Goal: Information Seeking & Learning: Learn about a topic

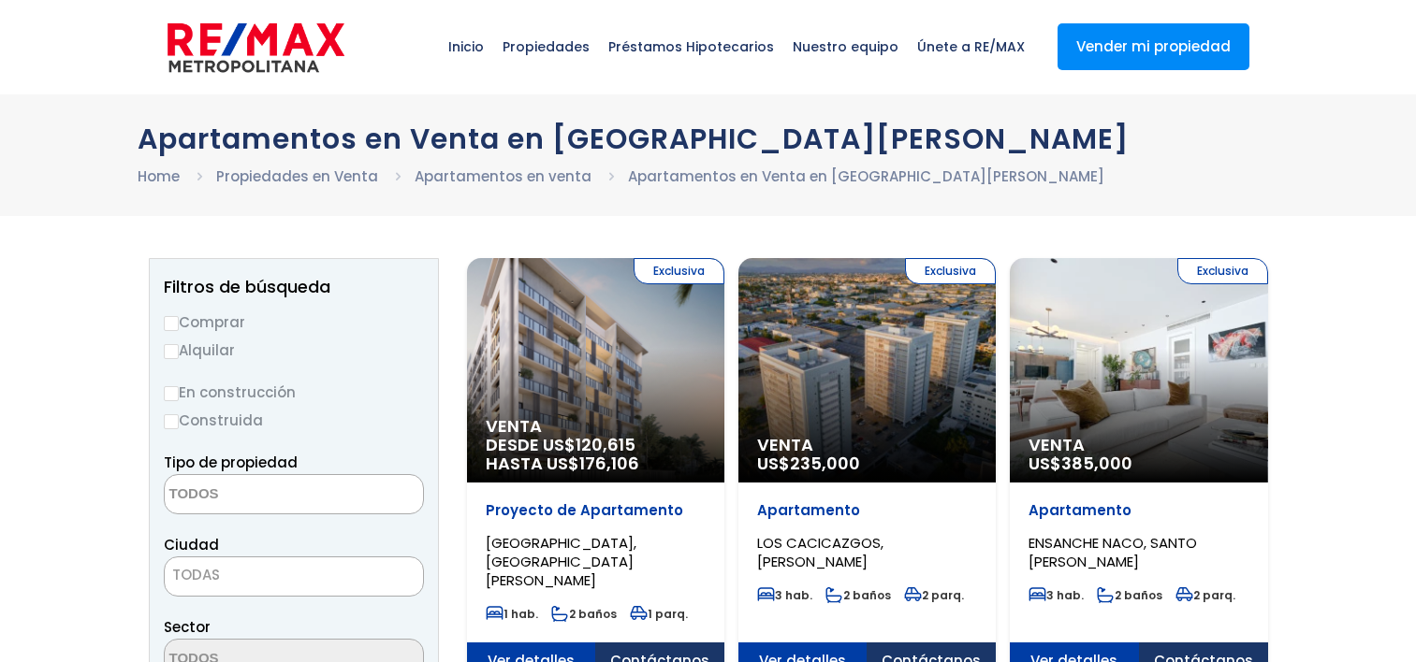
select select
click at [181, 396] on label "En construcción" at bounding box center [294, 392] width 260 height 23
click at [172, 391] on input "En construcción" at bounding box center [171, 393] width 15 height 15
radio input "true"
click at [222, 498] on textarea "Search" at bounding box center [256, 495] width 182 height 40
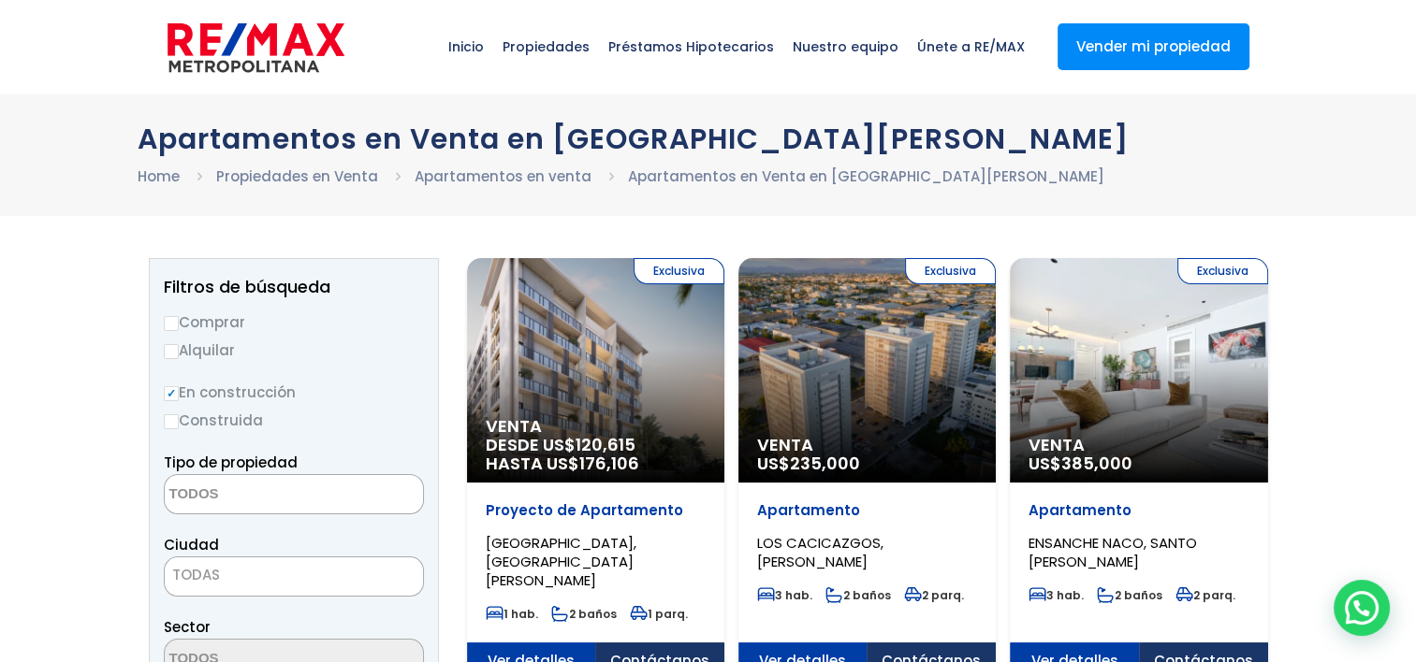
click at [186, 501] on textarea "Search" at bounding box center [256, 495] width 182 height 40
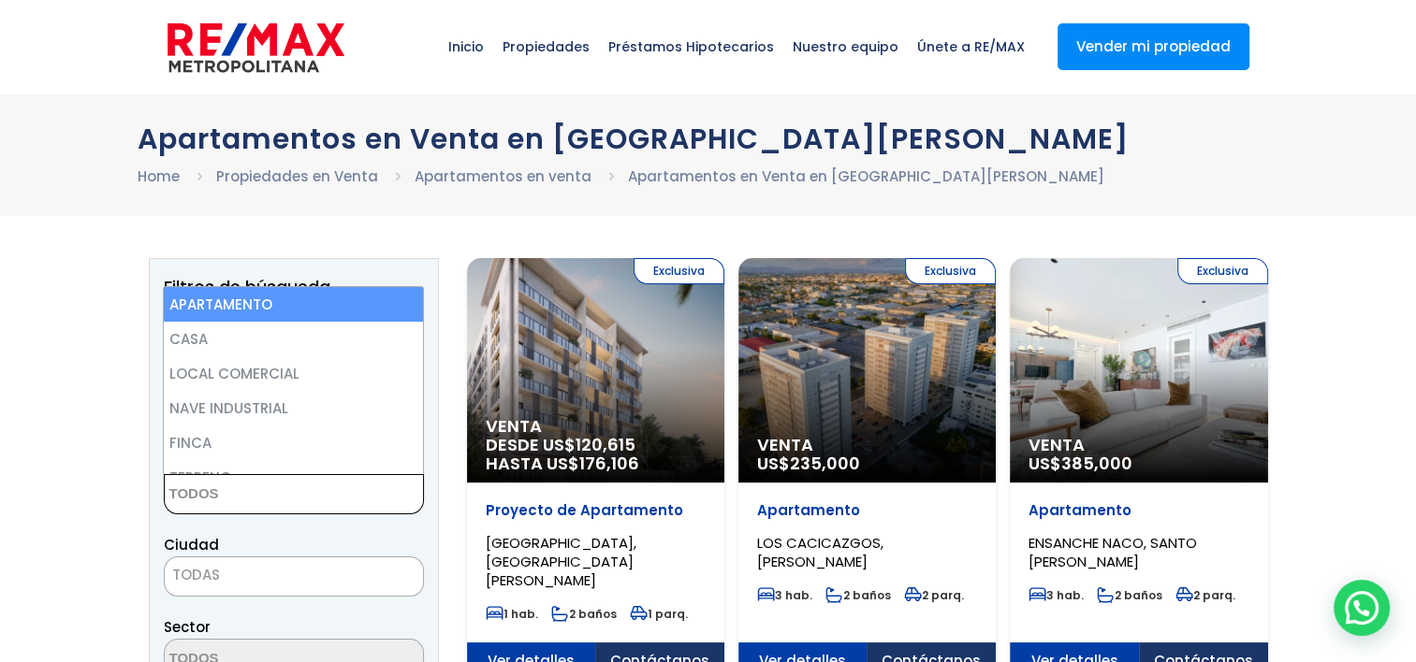
select select "apartment"
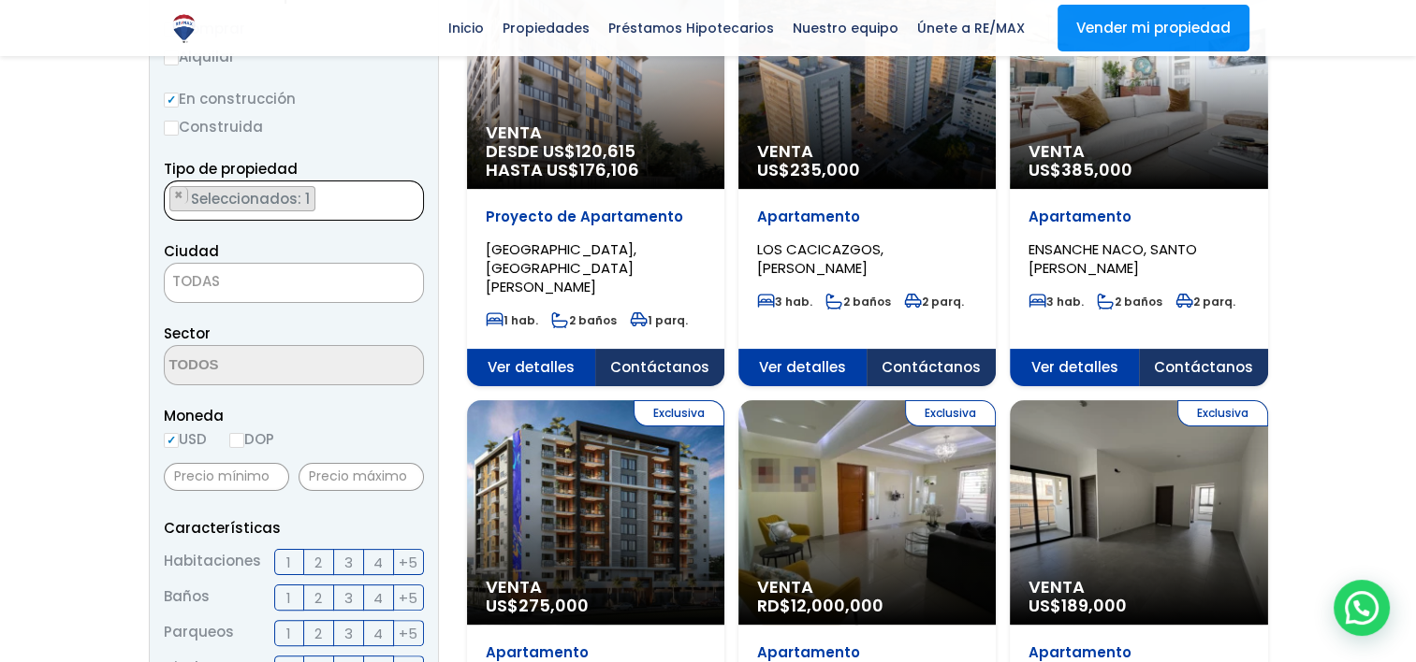
scroll to position [281, 0]
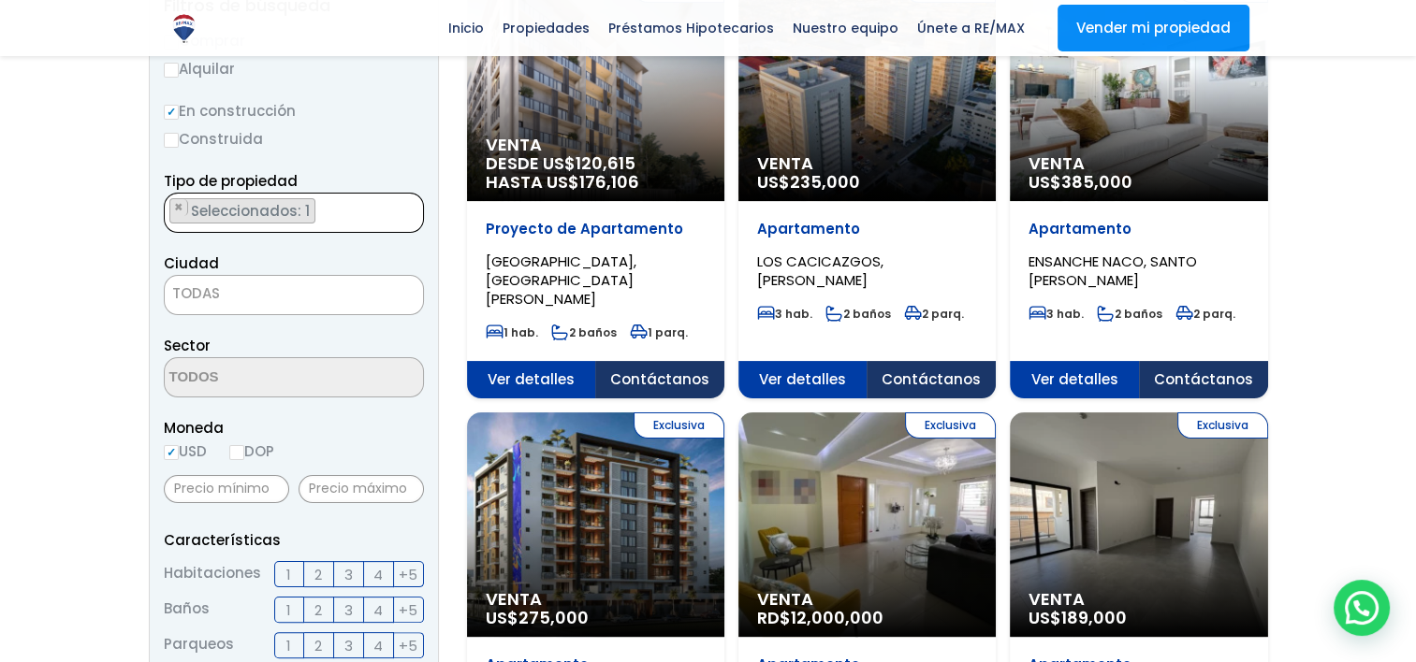
click at [263, 285] on span "TODAS" at bounding box center [294, 294] width 258 height 26
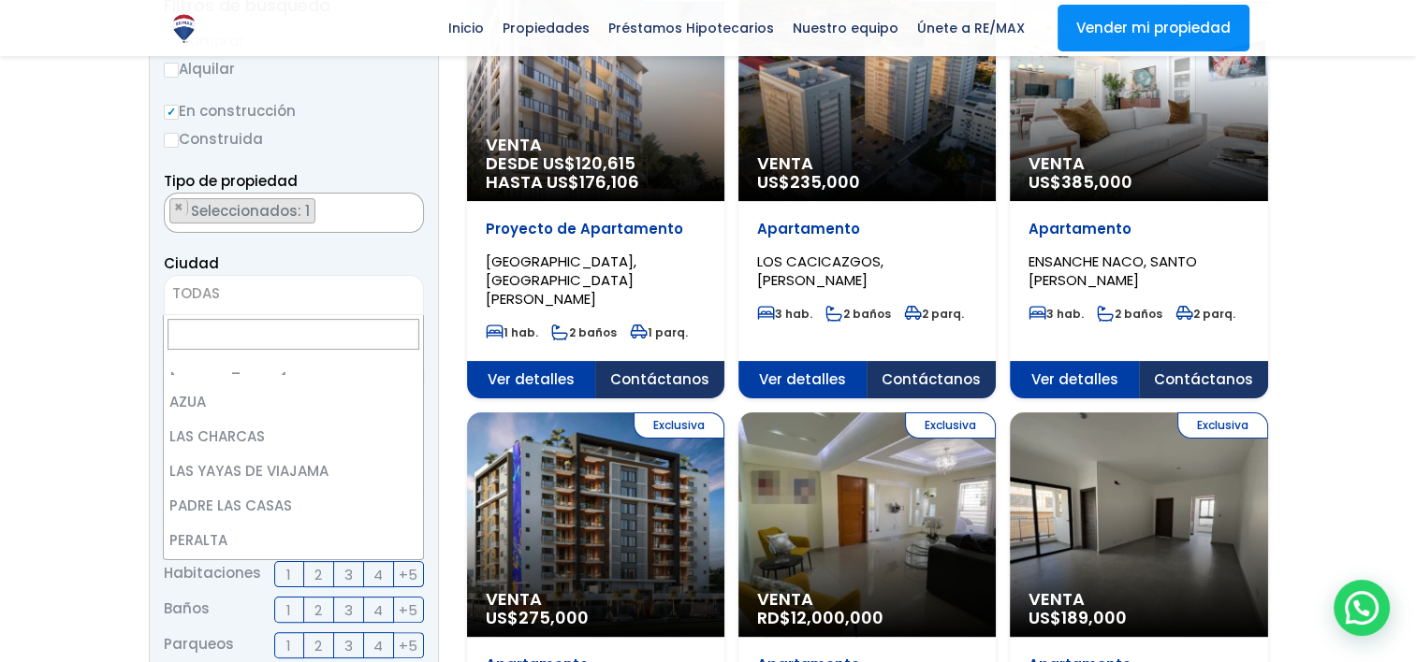
scroll to position [0, 0]
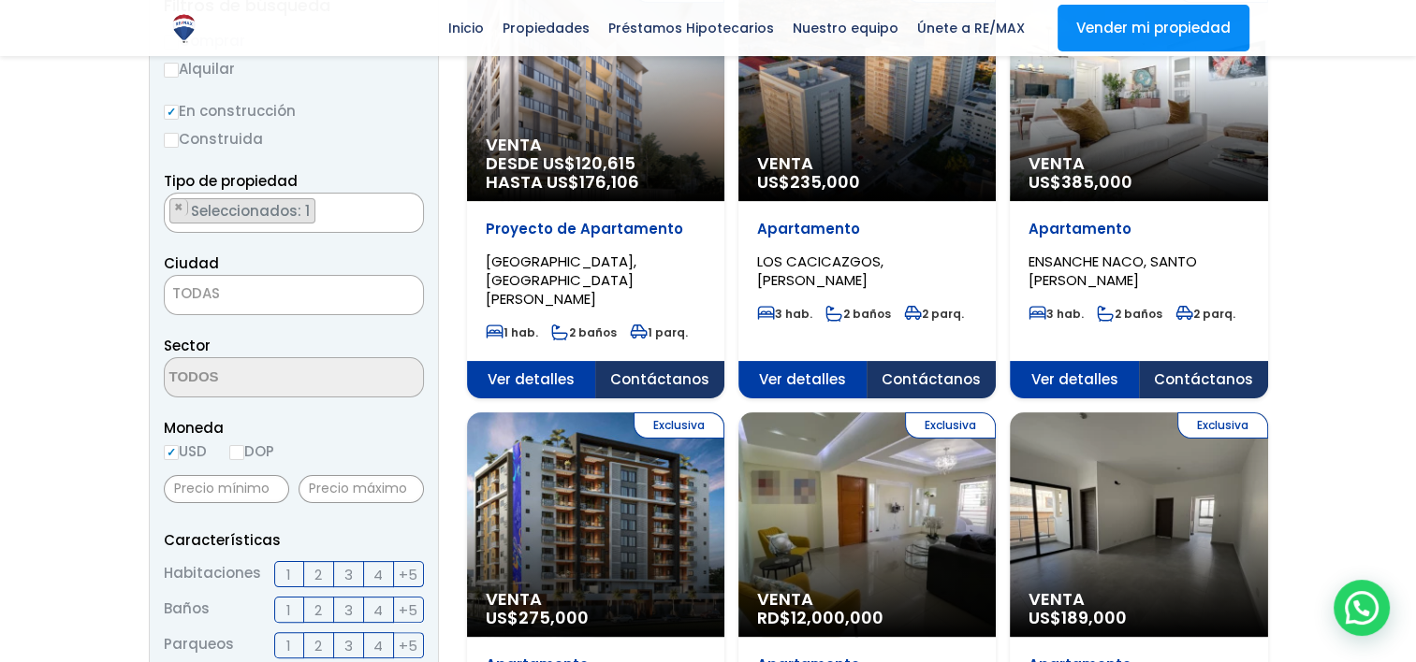
click at [236, 449] on input "DOP" at bounding box center [236, 452] width 15 height 15
radio input "true"
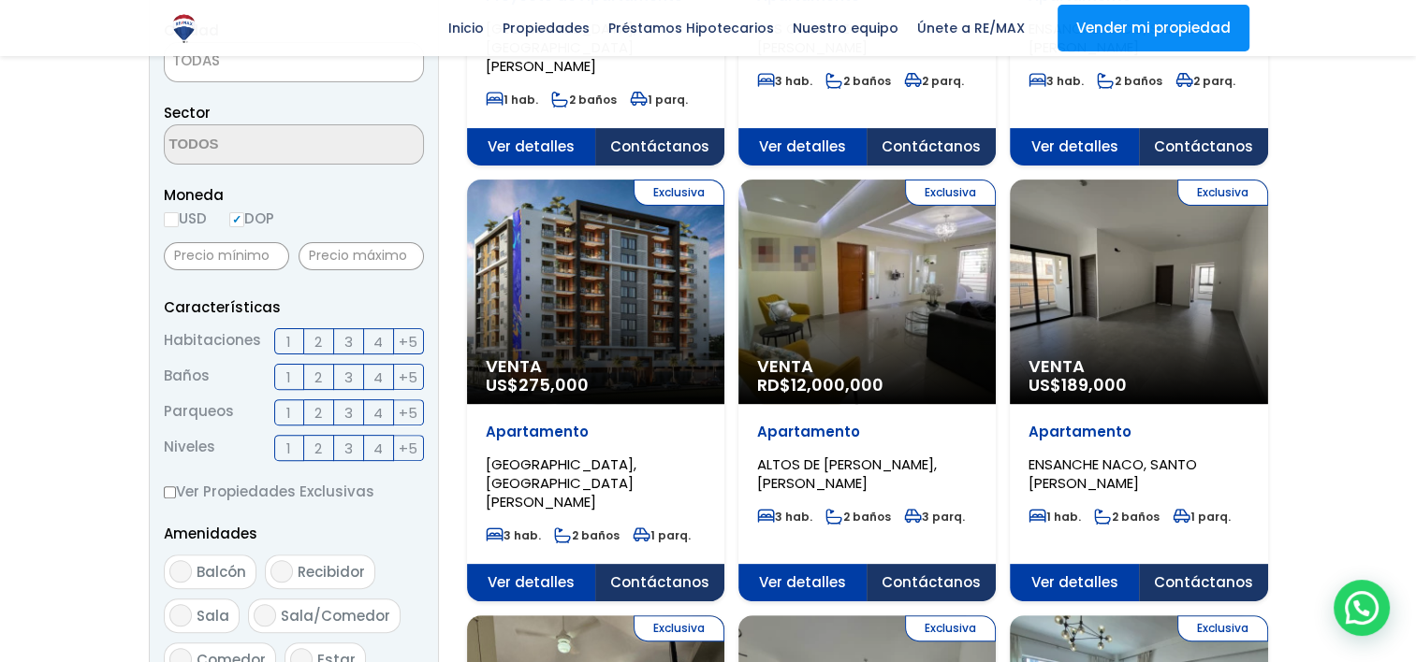
scroll to position [561, 0]
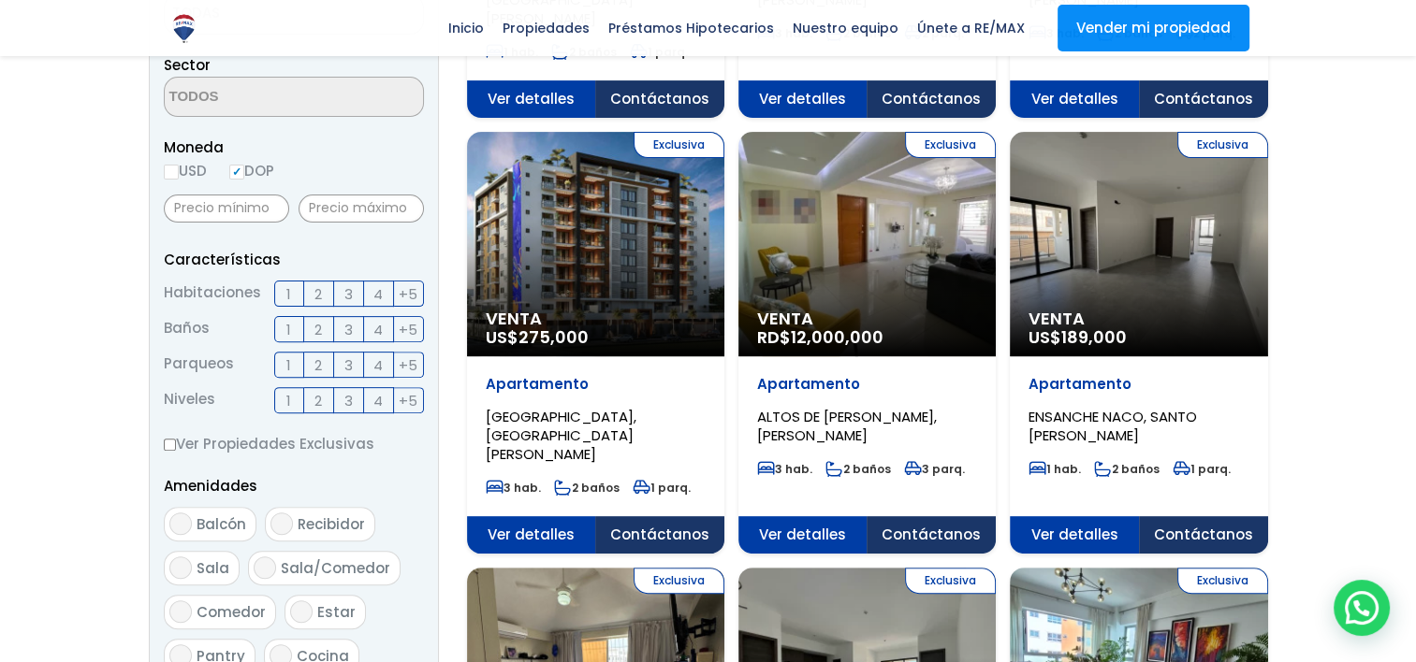
click at [344, 296] on span "3" at bounding box center [348, 294] width 8 height 23
click at [0, 0] on input "3" at bounding box center [0, 0] width 0 height 0
click at [317, 334] on span "2" at bounding box center [317, 329] width 7 height 23
click at [0, 0] on input "2" at bounding box center [0, 0] width 0 height 0
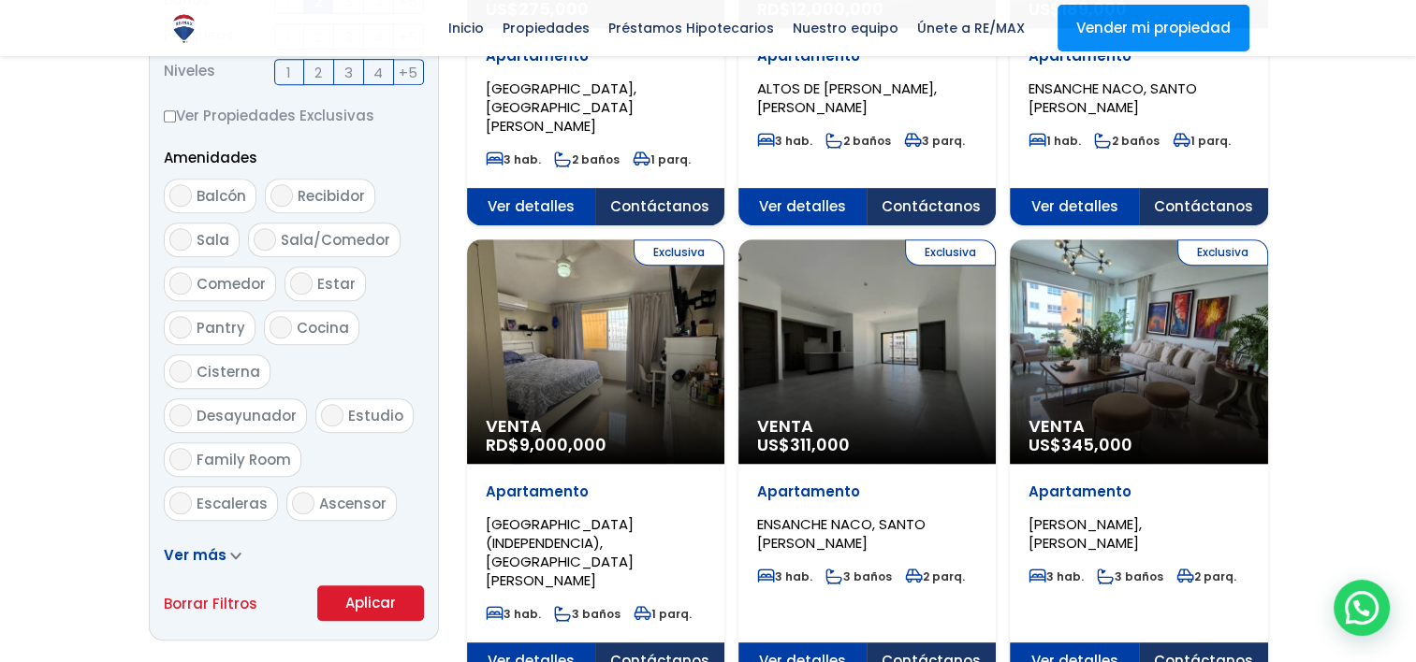
scroll to position [936, 0]
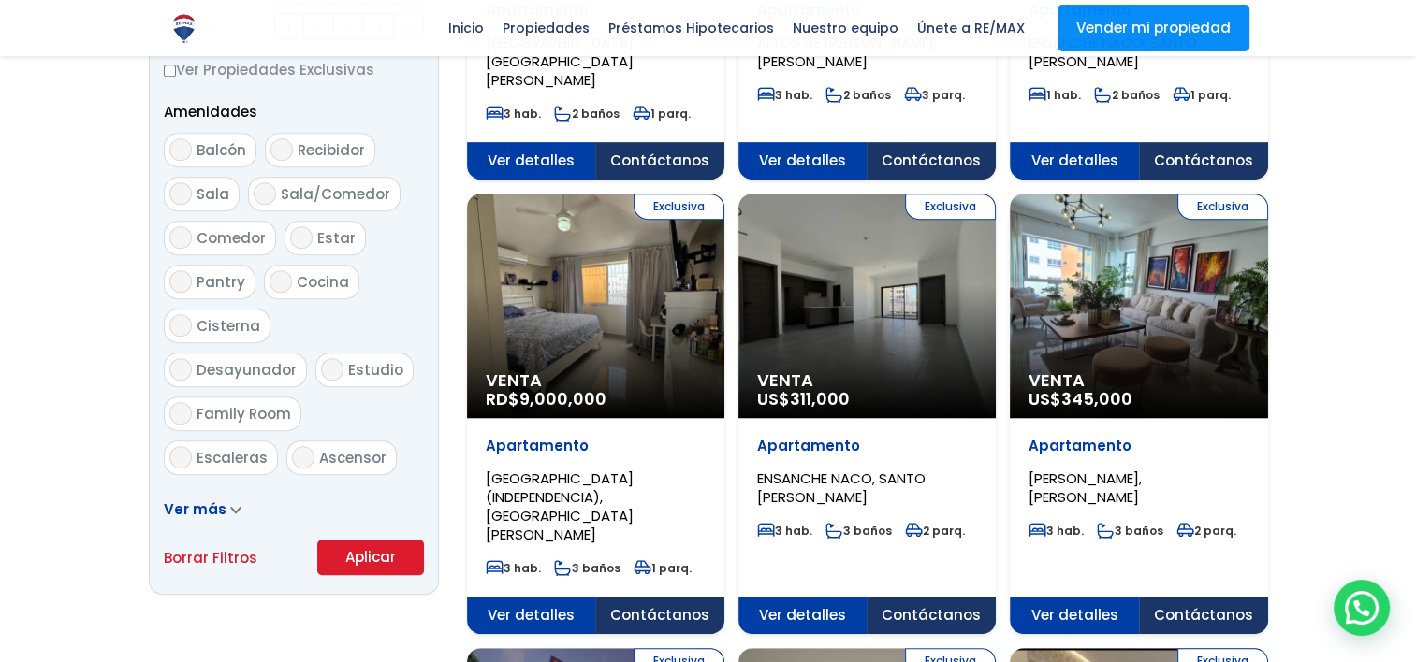
click at [382, 560] on button "Aplicar" at bounding box center [370, 558] width 107 height 36
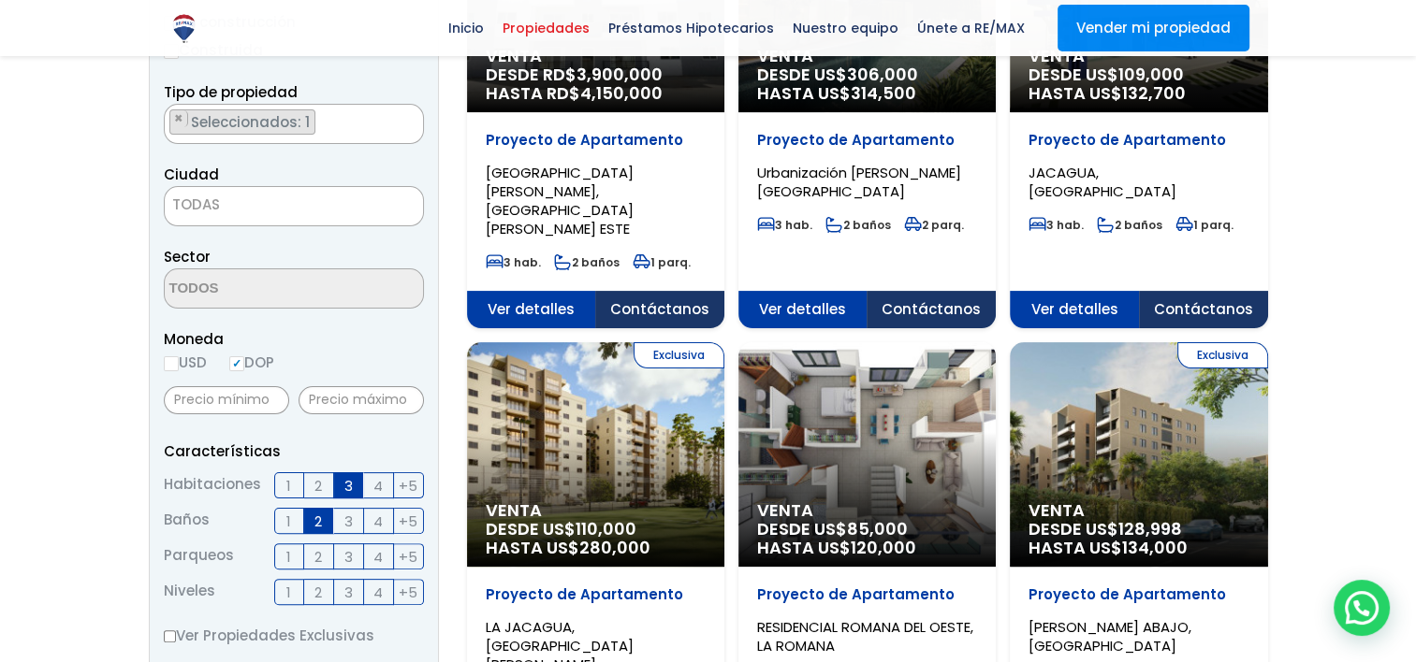
scroll to position [468, 0]
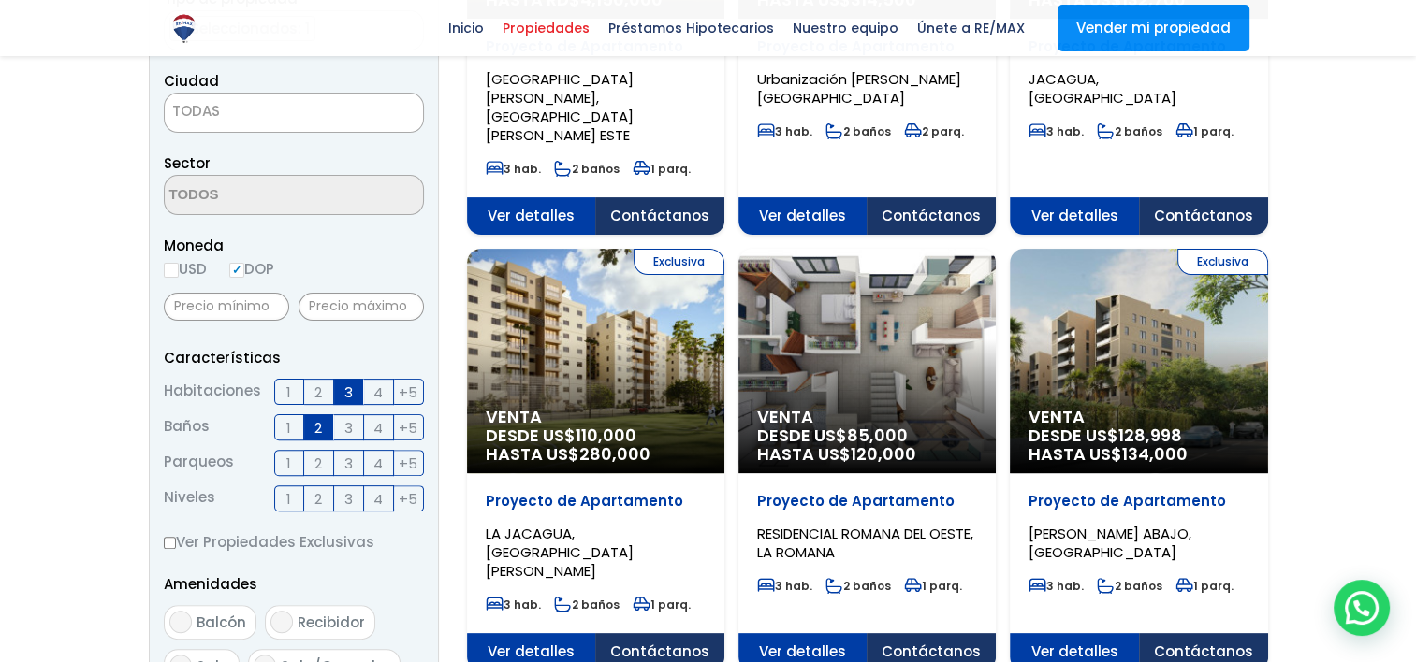
drag, startPoint x: 1083, startPoint y: 342, endPoint x: 1358, endPoint y: 309, distance: 277.0
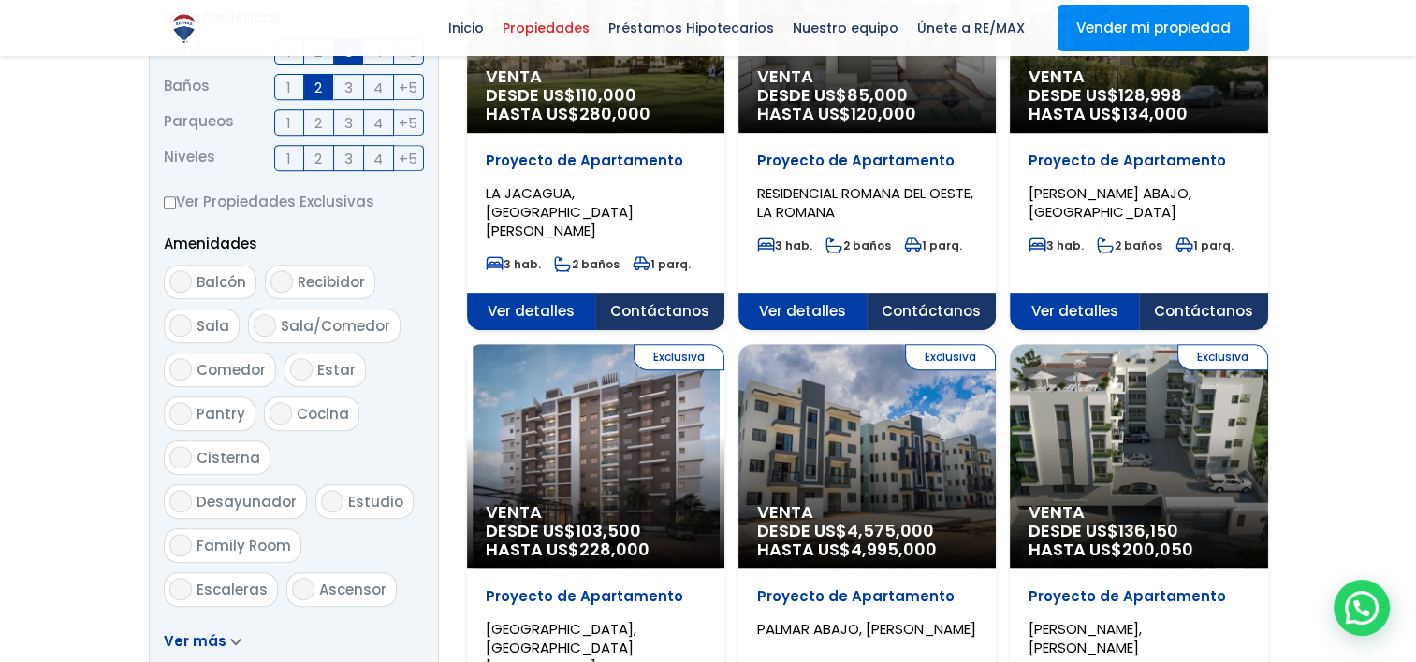
scroll to position [842, 0]
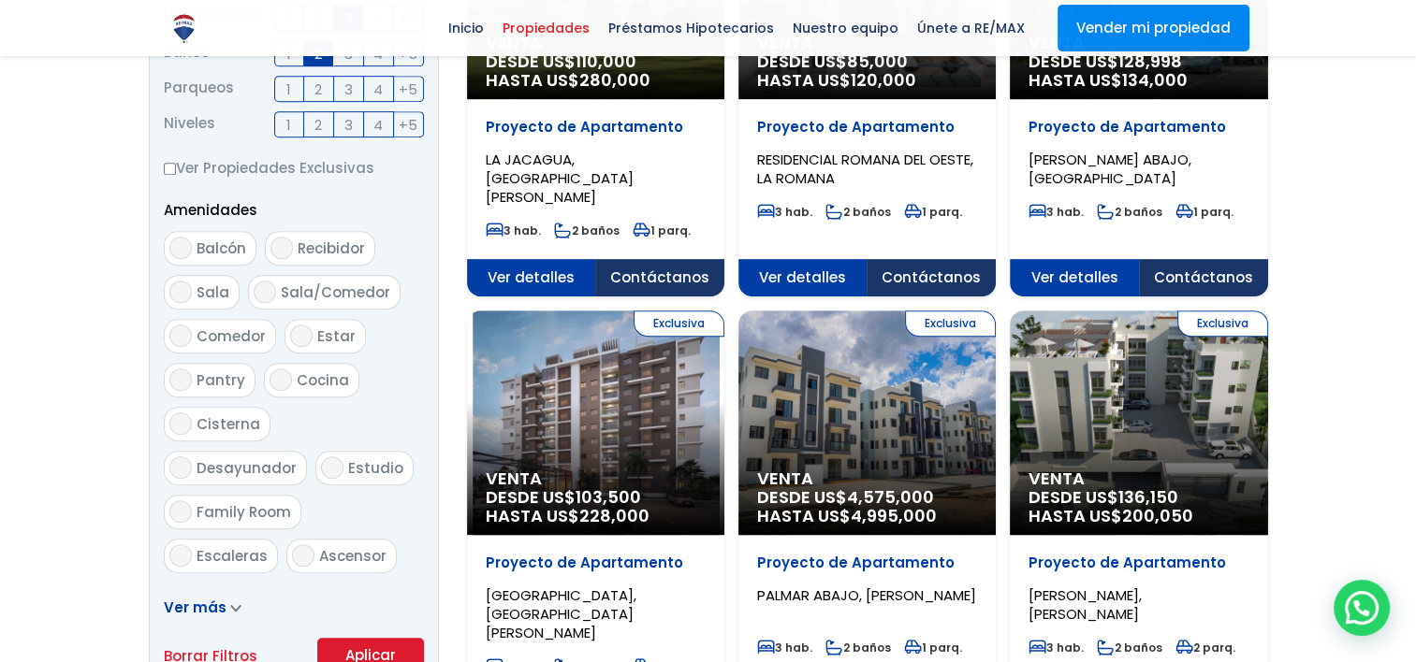
drag, startPoint x: 1135, startPoint y: 419, endPoint x: 1338, endPoint y: 484, distance: 213.1
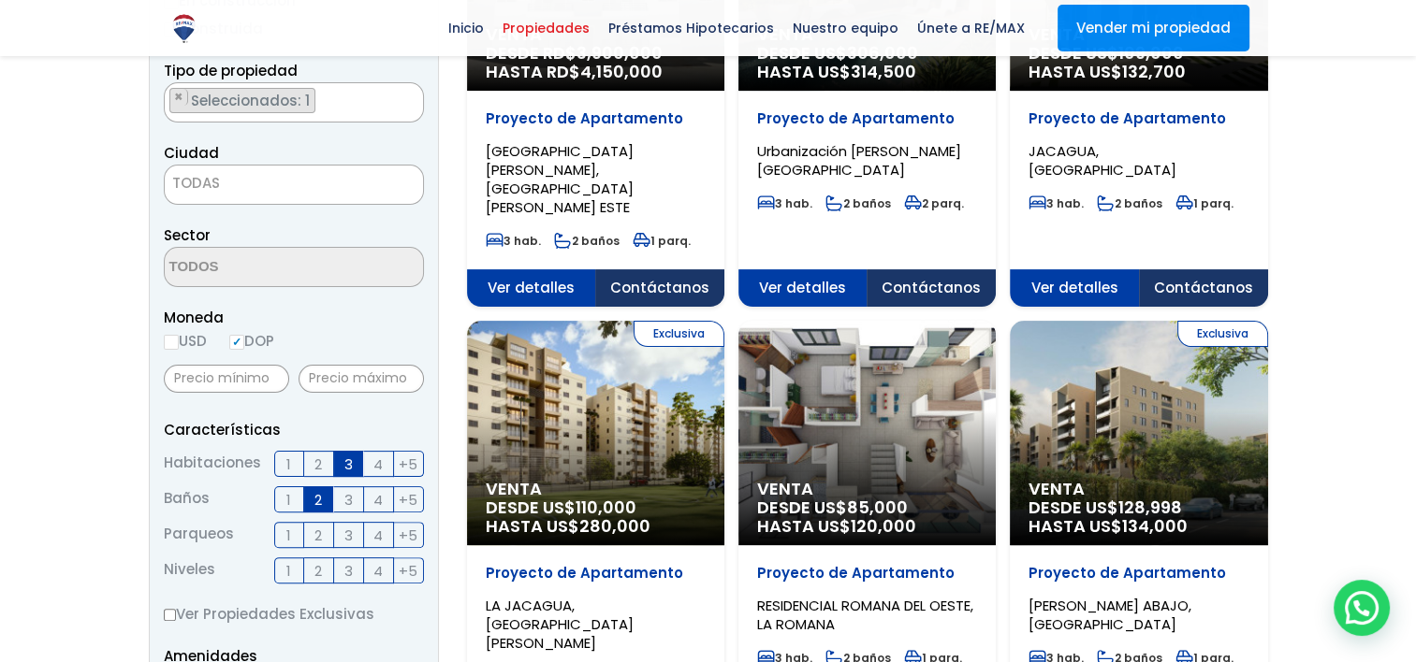
scroll to position [374, 0]
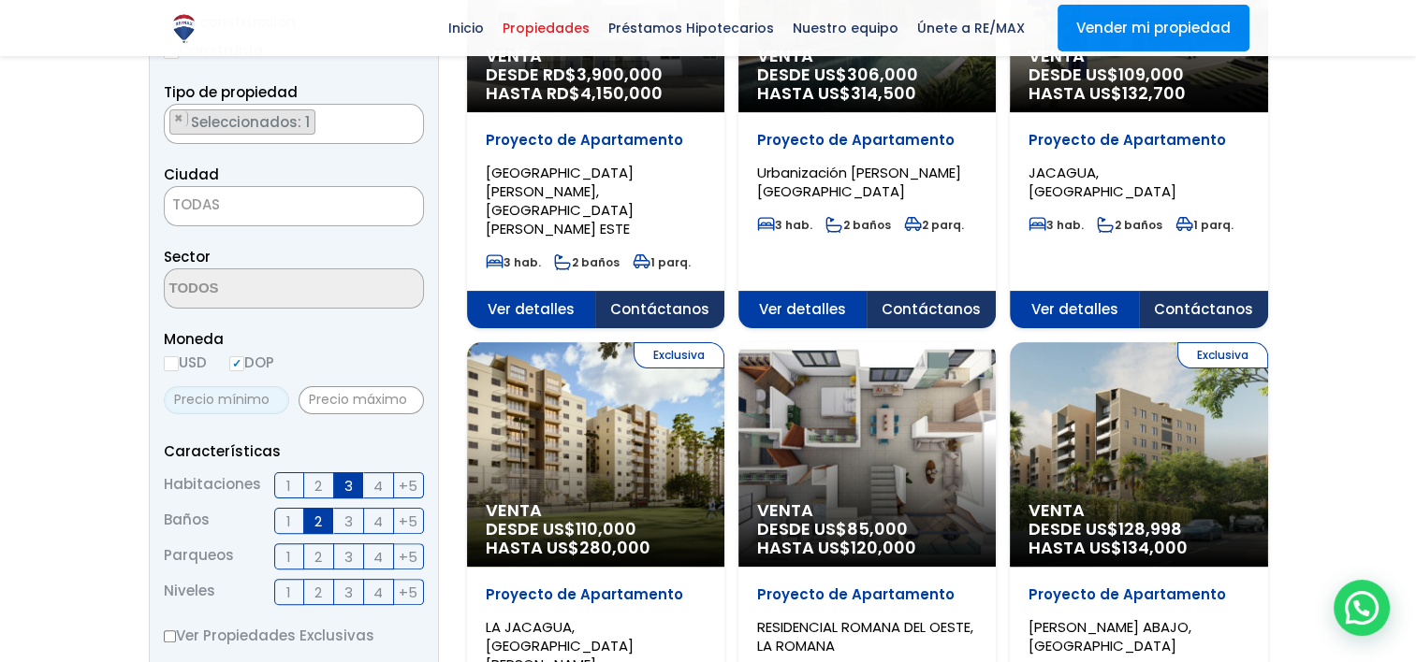
click at [204, 394] on input "text" at bounding box center [226, 400] width 125 height 28
click at [318, 403] on input "text" at bounding box center [360, 400] width 125 height 28
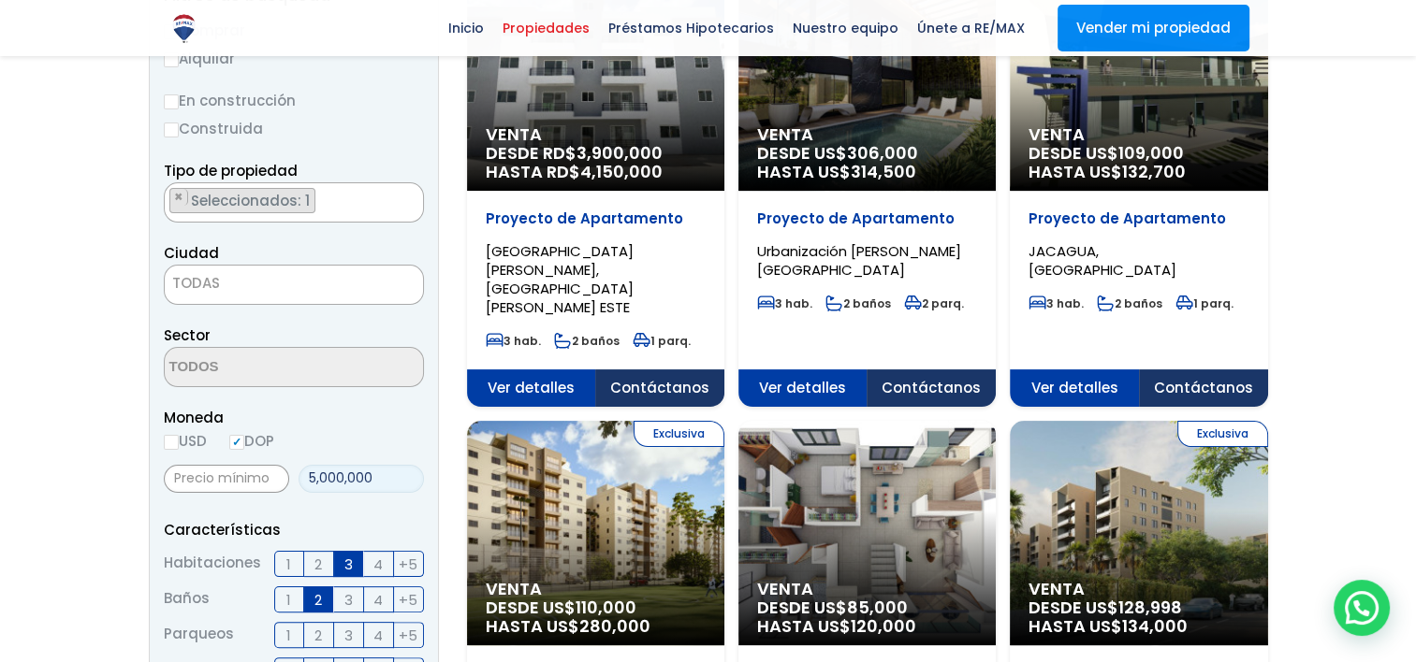
scroll to position [187, 0]
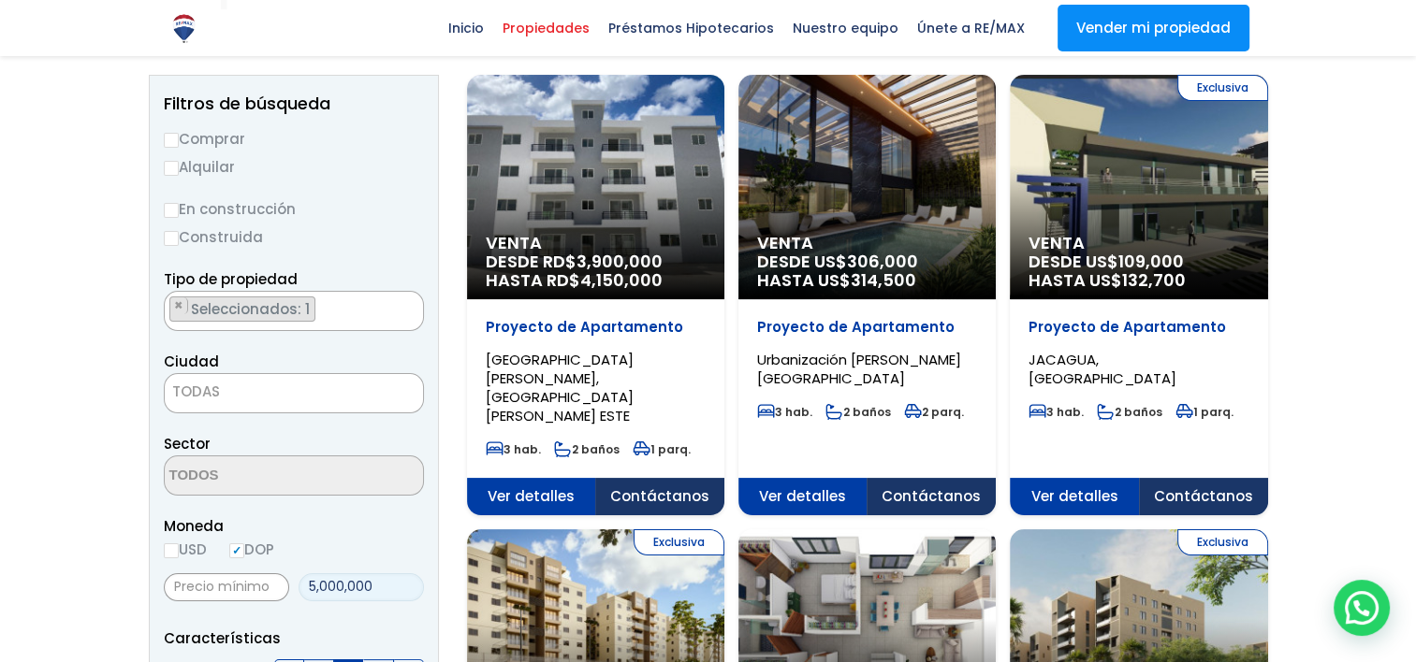
type input "5,000,000"
click at [177, 210] on input "En construcción" at bounding box center [171, 210] width 15 height 15
radio input "true"
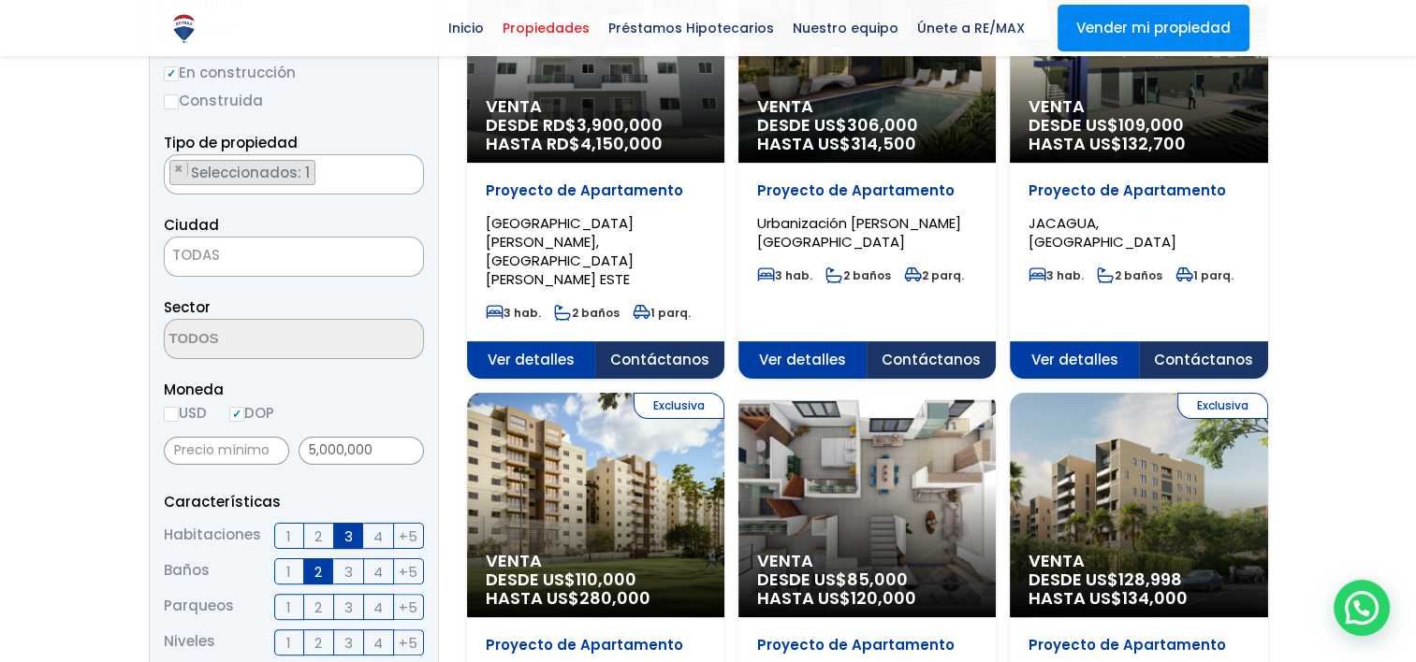
scroll to position [281, 0]
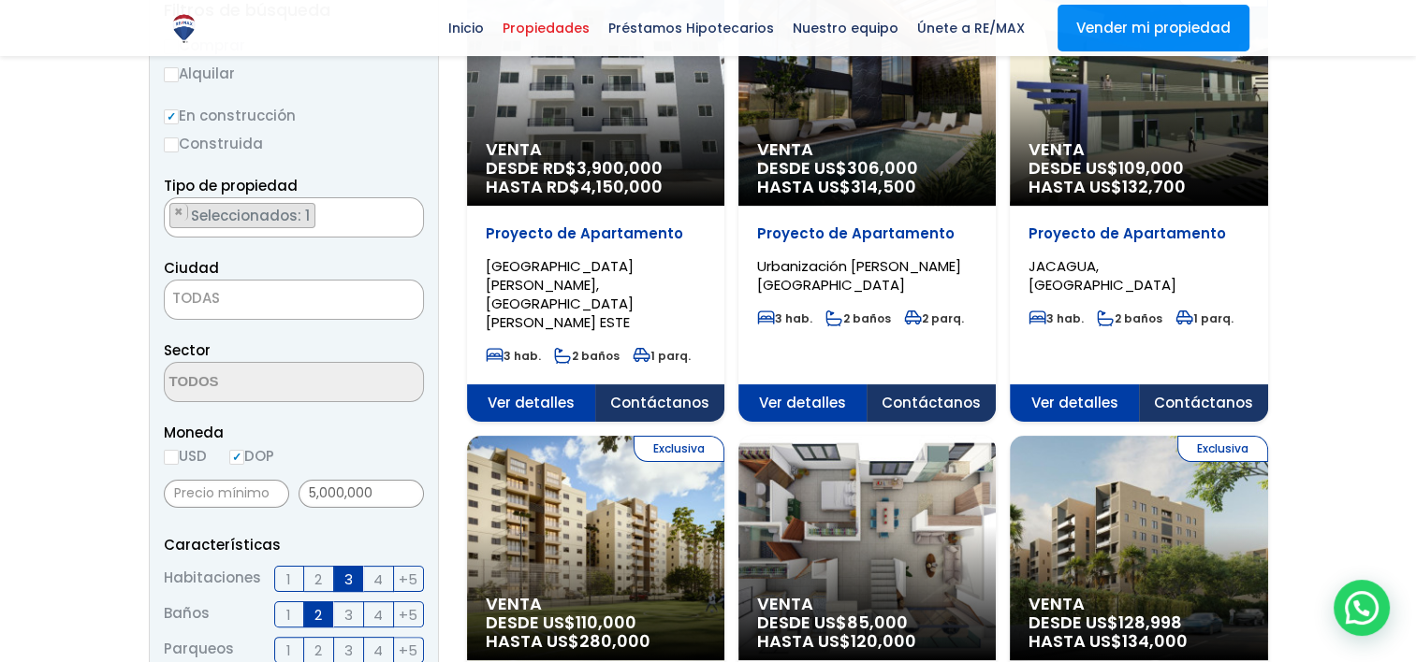
click at [262, 302] on span "TODAS" at bounding box center [294, 298] width 258 height 26
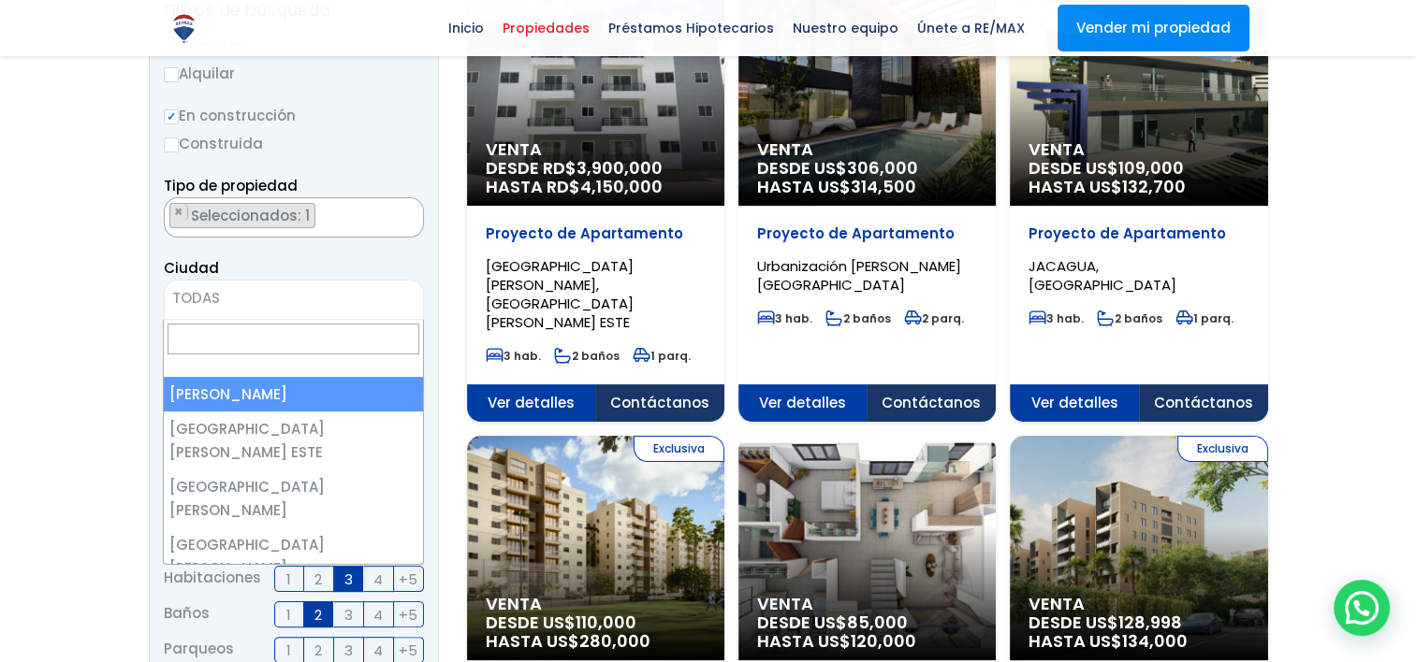
select select "1"
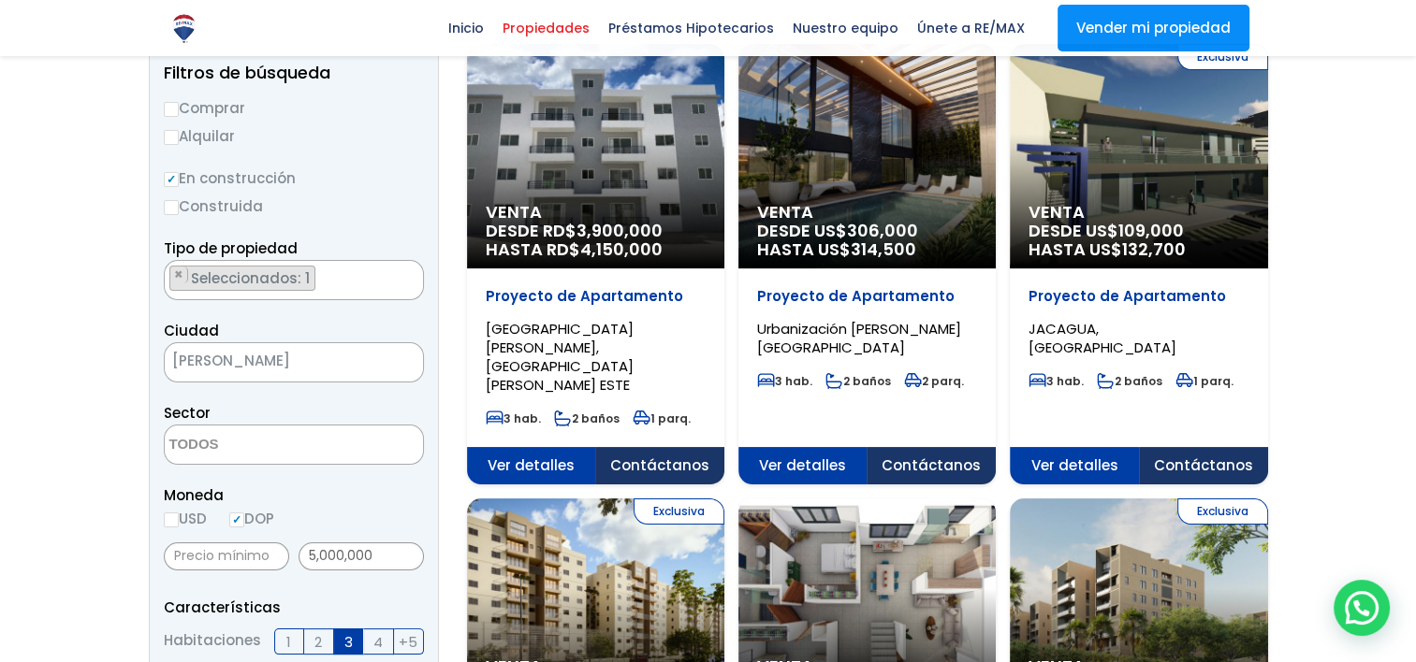
scroll to position [187, 0]
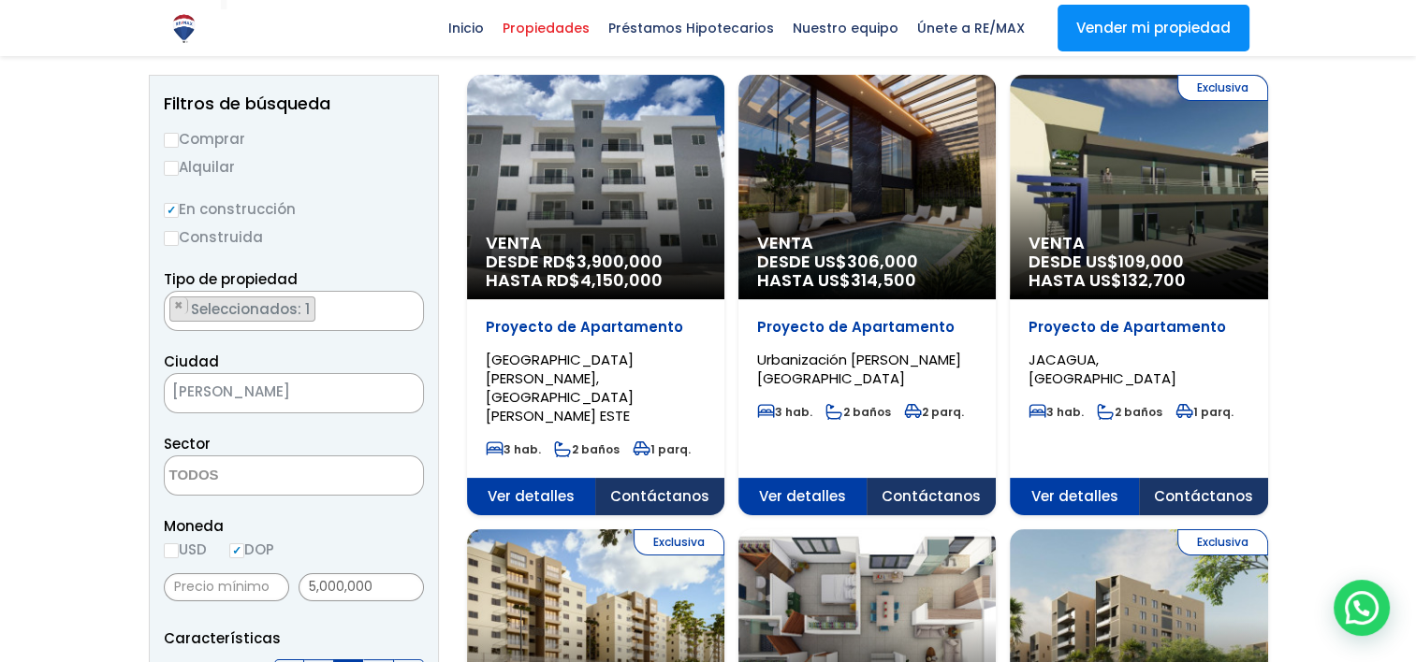
click at [213, 469] on textarea "Search" at bounding box center [256, 477] width 182 height 40
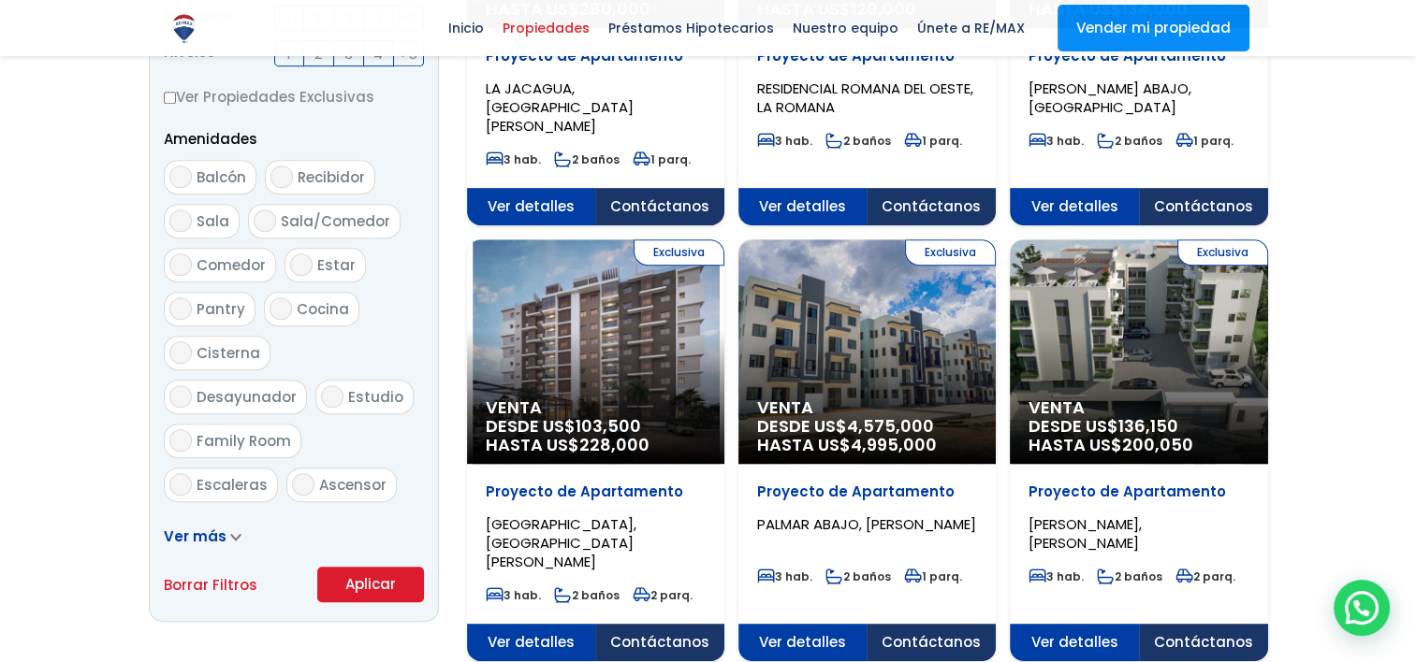
scroll to position [936, 0]
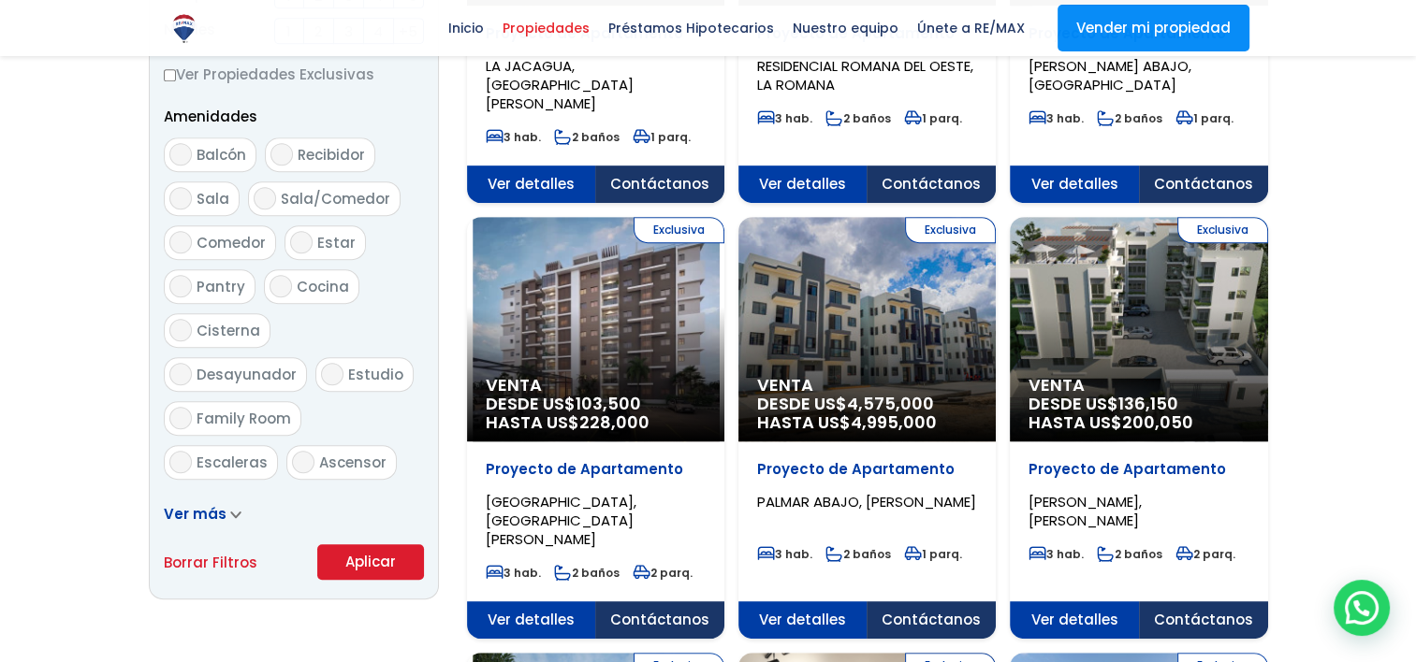
click at [361, 570] on button "Aplicar" at bounding box center [370, 563] width 107 height 36
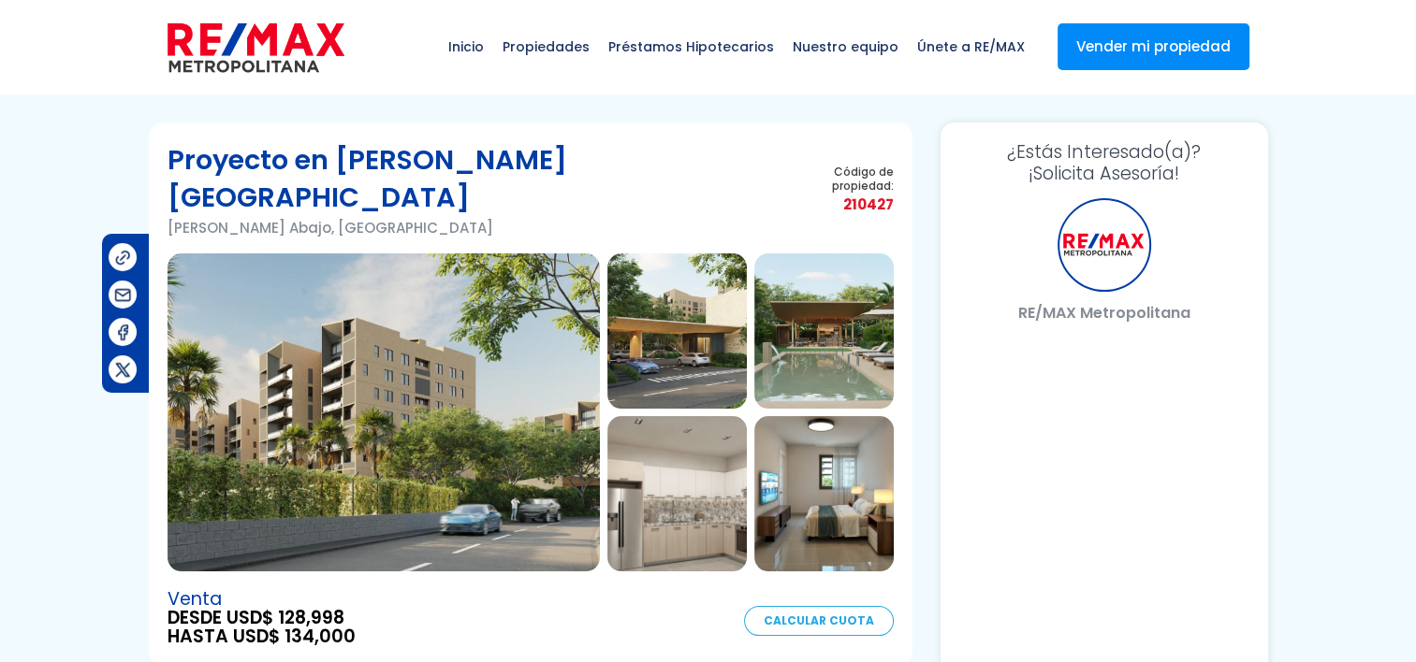
select select "DO"
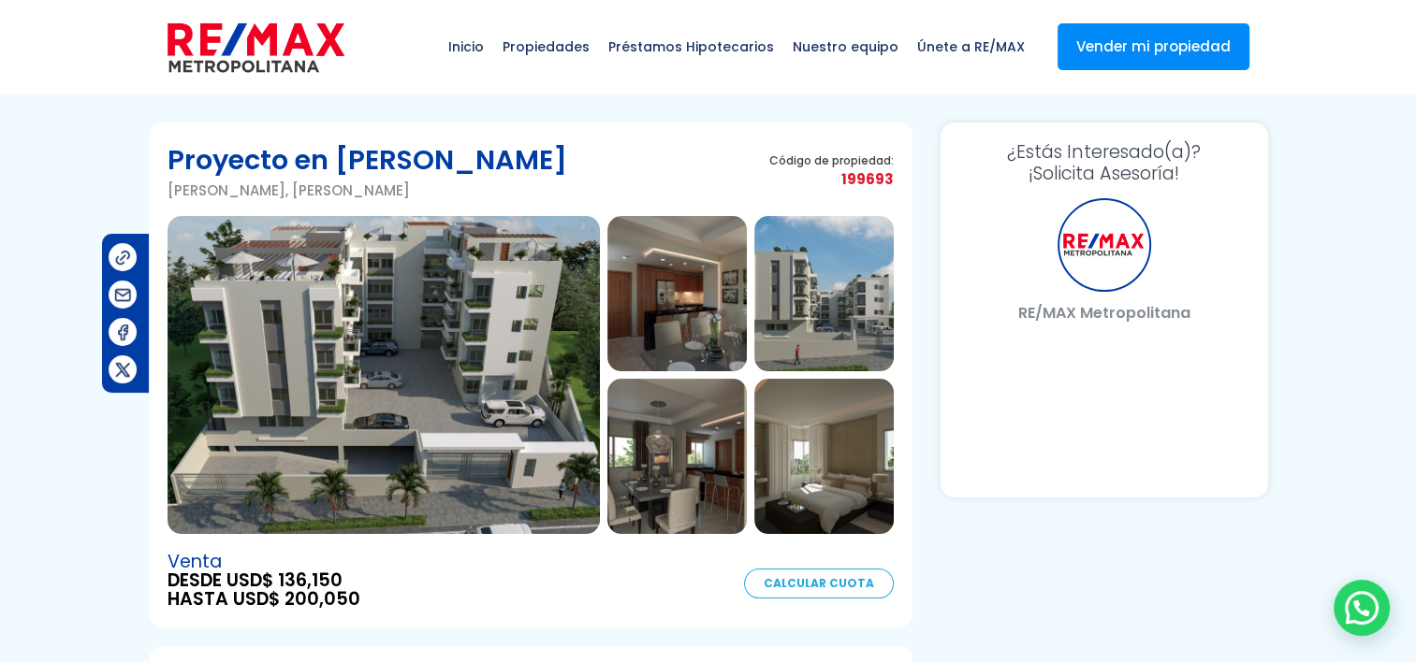
select select "DO"
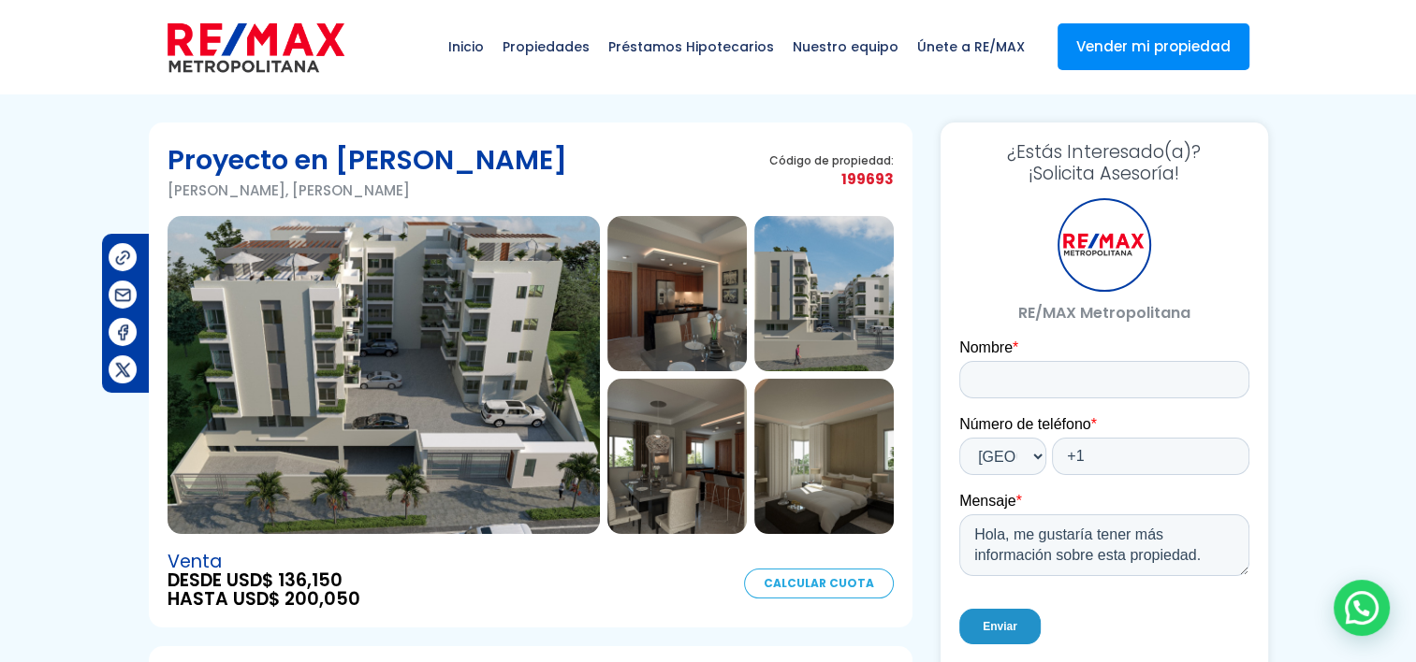
click at [543, 313] on img at bounding box center [383, 375] width 432 height 318
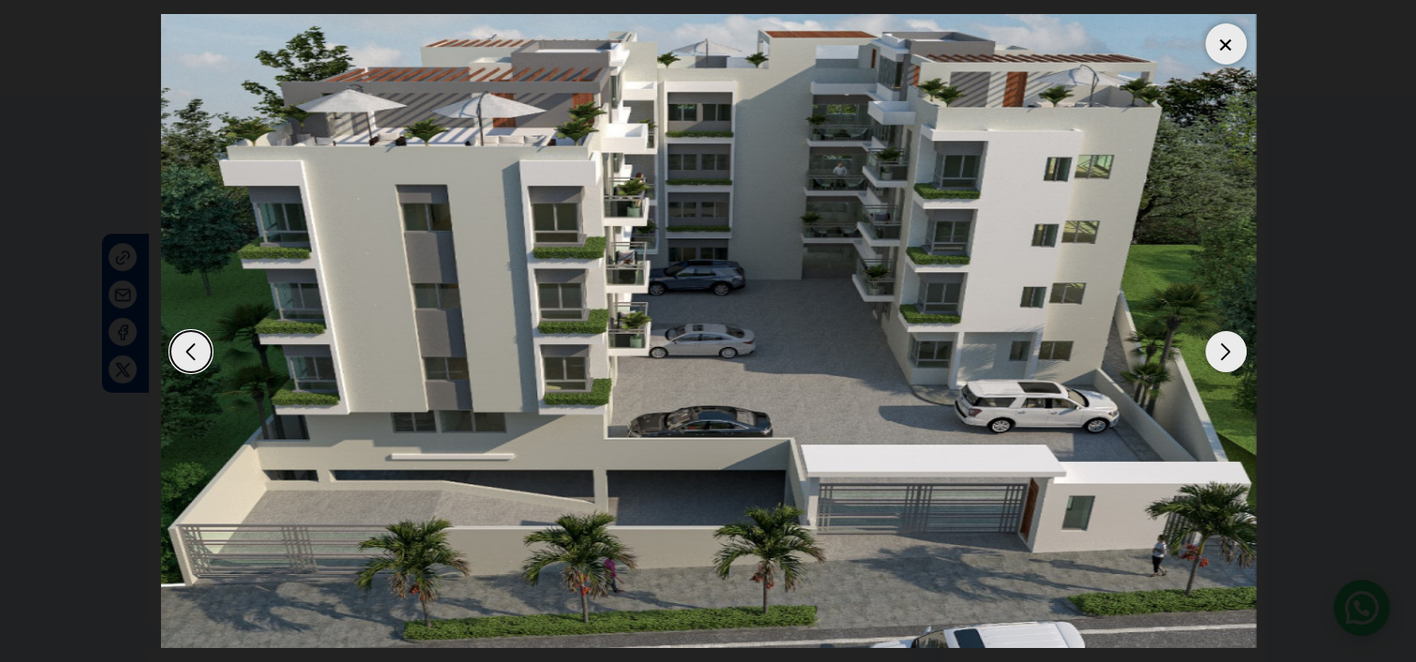
click at [1217, 354] on div "Next slide" at bounding box center [1225, 351] width 41 height 41
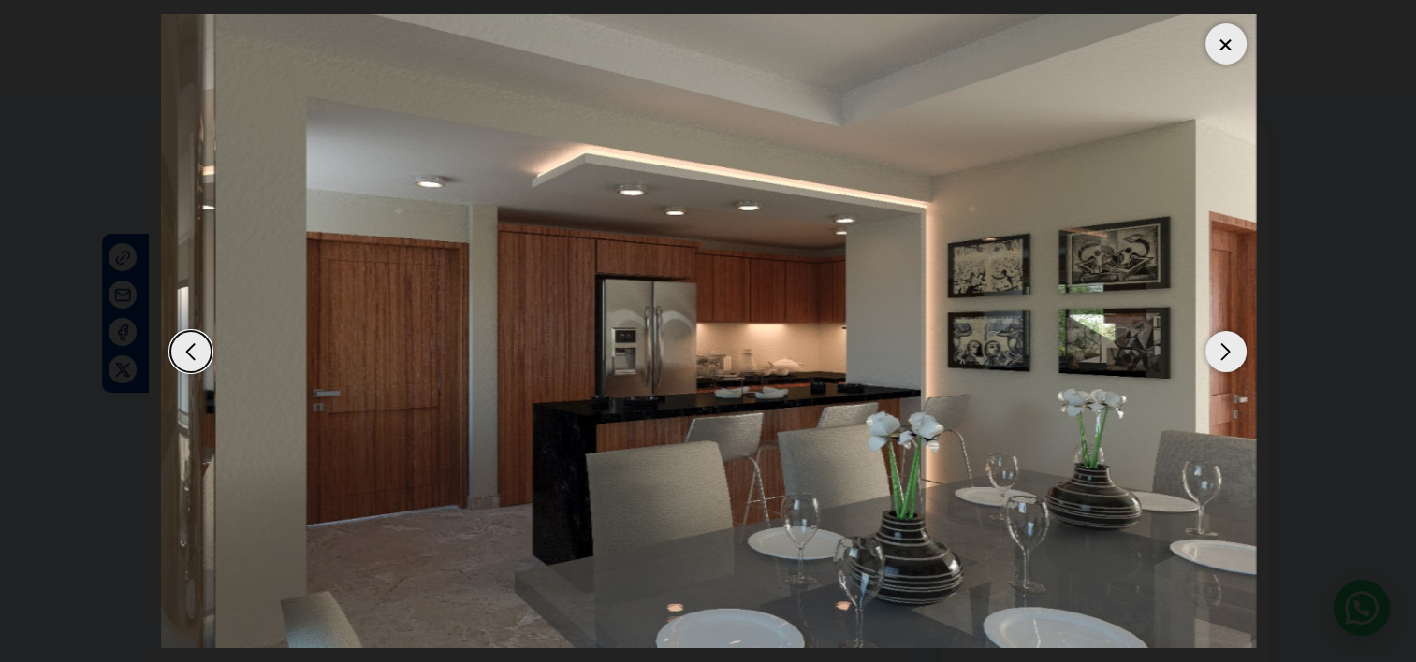
click at [1217, 354] on div "Next slide" at bounding box center [1225, 351] width 41 height 41
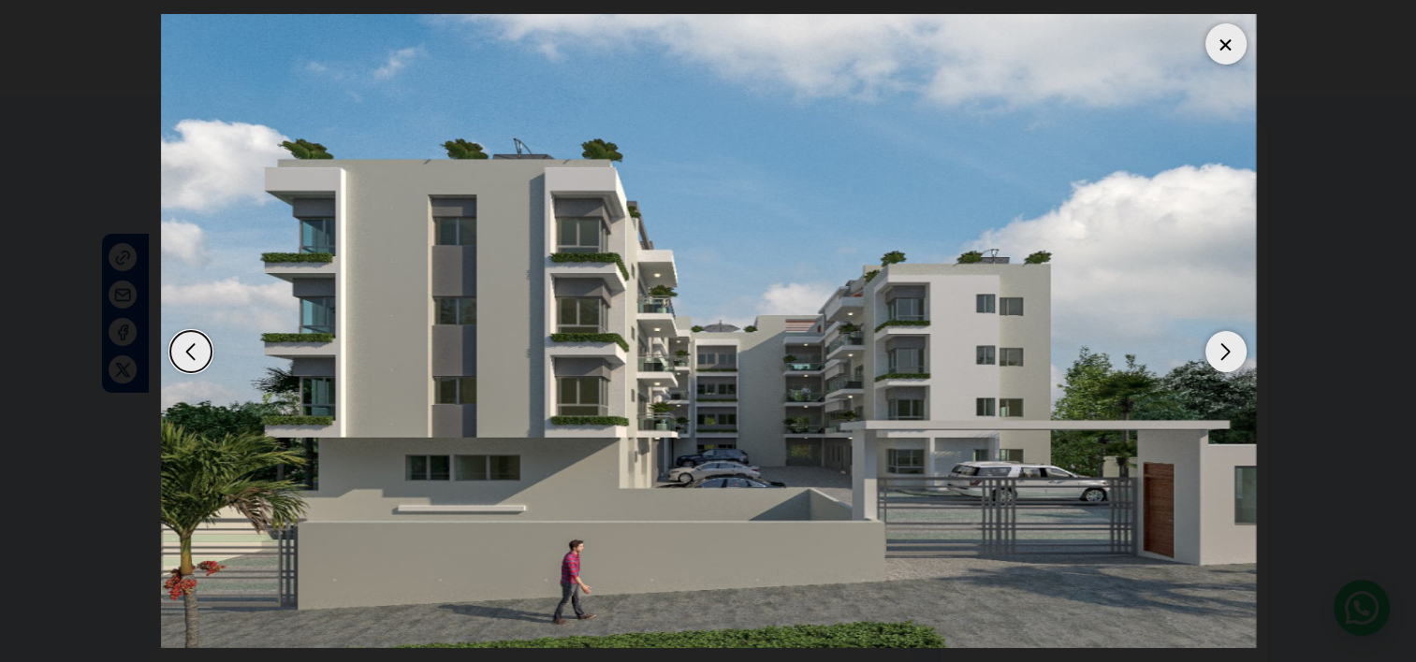
click at [1217, 354] on div "Next slide" at bounding box center [1225, 351] width 41 height 41
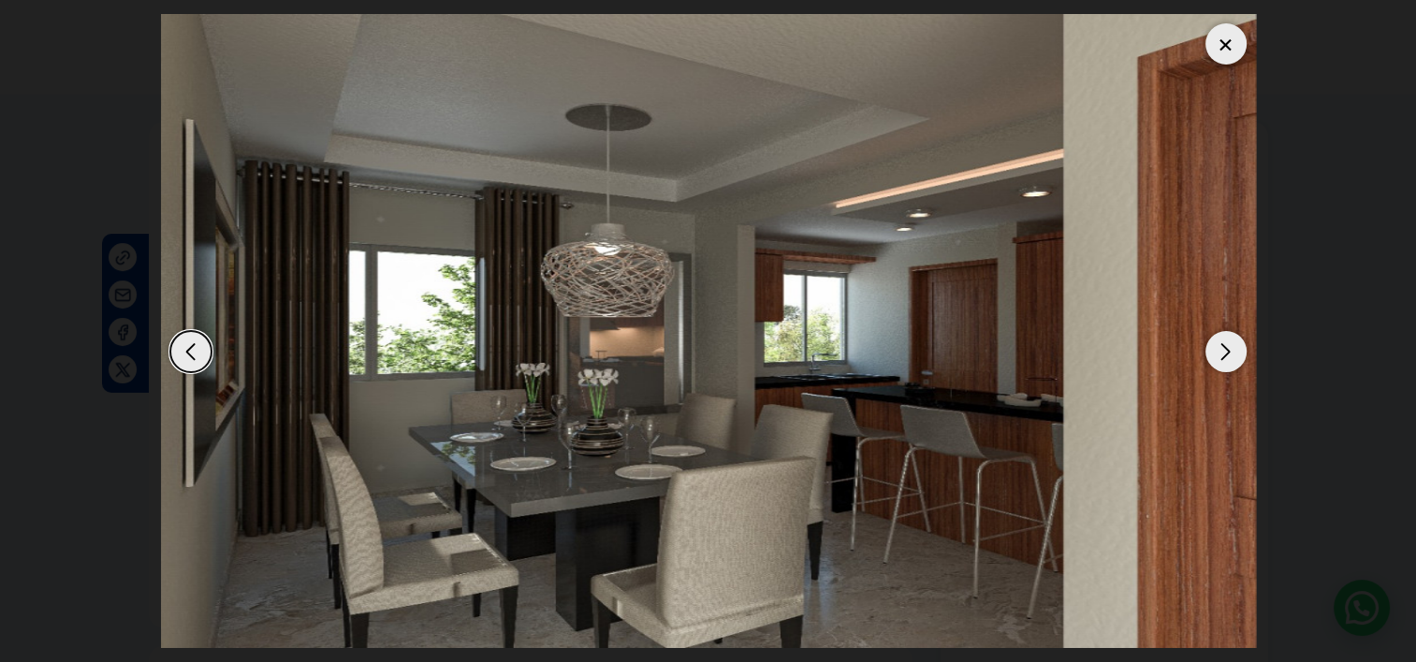
click at [1217, 354] on div "Next slide" at bounding box center [1225, 351] width 41 height 41
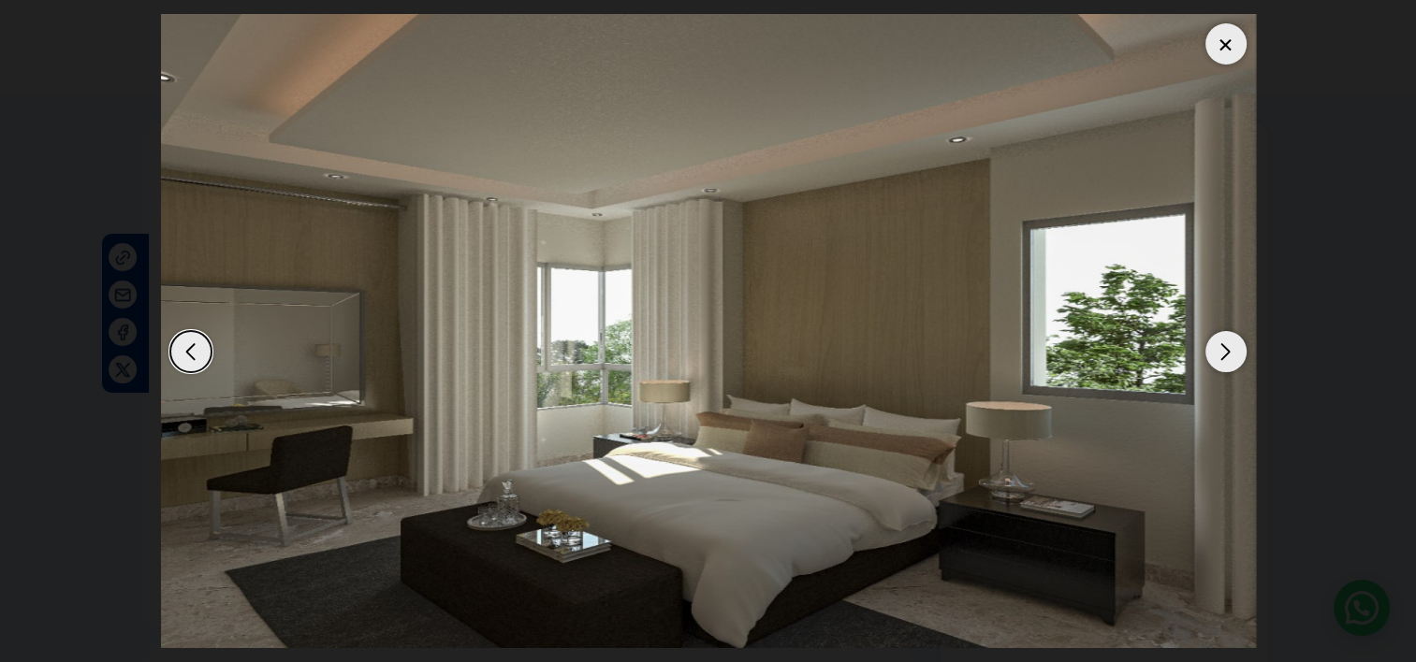
click at [1220, 351] on div "Next slide" at bounding box center [1225, 351] width 41 height 41
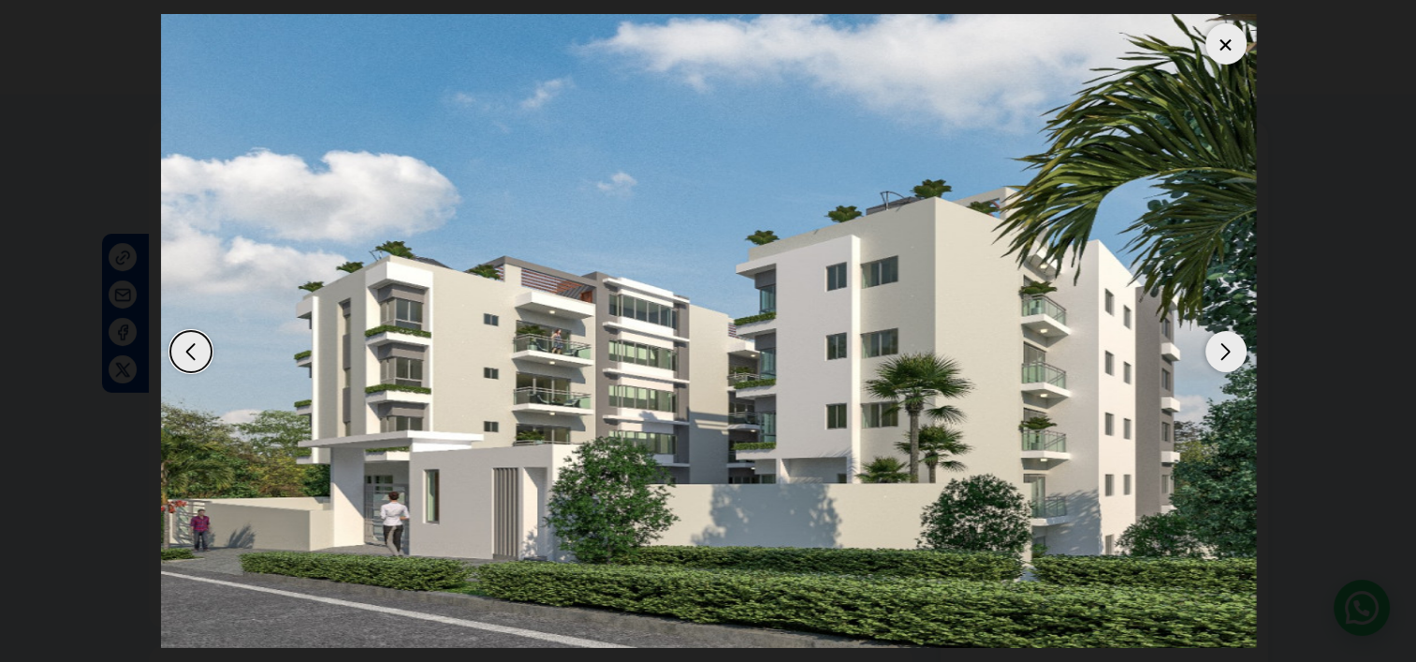
click at [1236, 48] on div at bounding box center [1225, 43] width 41 height 41
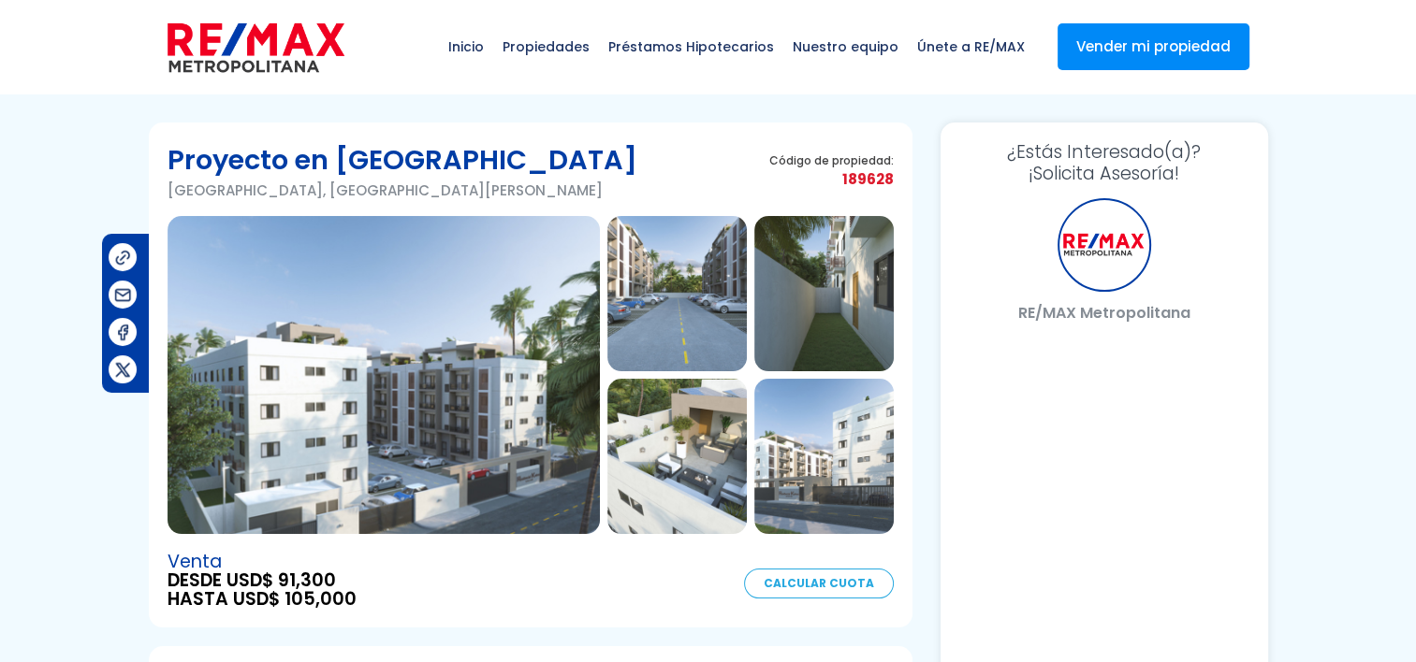
select select "DO"
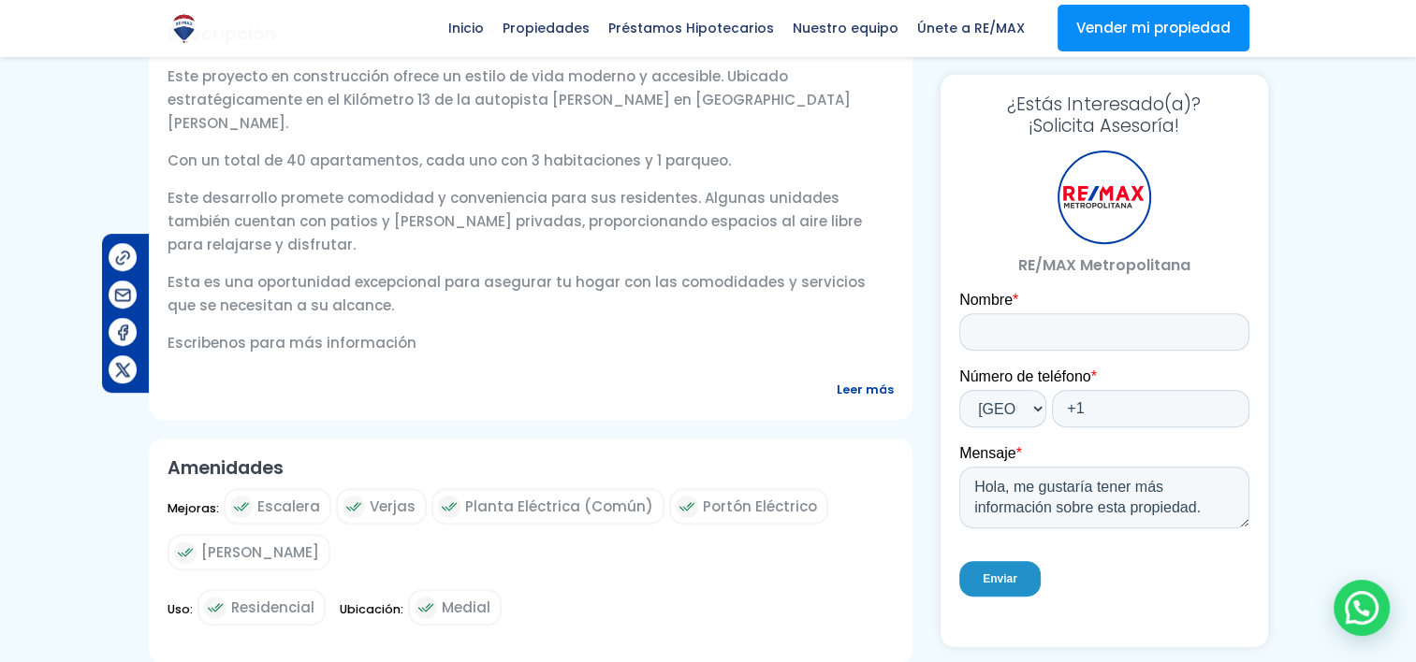
scroll to position [655, 0]
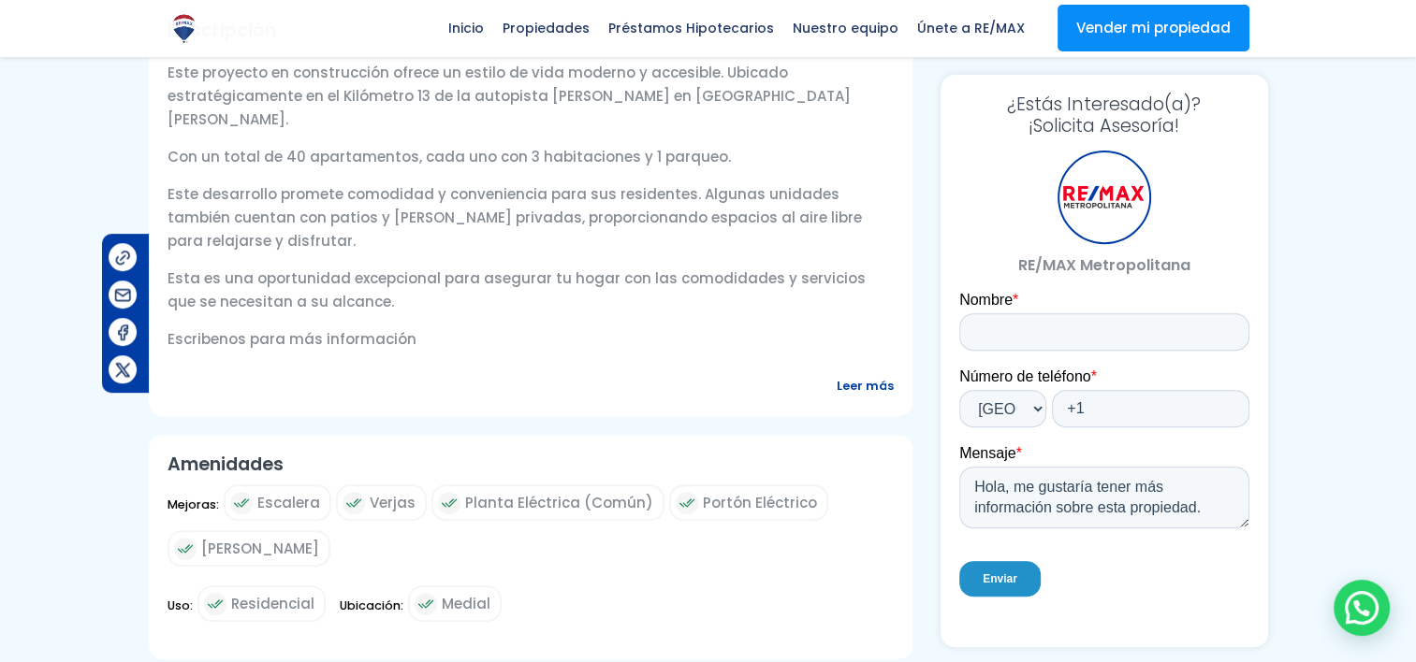
click at [869, 374] on span "Leer más" at bounding box center [864, 385] width 57 height 23
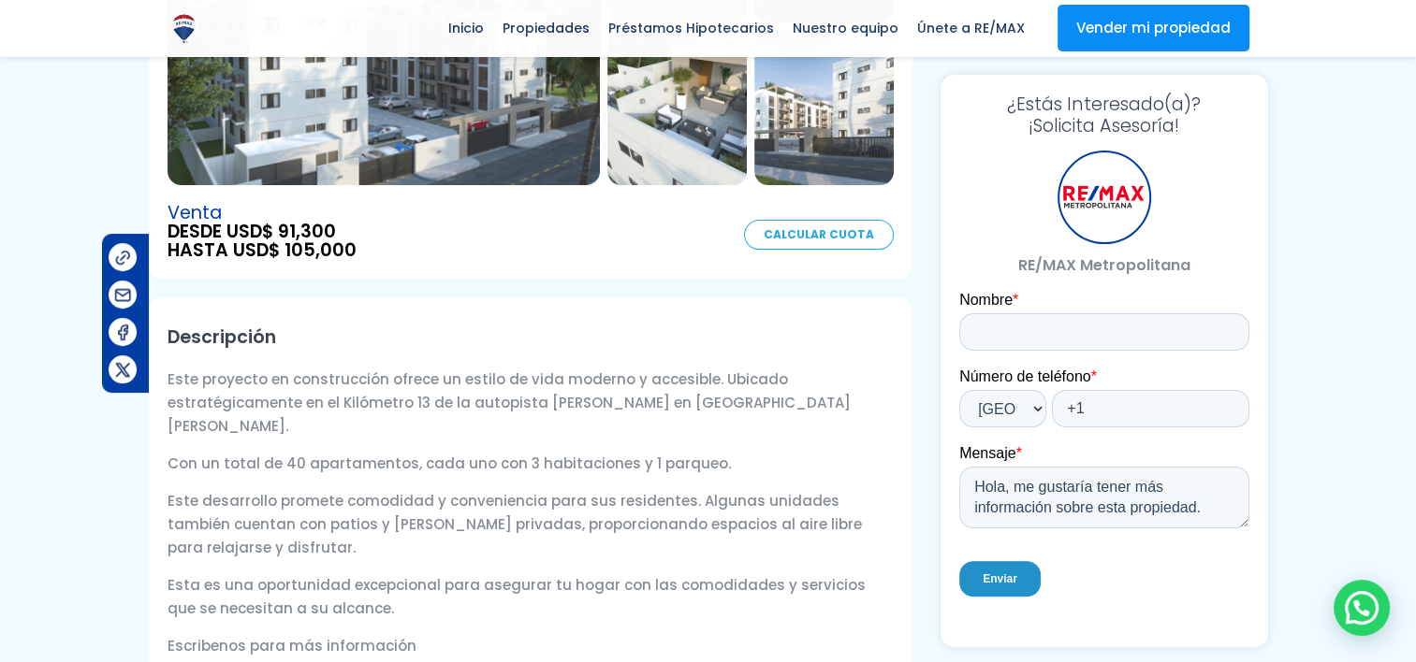
scroll to position [94, 0]
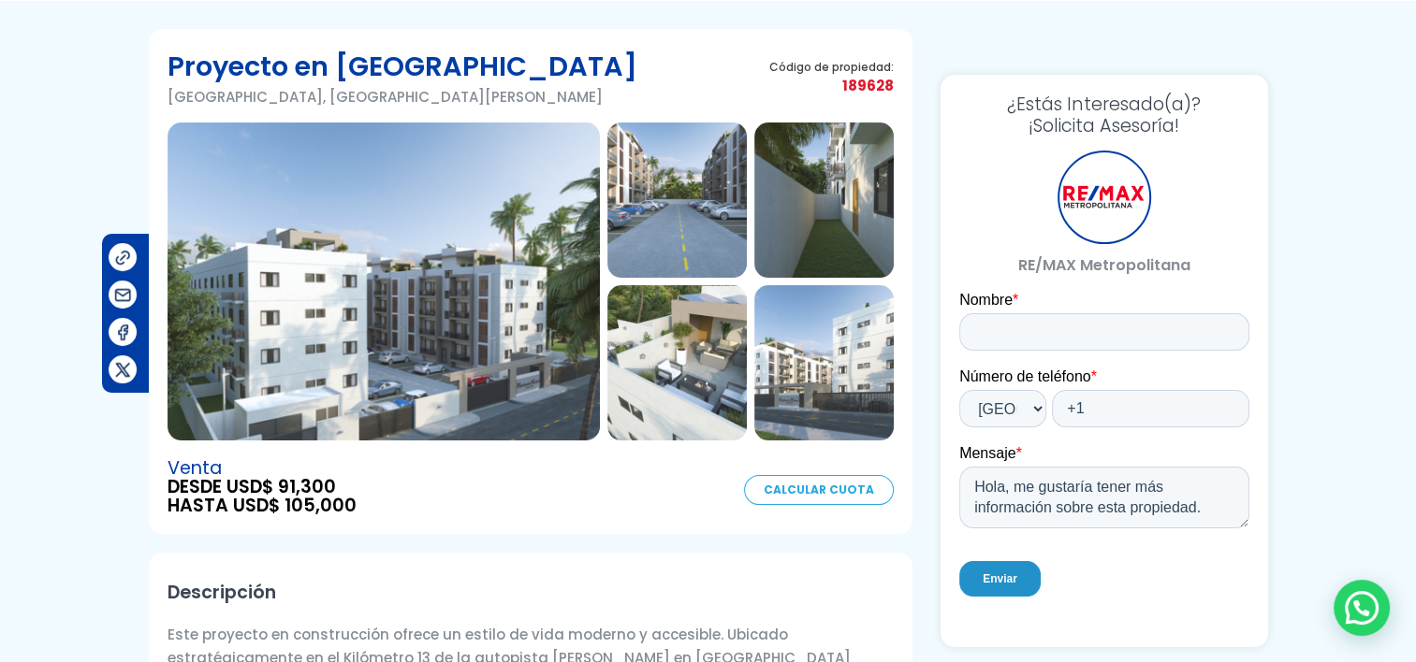
click at [359, 289] on img at bounding box center [383, 282] width 432 height 318
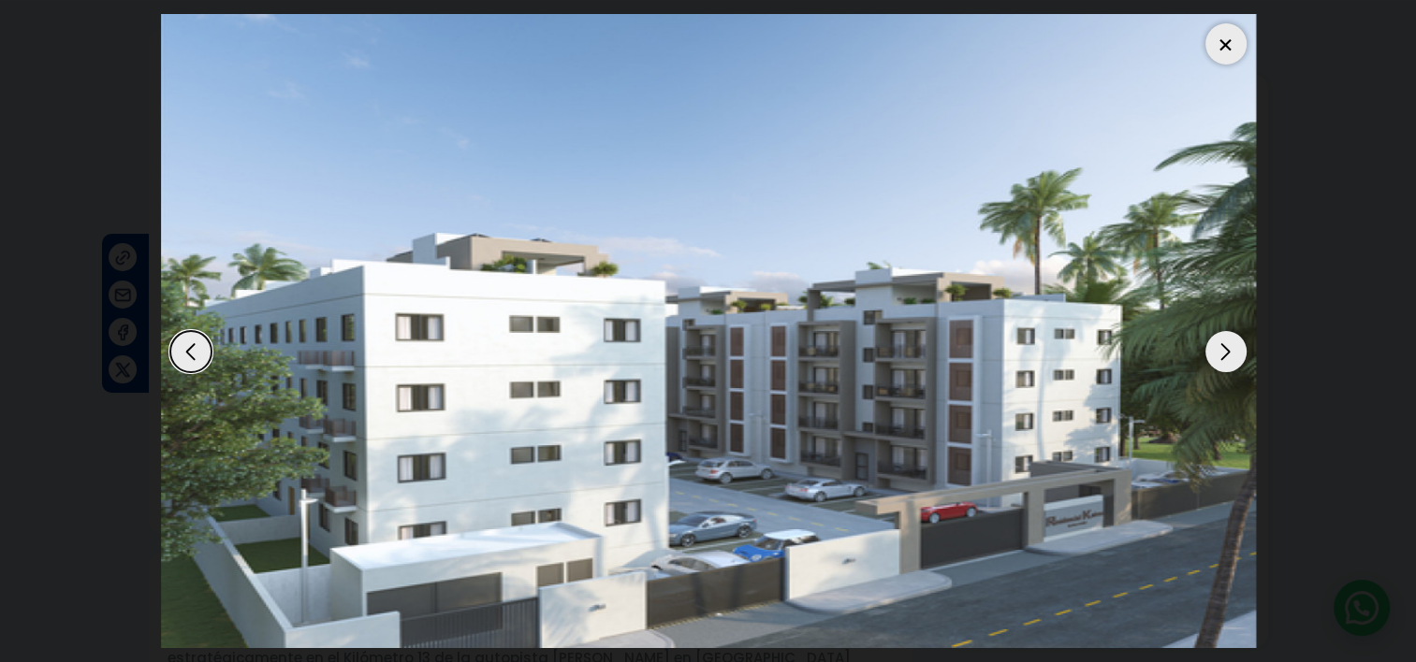
click at [1226, 348] on div "Next slide" at bounding box center [1225, 351] width 41 height 41
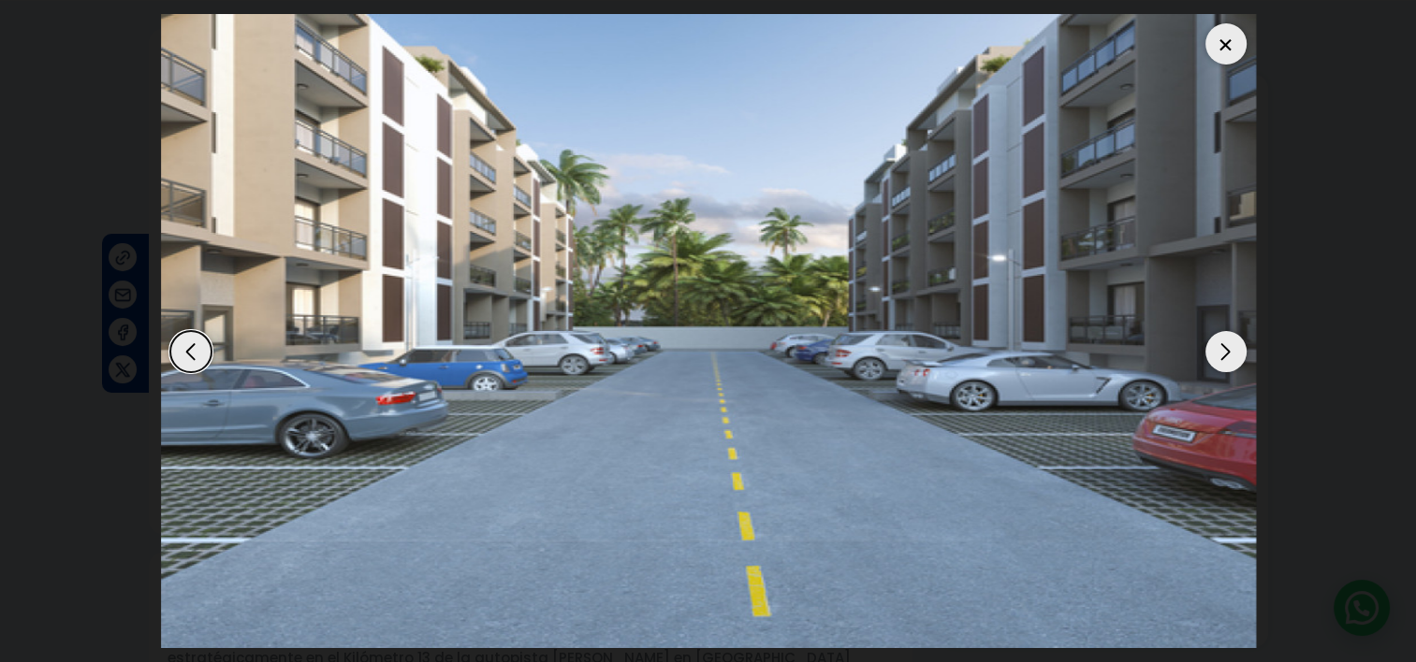
click at [199, 353] on div "Previous slide" at bounding box center [190, 351] width 41 height 41
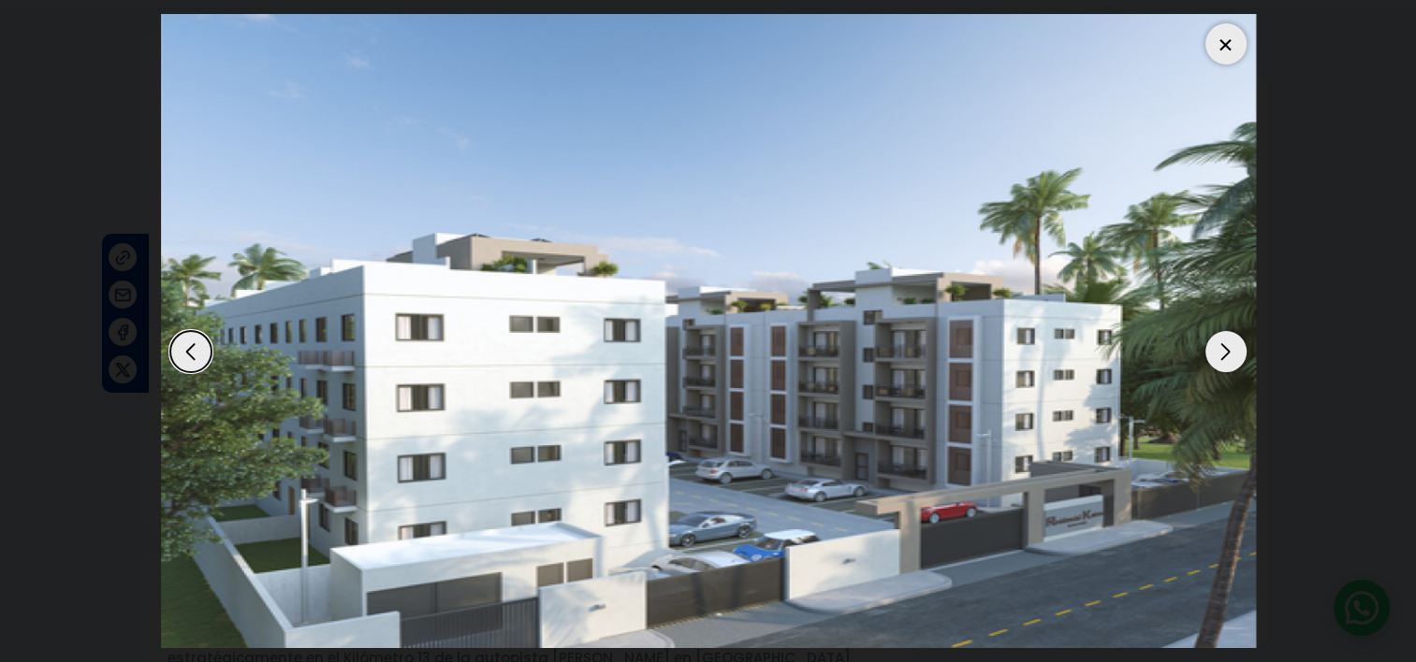
click at [1223, 45] on div at bounding box center [1225, 43] width 41 height 41
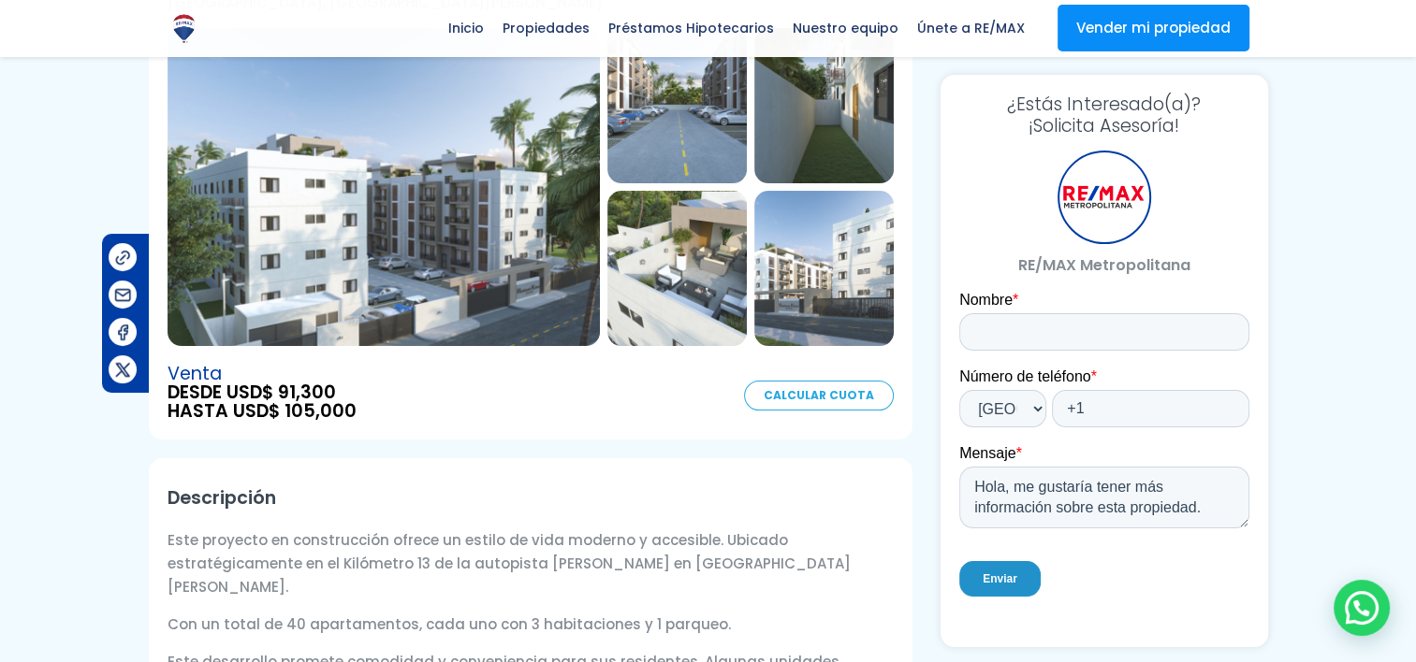
scroll to position [0, 0]
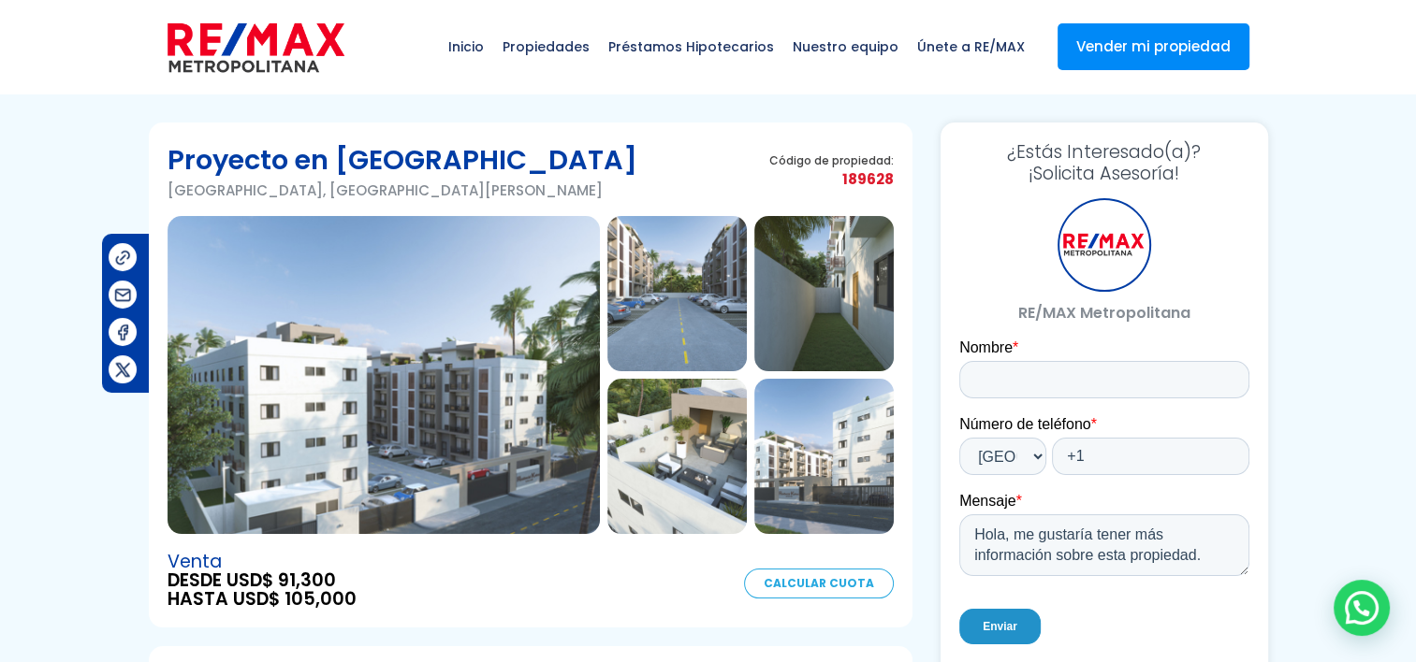
click at [497, 400] on img at bounding box center [383, 375] width 432 height 318
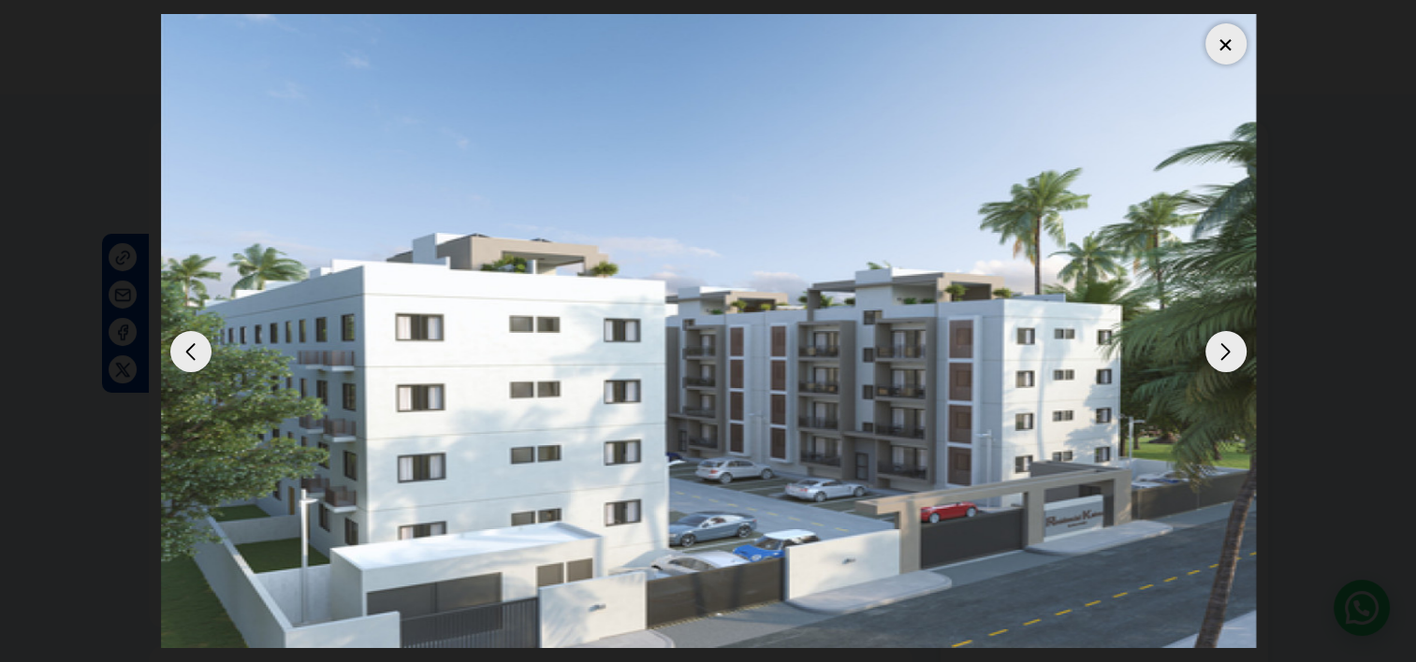
click at [1229, 41] on div at bounding box center [1225, 43] width 41 height 41
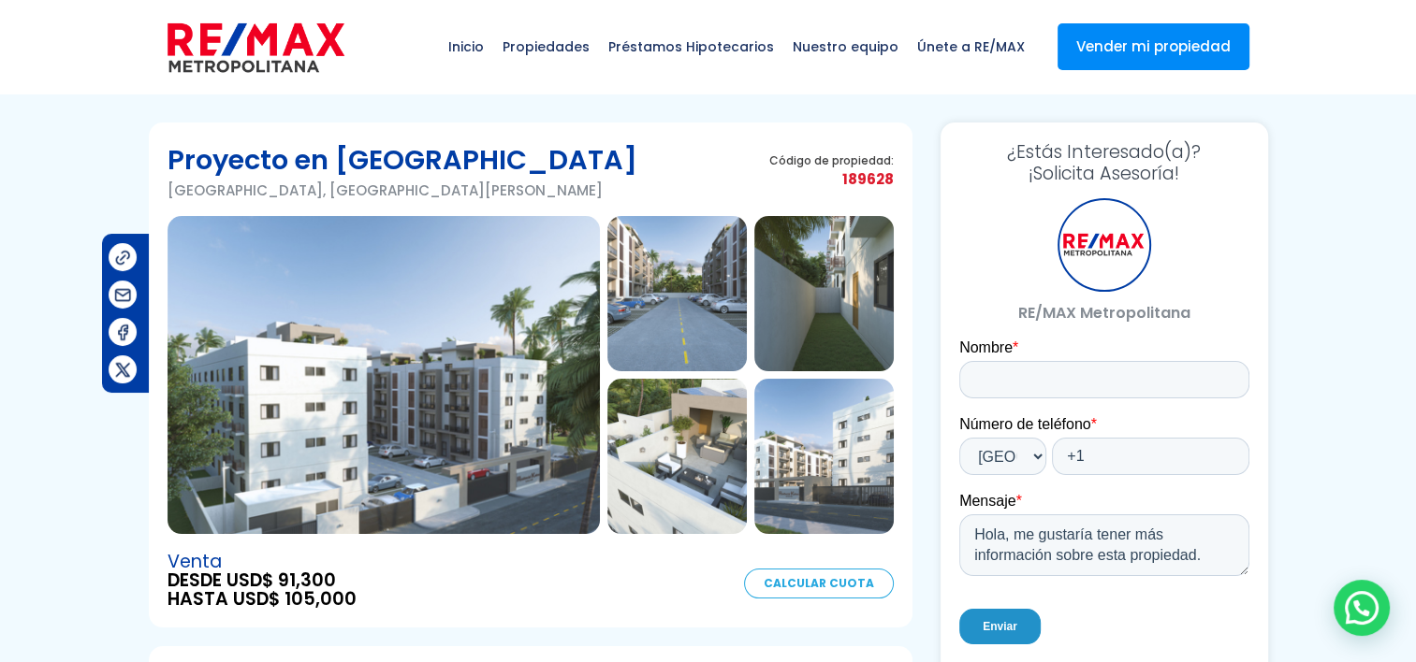
click at [516, 323] on img at bounding box center [383, 375] width 432 height 318
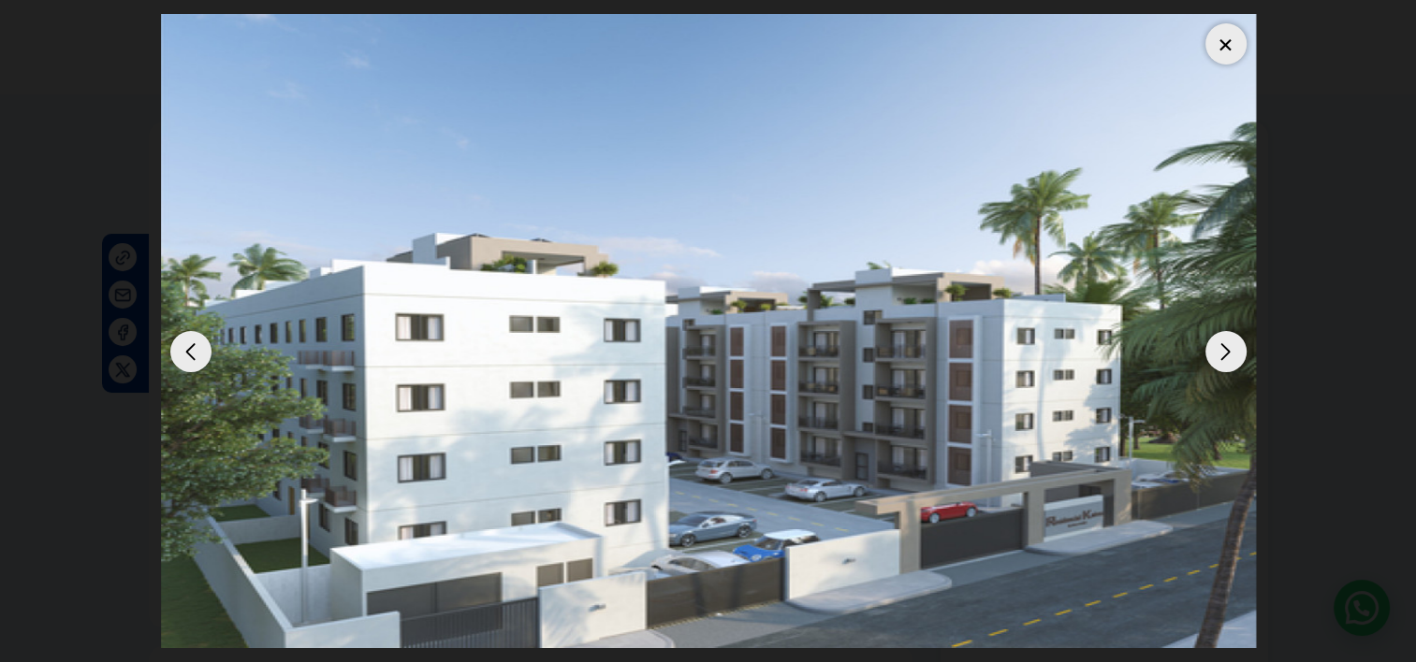
click at [1214, 357] on div "Next slide" at bounding box center [1225, 351] width 41 height 41
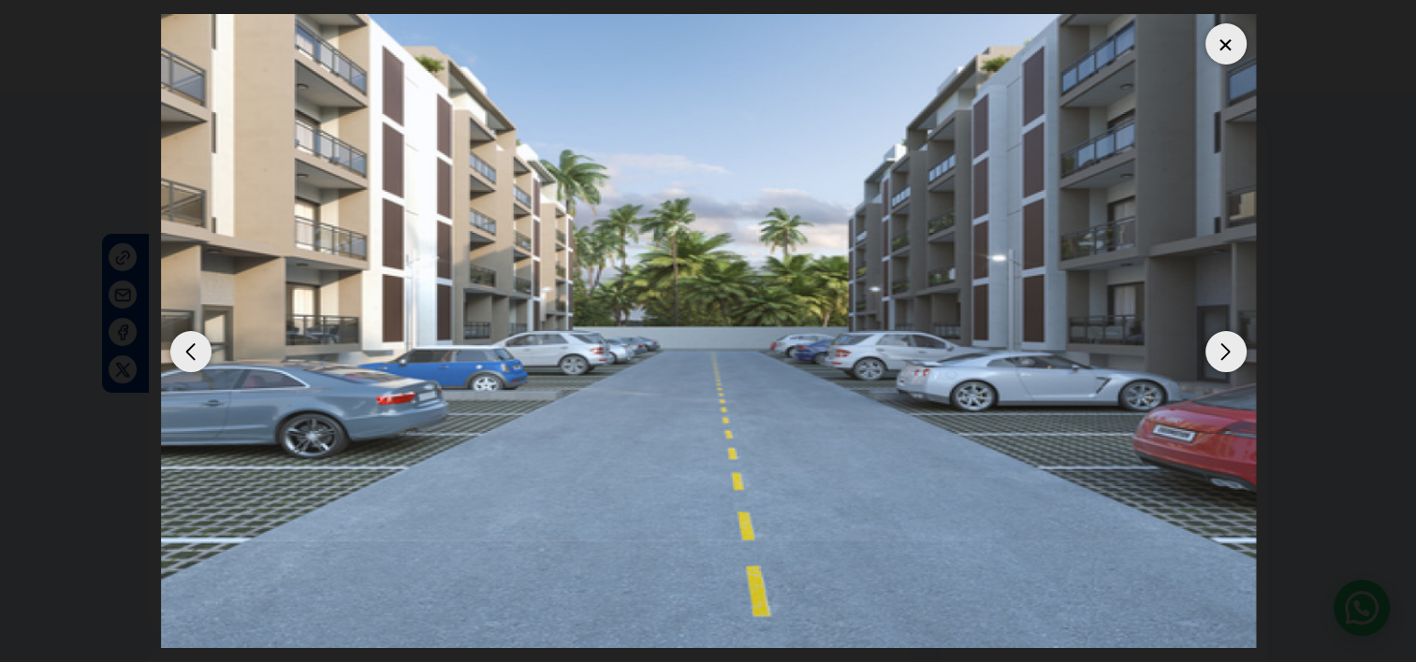
click at [1214, 357] on div "Next slide" at bounding box center [1225, 351] width 41 height 41
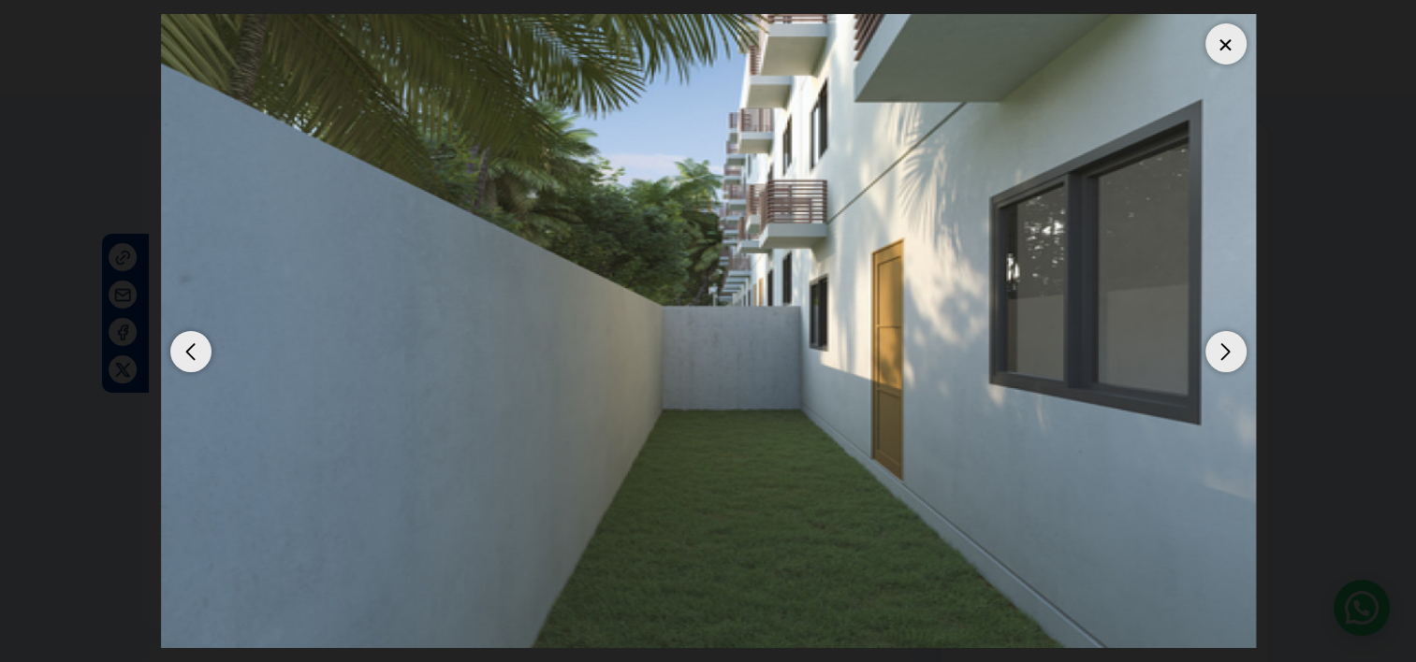
click at [200, 357] on div "Previous slide" at bounding box center [190, 351] width 41 height 41
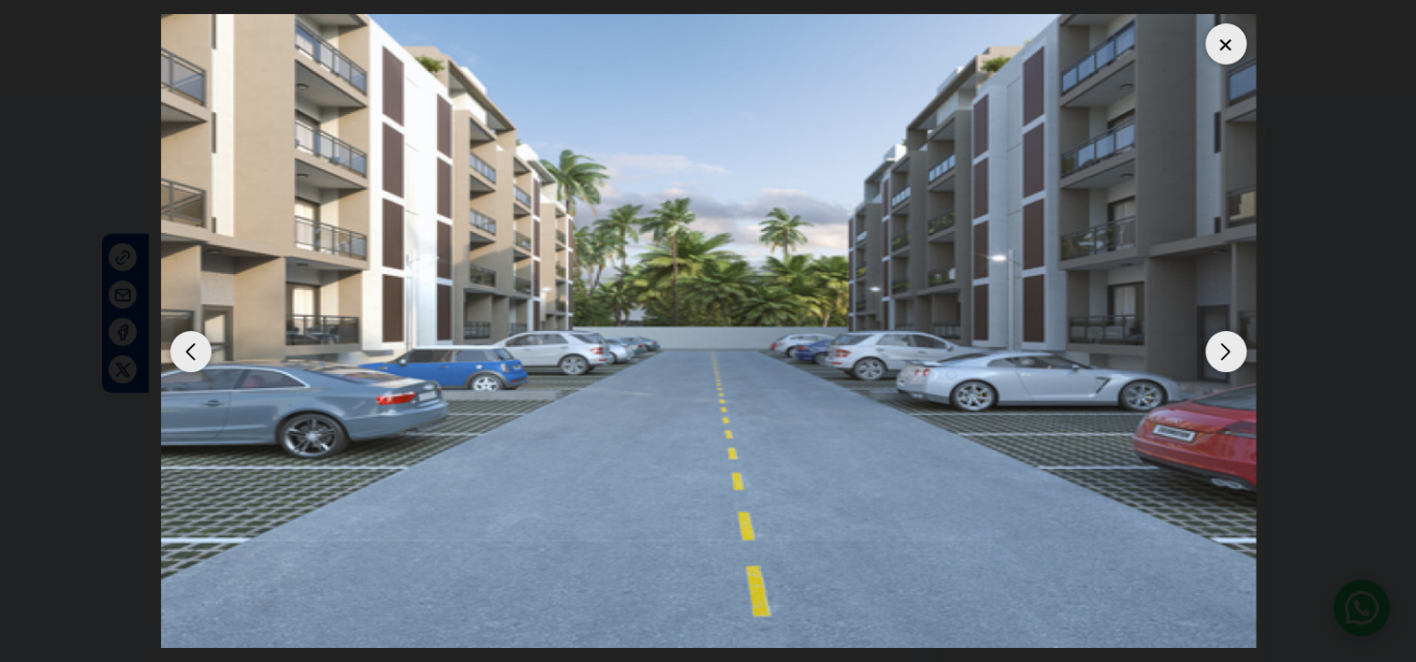
click at [1214, 352] on div "Next slide" at bounding box center [1225, 351] width 41 height 41
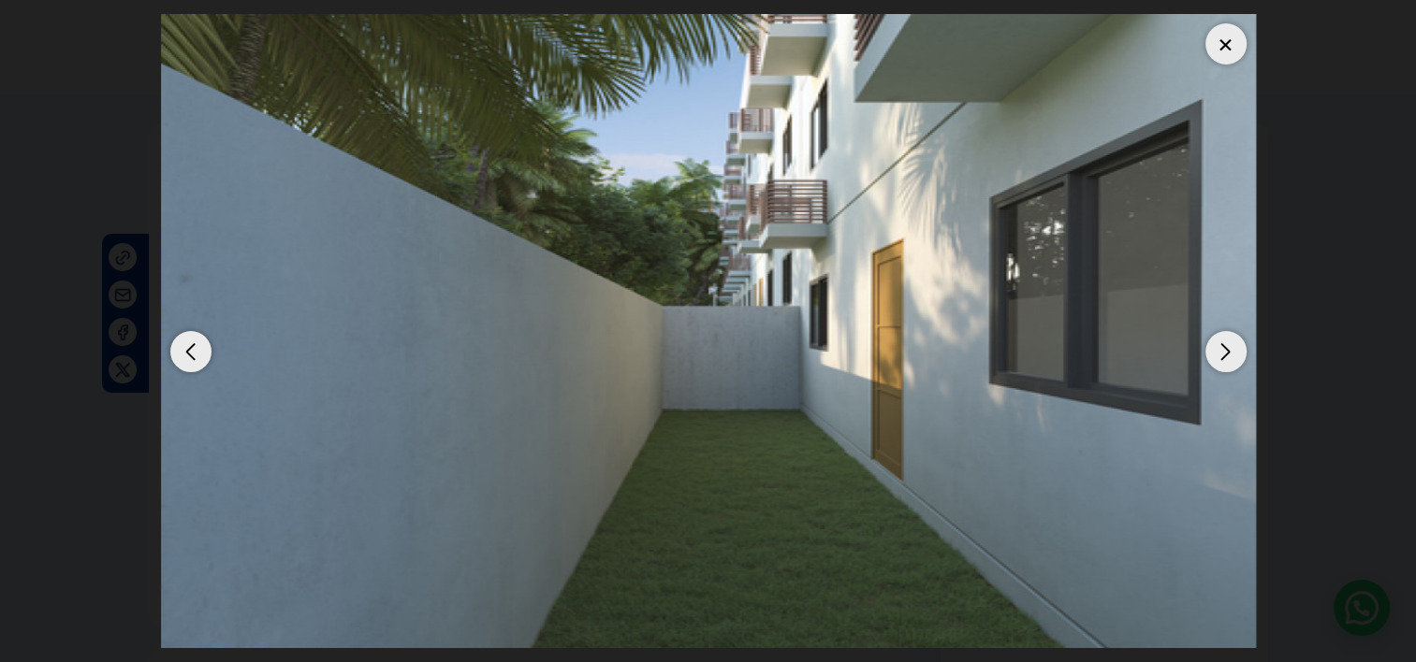
click at [1230, 350] on div "Next slide" at bounding box center [1225, 351] width 41 height 41
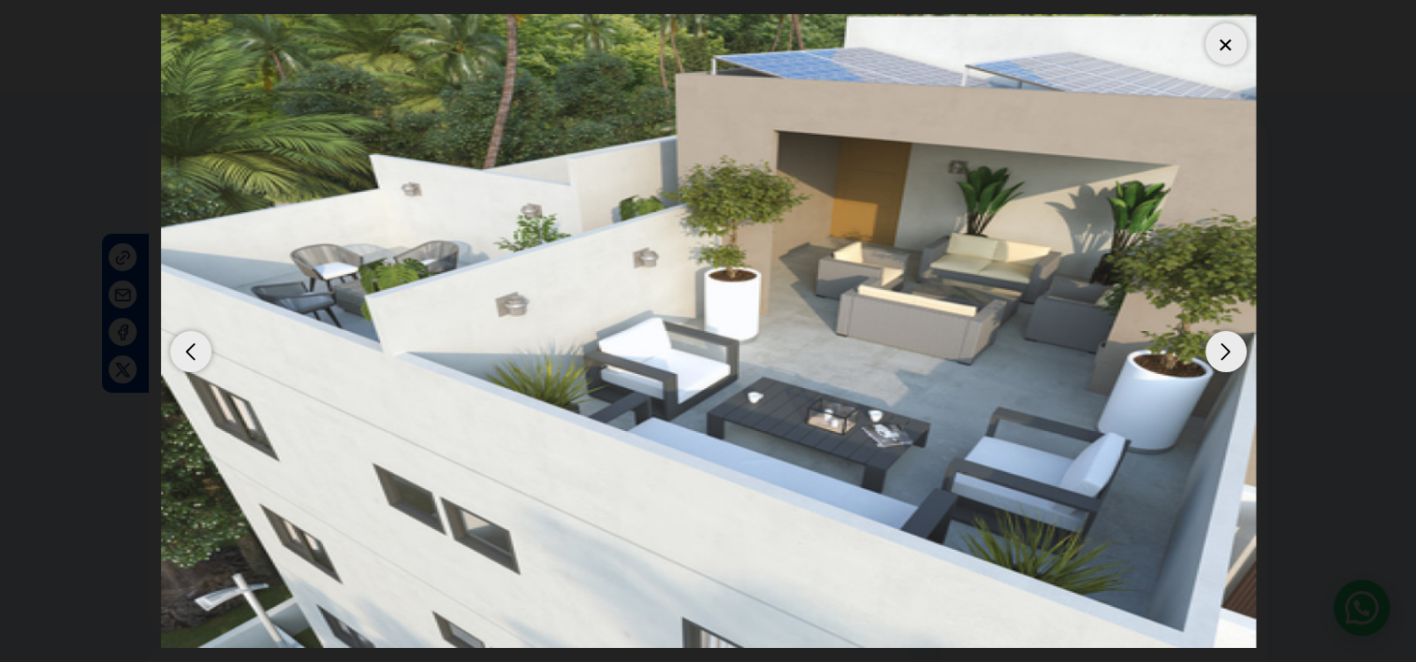
click at [196, 361] on div "Previous slide" at bounding box center [190, 351] width 41 height 41
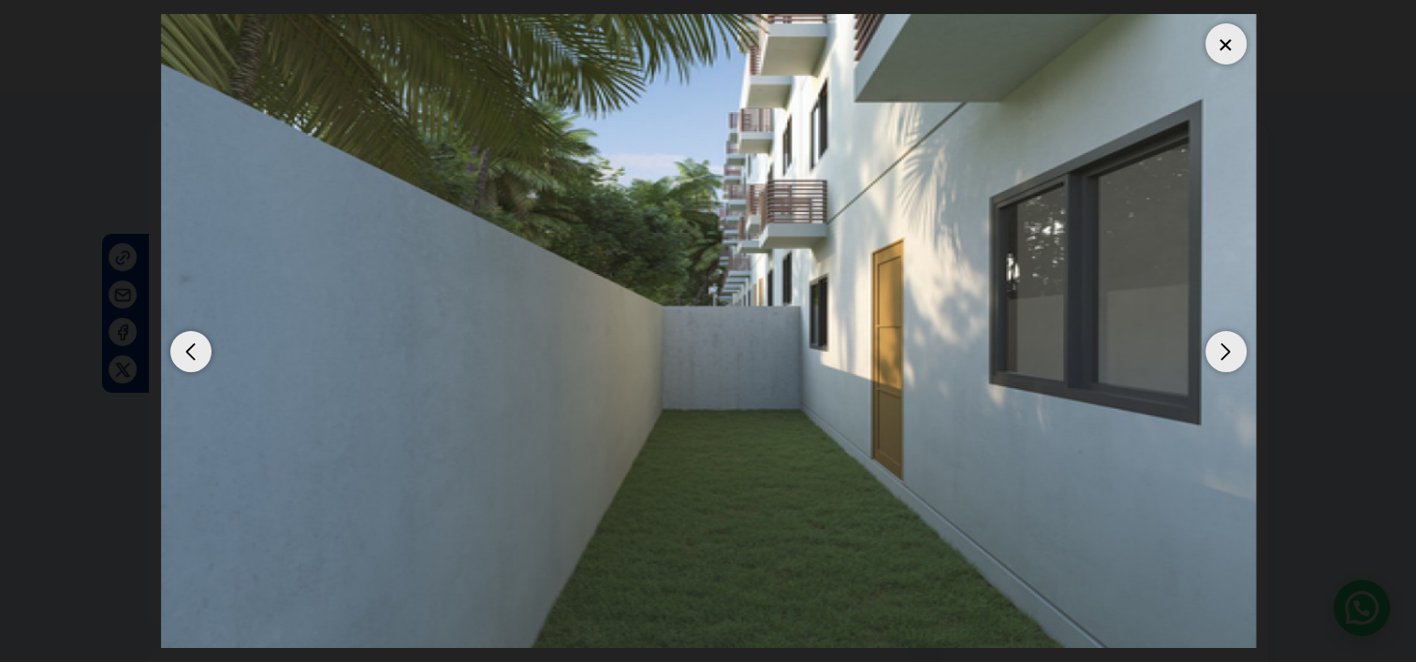
click at [1245, 347] on img "3 / 6" at bounding box center [708, 331] width 1095 height 634
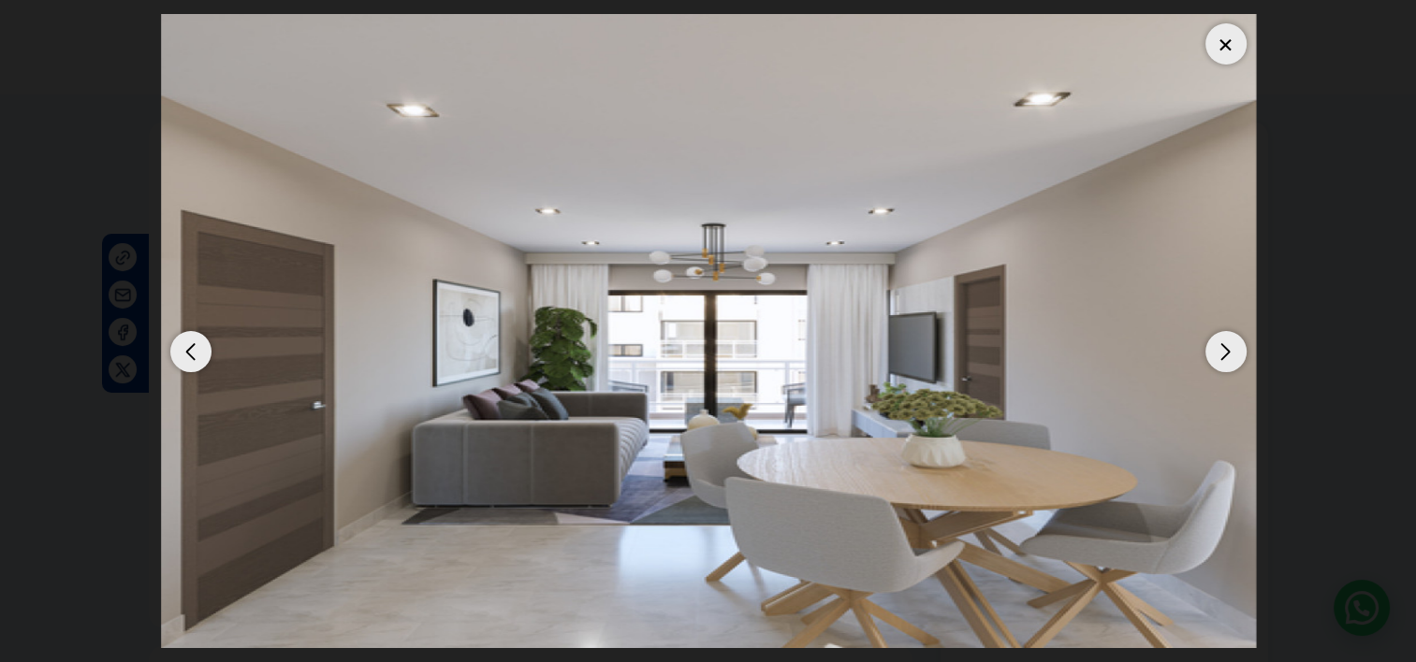
click at [191, 356] on div "Previous slide" at bounding box center [190, 351] width 41 height 41
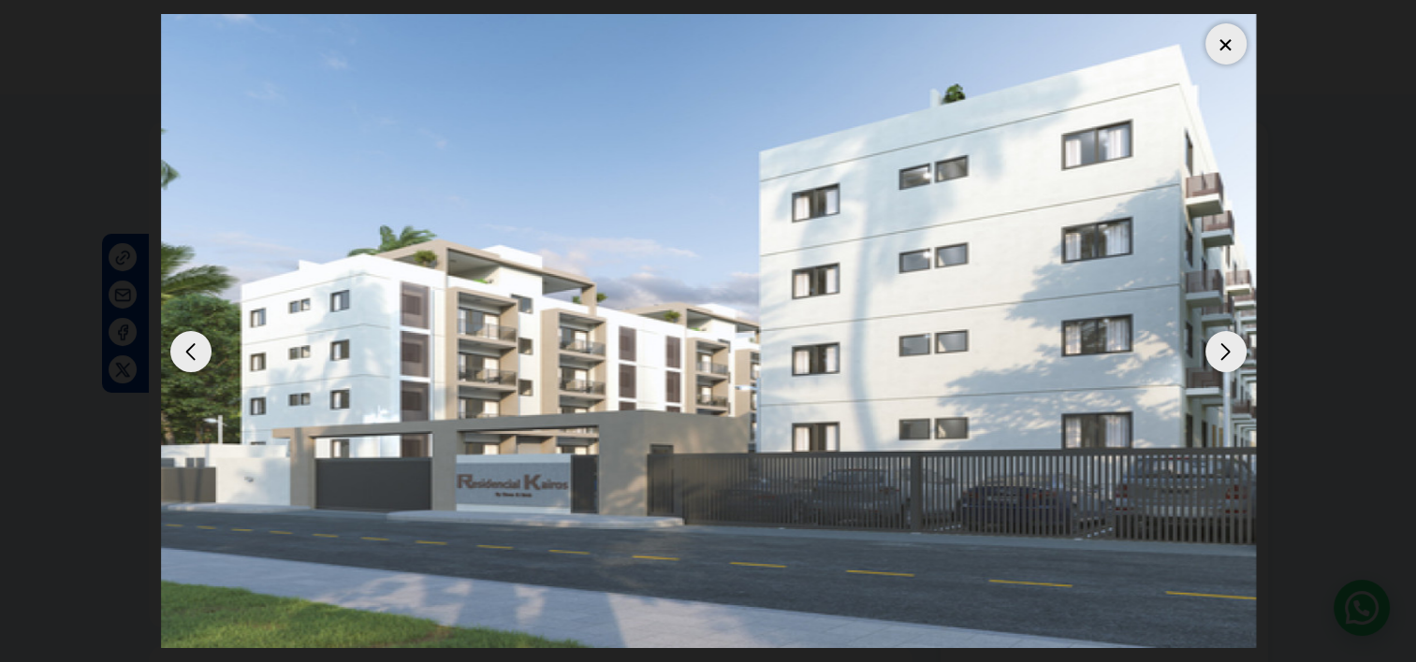
click at [191, 356] on div "Previous slide" at bounding box center [190, 351] width 41 height 41
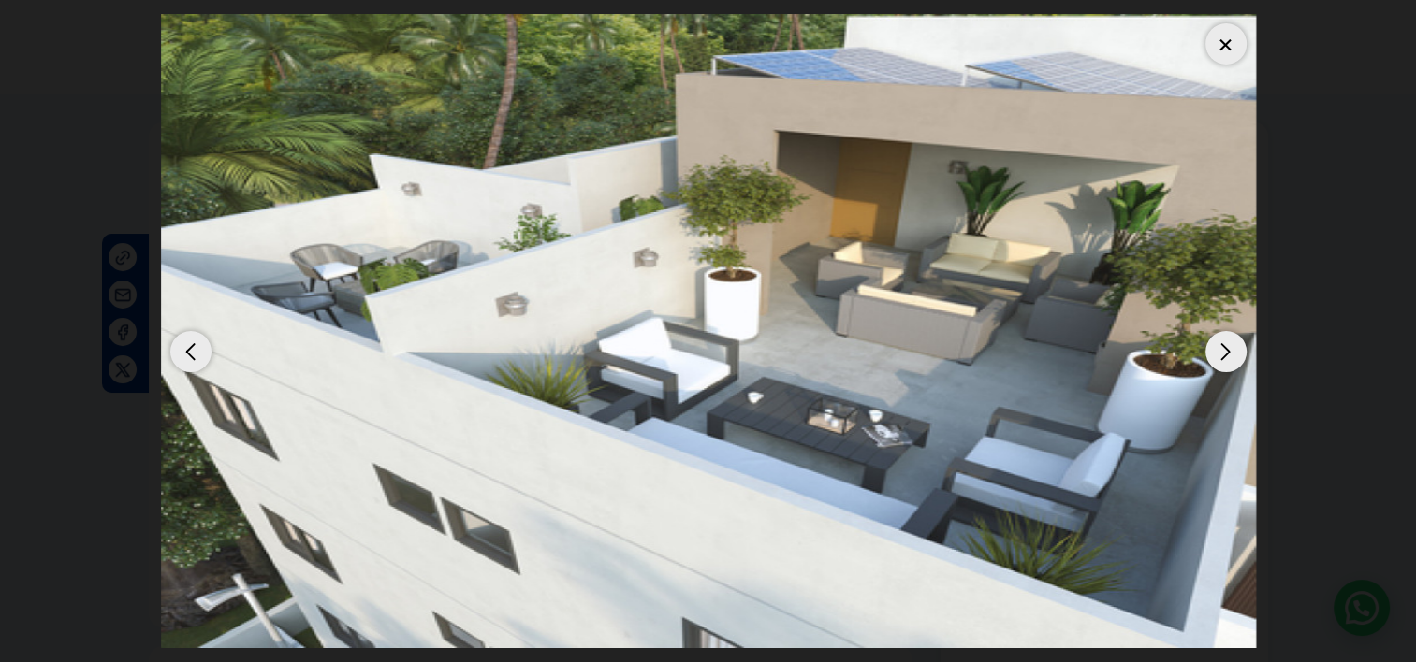
click at [191, 356] on div "Previous slide" at bounding box center [190, 351] width 41 height 41
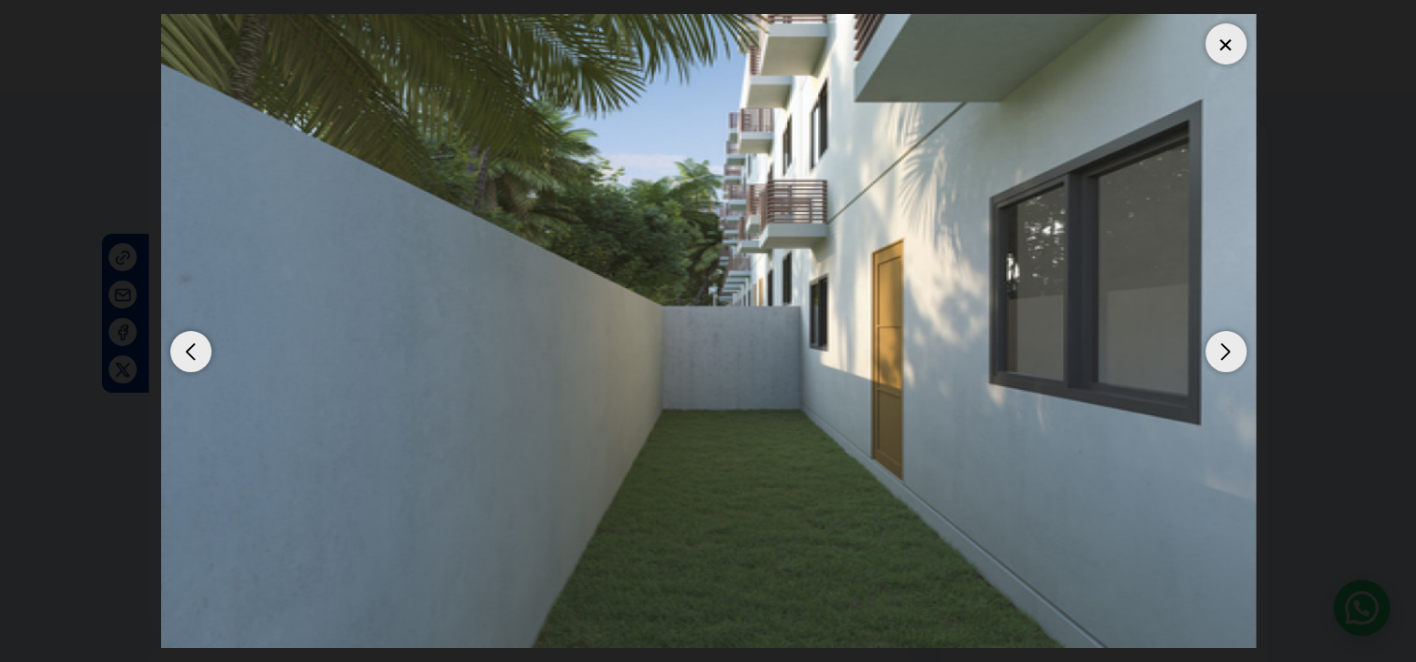
click at [1218, 356] on div "Next slide" at bounding box center [1225, 351] width 41 height 41
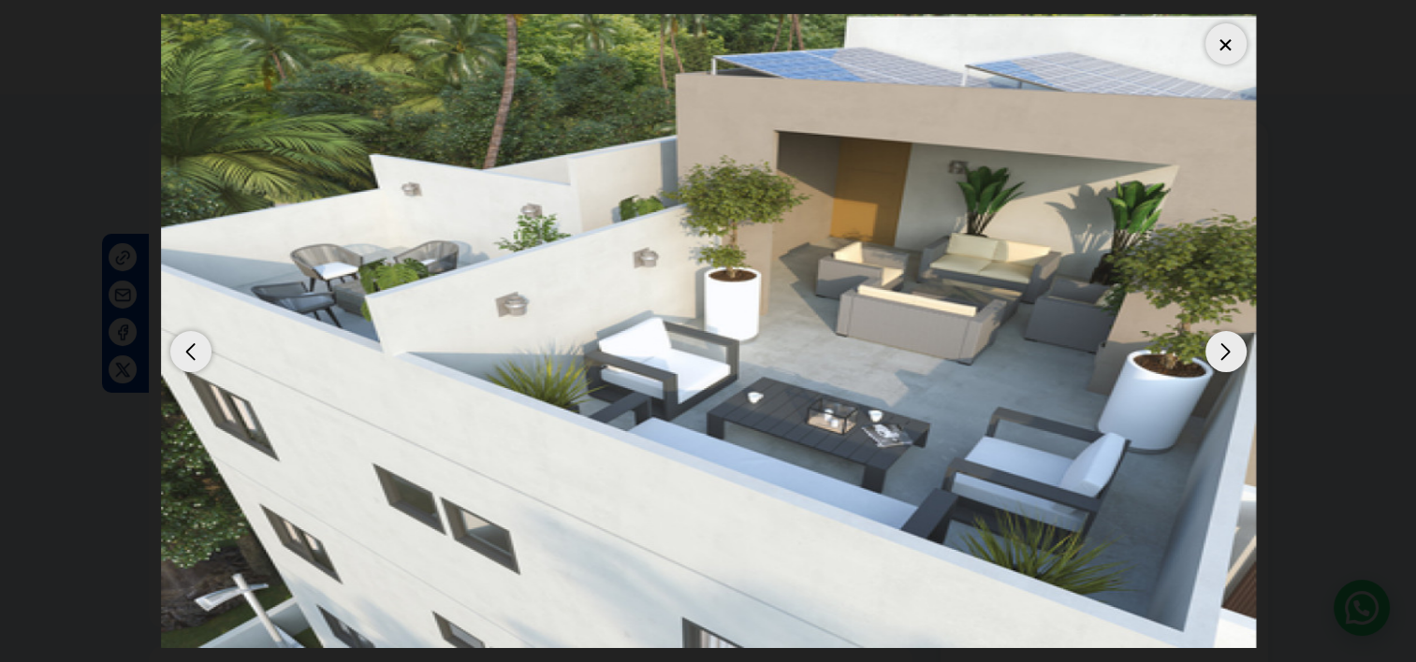
click at [1225, 349] on div "Next slide" at bounding box center [1225, 351] width 41 height 41
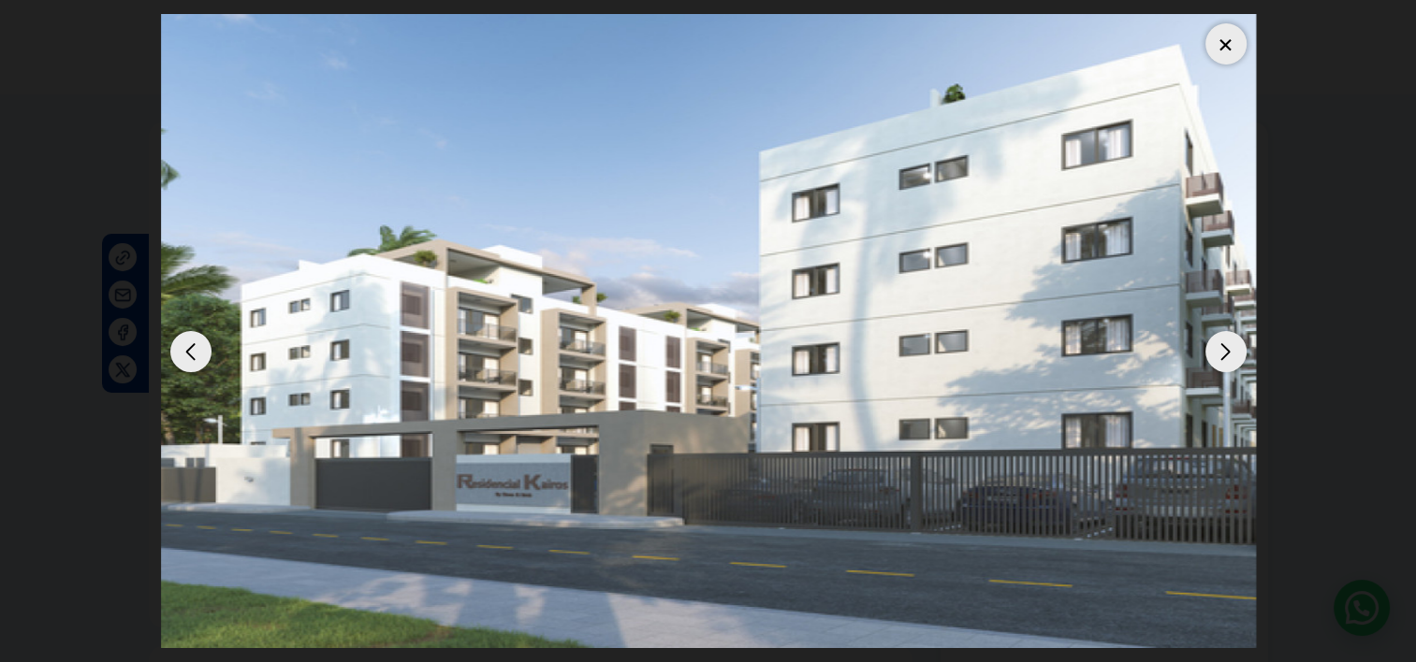
click at [1224, 355] on div "Next slide" at bounding box center [1225, 351] width 41 height 41
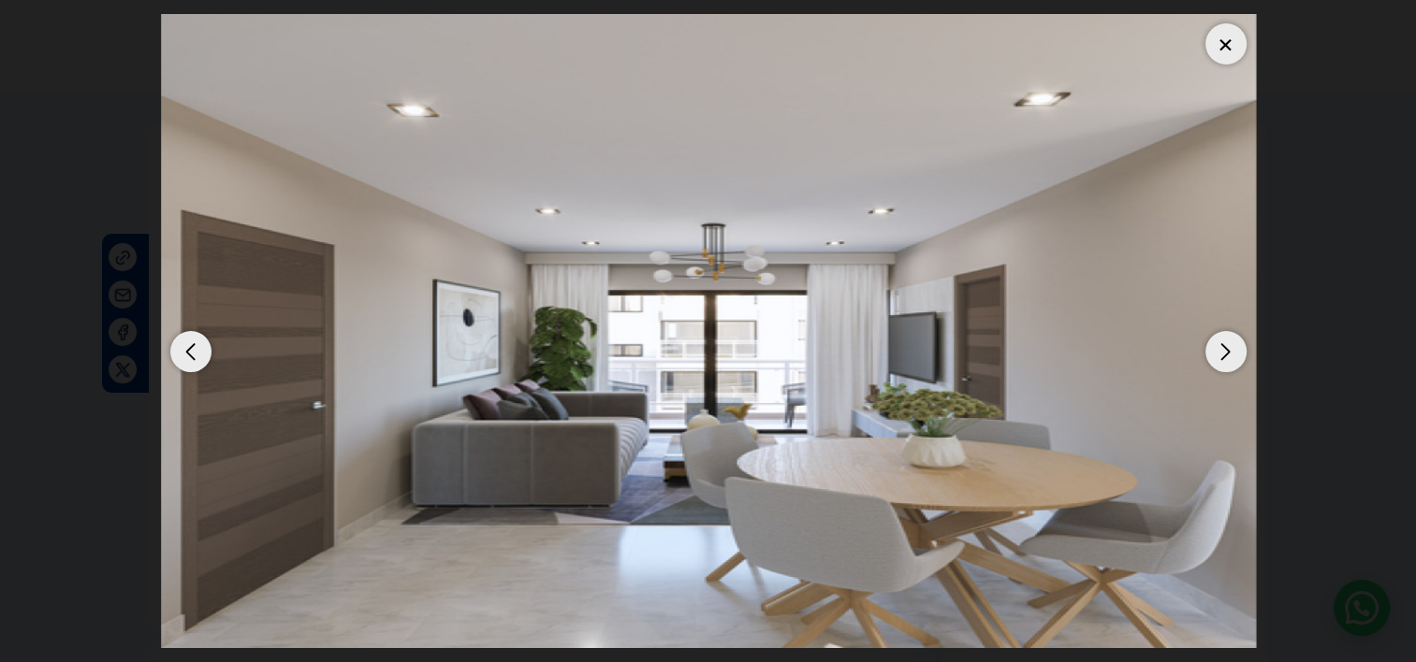
click at [192, 354] on div "Previous slide" at bounding box center [190, 351] width 41 height 41
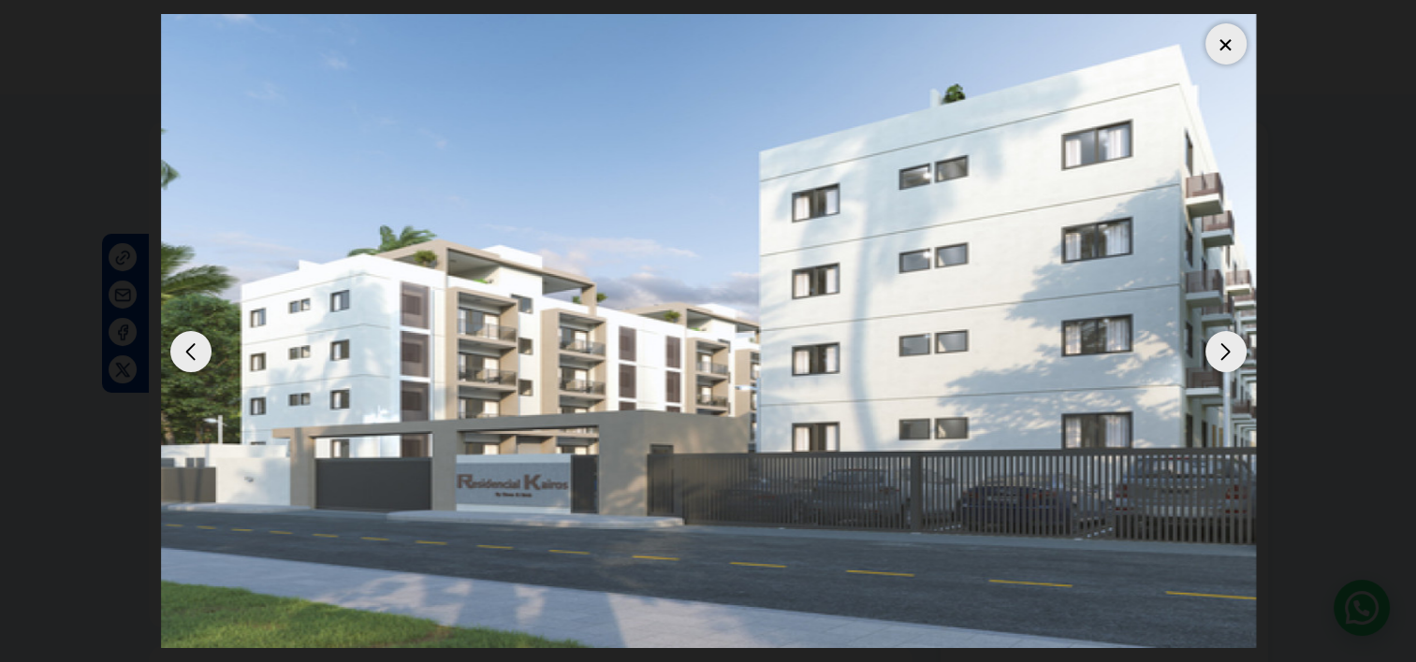
click at [1227, 349] on div "Next slide" at bounding box center [1225, 351] width 41 height 41
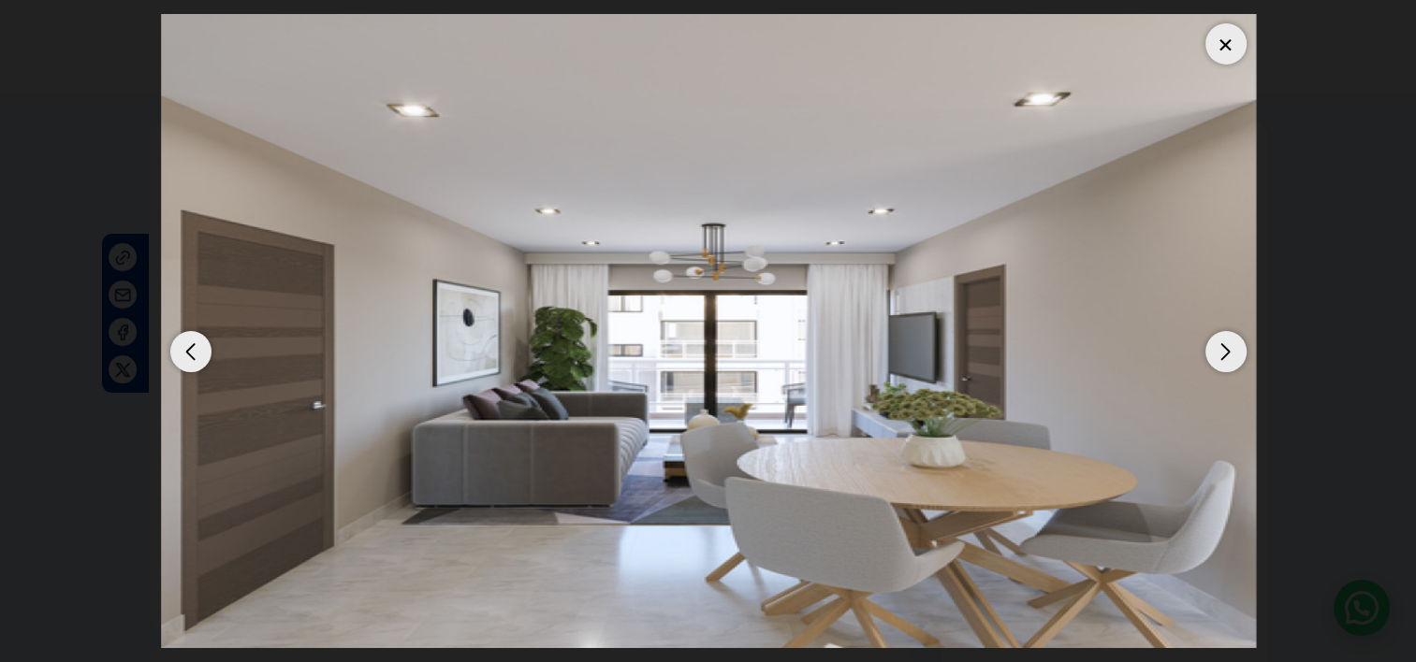
click at [1227, 349] on div "Next slide" at bounding box center [1225, 351] width 41 height 41
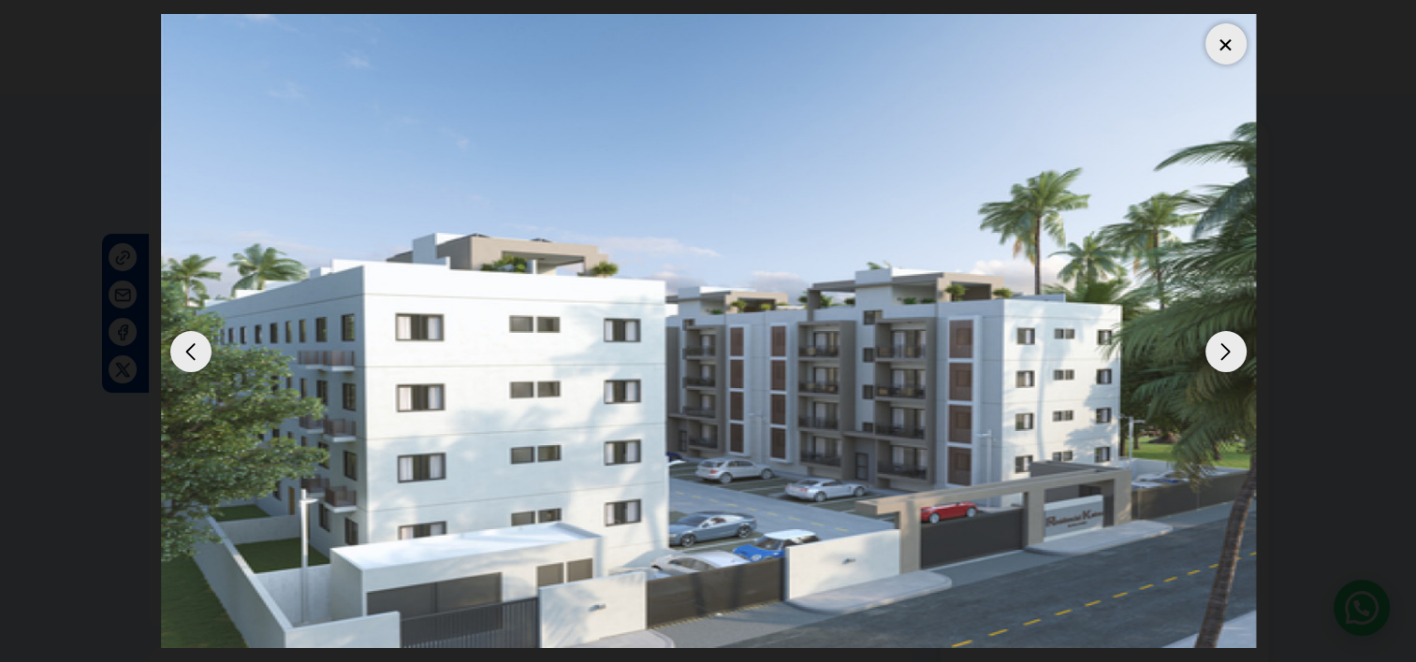
click at [1228, 348] on div "Next slide" at bounding box center [1225, 351] width 41 height 41
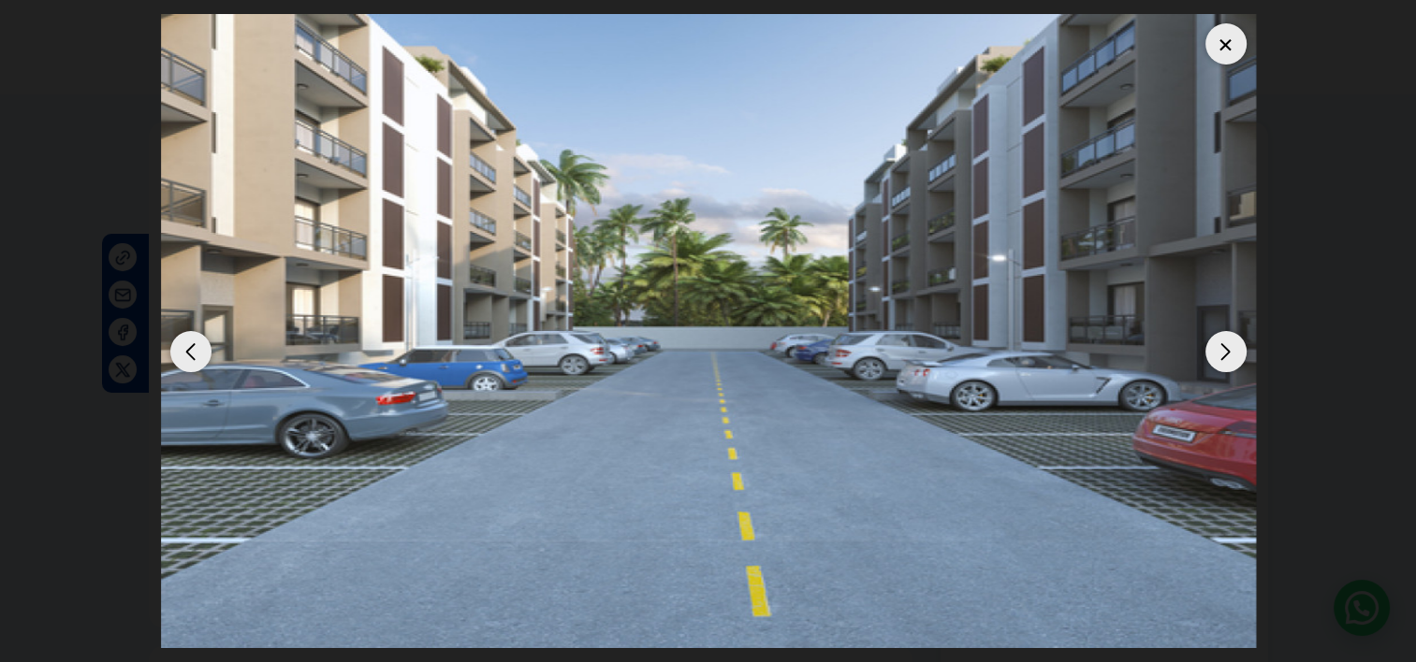
click at [1228, 348] on div "Next slide" at bounding box center [1225, 351] width 41 height 41
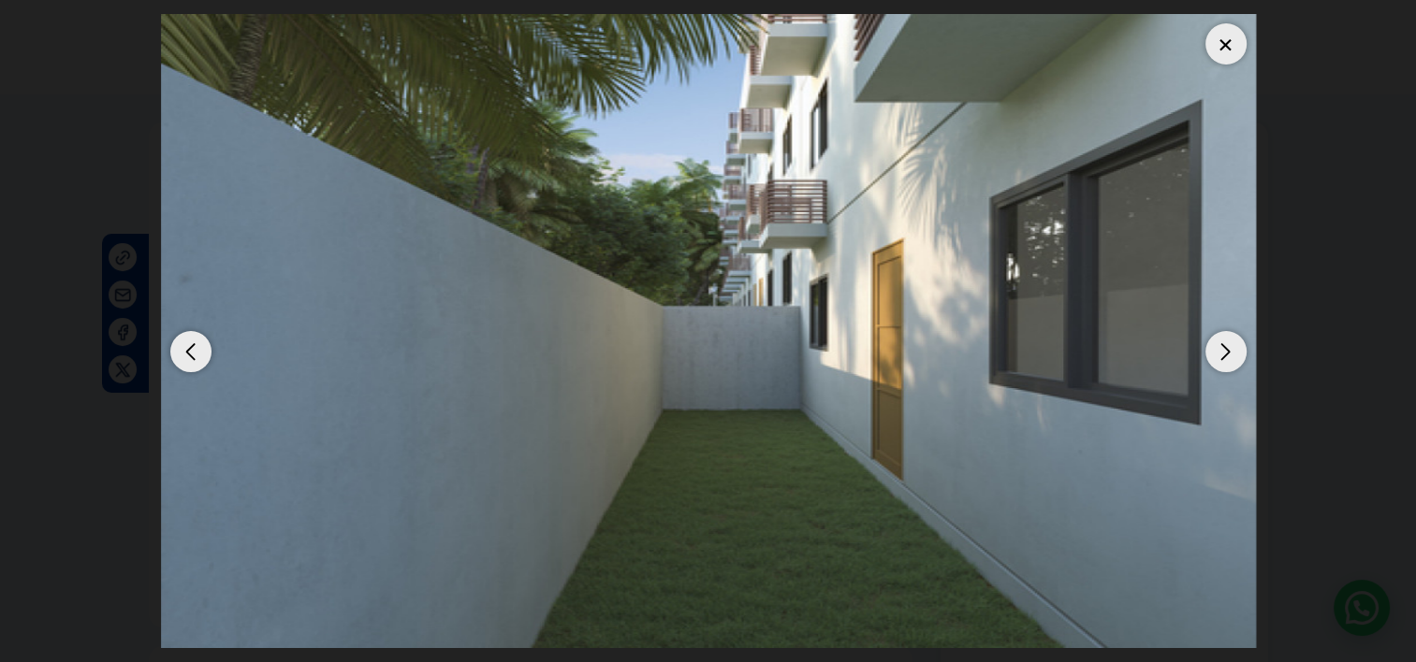
click at [1228, 348] on div "Next slide" at bounding box center [1225, 351] width 41 height 41
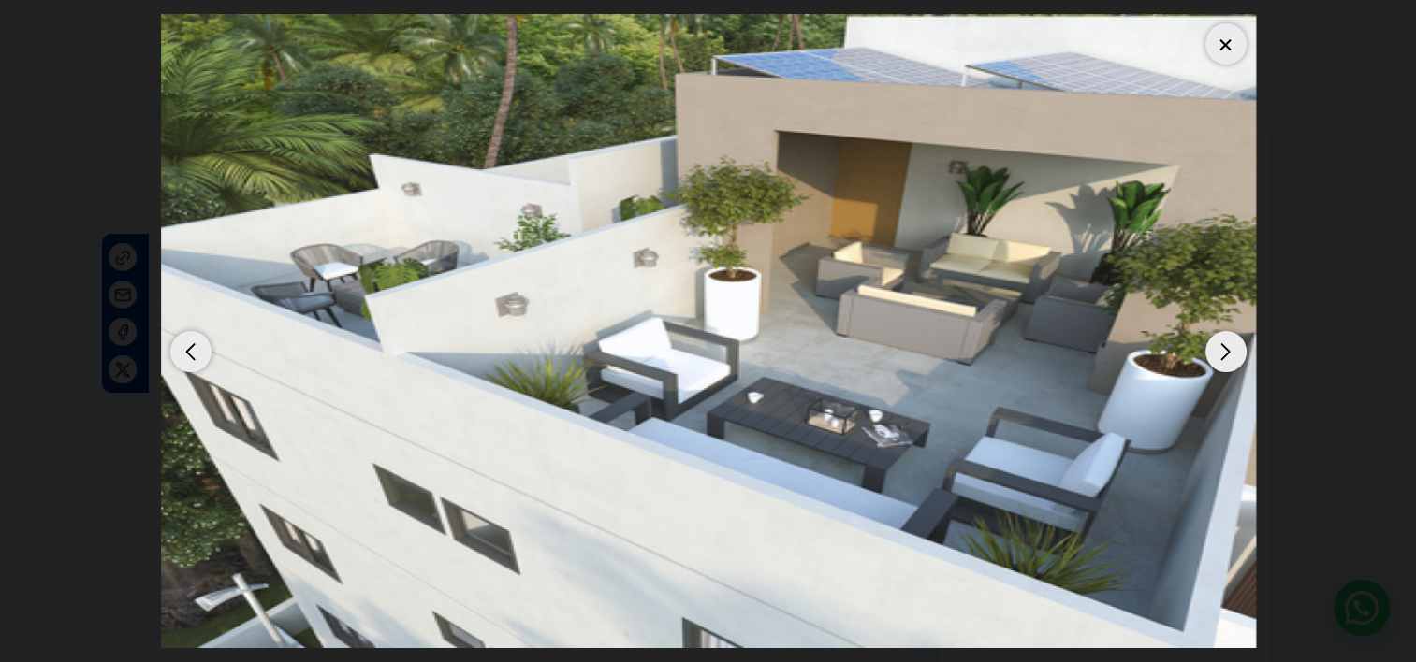
click at [1232, 30] on div at bounding box center [1225, 43] width 41 height 41
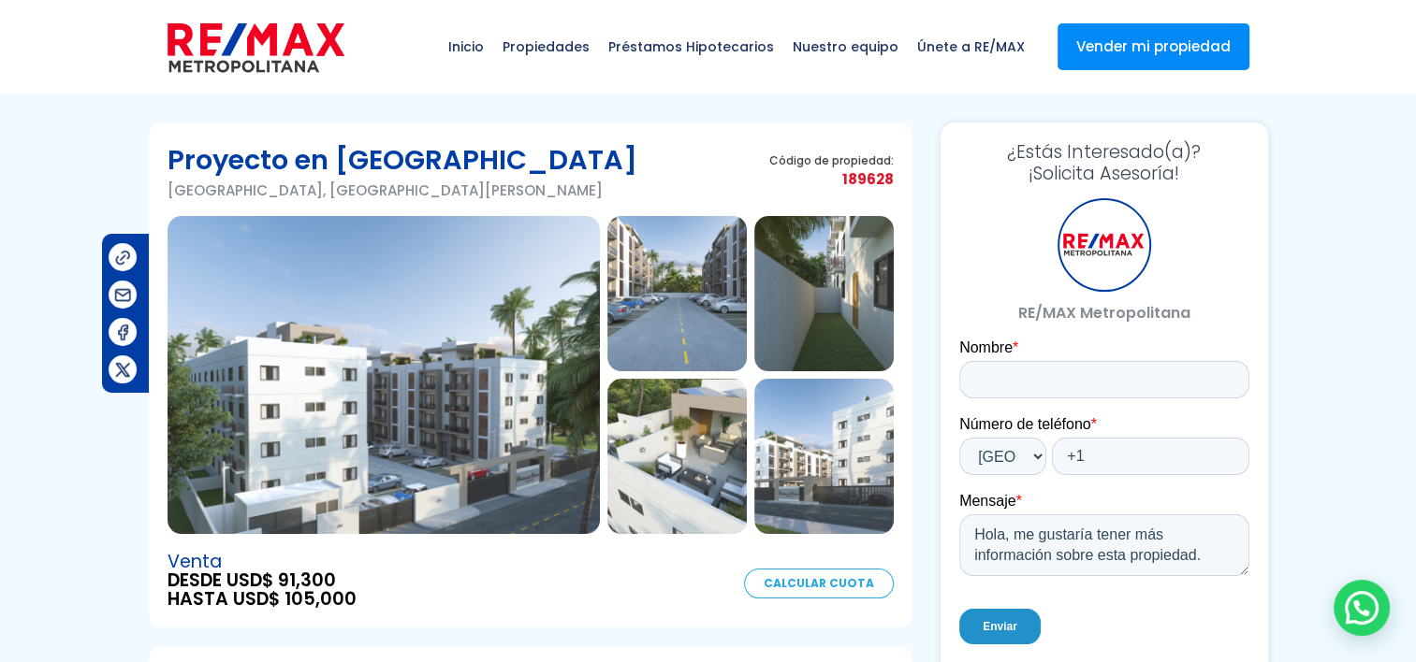
click at [699, 442] on img at bounding box center [676, 456] width 139 height 155
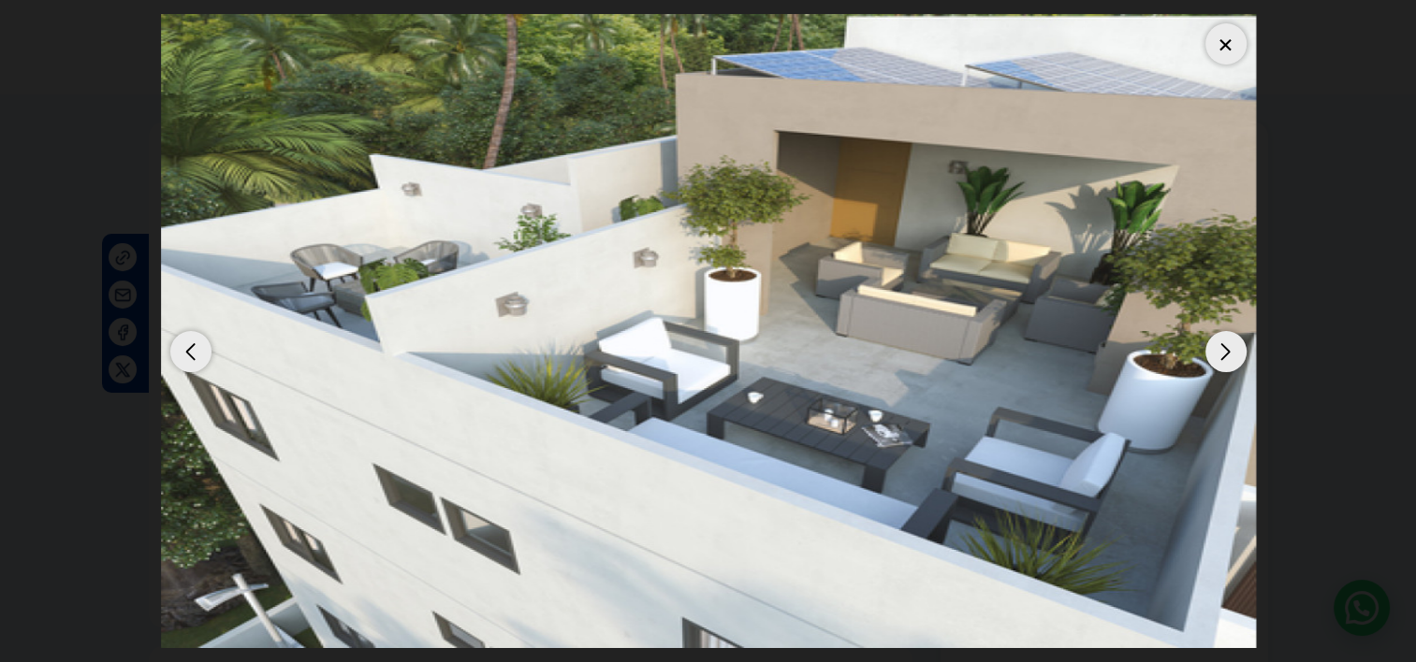
click at [1233, 44] on div at bounding box center [1225, 43] width 41 height 41
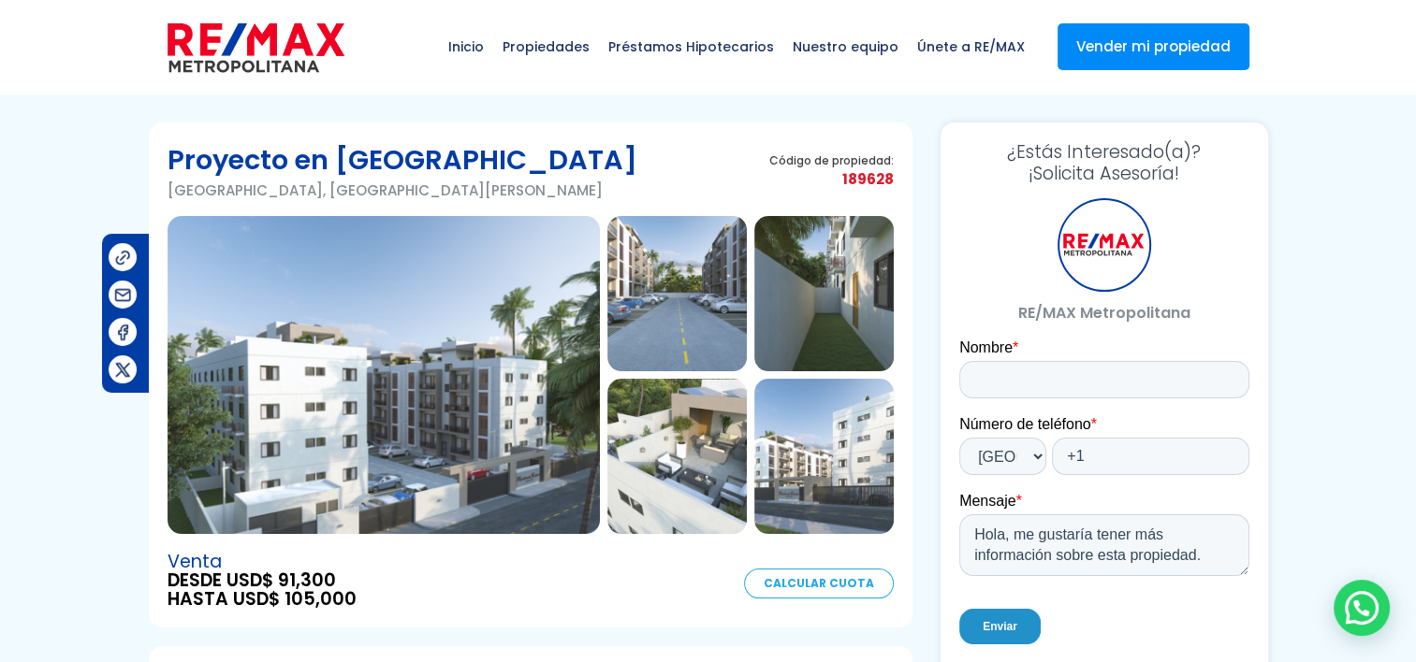
drag, startPoint x: 337, startPoint y: 153, endPoint x: 469, endPoint y: 149, distance: 132.0
click at [469, 149] on h1 "Proyecto en Villa Naco" at bounding box center [402, 159] width 470 height 37
copy h1 "Villa Naco"
drag, startPoint x: 168, startPoint y: 157, endPoint x: 506, endPoint y: 159, distance: 337.8
click at [506, 159] on div "Proyecto en Villa Naco Villa Naco, Santo Domingo Oeste Código de propiedad: 189…" at bounding box center [530, 178] width 726 height 75
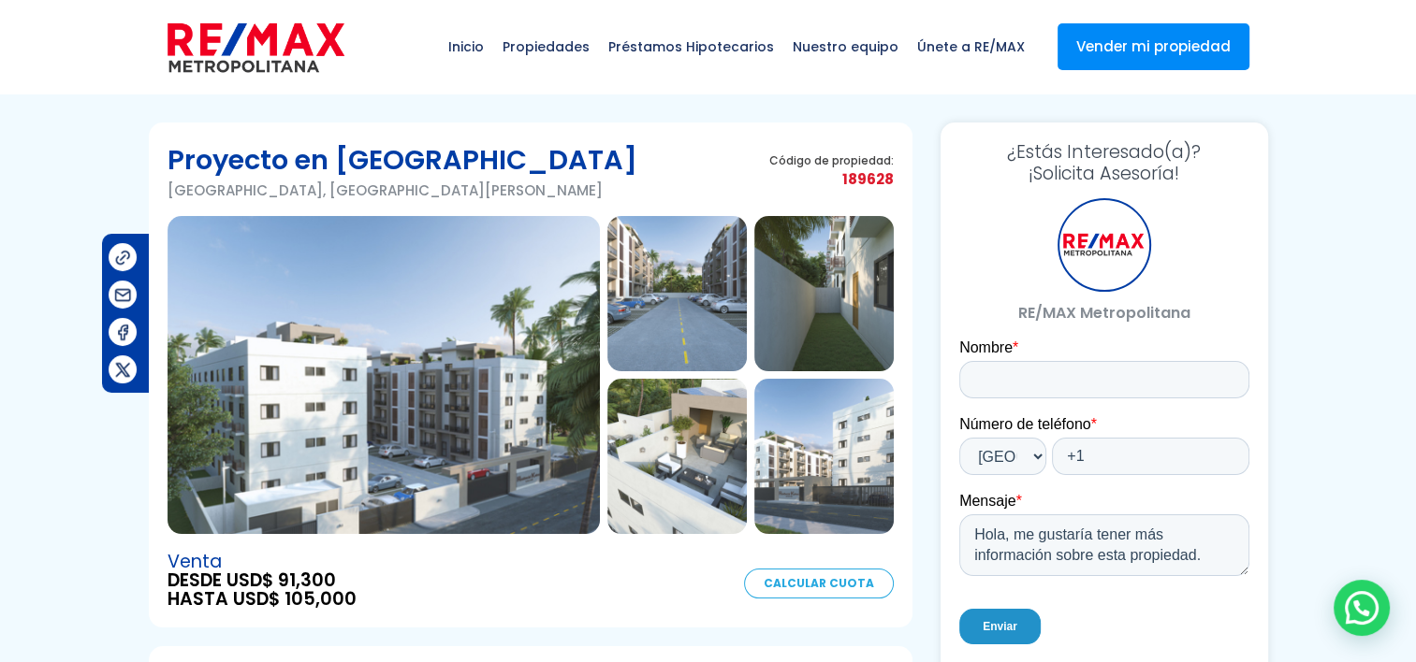
copy h1 "Proyecto en Villa Naco"
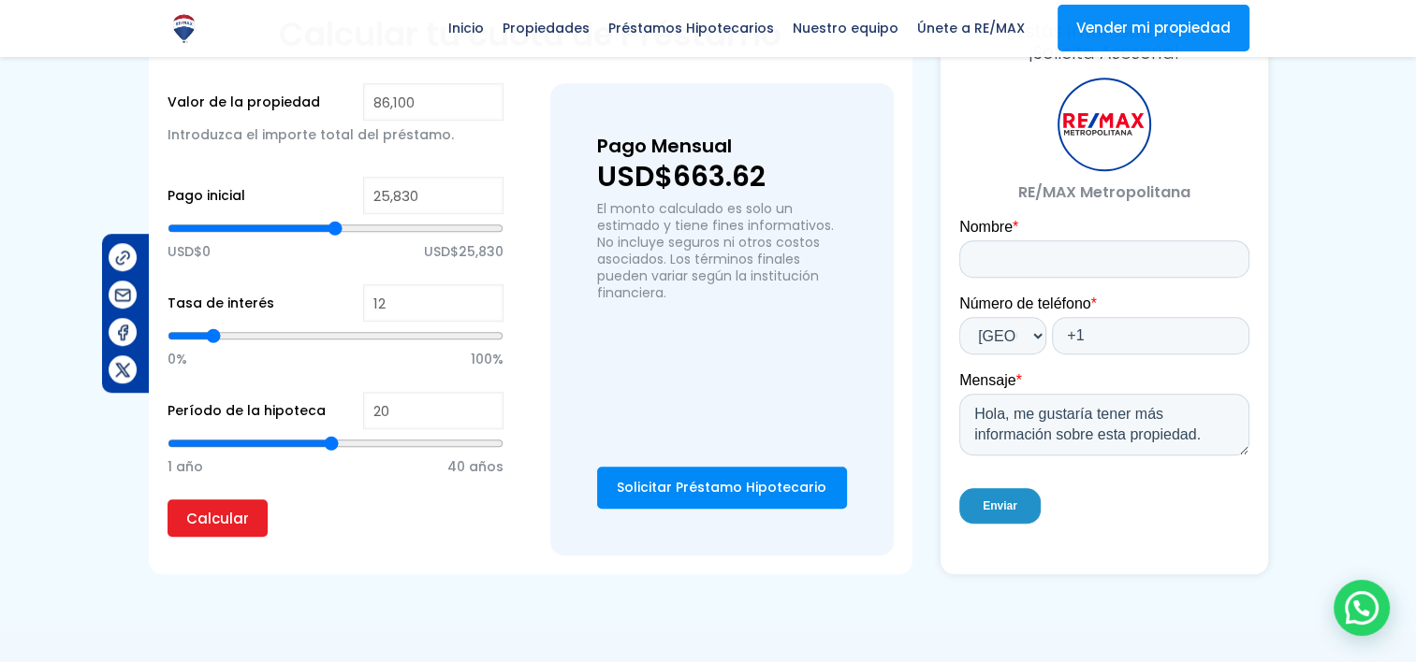
scroll to position [1236, 0]
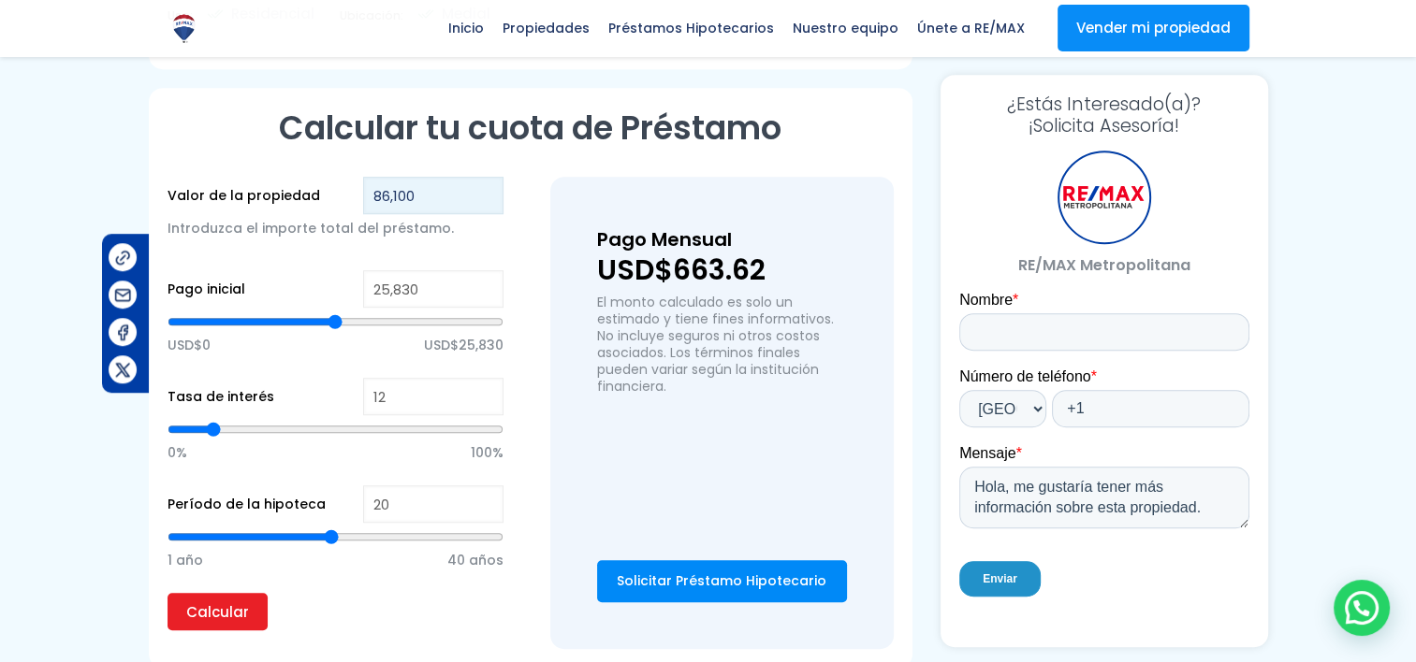
drag, startPoint x: 428, startPoint y: 166, endPoint x: 313, endPoint y: 157, distance: 114.5
click at [313, 177] on div "Valor de la propiedad 86,100 Introduzca el importe total del préstamo." at bounding box center [335, 219] width 336 height 84
type input "1"
type input "0"
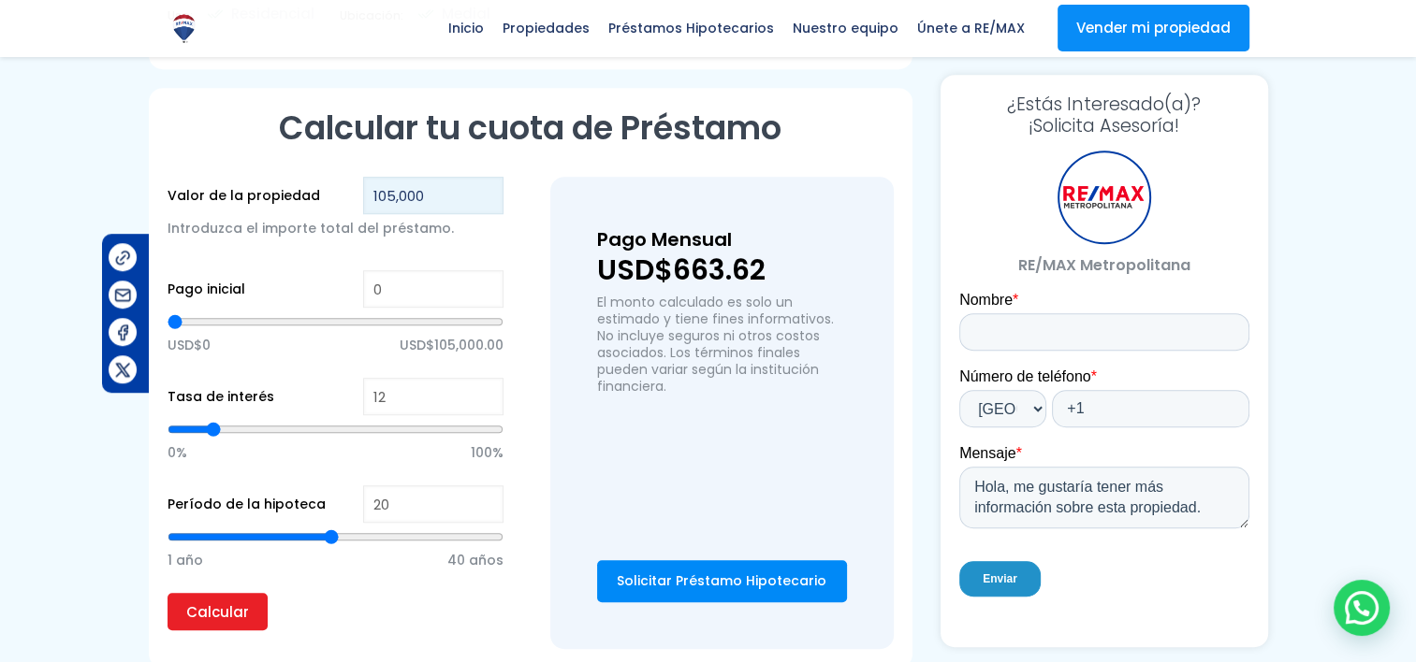
type input "105,000"
click at [256, 219] on span "Introduzca el importe total del préstamo." at bounding box center [310, 228] width 286 height 19
click at [425, 270] on input "0" at bounding box center [433, 288] width 140 height 37
type input "1"
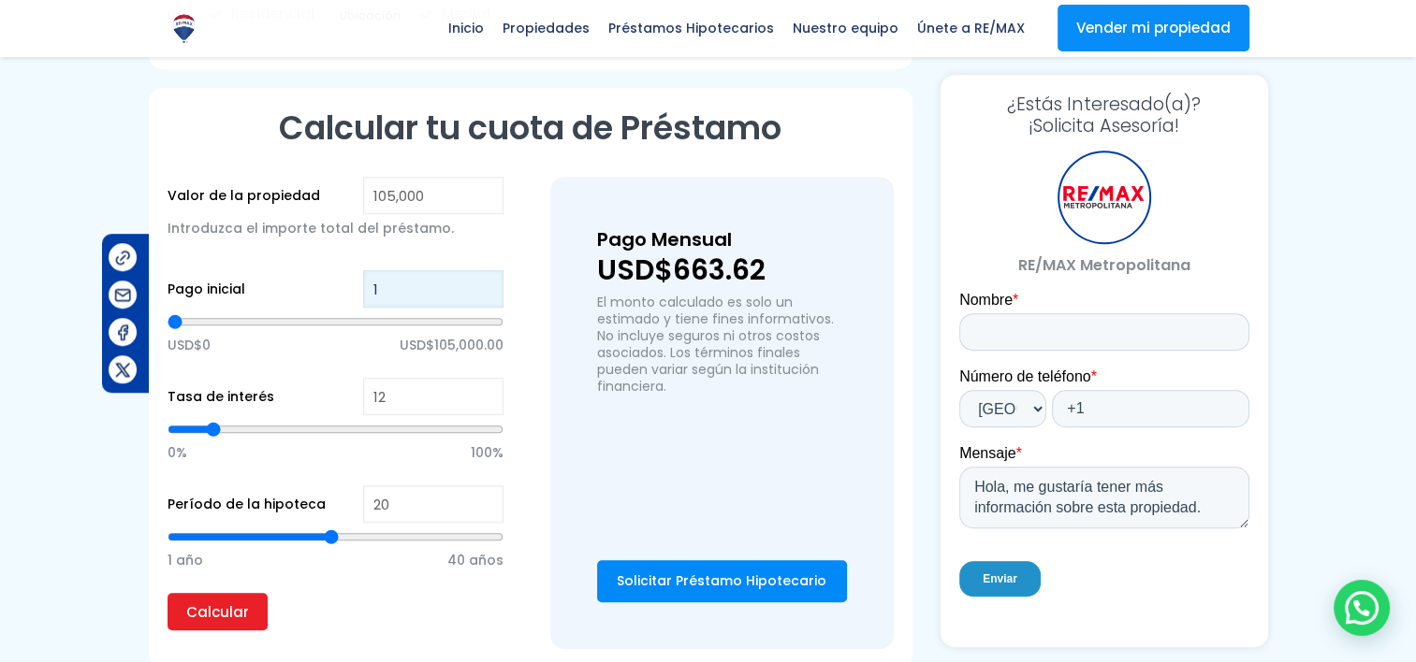
type input "10"
type input "105"
type input "10"
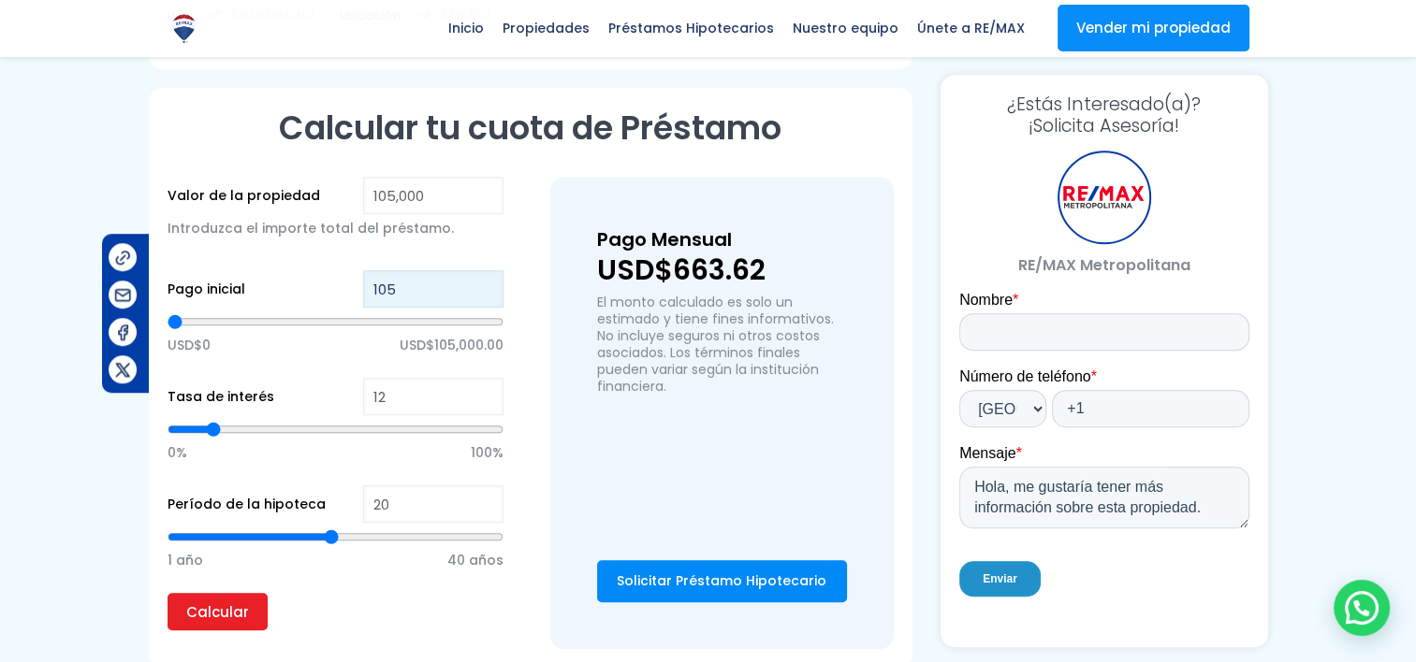
type input "10"
type input "1"
type input "0"
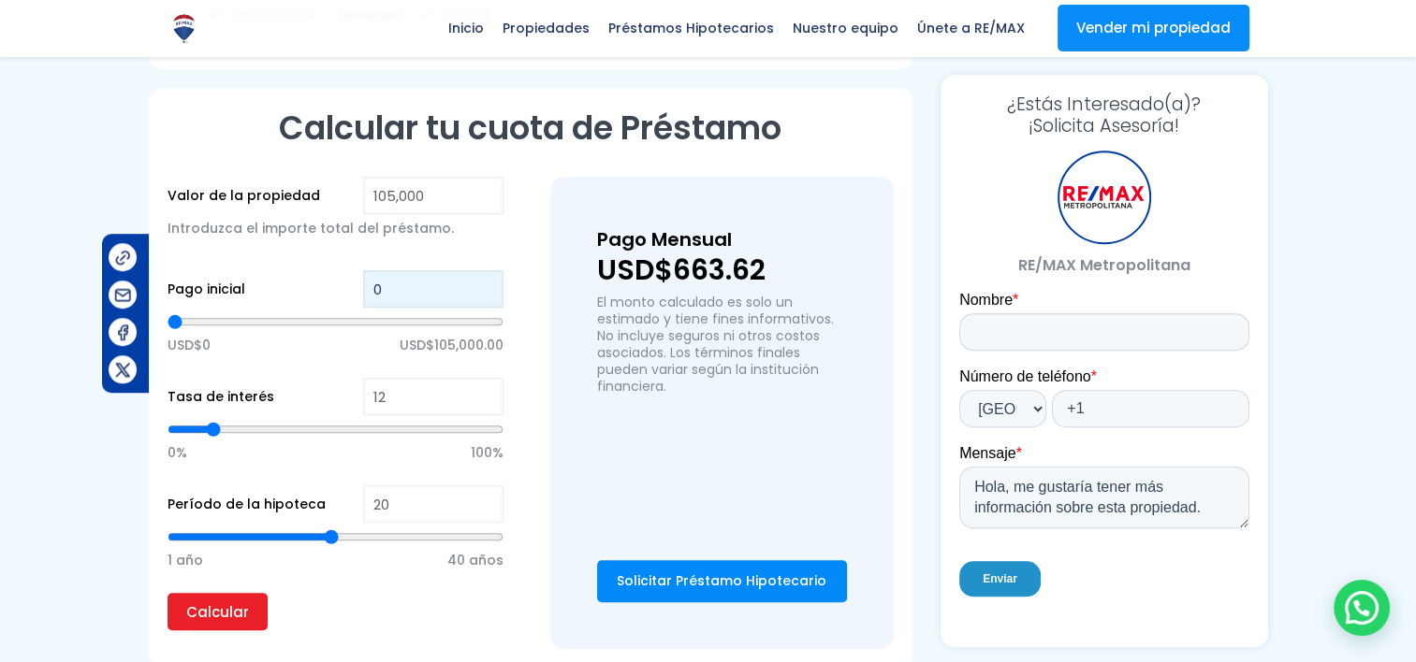
drag, startPoint x: 414, startPoint y: 255, endPoint x: 356, endPoint y: 253, distance: 59.0
click at [356, 270] on div "Pago inicial 0 USD$0 USD$105,000.00" at bounding box center [335, 324] width 336 height 108
type input "2"
type input "21"
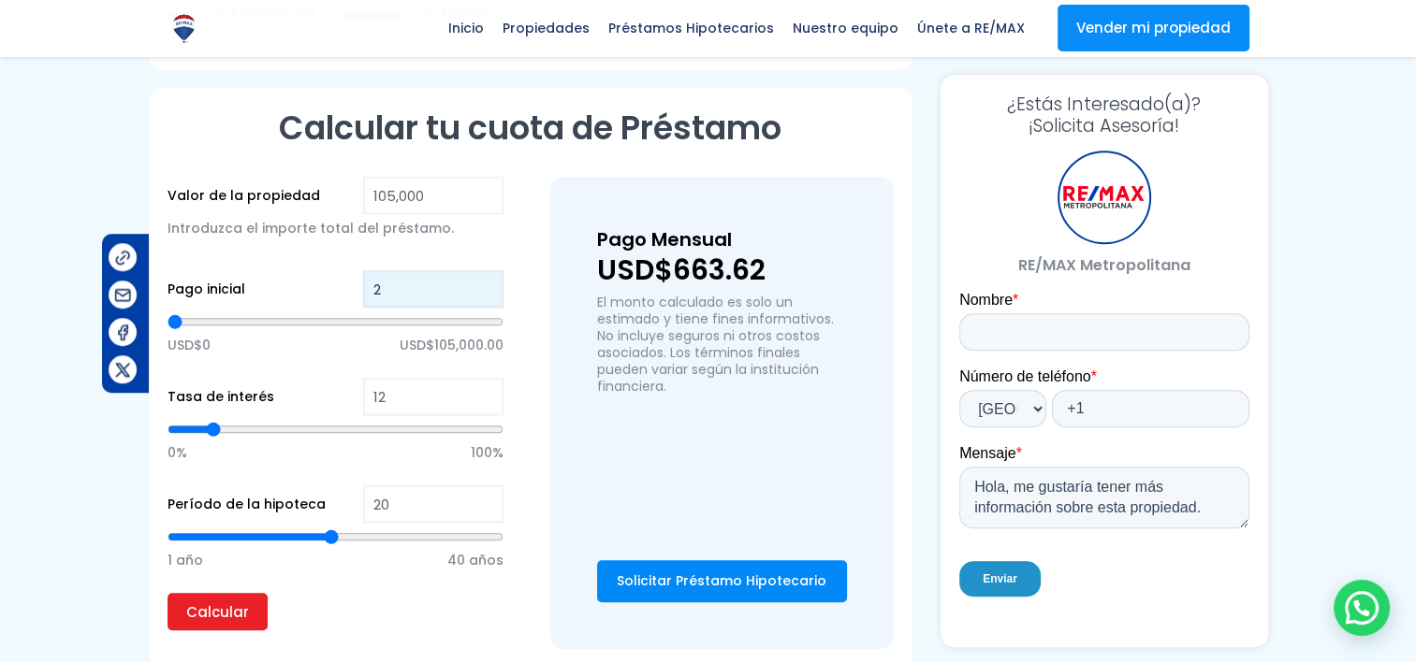
type input "21"
type input "210"
type input "2,100"
type input "2100"
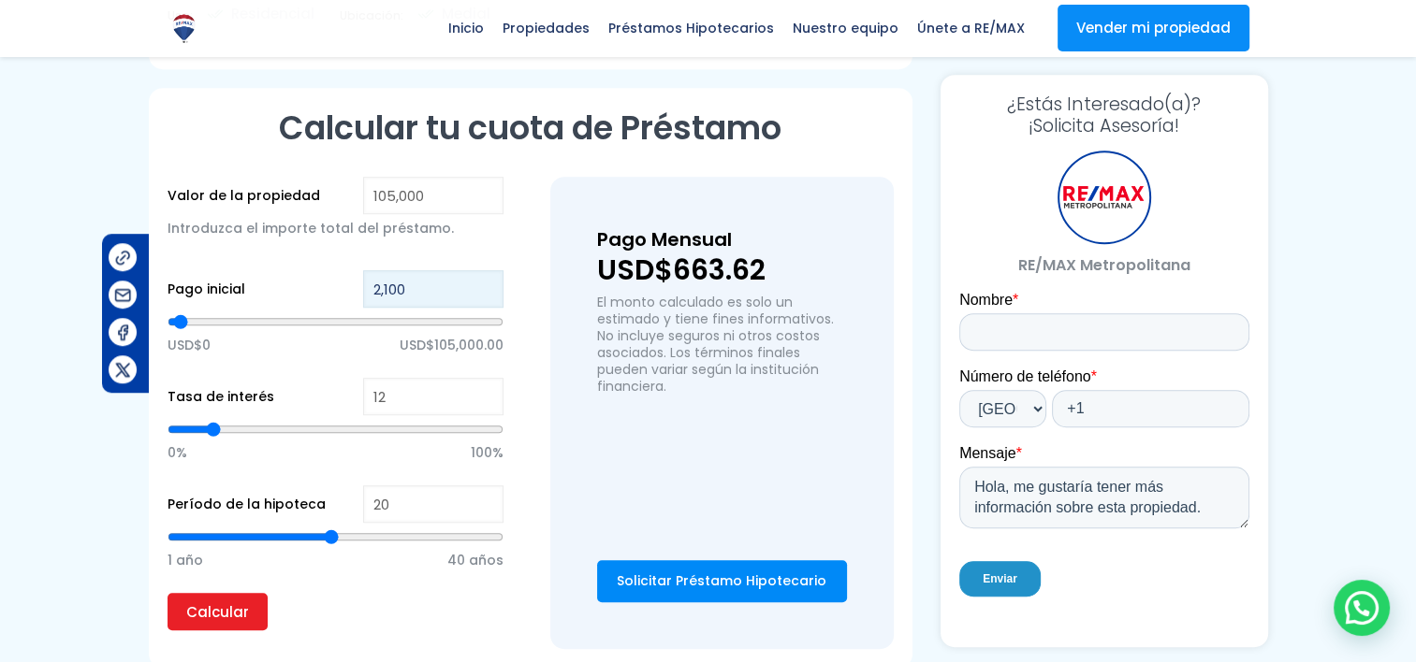
type input "21,000"
type input "21000"
type input "21,000"
click at [369, 337] on div "USD$0 USD$105,000.00" at bounding box center [335, 343] width 336 height 70
click at [228, 593] on input "Calcular" at bounding box center [217, 611] width 100 height 37
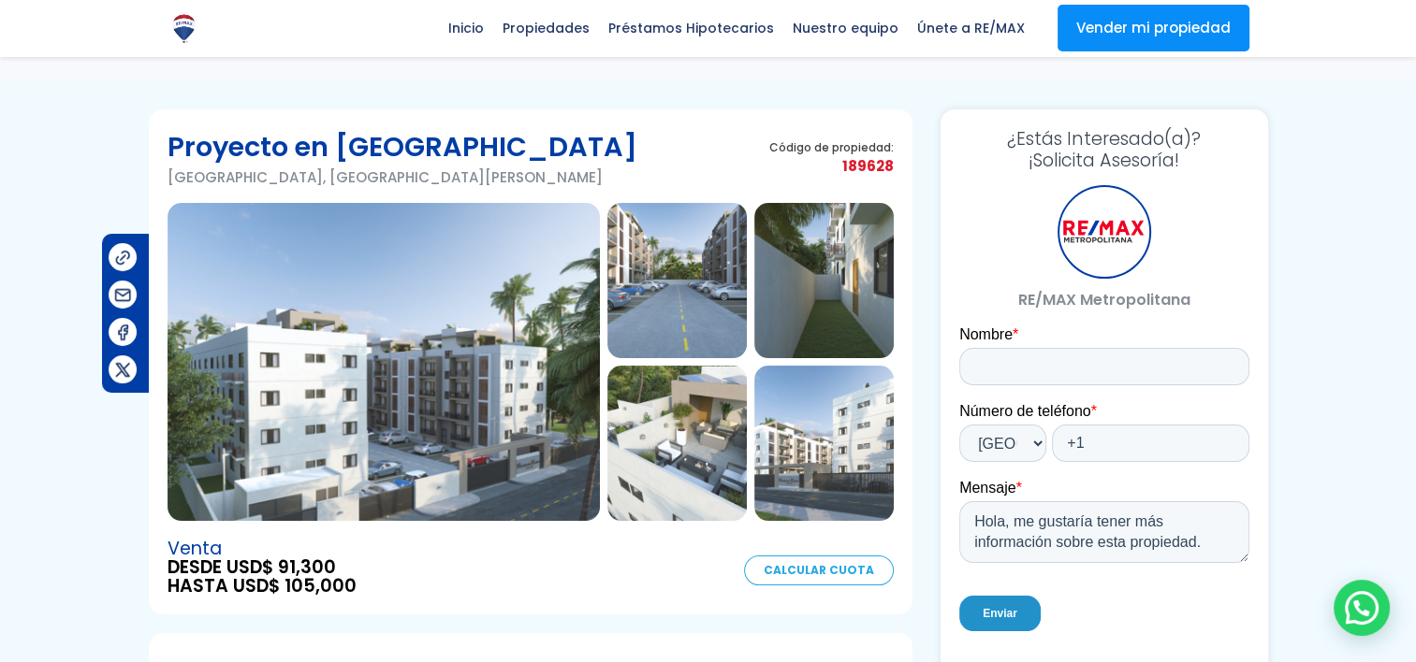
scroll to position [0, 0]
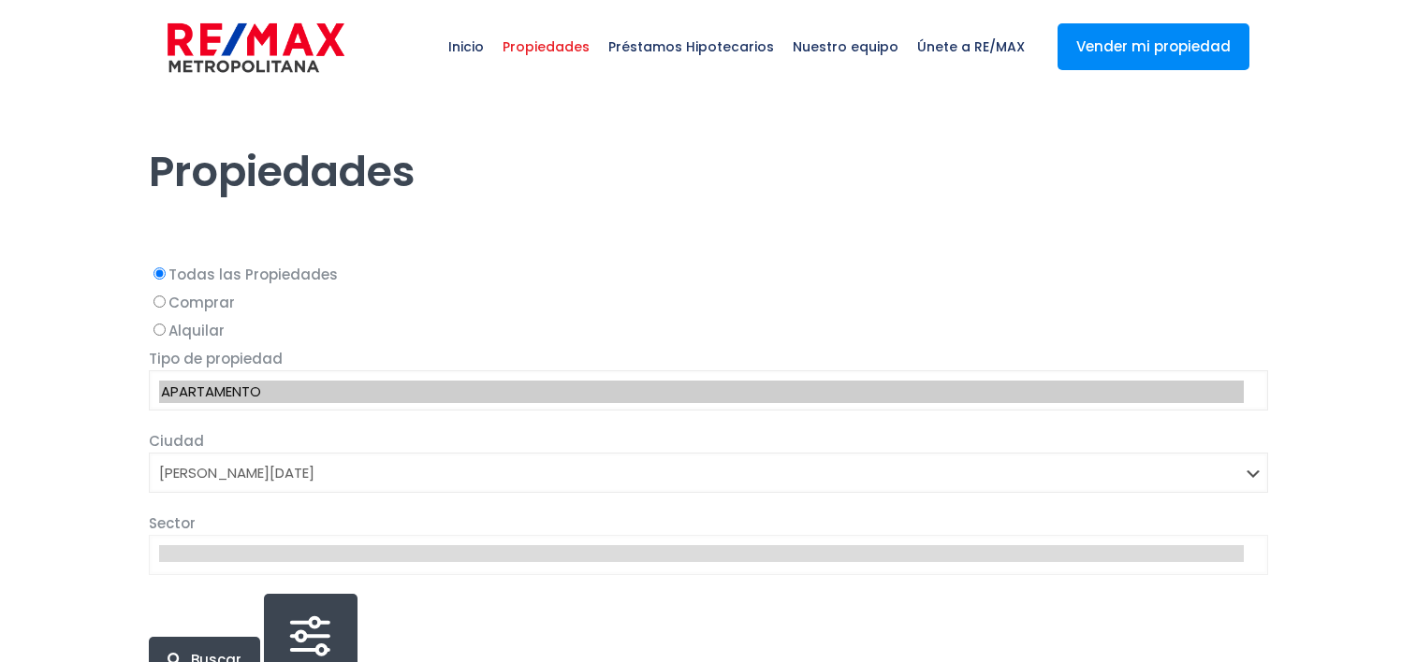
select select "1"
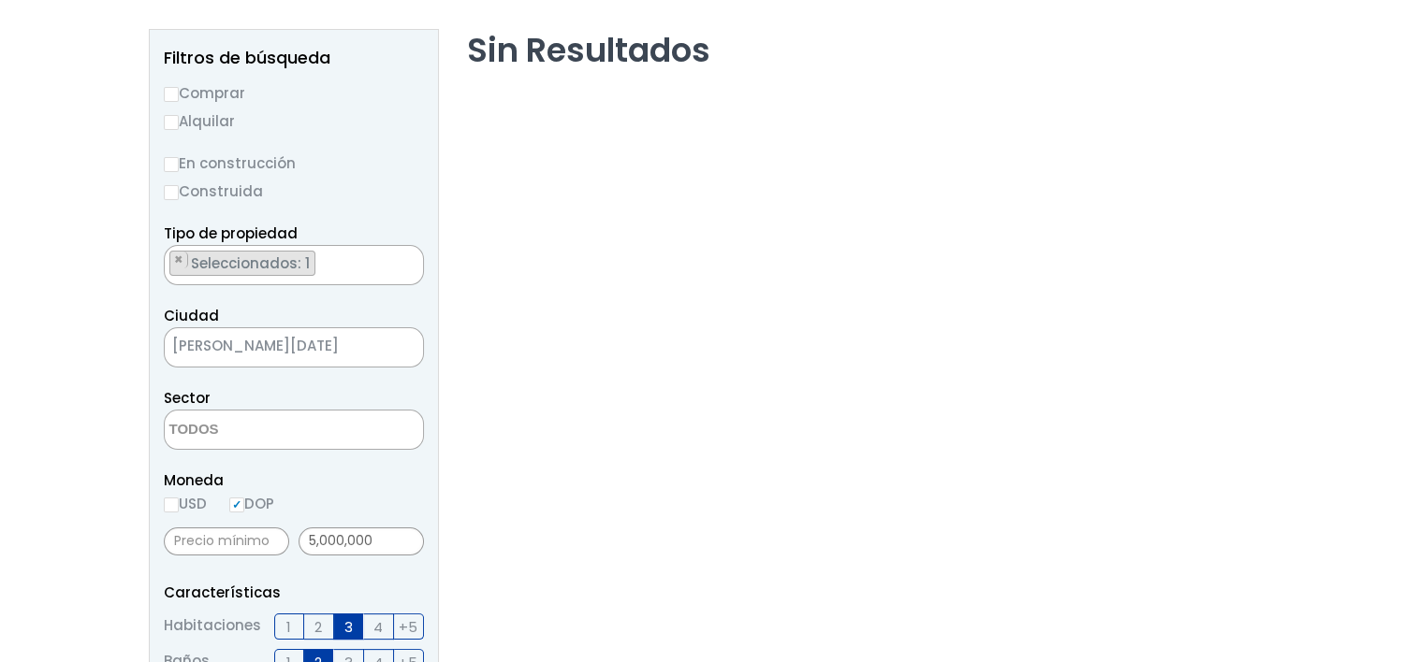
scroll to position [281, 0]
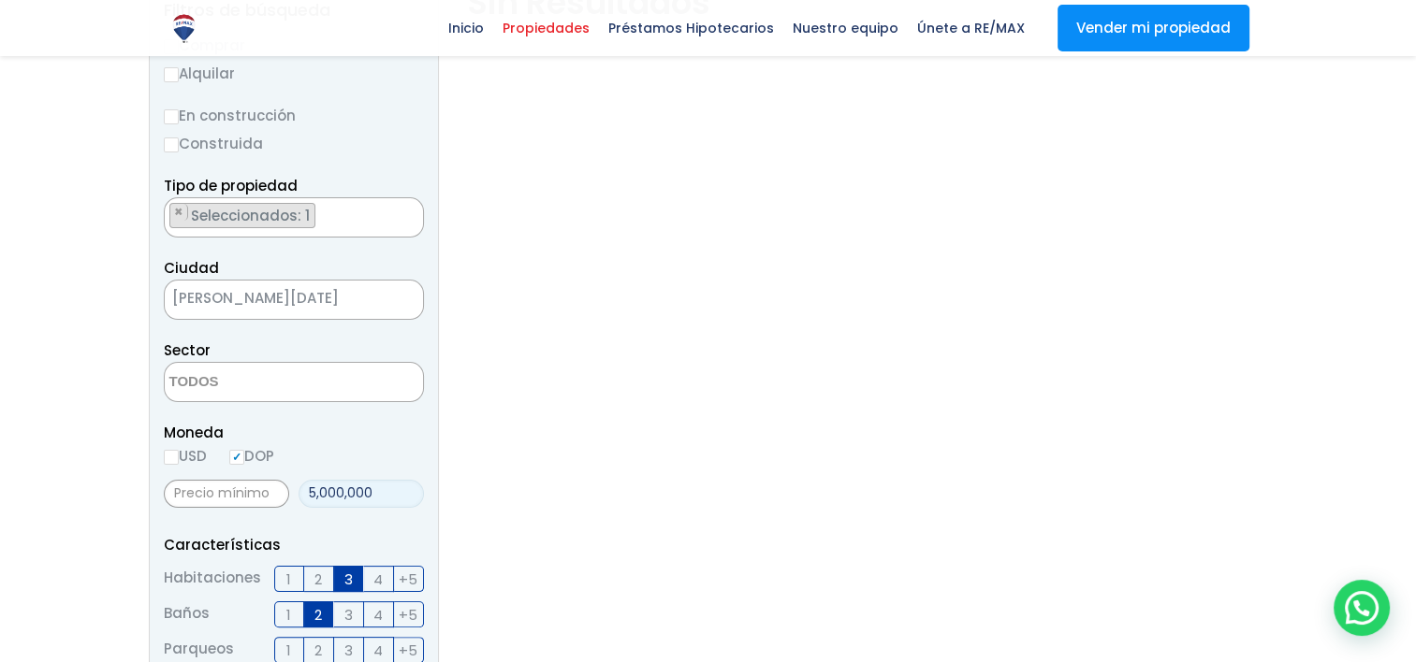
drag, startPoint x: 390, startPoint y: 487, endPoint x: 233, endPoint y: 468, distance: 158.3
click at [262, 485] on div "5,000,000" at bounding box center [294, 494] width 260 height 42
type input "0"
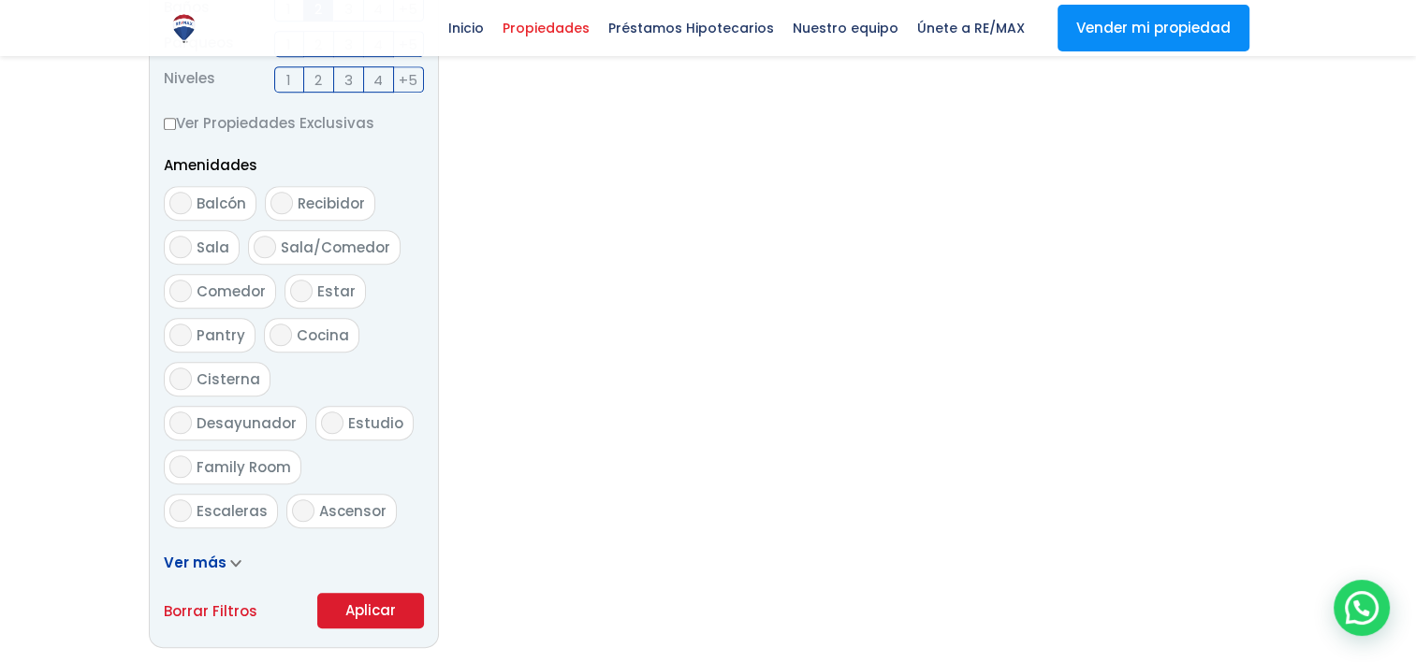
scroll to position [1123, 0]
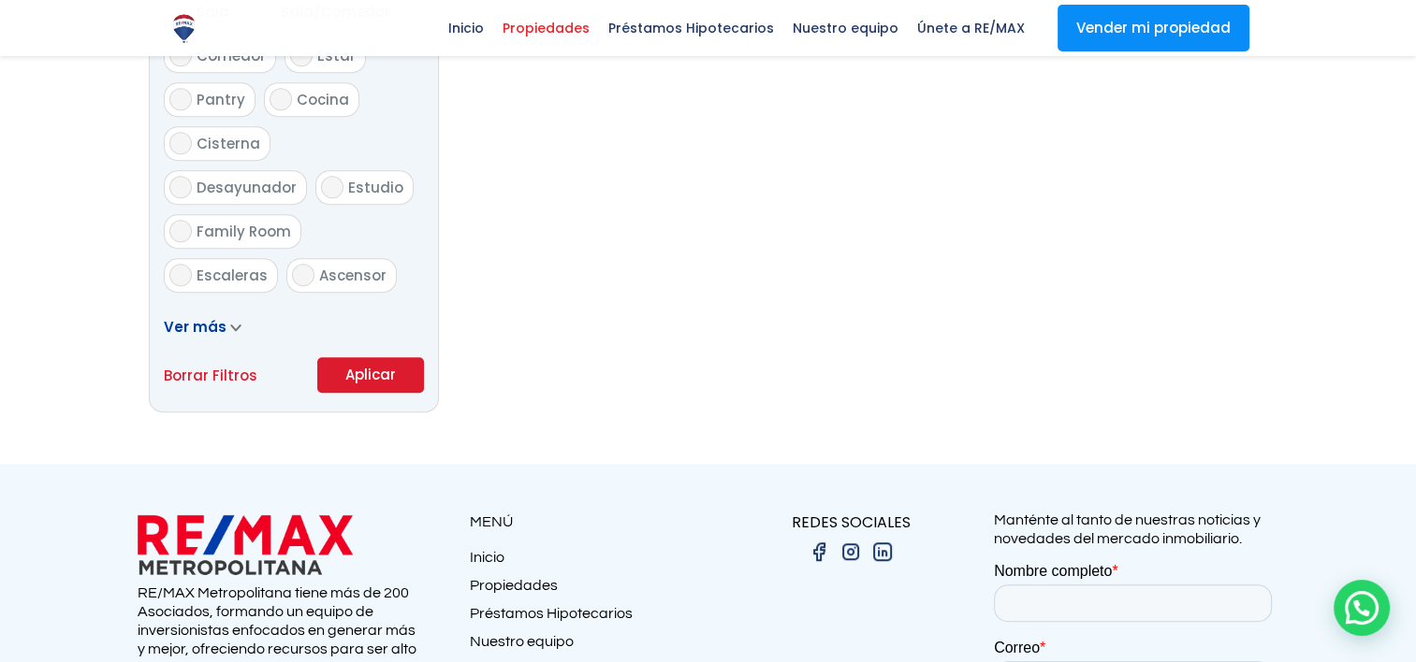
type input "0"
click at [405, 363] on button "Aplicar" at bounding box center [370, 375] width 107 height 36
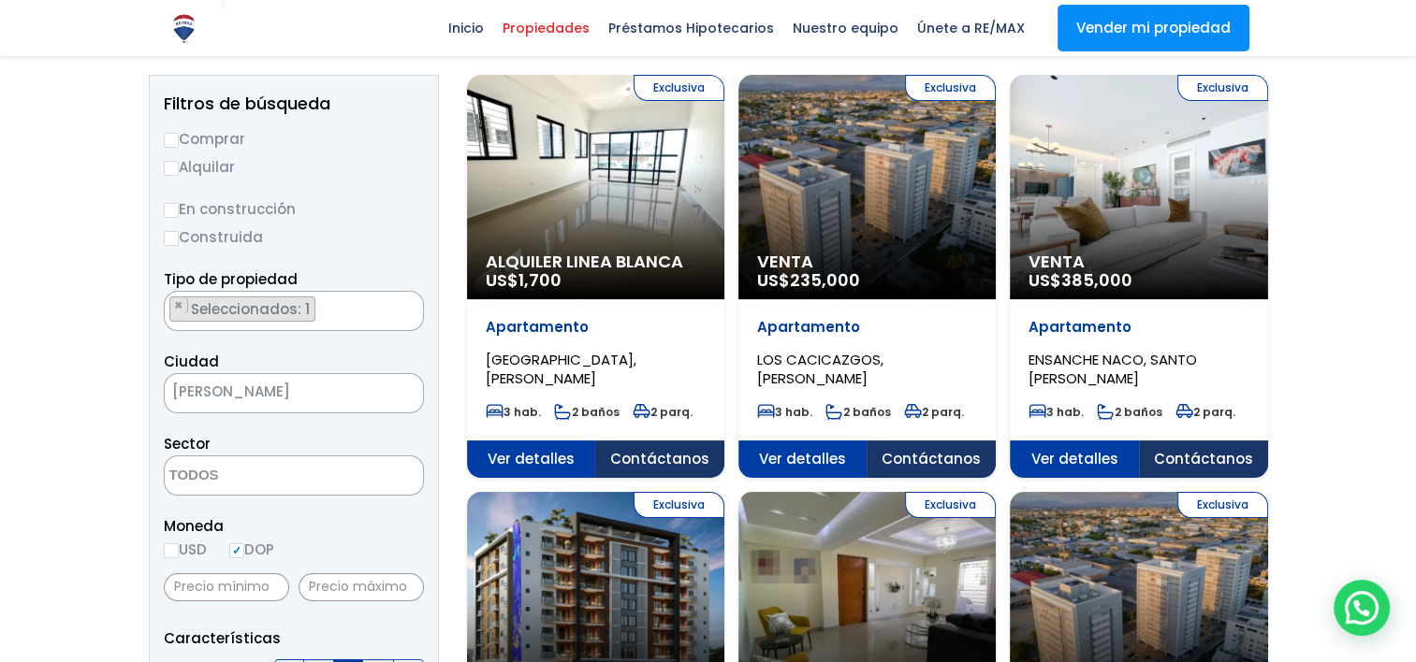
scroll to position [94, 0]
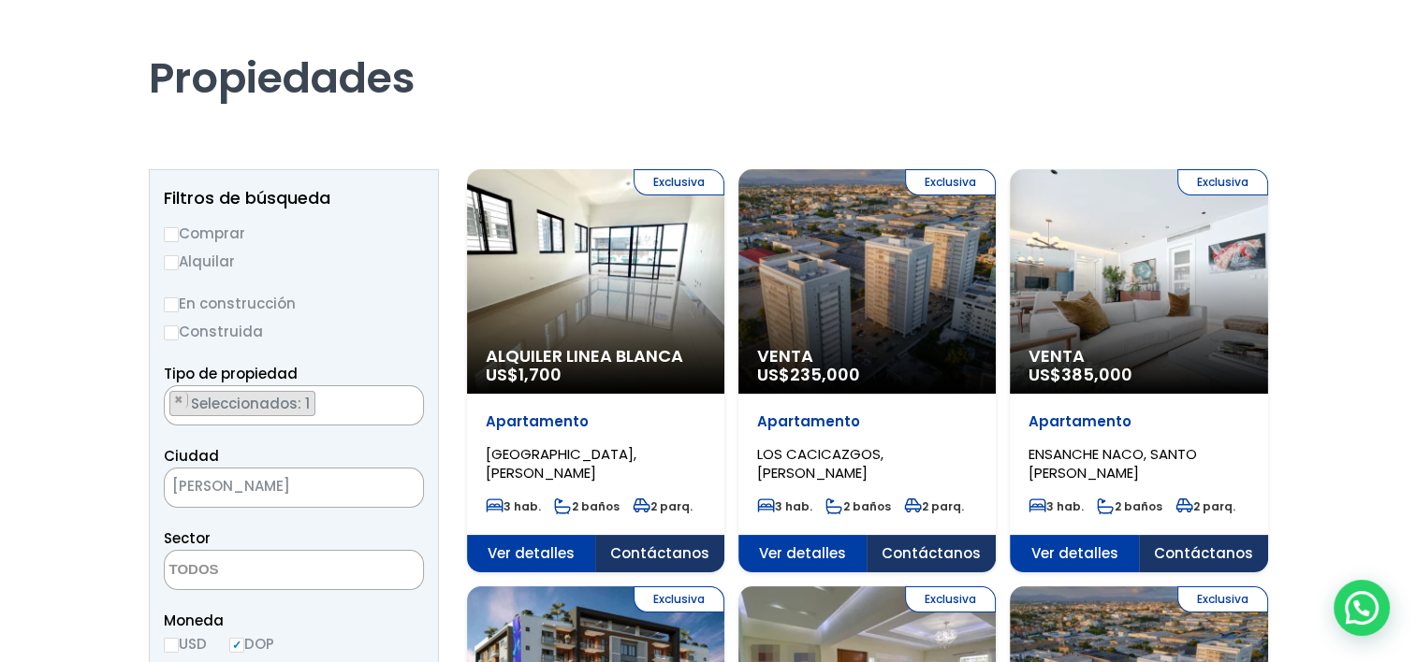
click at [166, 303] on input "En construcción" at bounding box center [171, 305] width 15 height 15
radio input "true"
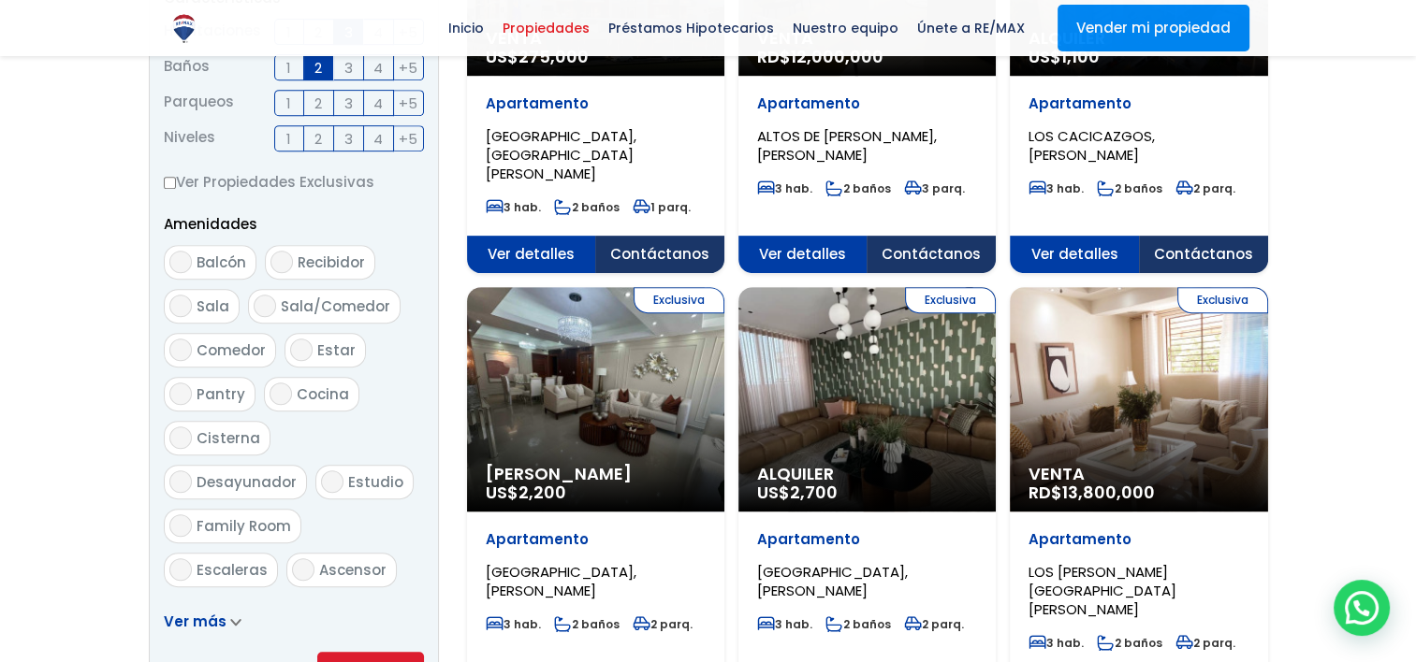
scroll to position [1029, 0]
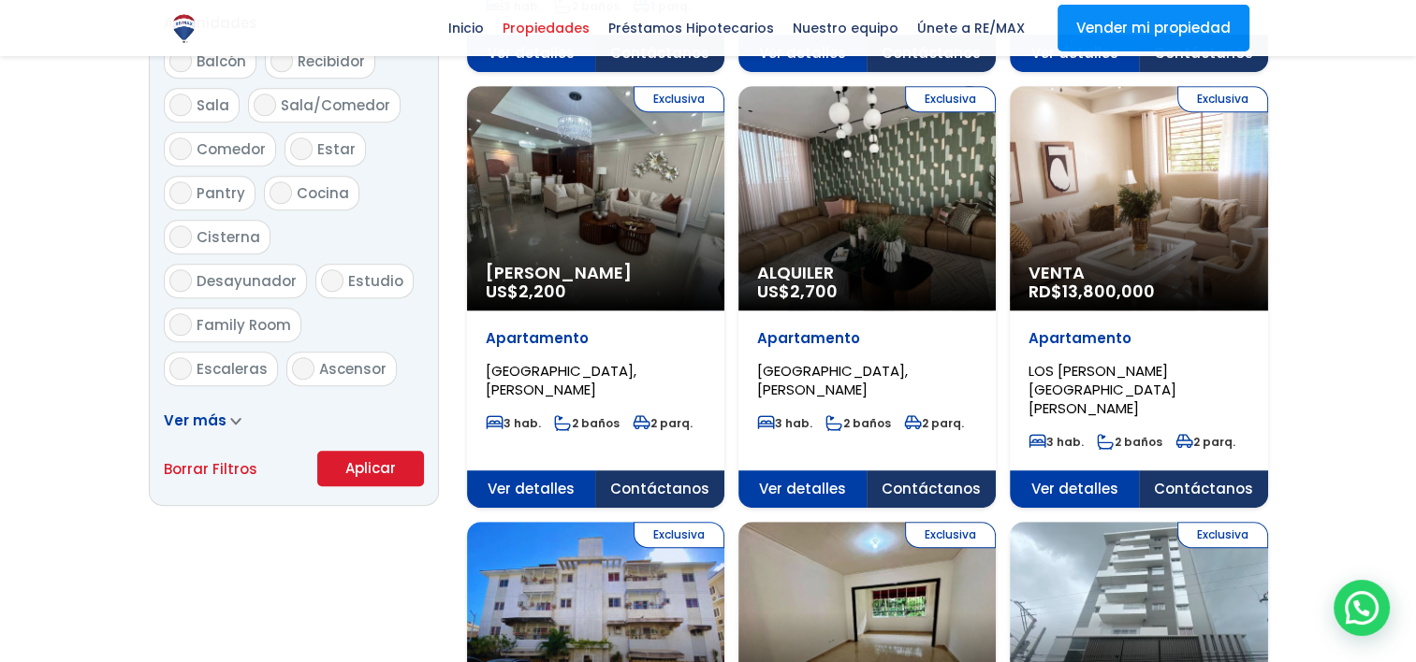
click at [382, 472] on button "Aplicar" at bounding box center [370, 469] width 107 height 36
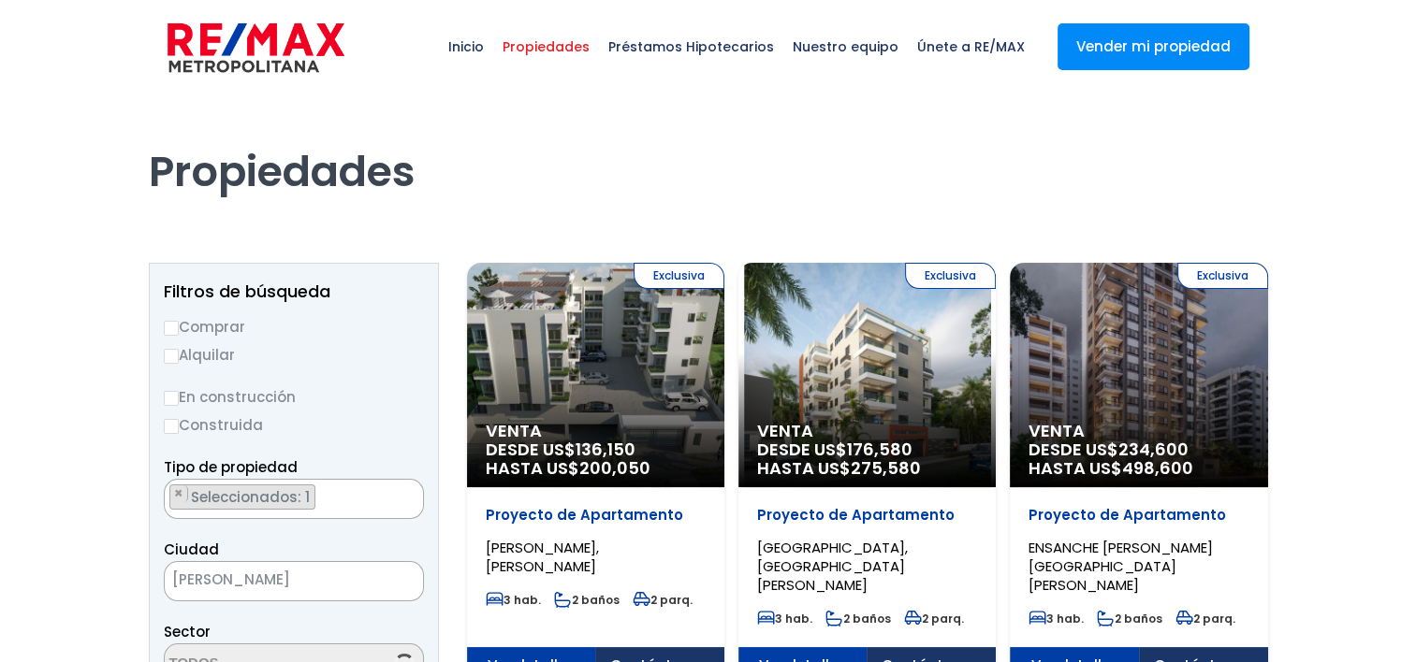
click at [172, 327] on input "Comprar" at bounding box center [171, 328] width 15 height 15
radio input "true"
click at [172, 400] on input "En construcción" at bounding box center [171, 398] width 15 height 15
radio input "true"
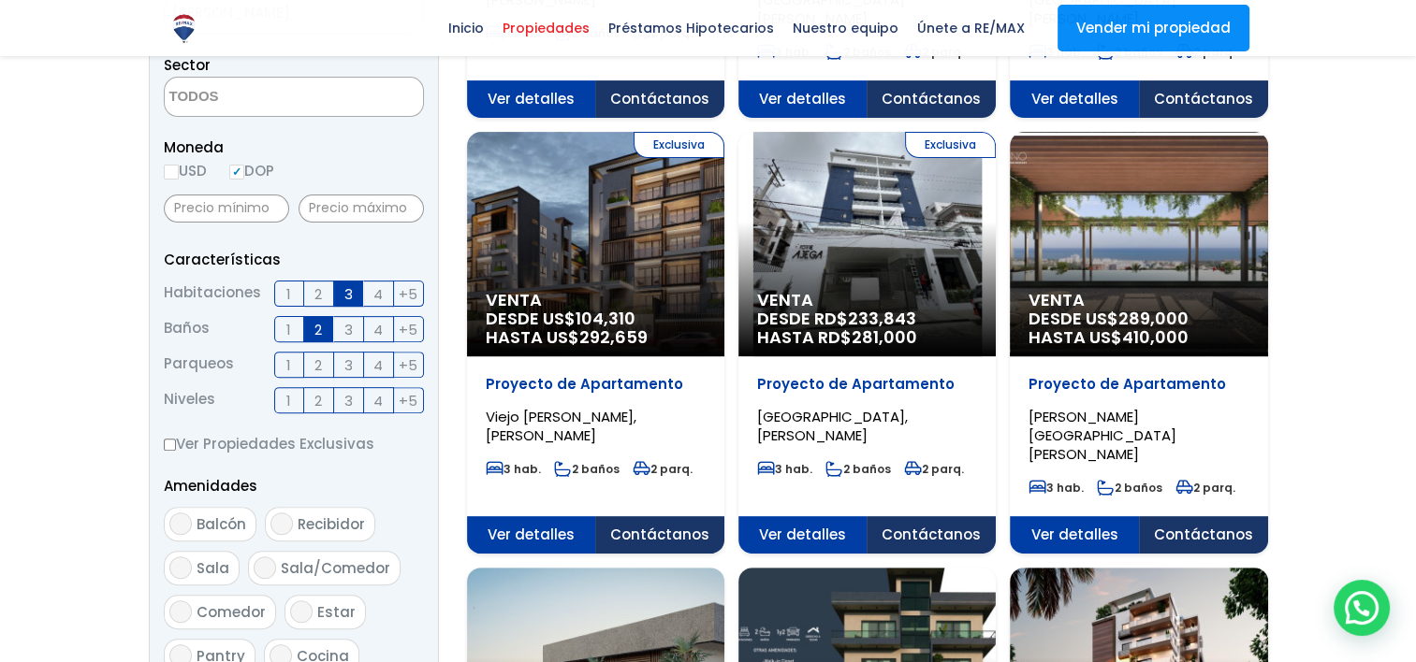
scroll to position [561, 0]
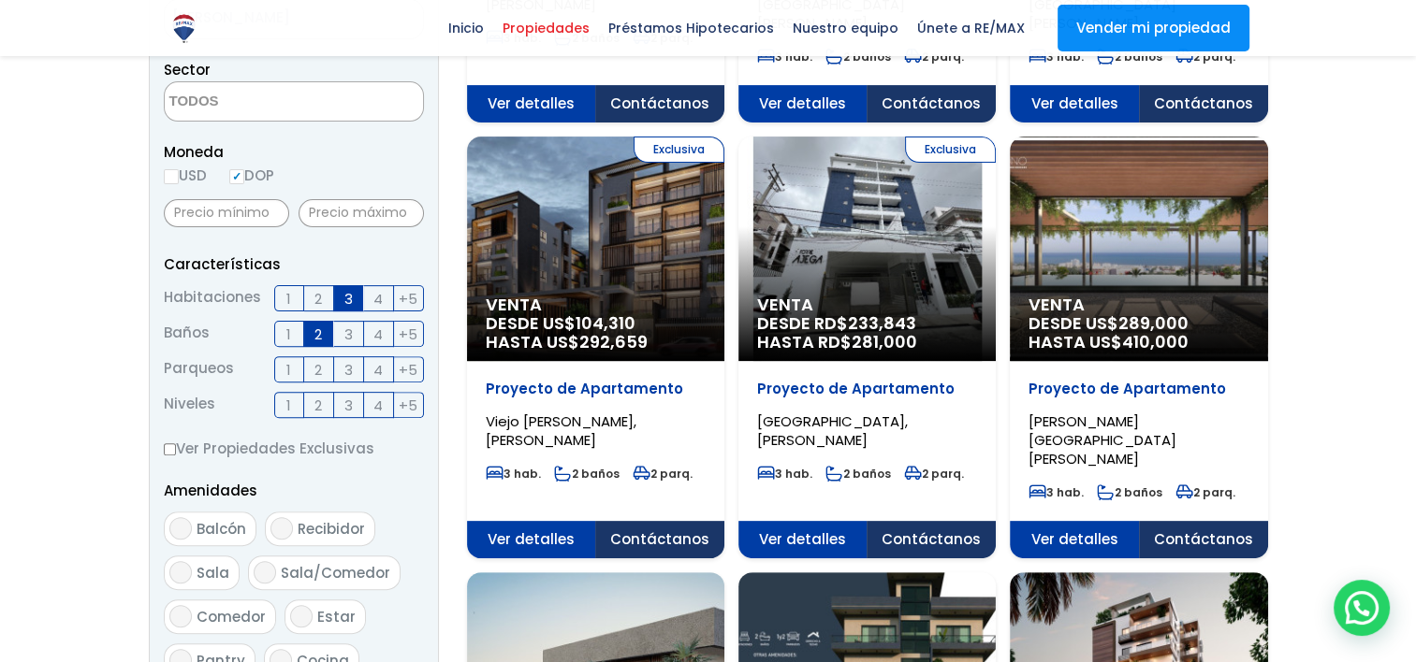
click at [177, 178] on input "USD" at bounding box center [171, 176] width 15 height 15
radio input "true"
click at [242, 176] on input "DOP" at bounding box center [236, 176] width 15 height 15
radio input "true"
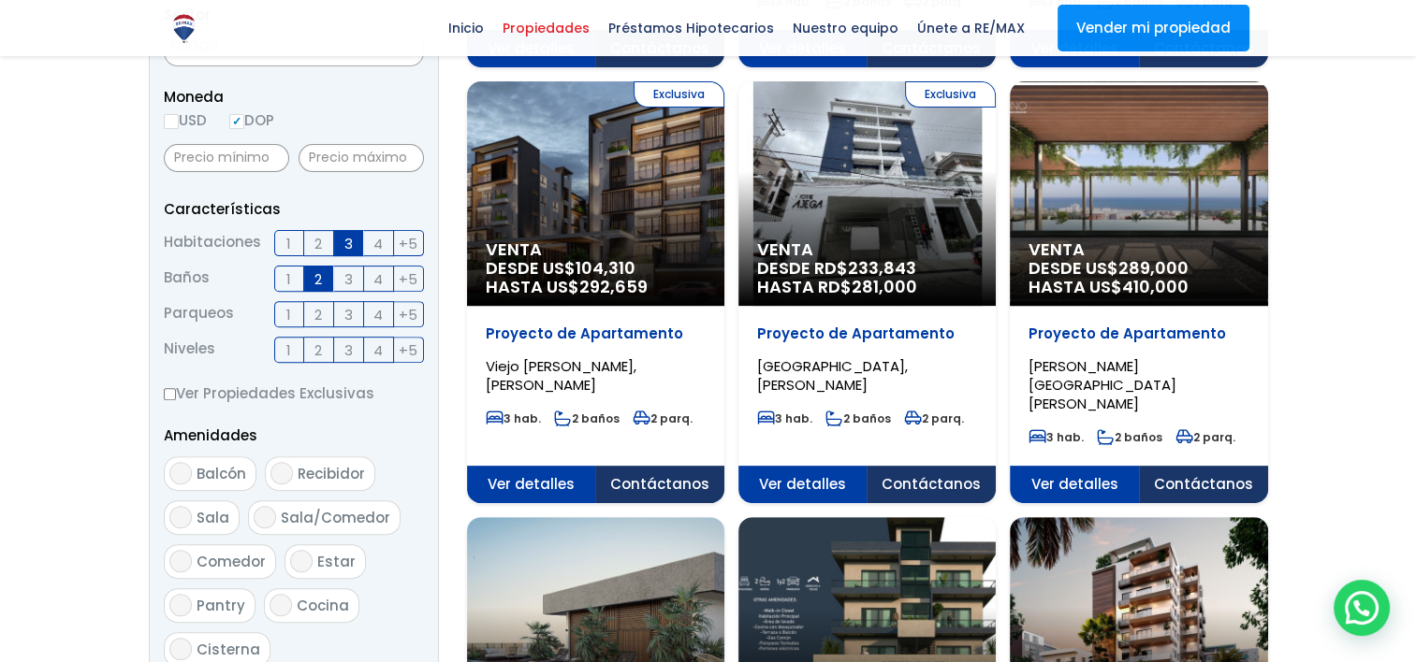
scroll to position [936, 0]
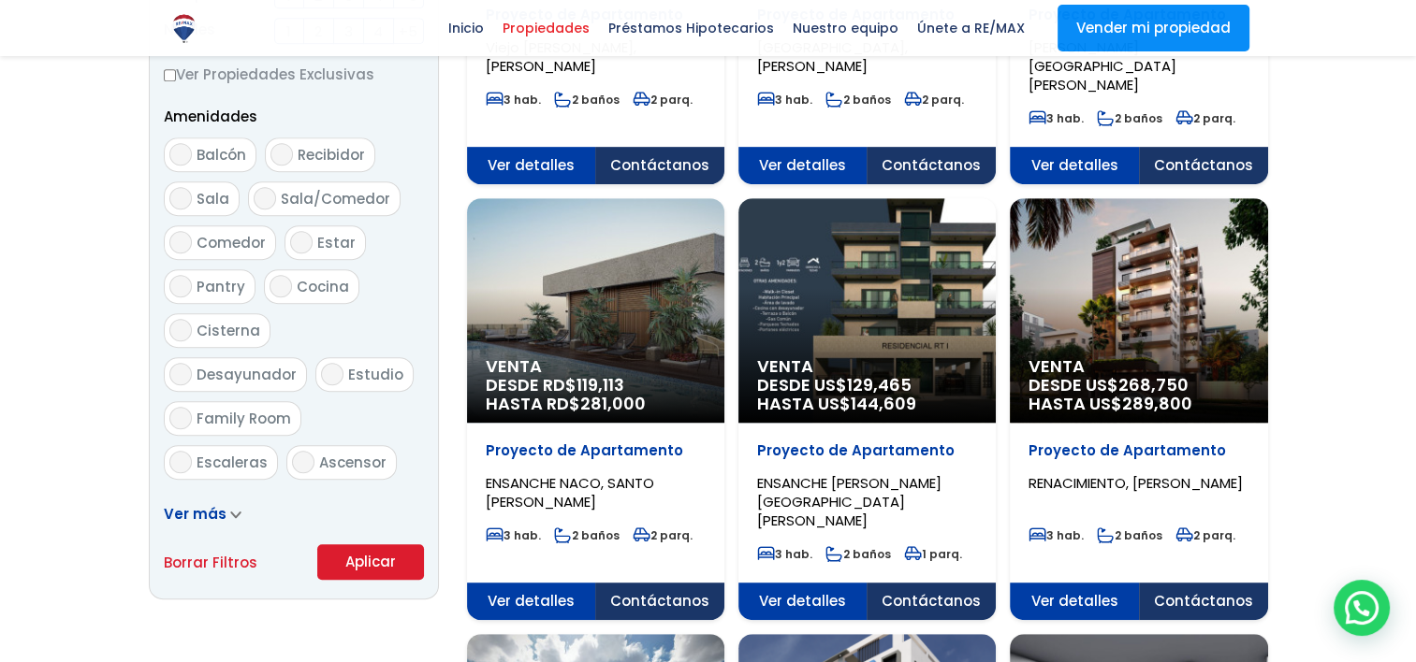
click at [355, 562] on button "Aplicar" at bounding box center [370, 563] width 107 height 36
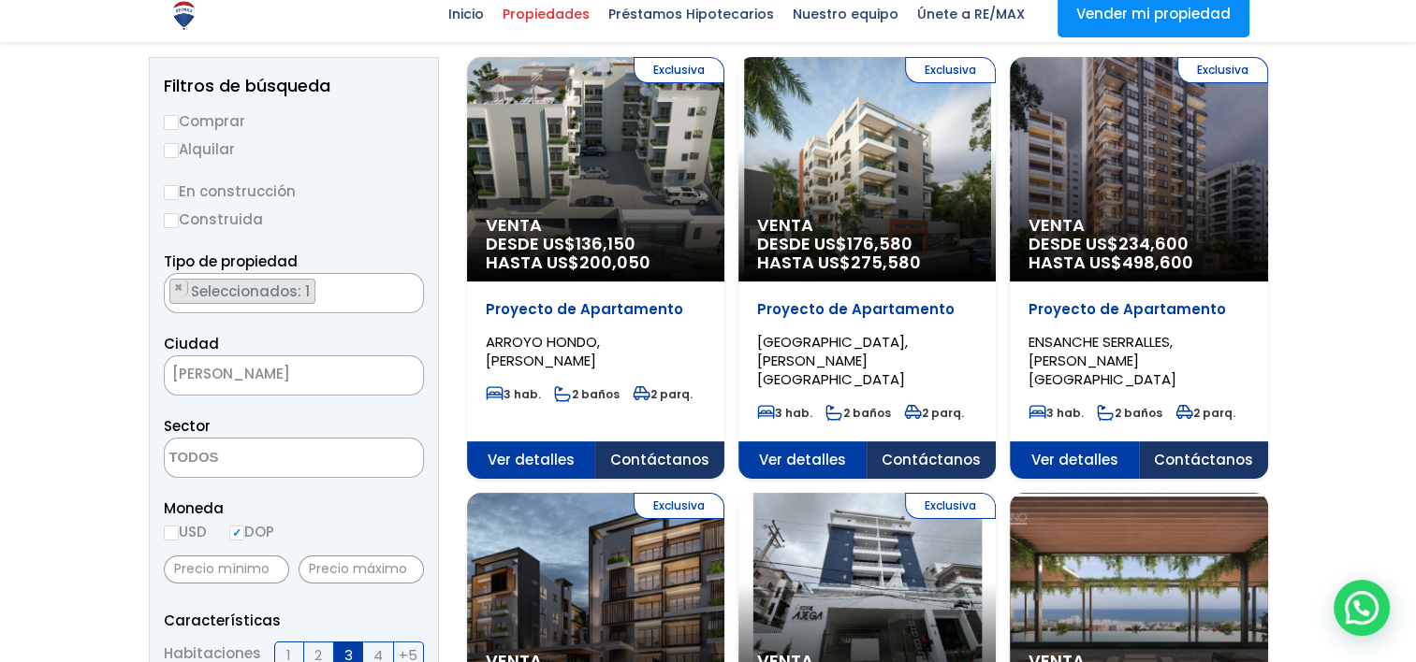
scroll to position [281, 0]
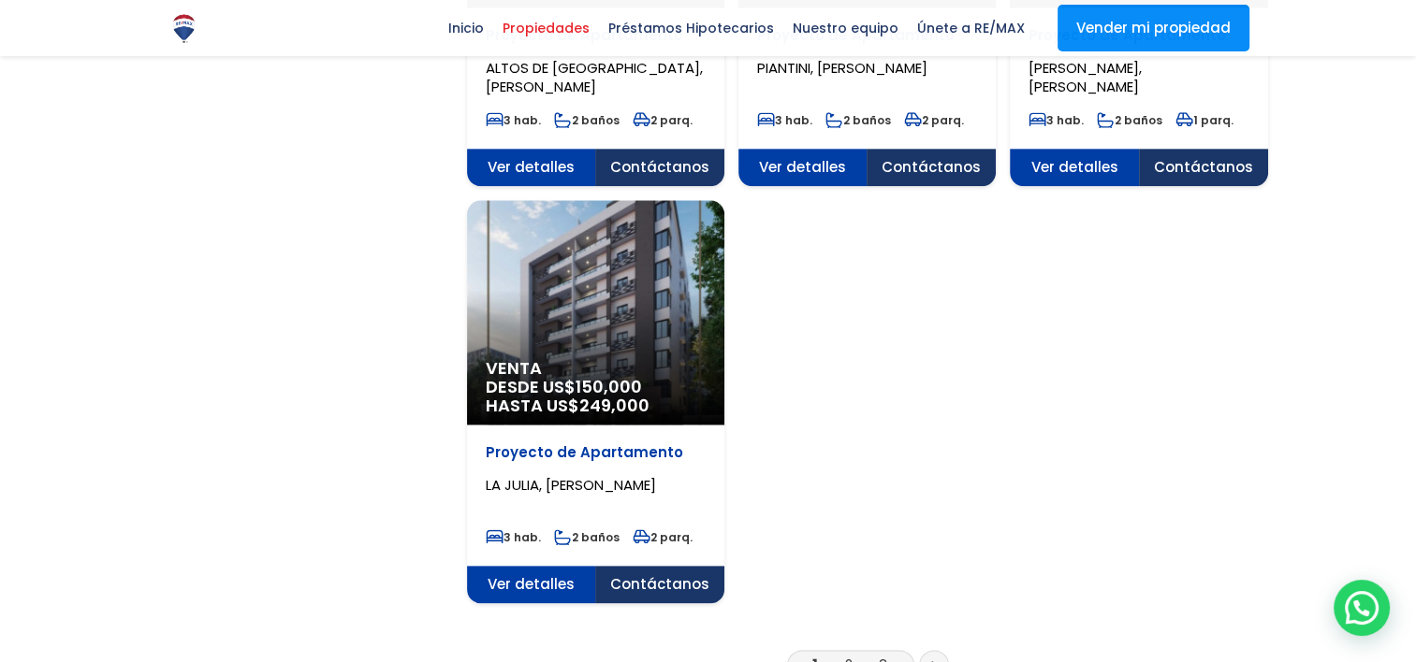
scroll to position [2433, 0]
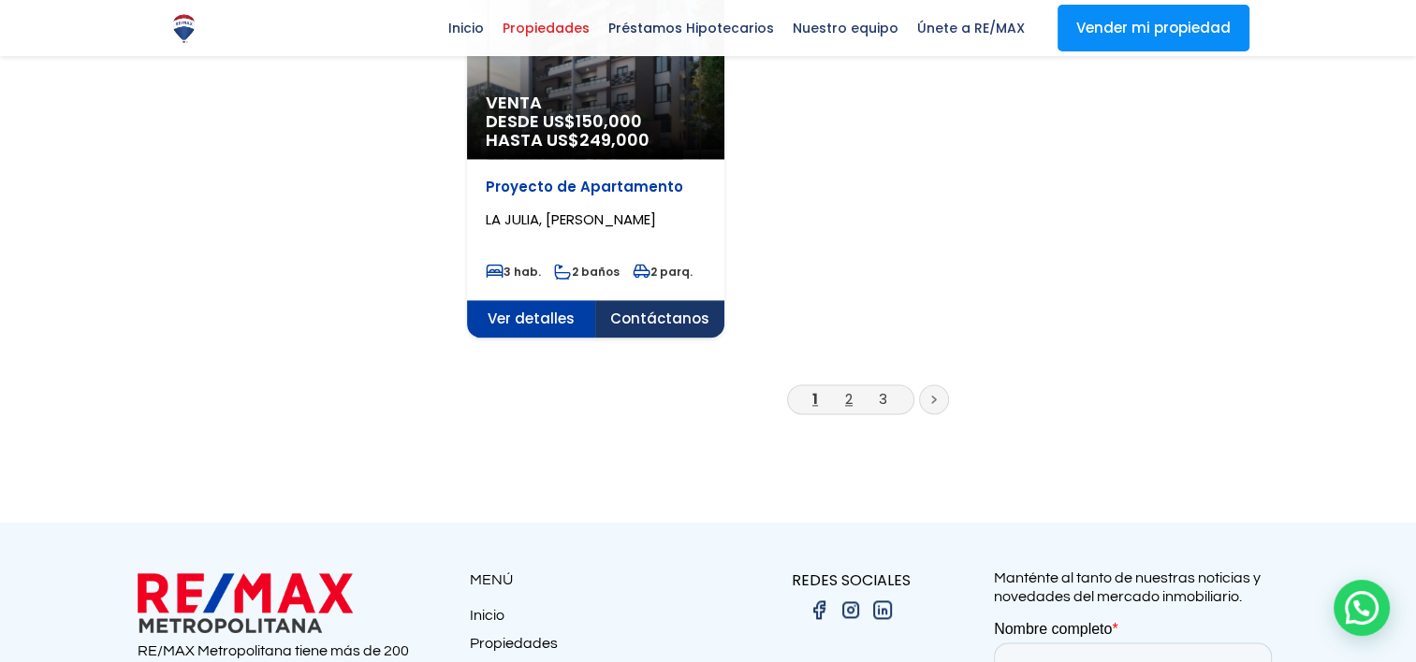
click at [846, 389] on link "2" at bounding box center [848, 399] width 7 height 20
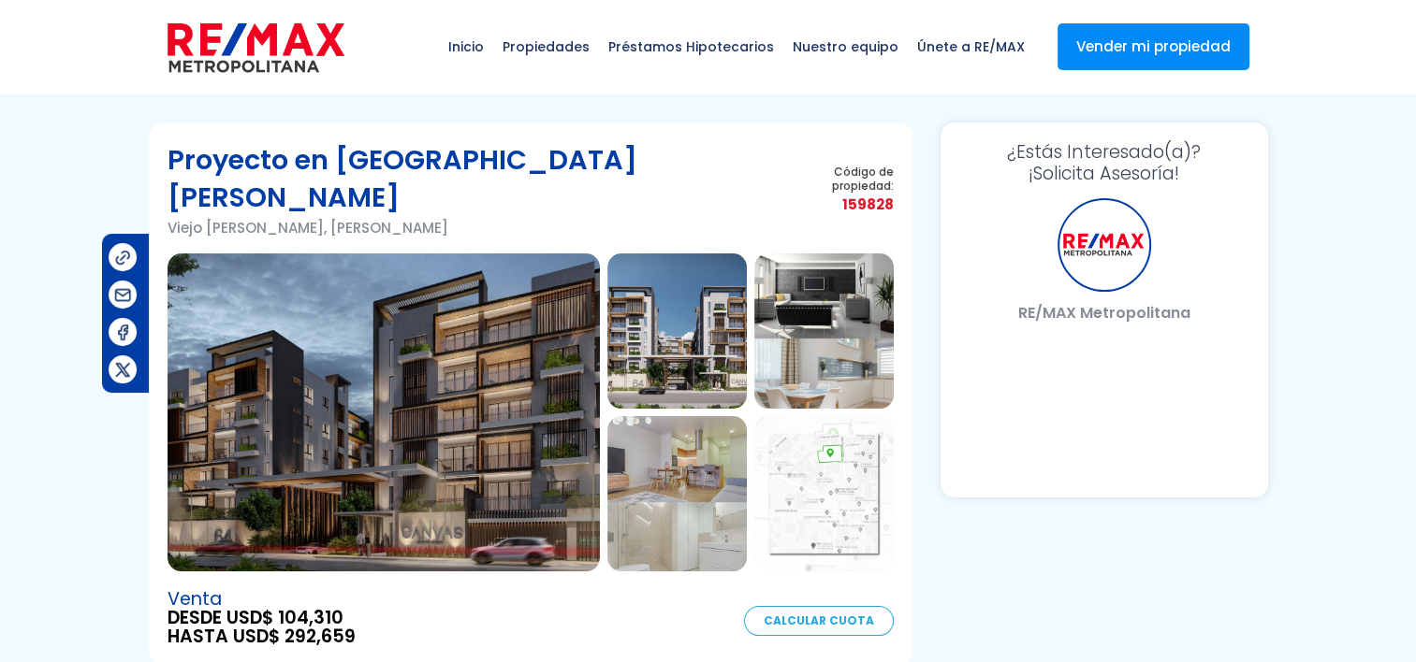
select select "DO"
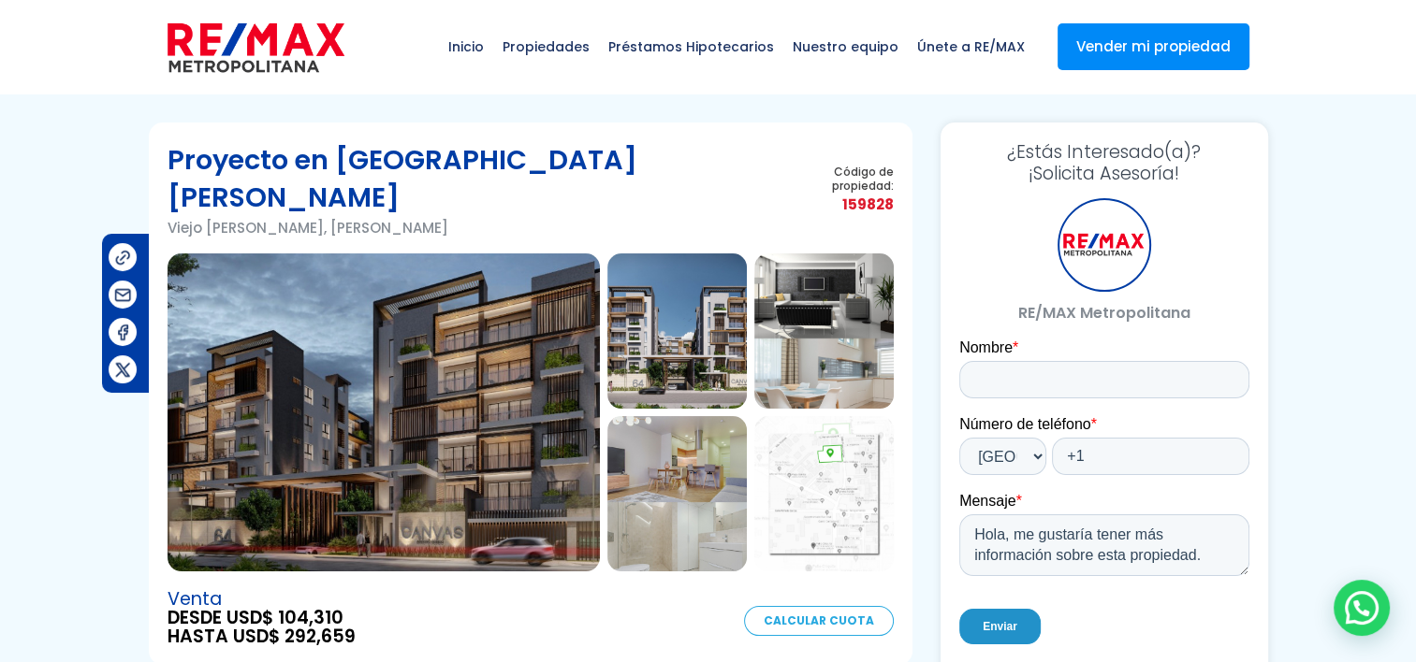
click at [792, 458] on img at bounding box center [823, 493] width 139 height 155
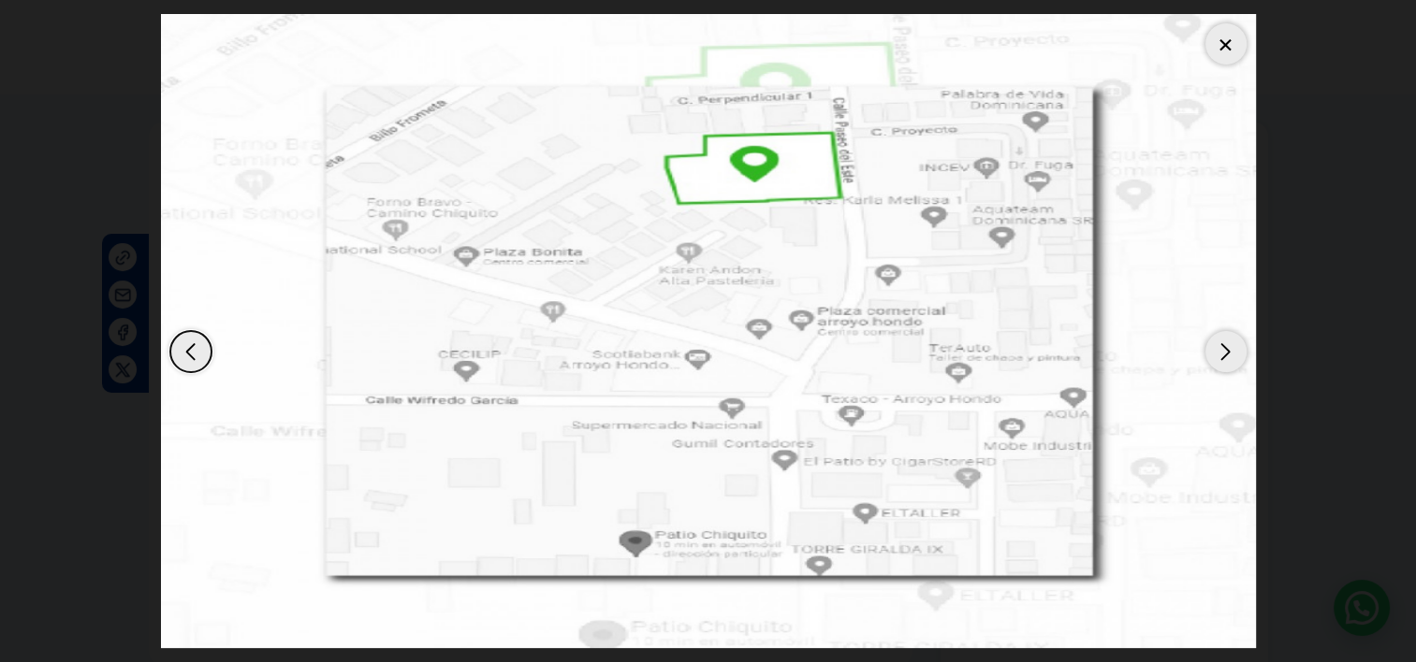
click at [1213, 48] on div at bounding box center [1225, 43] width 41 height 41
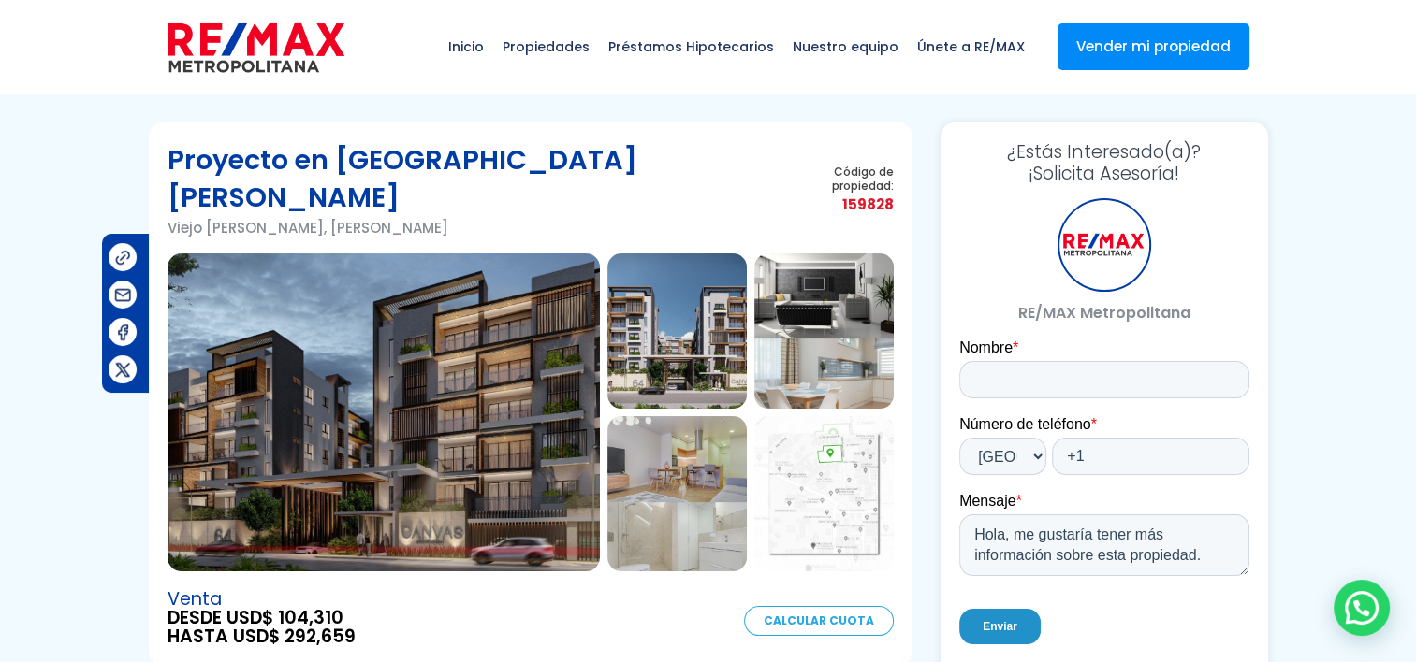
click at [483, 297] on img at bounding box center [383, 413] width 432 height 318
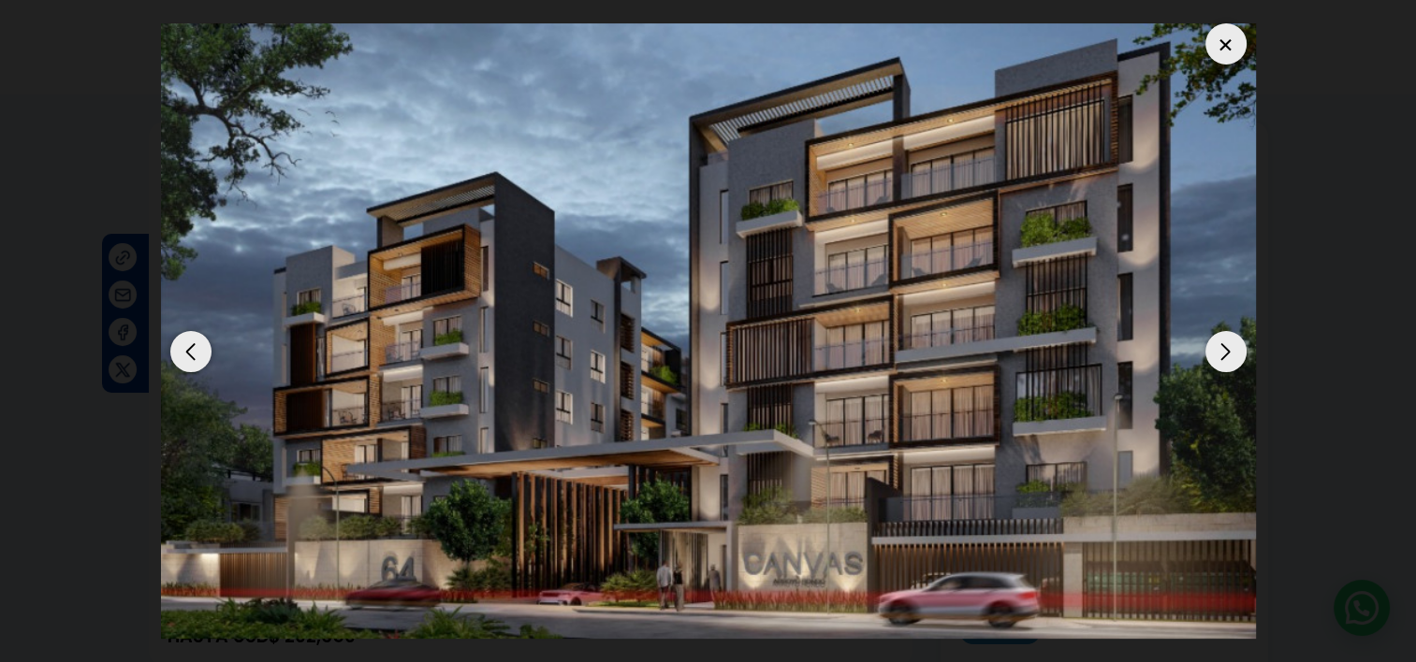
click at [1217, 354] on div "Next slide" at bounding box center [1225, 351] width 41 height 41
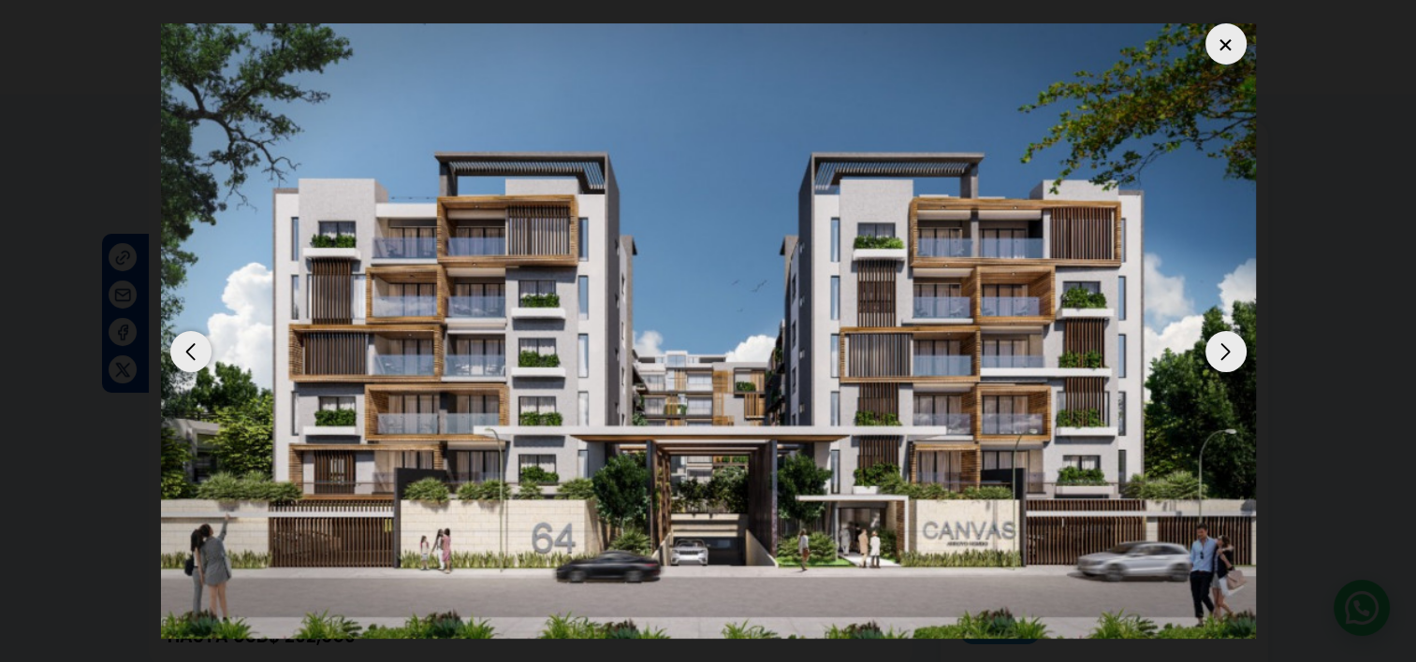
click at [1220, 355] on div "Next slide" at bounding box center [1225, 351] width 41 height 41
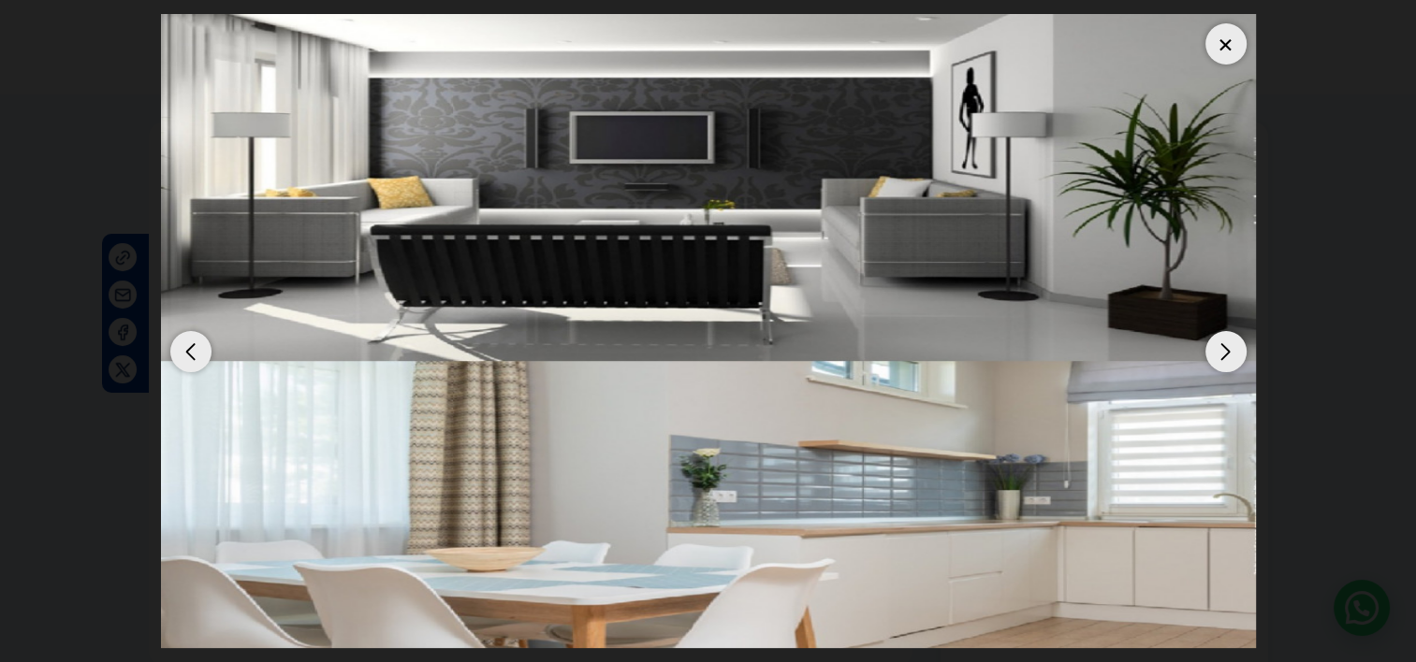
click at [1221, 355] on div "Next slide" at bounding box center [1225, 351] width 41 height 41
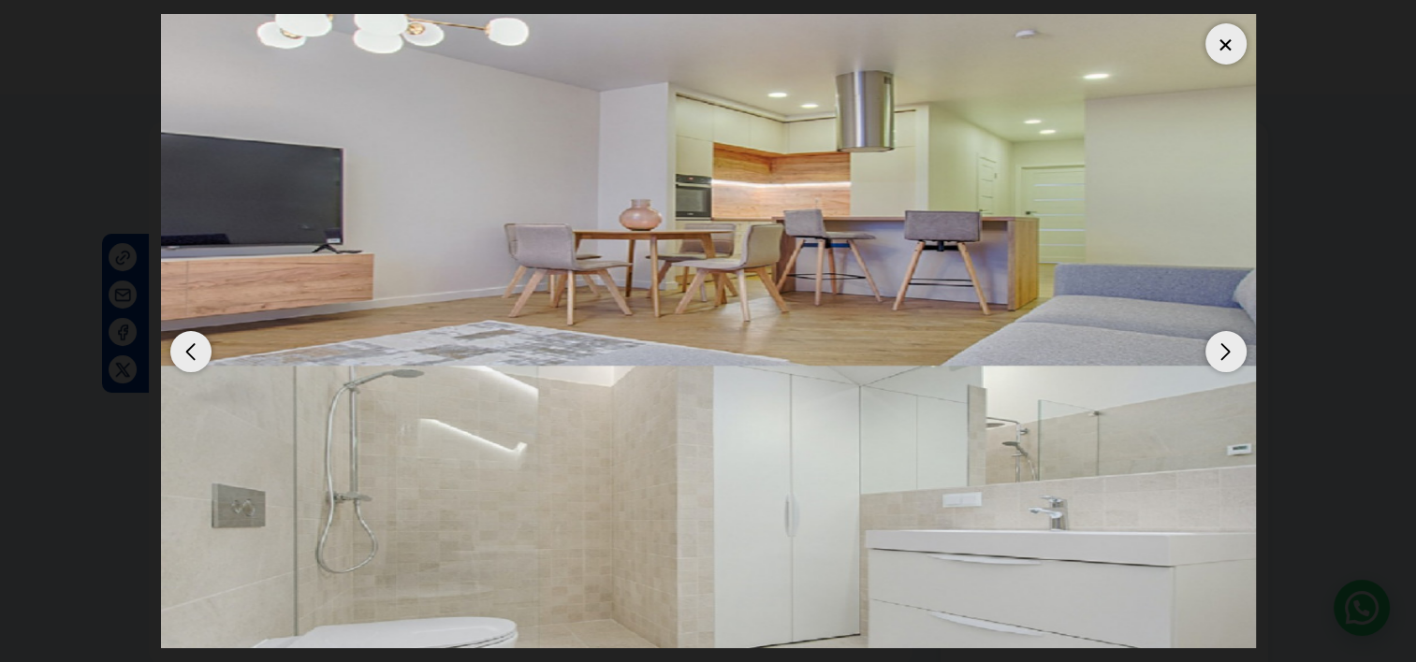
click at [1221, 353] on div "Next slide" at bounding box center [1225, 351] width 41 height 41
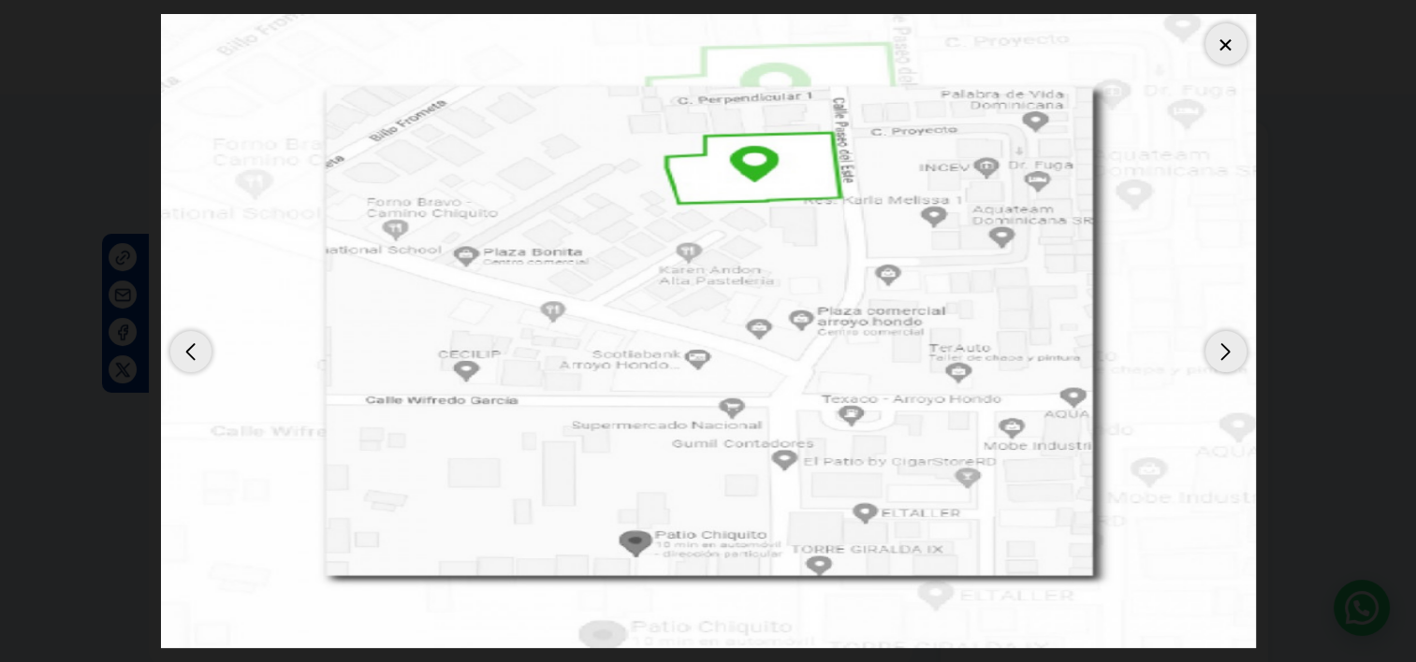
click at [1238, 52] on div at bounding box center [1225, 43] width 41 height 41
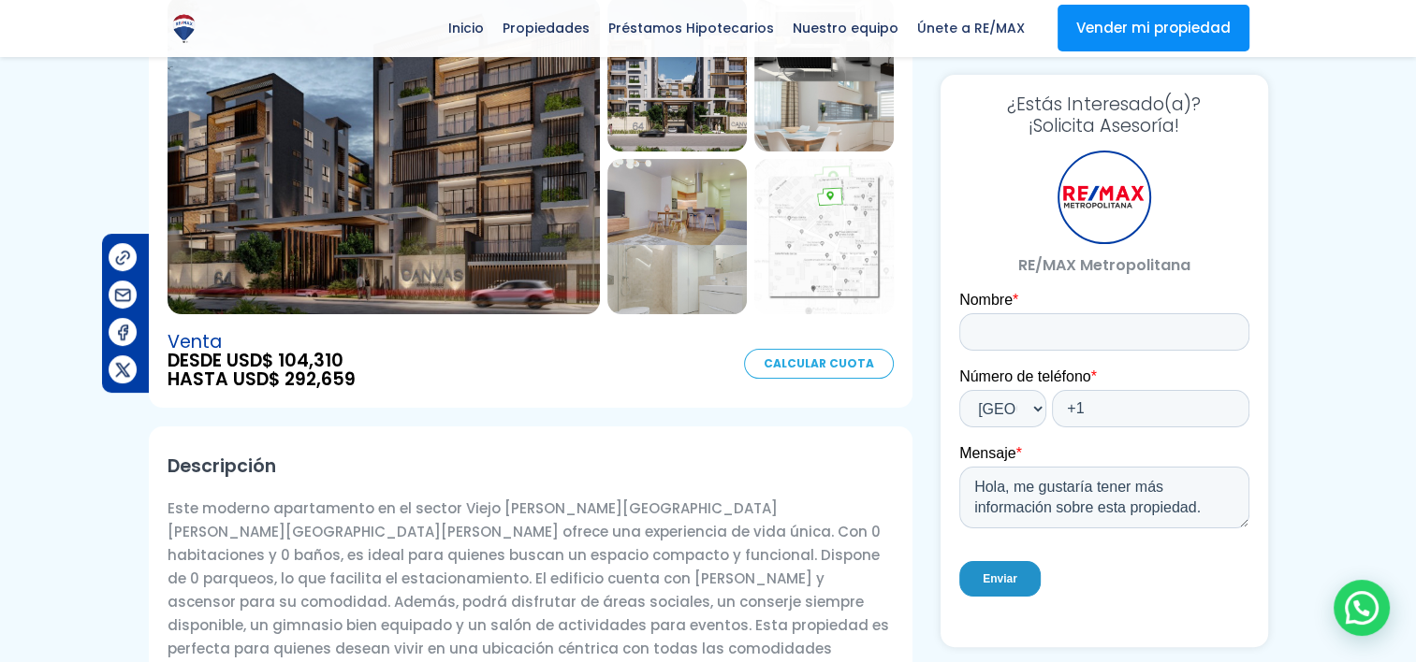
scroll to position [94, 0]
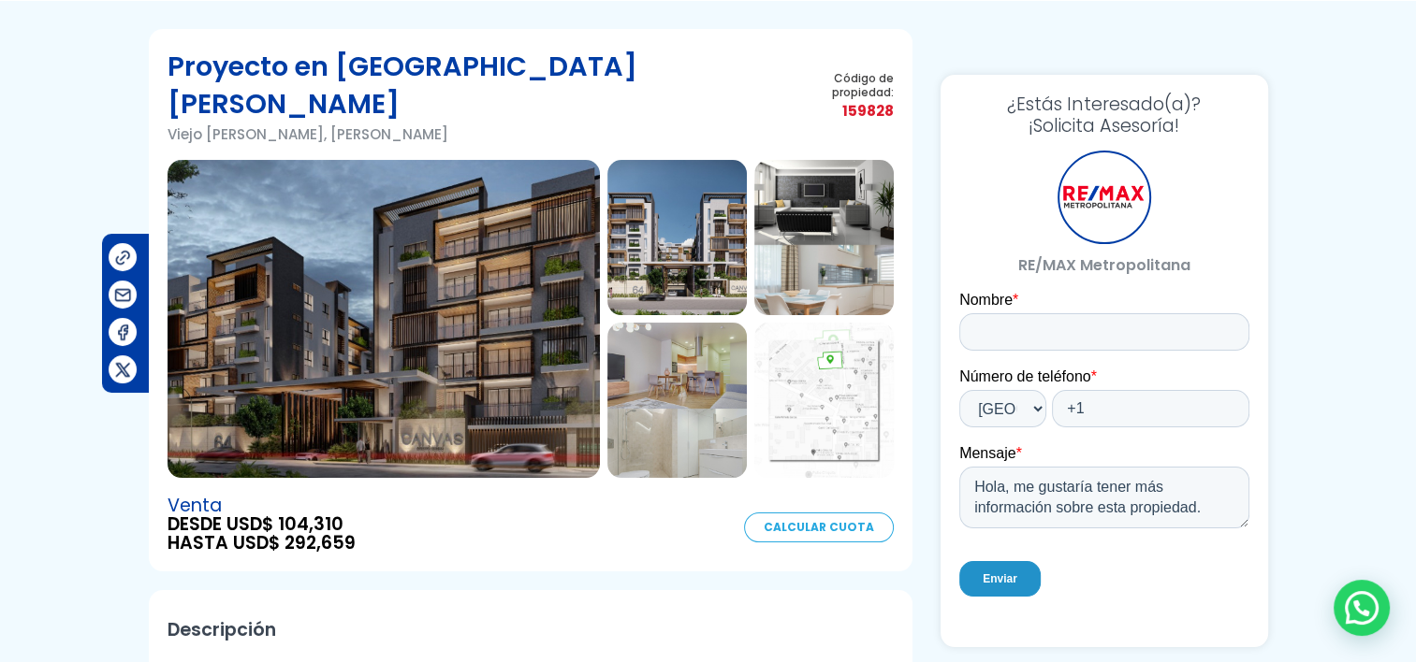
click at [351, 336] on img at bounding box center [383, 319] width 432 height 318
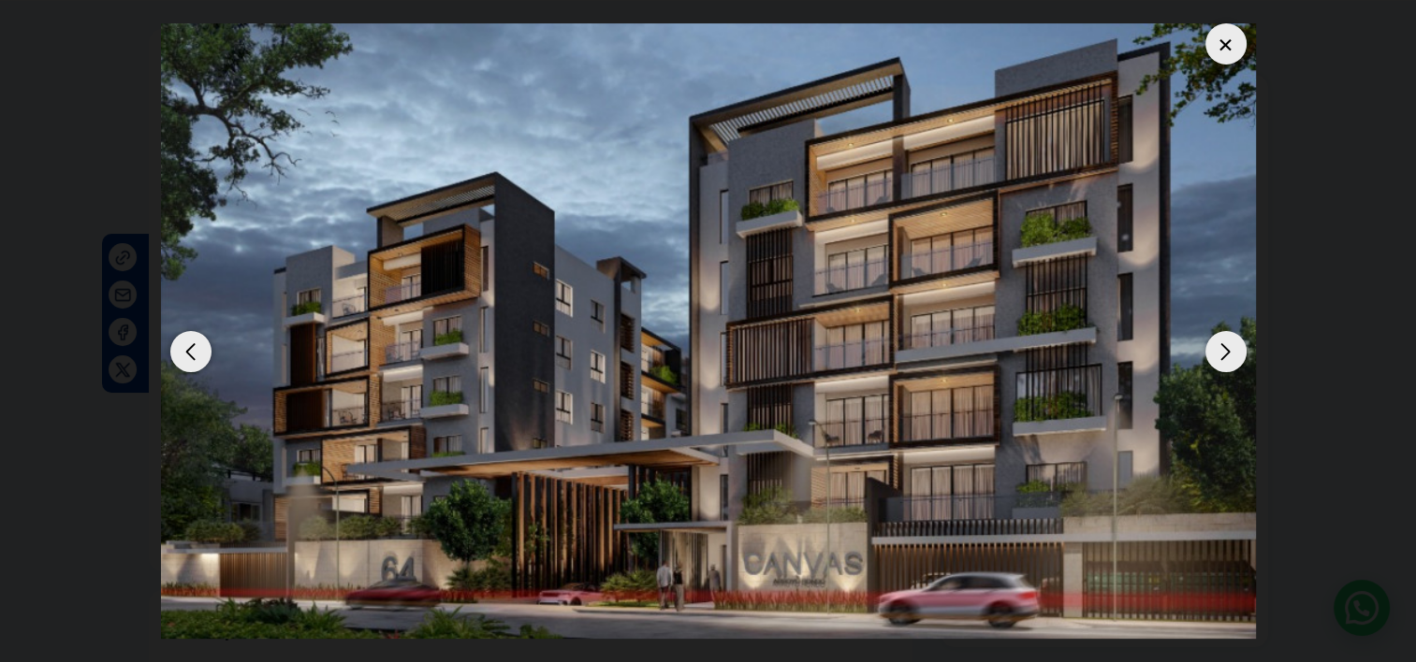
click at [797, 554] on img "1 / 14" at bounding box center [708, 331] width 1095 height 616
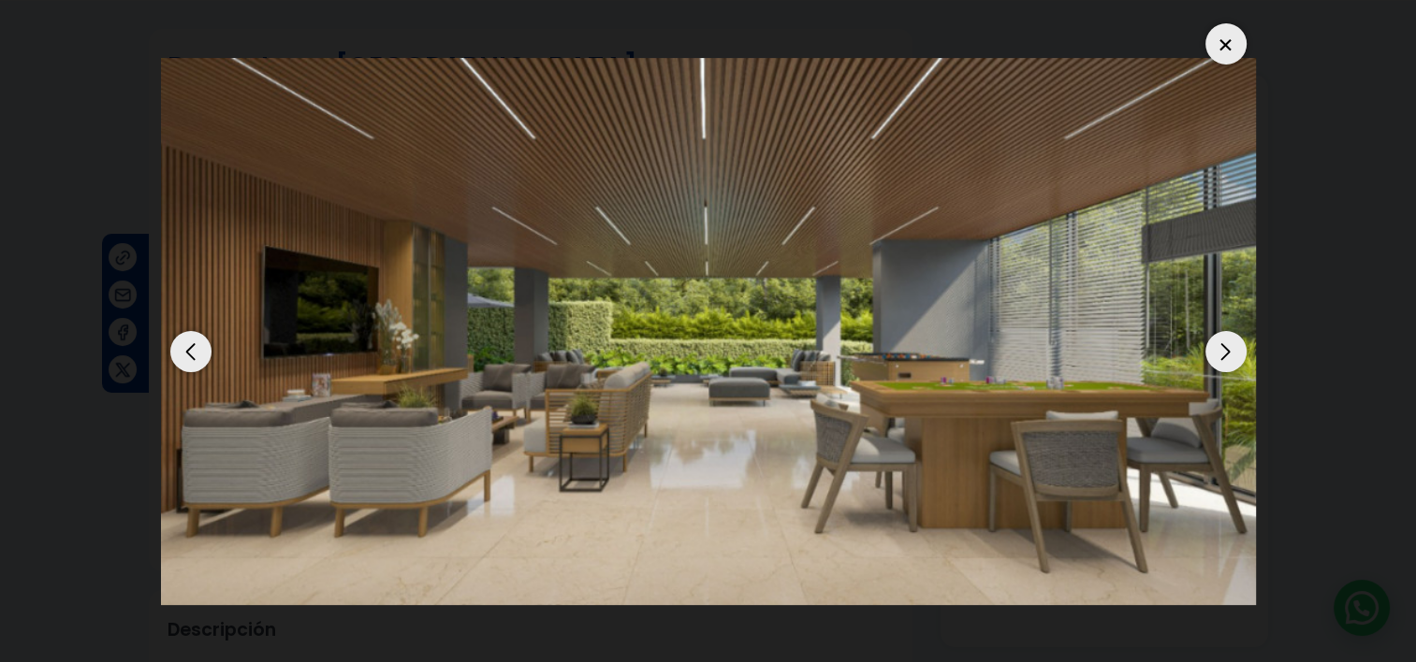
click at [1230, 355] on div "Next slide" at bounding box center [1225, 351] width 41 height 41
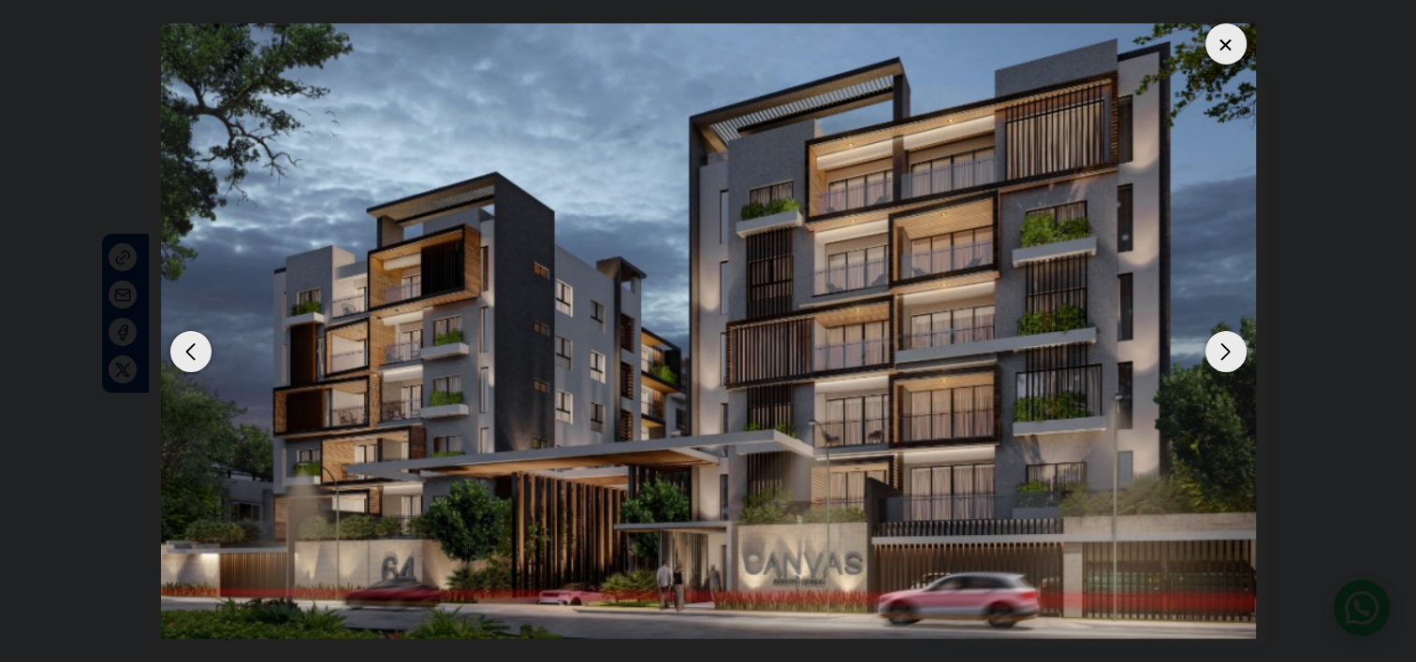
click at [1225, 355] on div "Next slide" at bounding box center [1225, 351] width 41 height 41
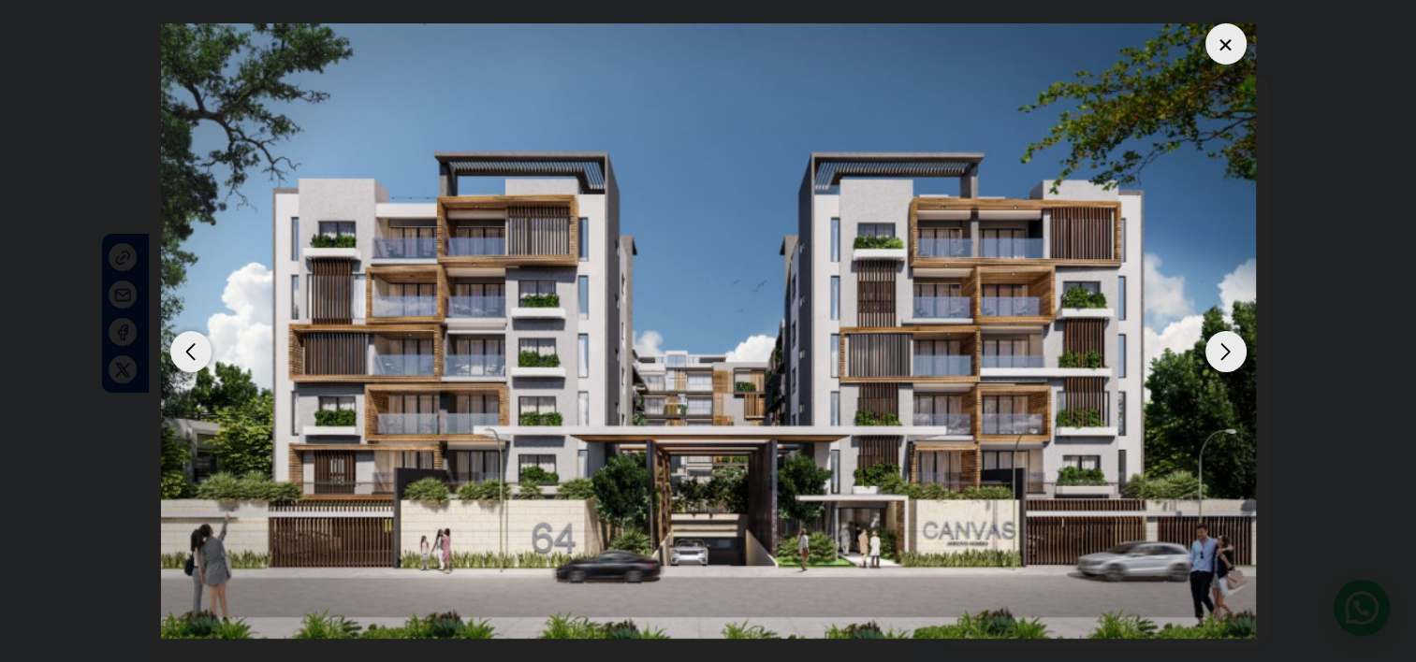
click at [1230, 344] on div "Next slide" at bounding box center [1225, 351] width 41 height 41
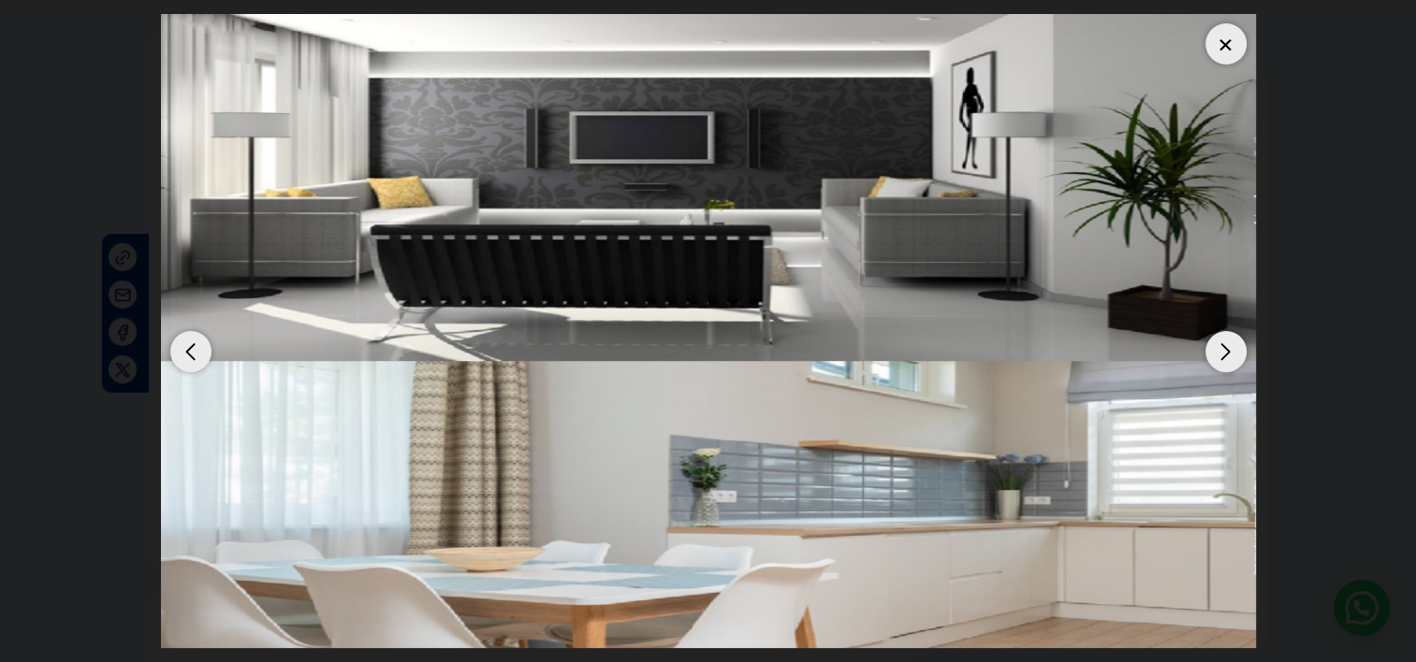
click at [202, 363] on div "Previous slide" at bounding box center [190, 351] width 41 height 41
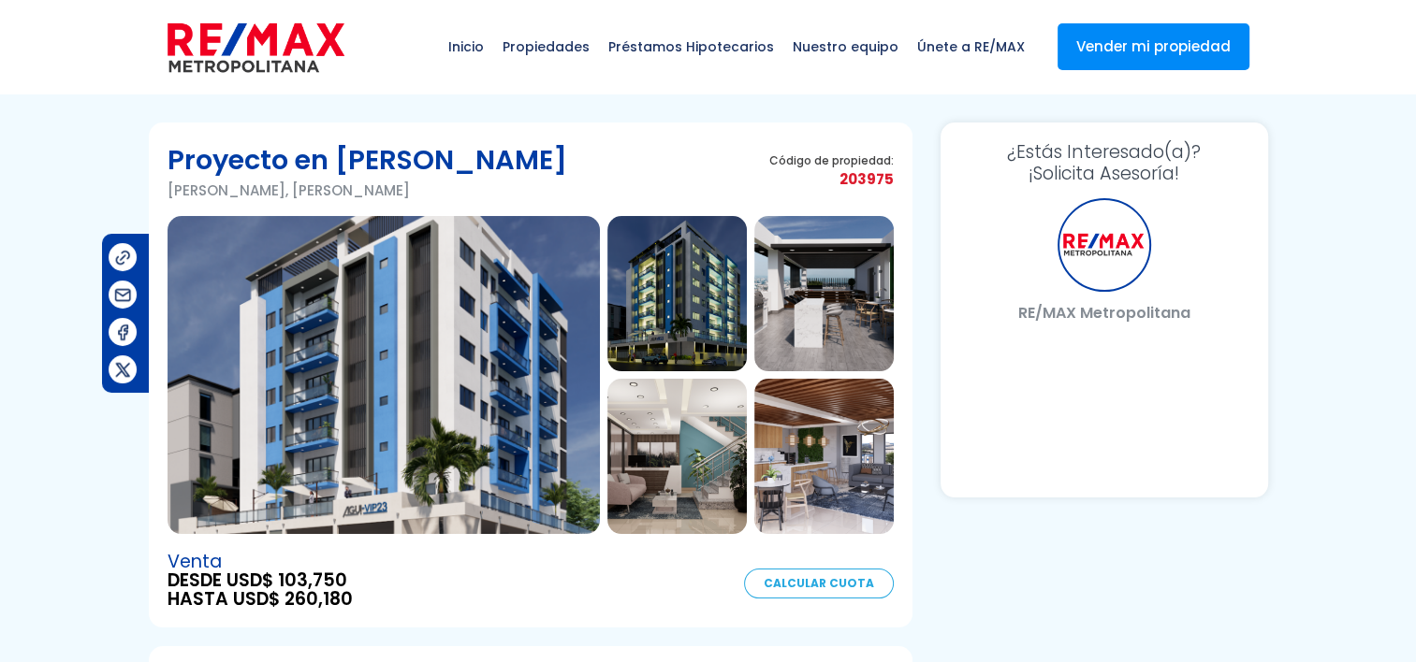
select select "DO"
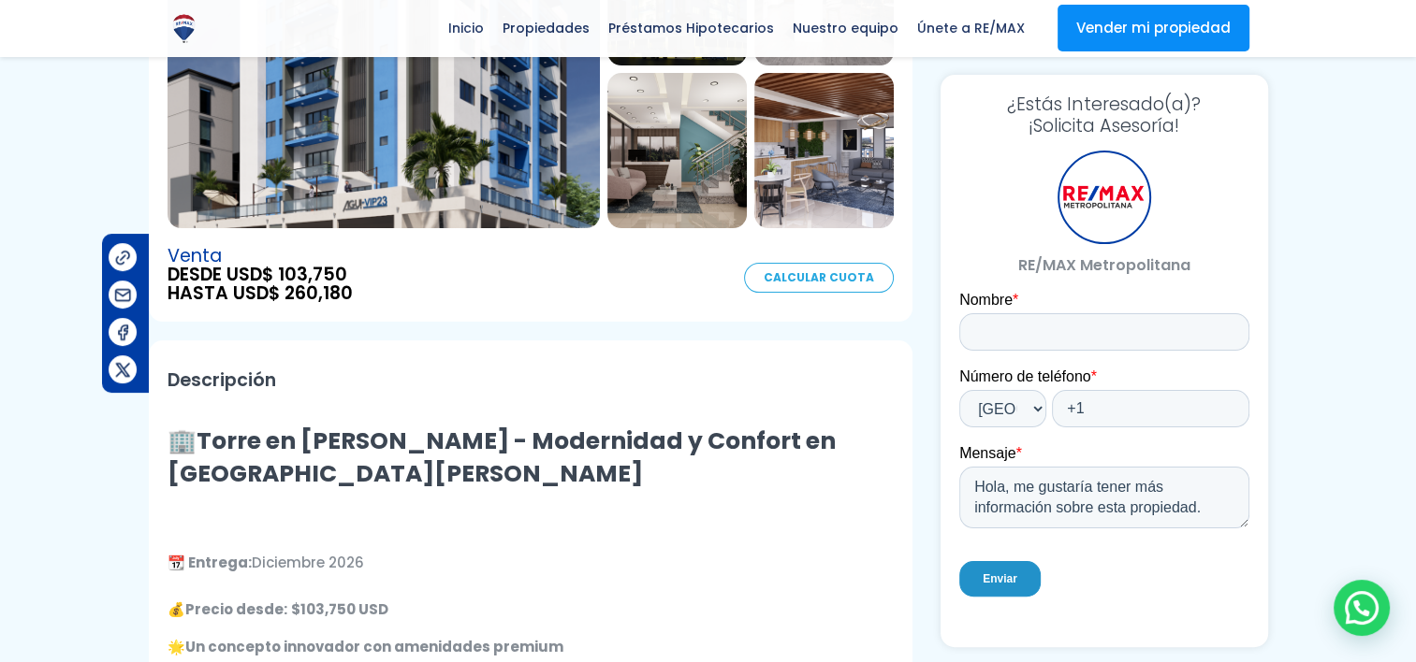
scroll to position [468, 0]
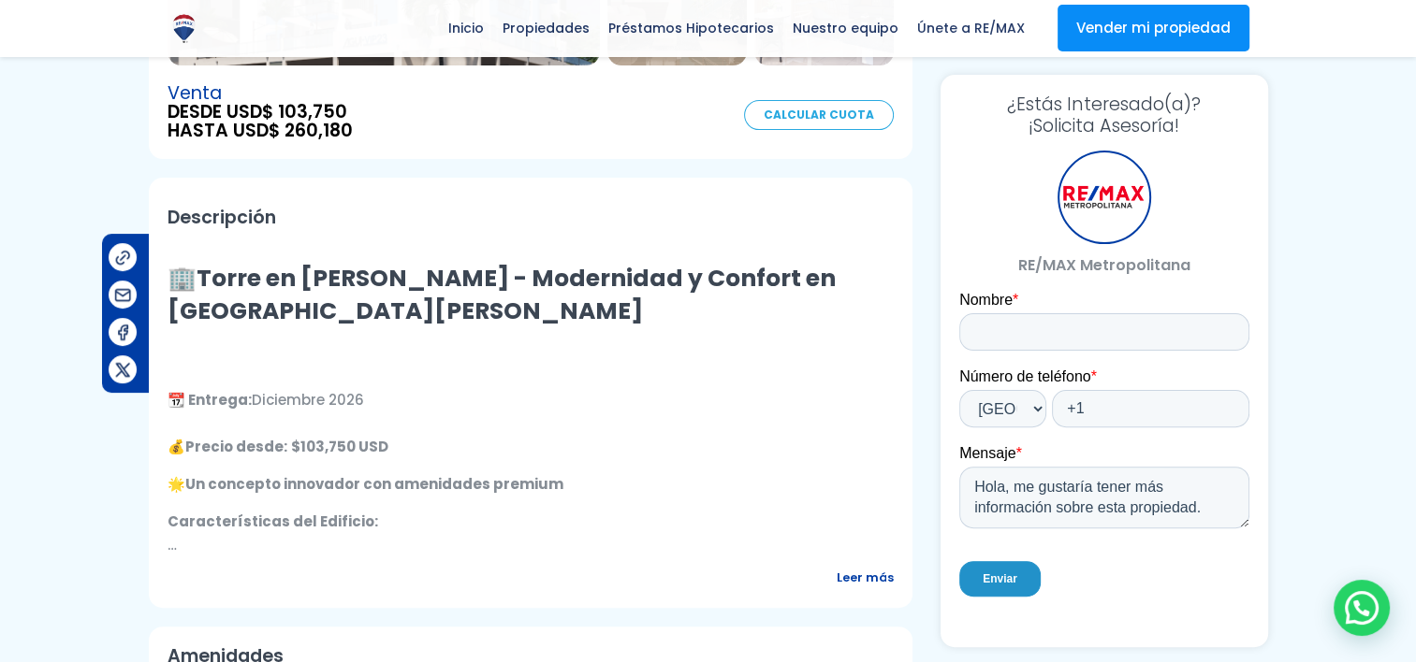
click at [433, 543] on p "Características del Edificio: ✅ 6 niveles de apartamentos (5 unidades por nivel…" at bounding box center [530, 533] width 726 height 47
click at [870, 566] on span "Leer más" at bounding box center [864, 577] width 57 height 23
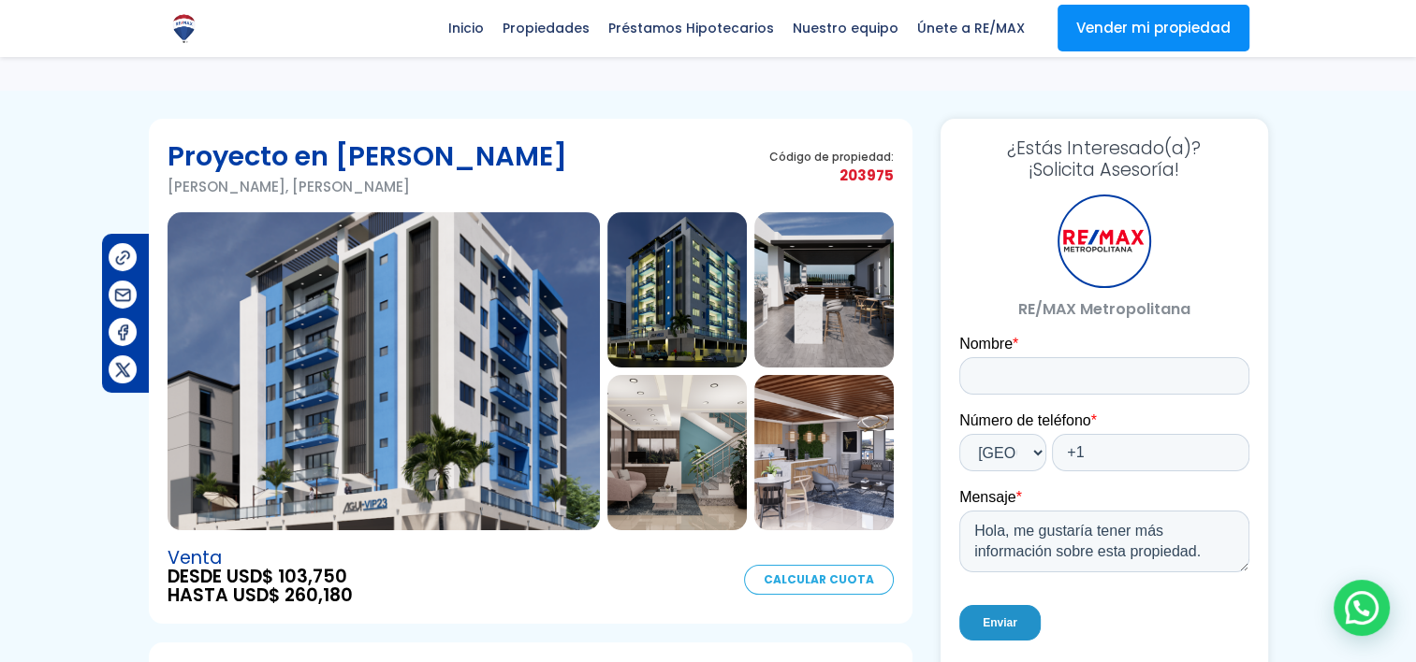
scroll to position [0, 0]
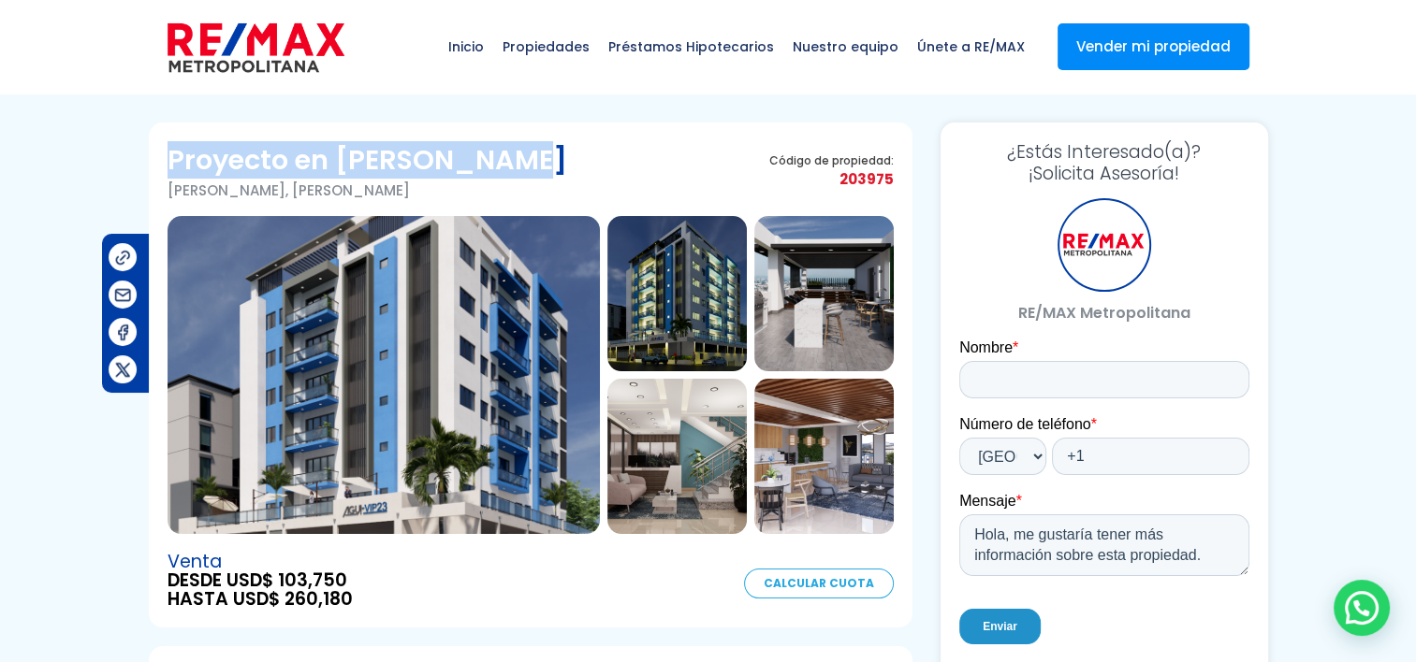
drag, startPoint x: 165, startPoint y: 160, endPoint x: 524, endPoint y: 141, distance: 359.8
click at [524, 141] on section "Proyecto en Villa Marina Villa Marina, Santo Domingo De Guzmán Código de propie…" at bounding box center [530, 375] width 763 height 505
drag, startPoint x: 524, startPoint y: 141, endPoint x: 454, endPoint y: 152, distance: 70.9
copy h1 "Proyecto en Villa Marina"
click at [460, 407] on img at bounding box center [383, 375] width 432 height 318
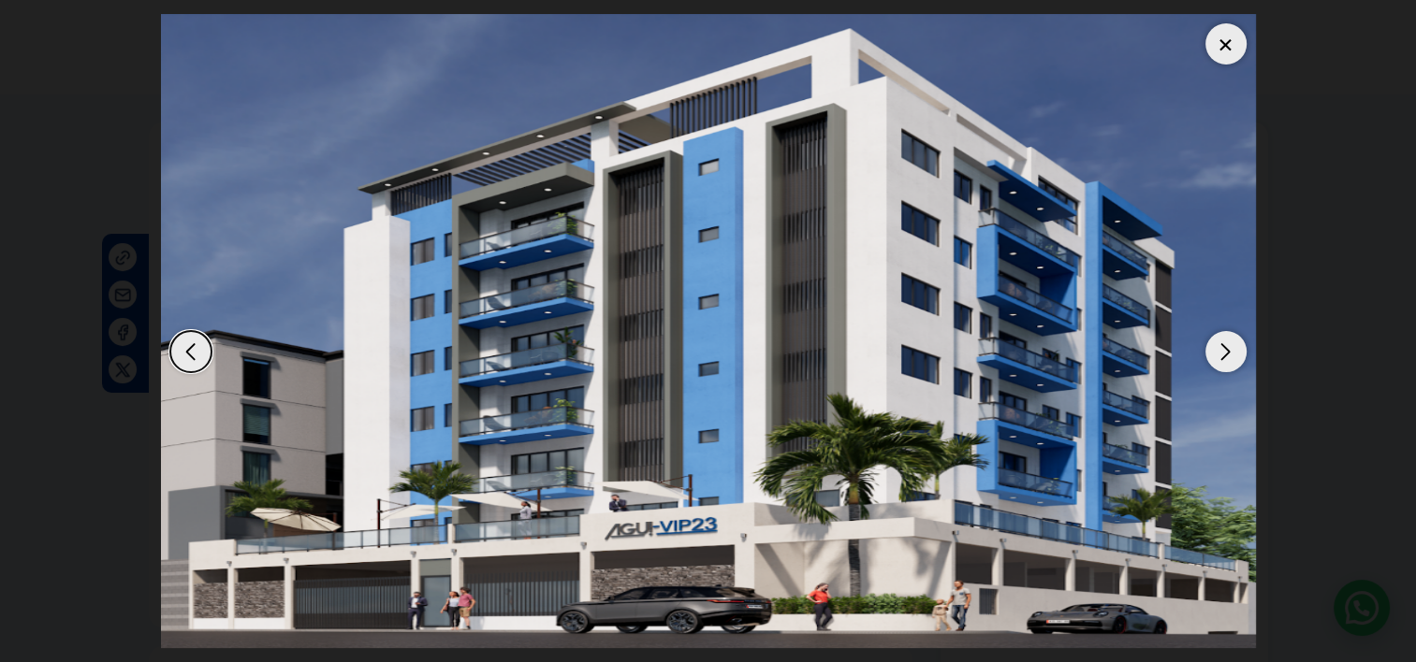
click at [1217, 356] on div "Next slide" at bounding box center [1225, 351] width 41 height 41
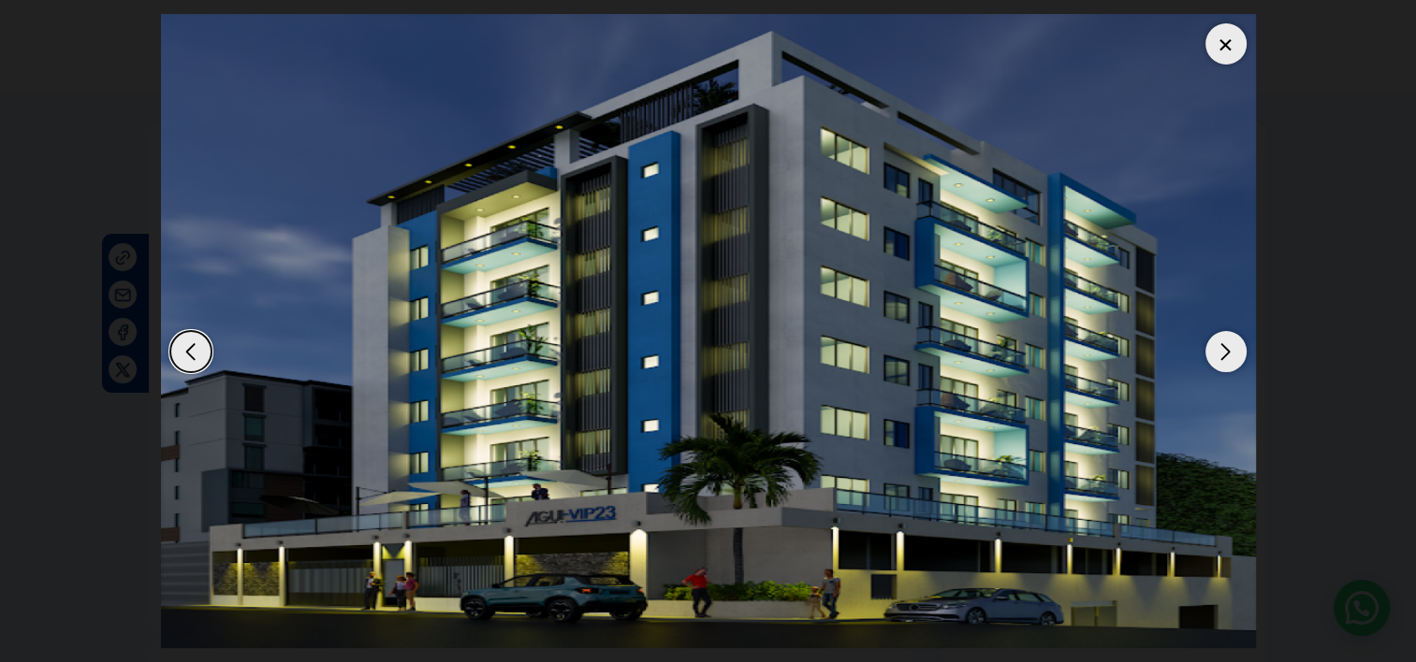
click at [1217, 356] on div "Next slide" at bounding box center [1225, 351] width 41 height 41
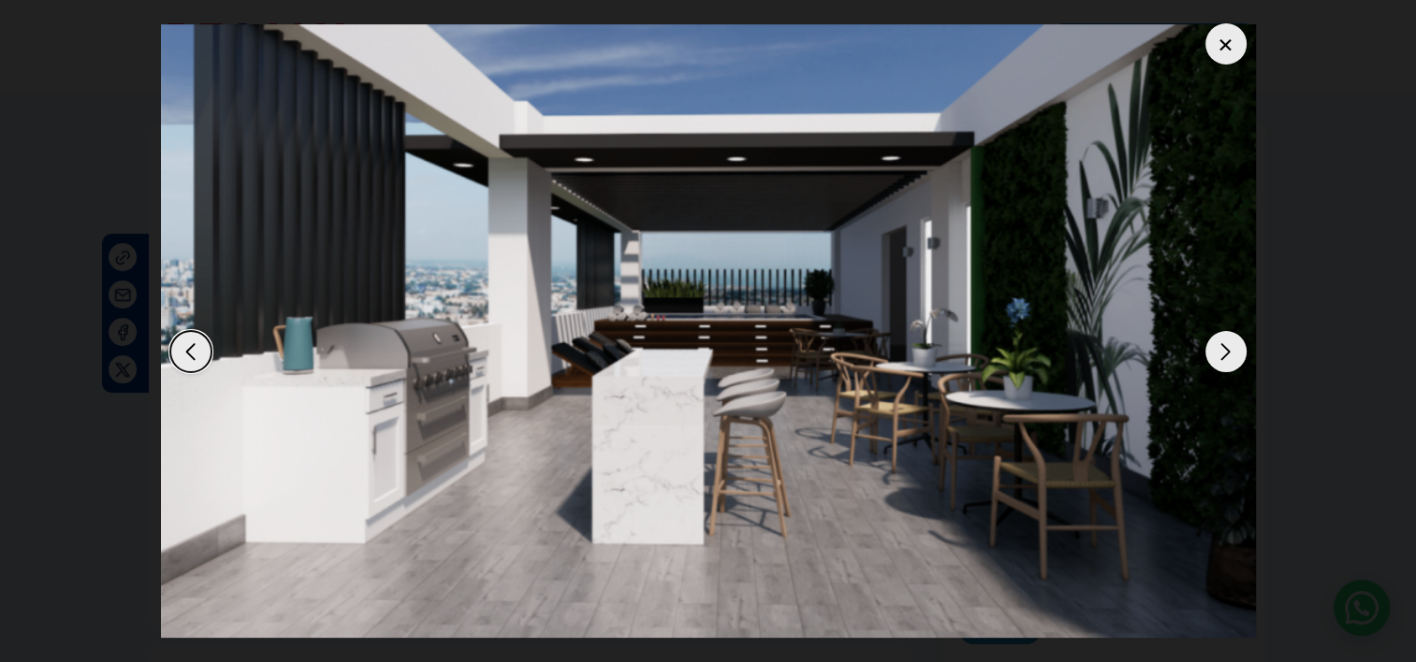
click at [1217, 356] on div "Next slide" at bounding box center [1225, 351] width 41 height 41
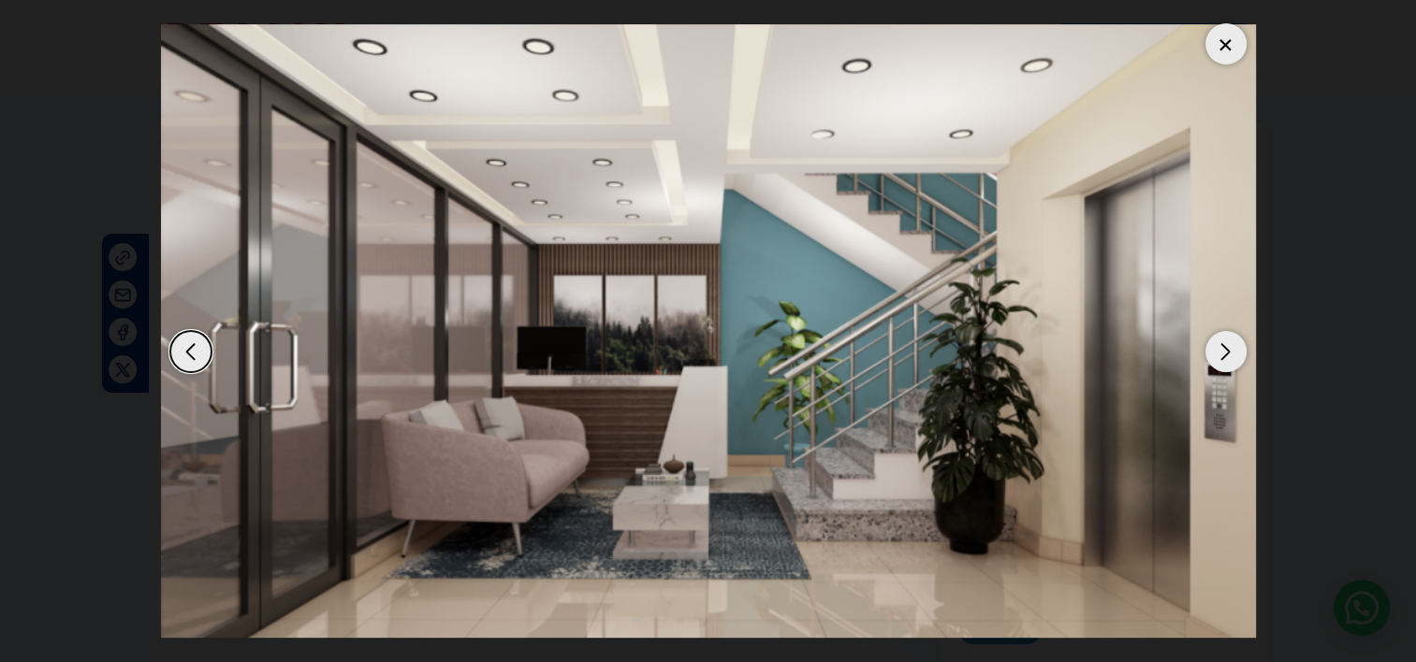
click at [1217, 356] on div "Next slide" at bounding box center [1225, 351] width 41 height 41
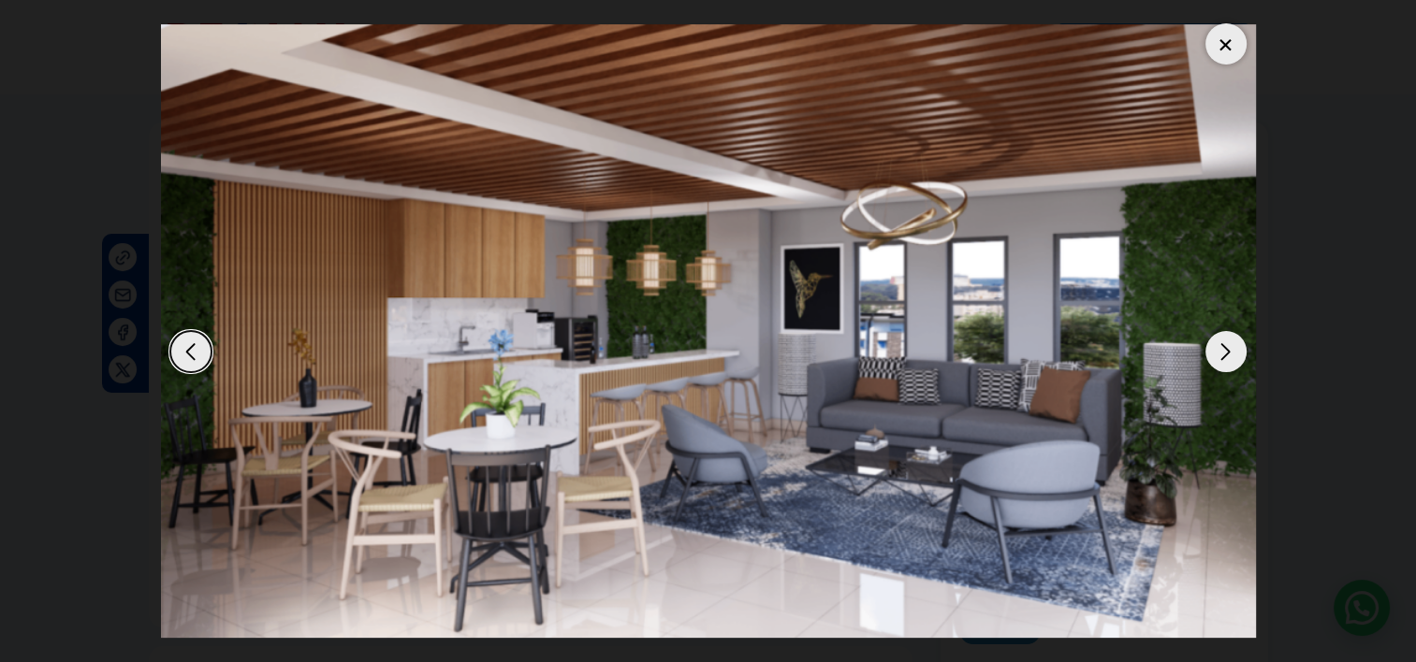
click at [1217, 356] on div "Next slide" at bounding box center [1225, 351] width 41 height 41
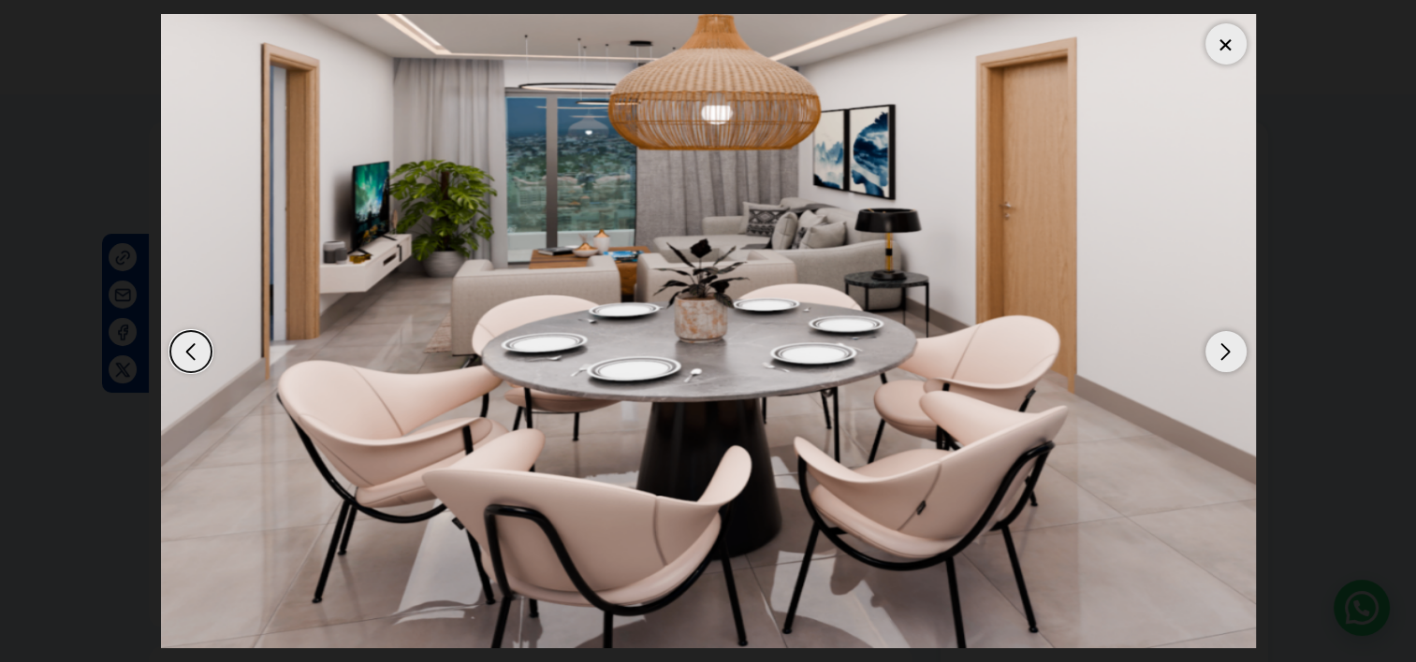
click at [1217, 356] on div "Next slide" at bounding box center [1225, 351] width 41 height 41
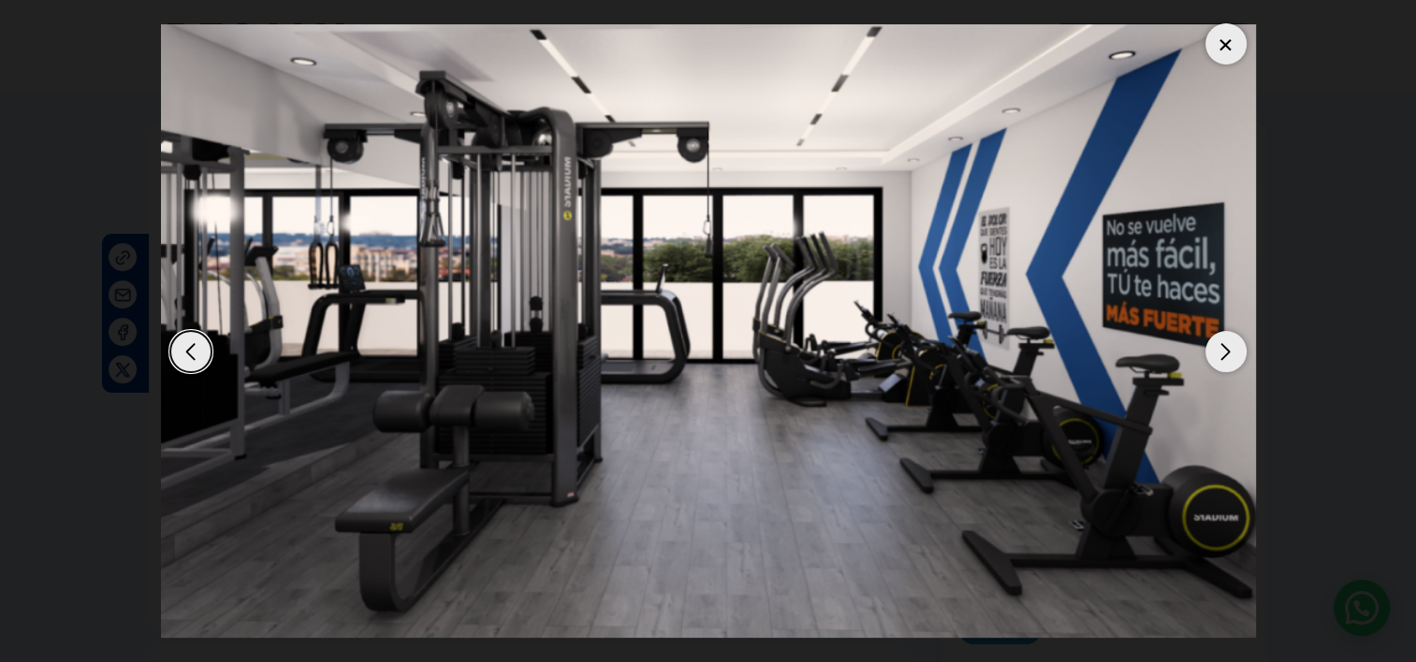
click at [1217, 356] on div "Next slide" at bounding box center [1225, 351] width 41 height 41
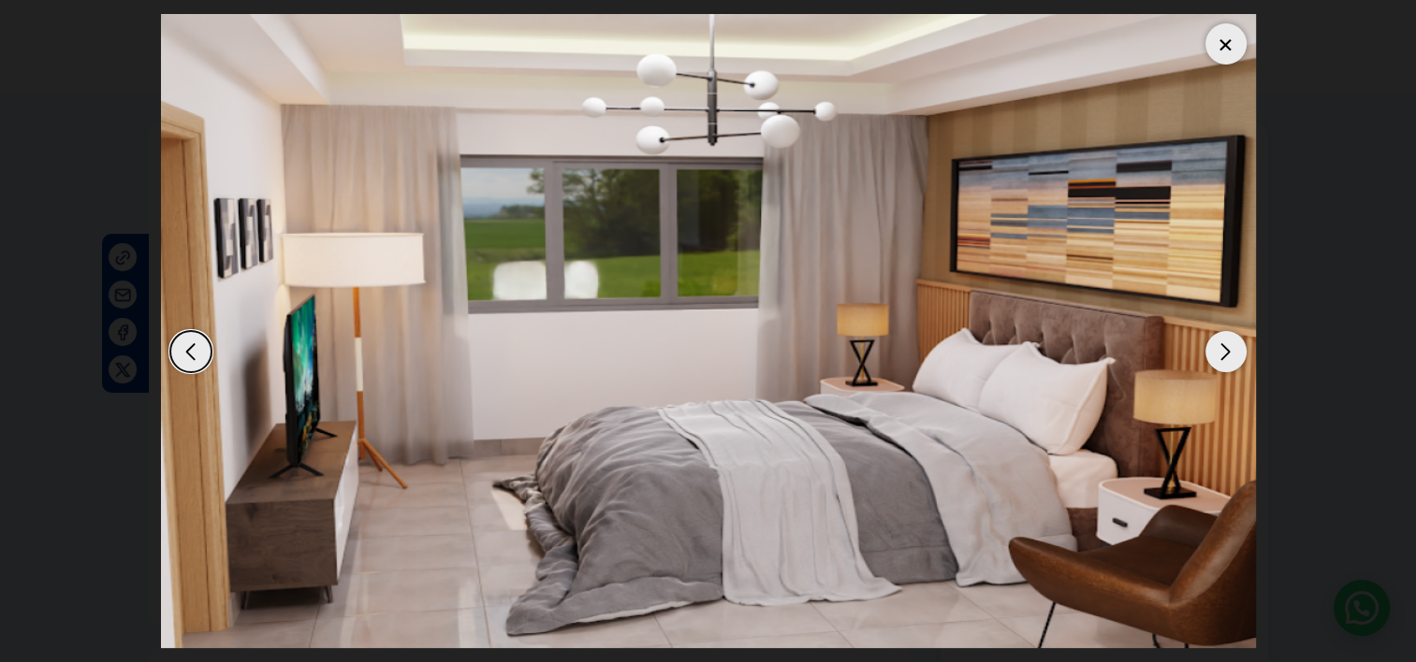
click at [1217, 356] on div "Next slide" at bounding box center [1225, 351] width 41 height 41
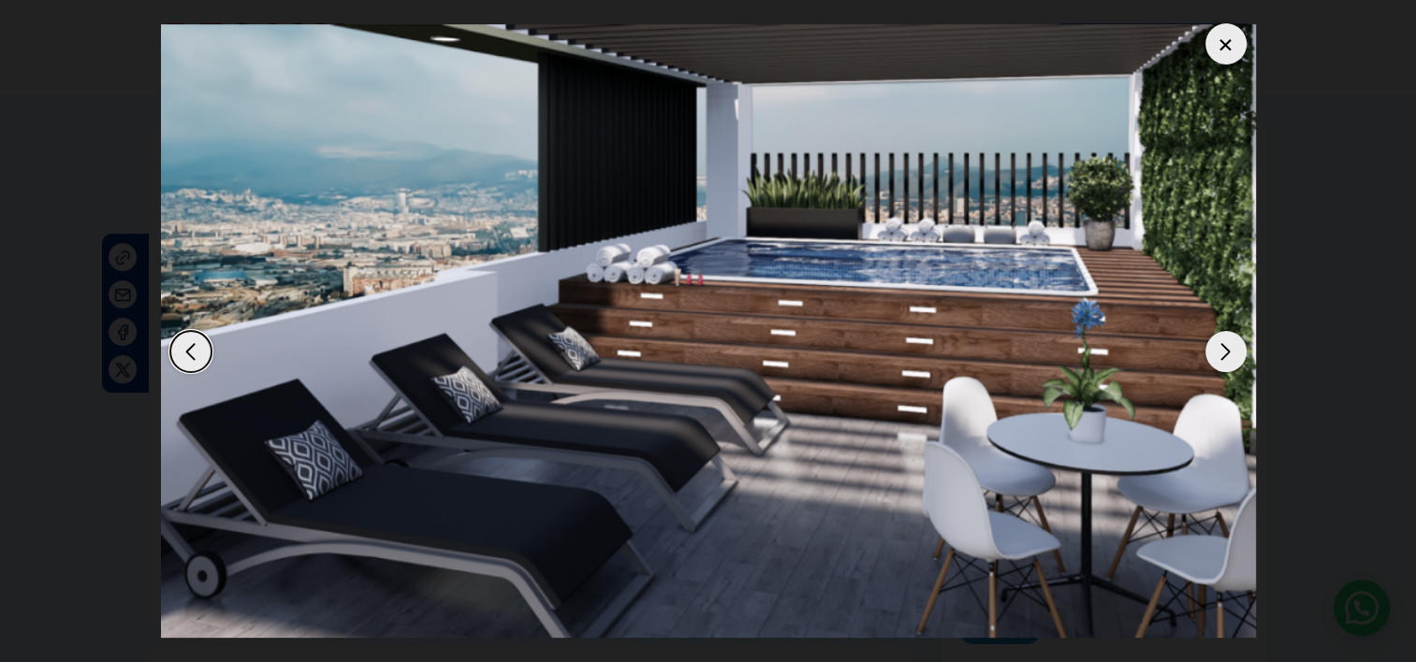
click at [1217, 356] on div "Next slide" at bounding box center [1225, 351] width 41 height 41
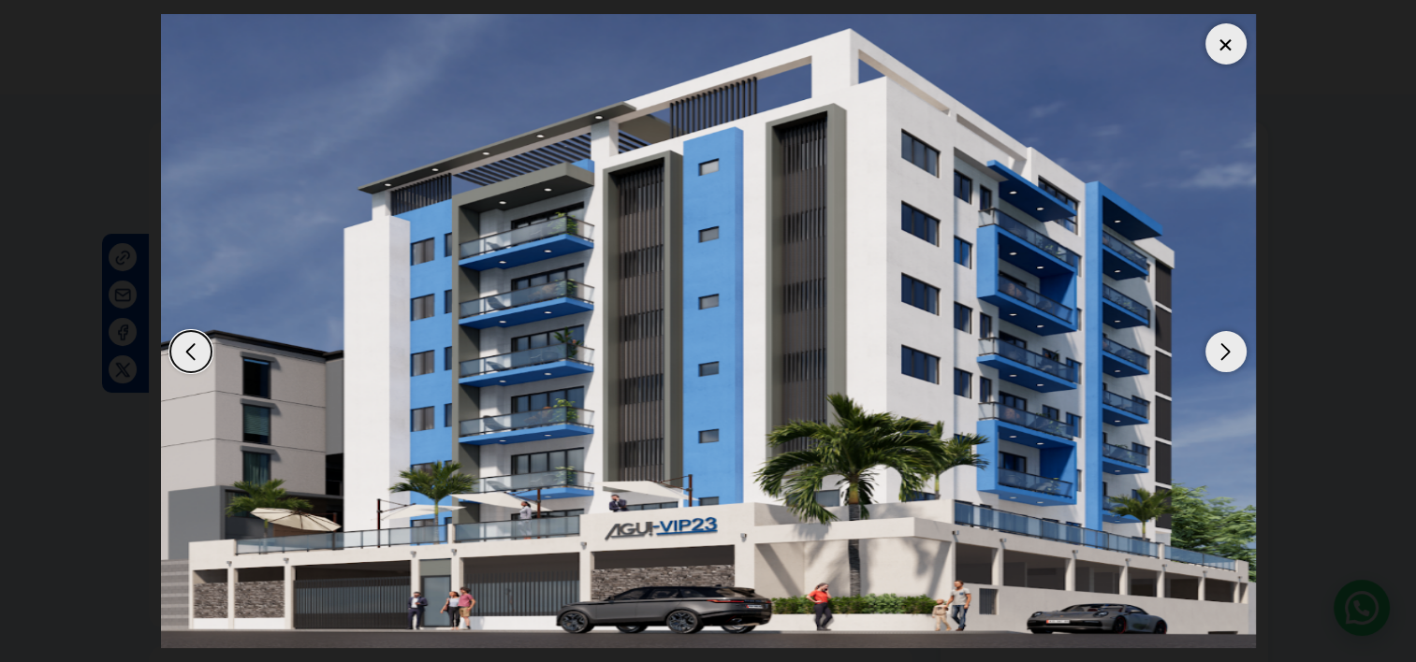
click at [1214, 42] on div at bounding box center [1225, 43] width 41 height 41
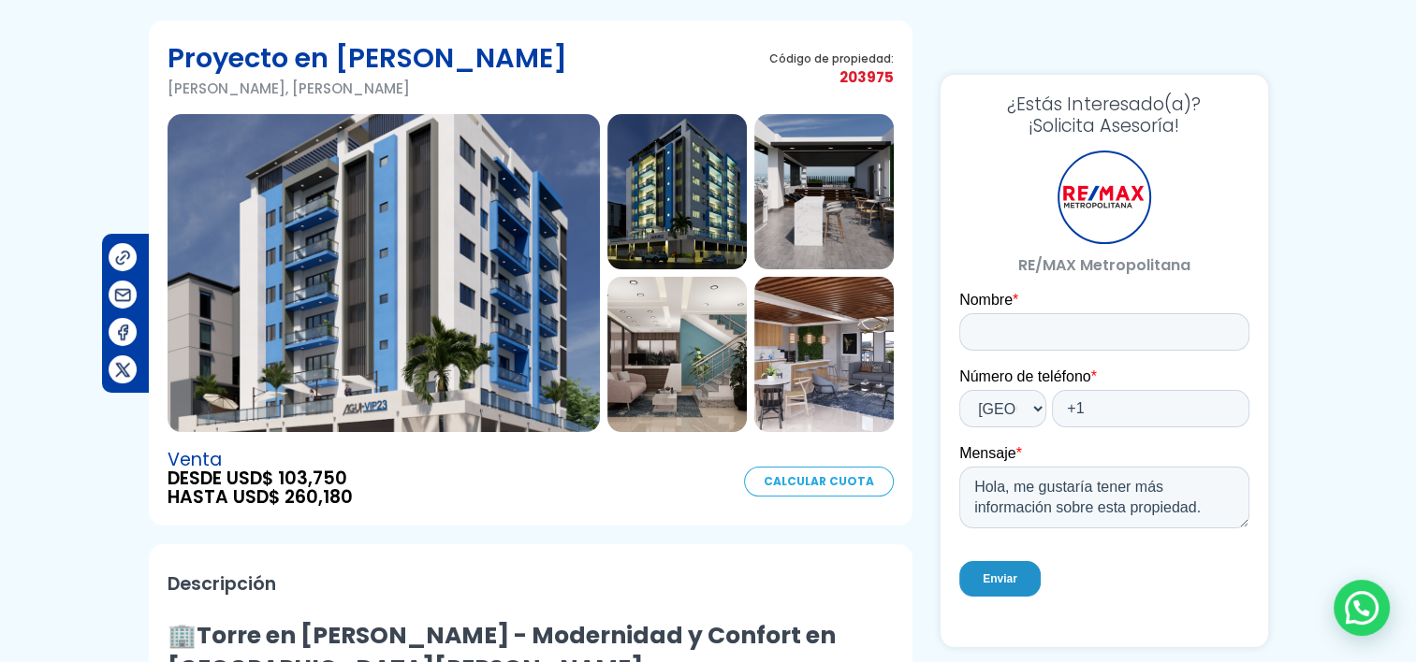
scroll to position [281, 0]
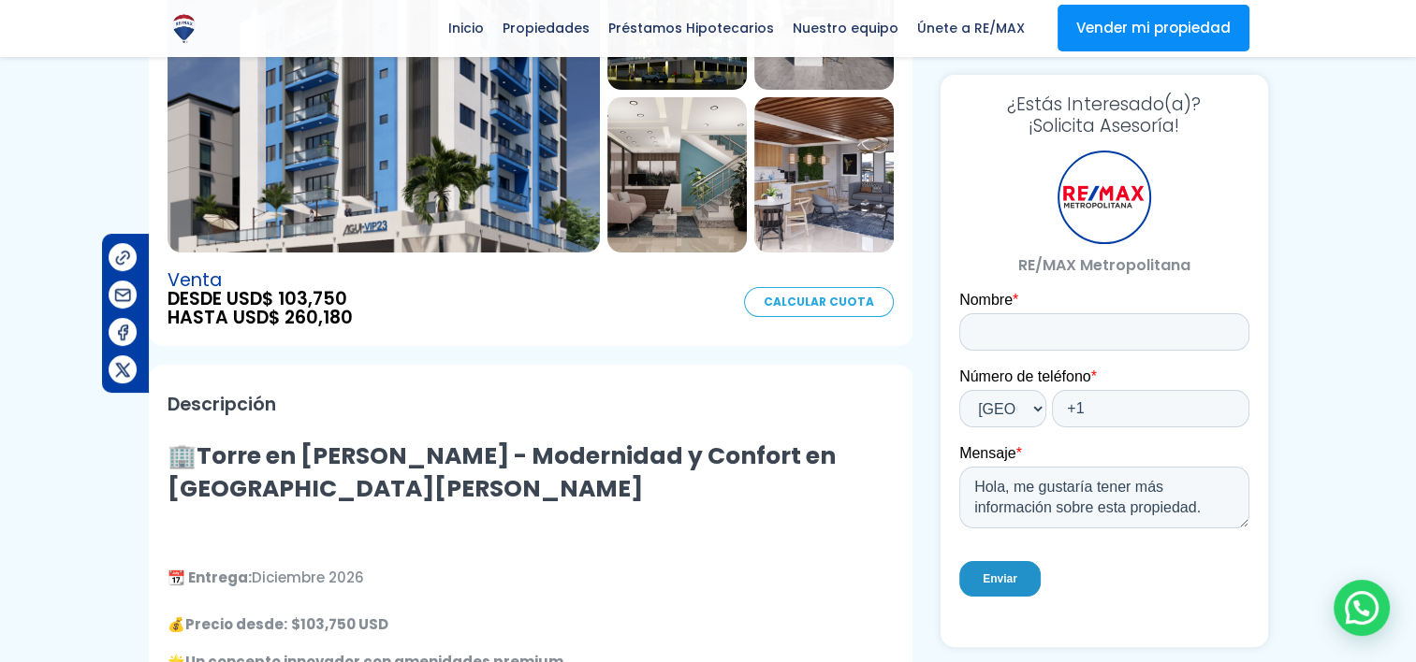
drag, startPoint x: 205, startPoint y: 458, endPoint x: 894, endPoint y: 443, distance: 688.8
drag, startPoint x: 894, startPoint y: 443, endPoint x: 820, endPoint y: 448, distance: 74.1
copy strong "Torre en Villa Marina - Modernidad y Confort en Los Ríos"
click at [685, 393] on h2 "Descripción" at bounding box center [530, 405] width 726 height 42
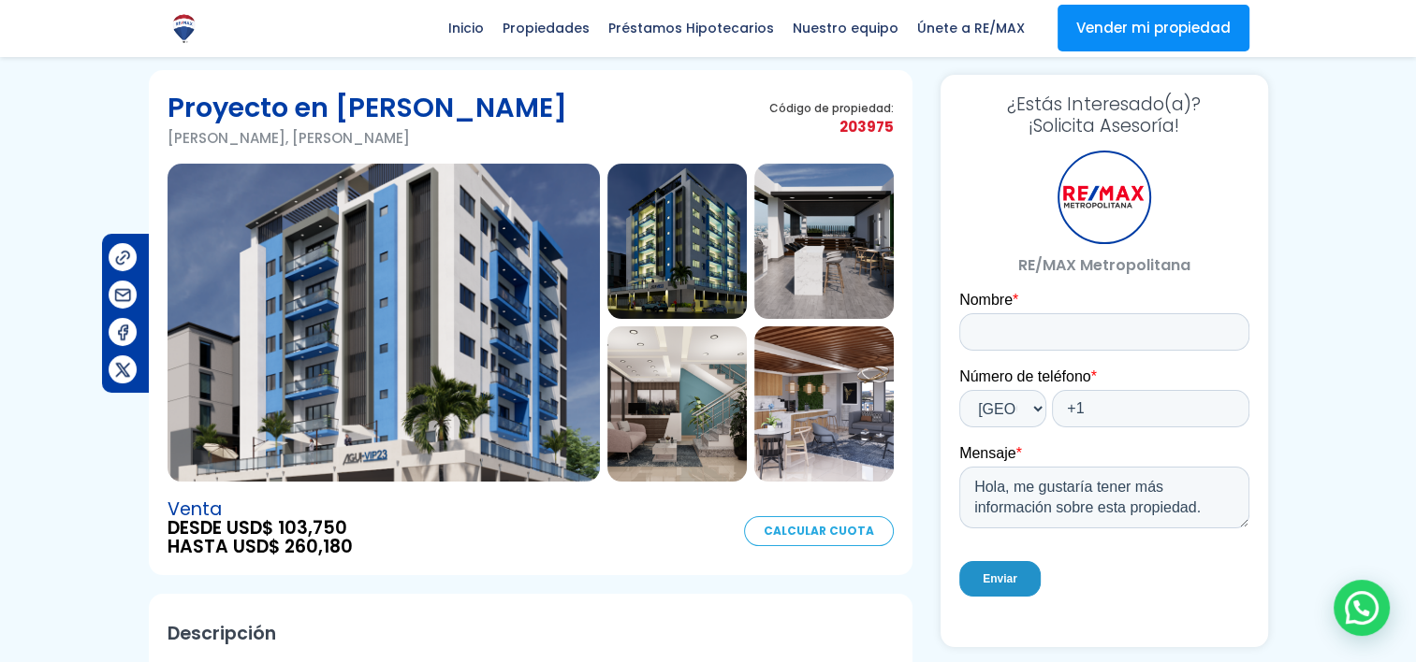
scroll to position [0, 0]
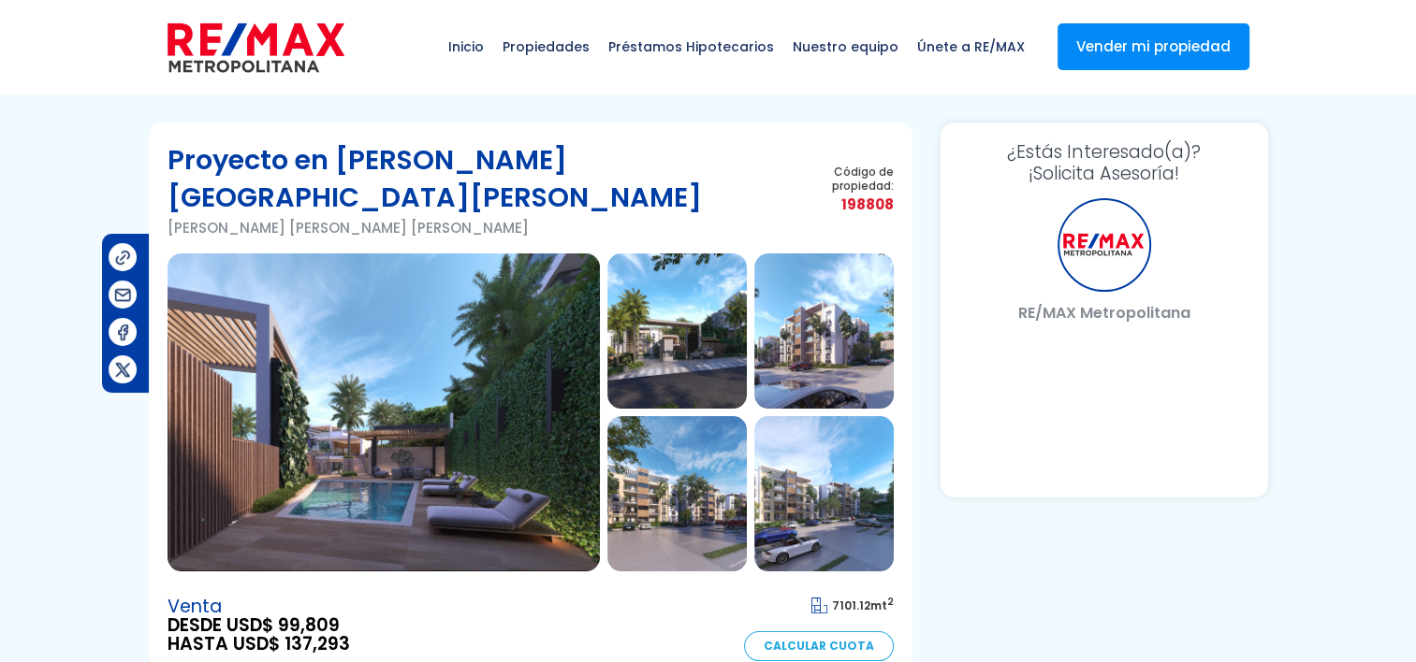
select select "DO"
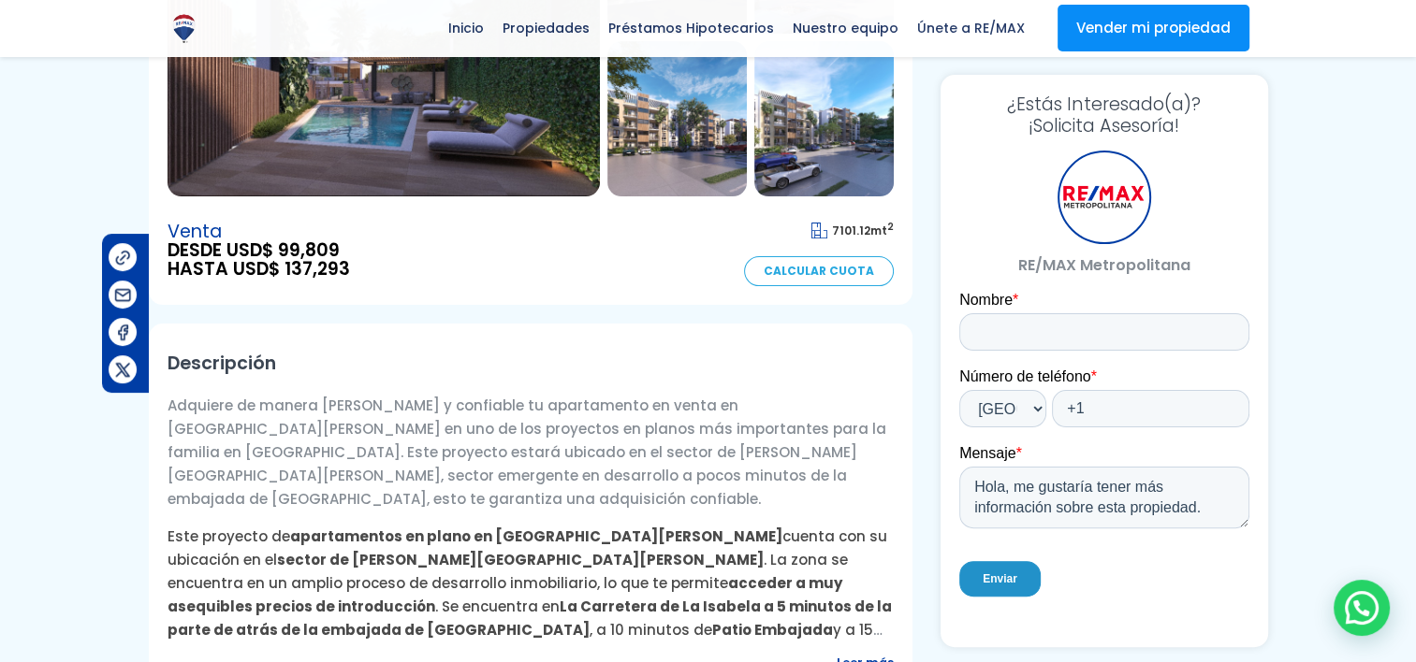
scroll to position [468, 0]
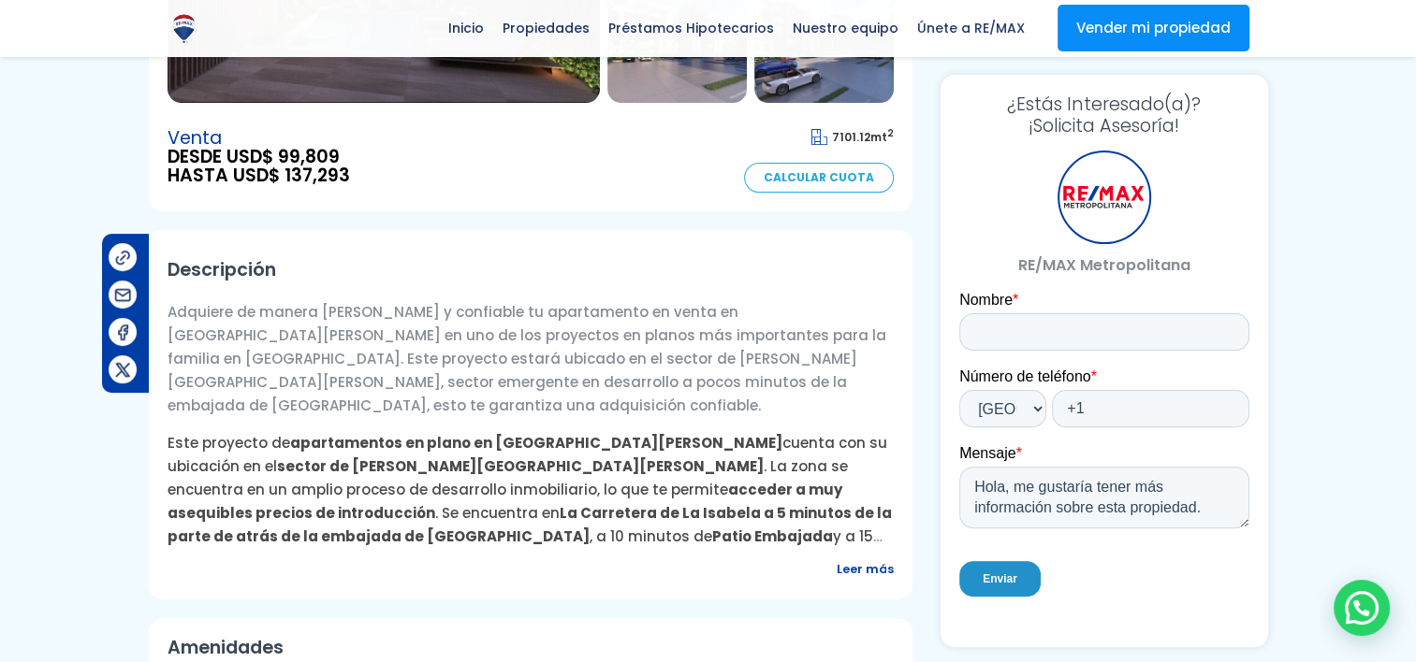
click at [865, 558] on span "Leer más" at bounding box center [864, 569] width 57 height 23
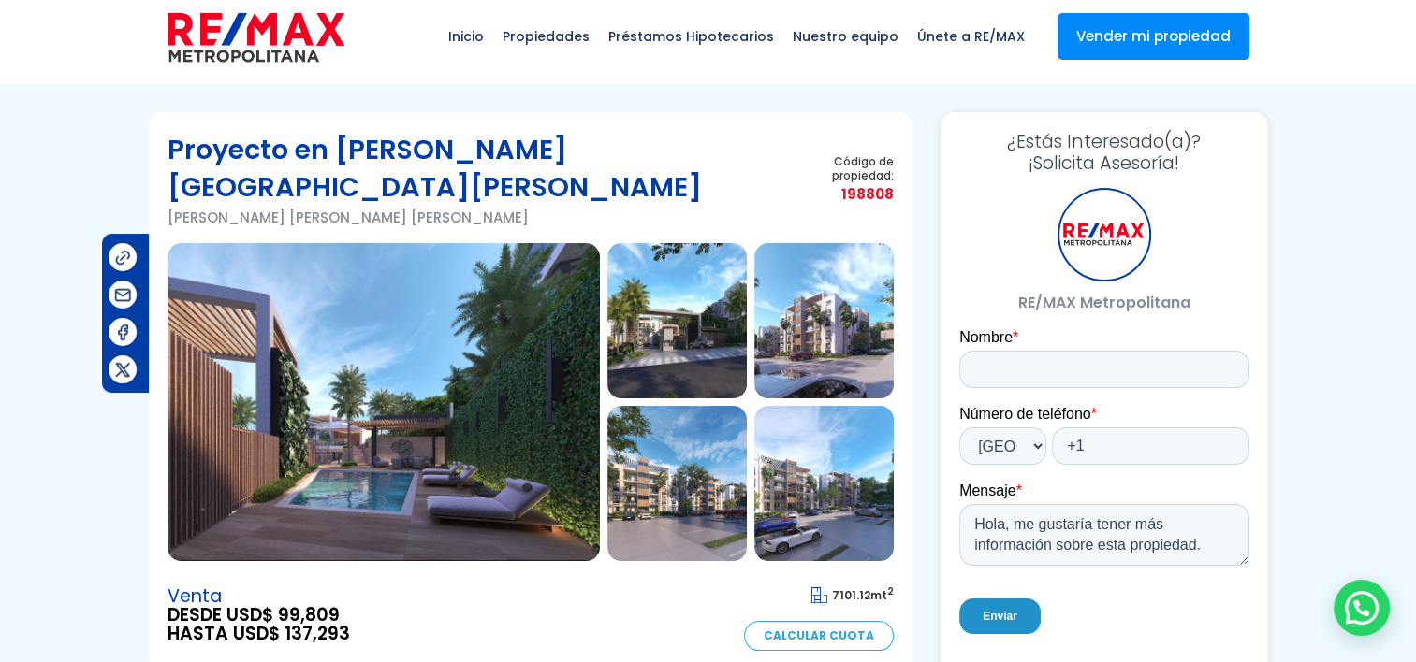
scroll to position [0, 0]
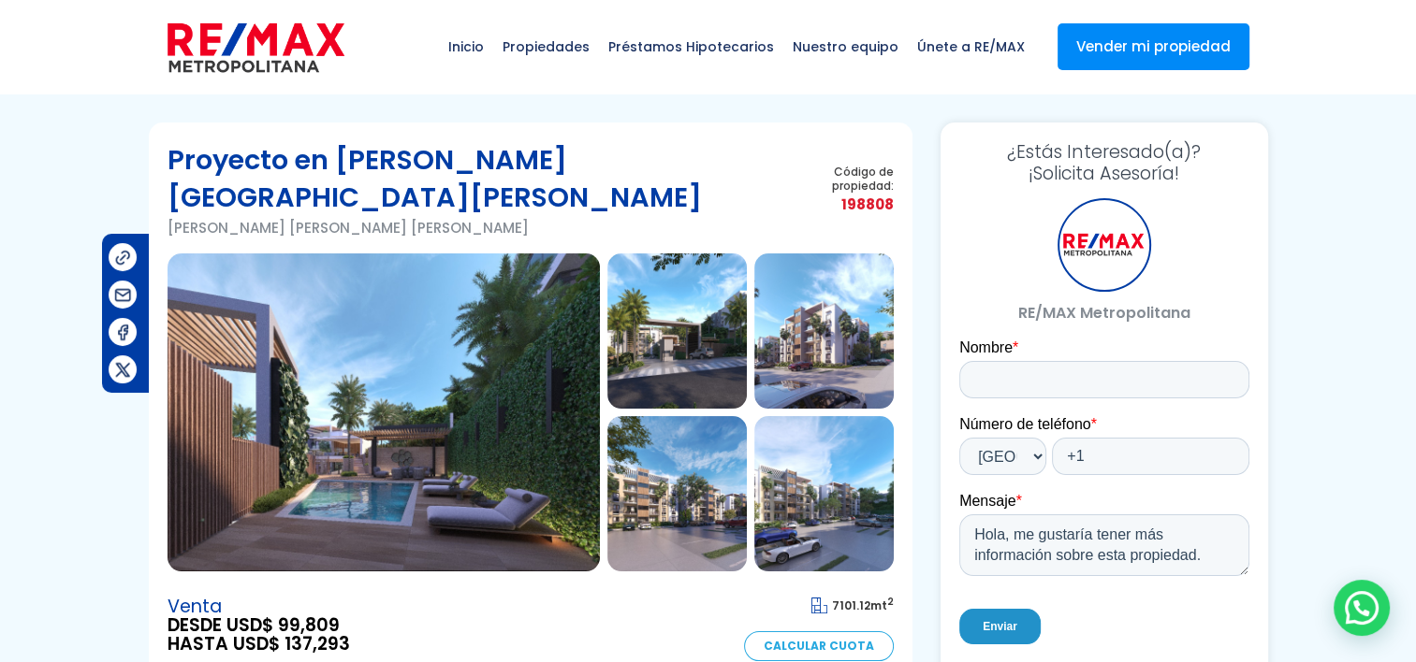
click at [390, 329] on img at bounding box center [383, 413] width 432 height 318
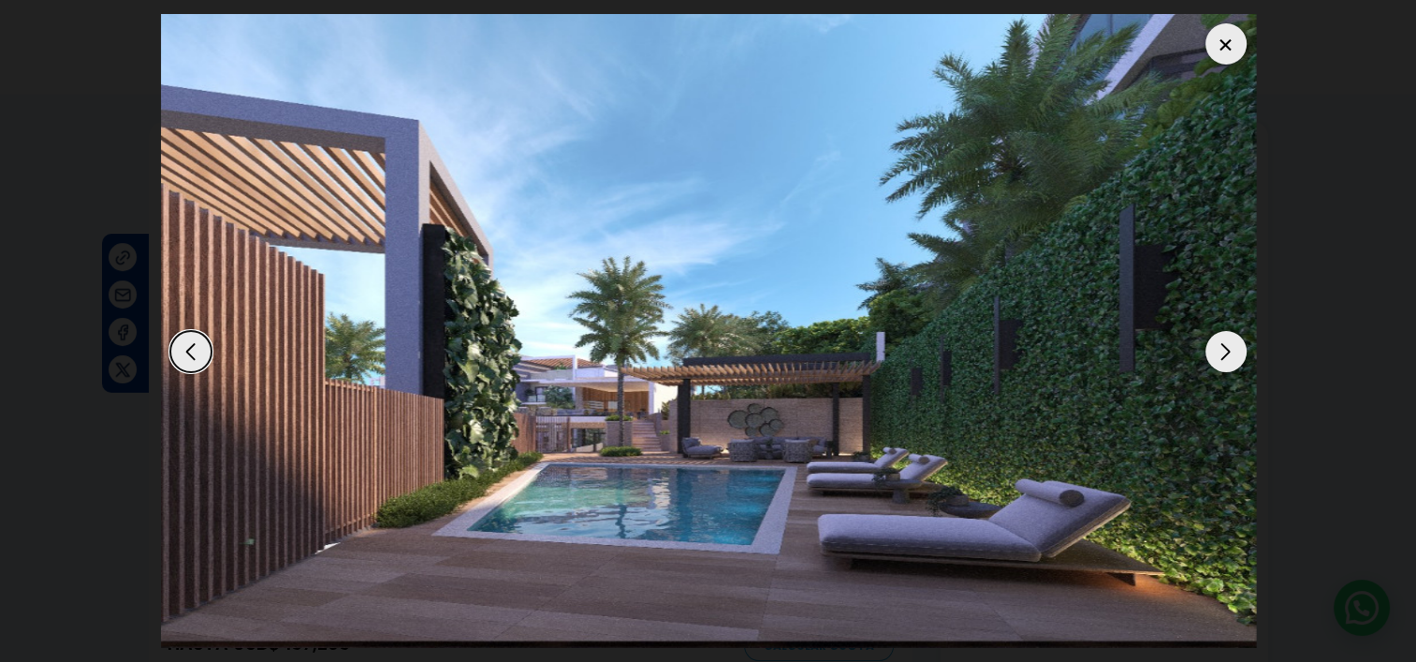
click at [1229, 362] on div "Next slide" at bounding box center [1225, 351] width 41 height 41
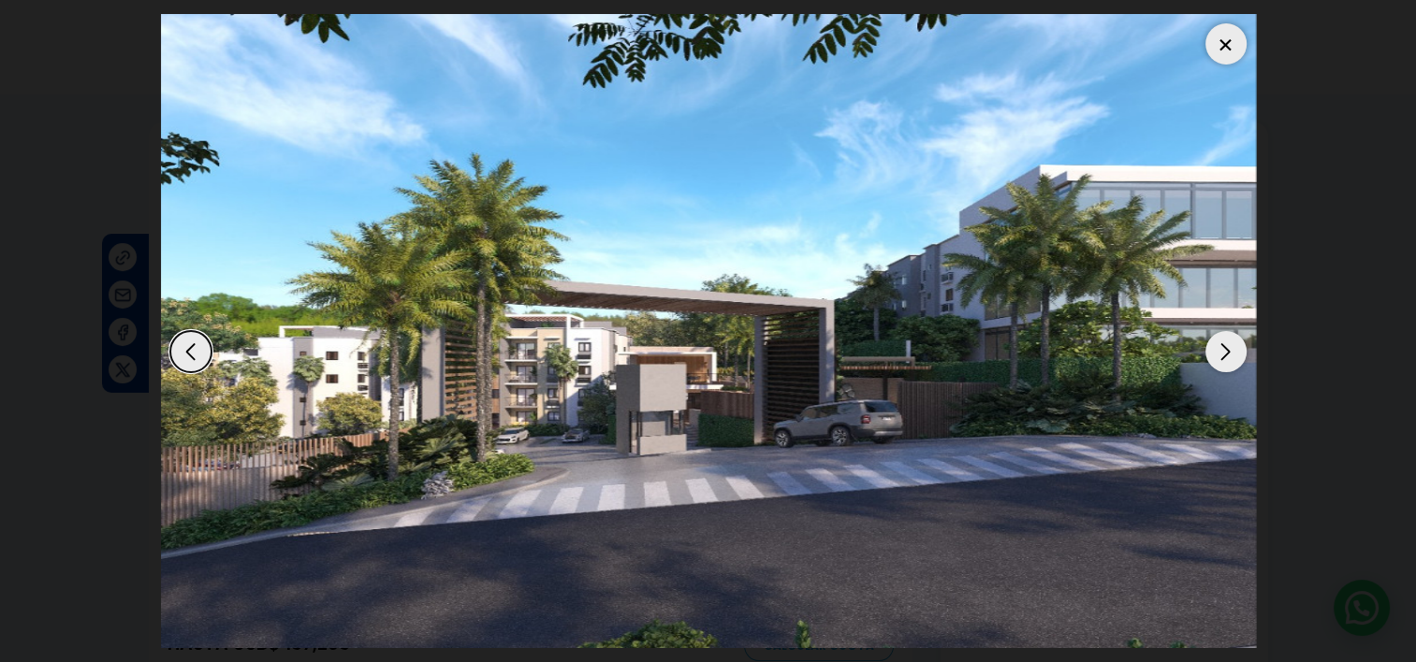
click at [1229, 362] on div "Next slide" at bounding box center [1225, 351] width 41 height 41
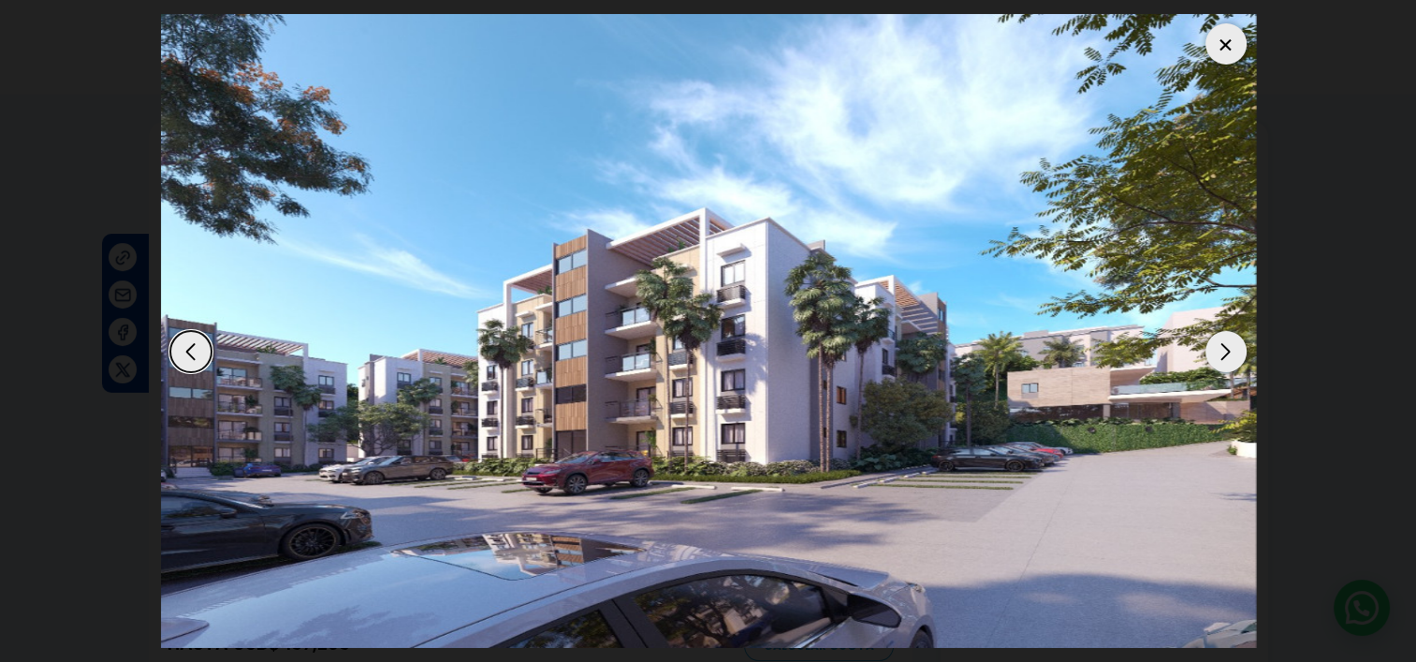
click at [1229, 362] on div "Next slide" at bounding box center [1225, 351] width 41 height 41
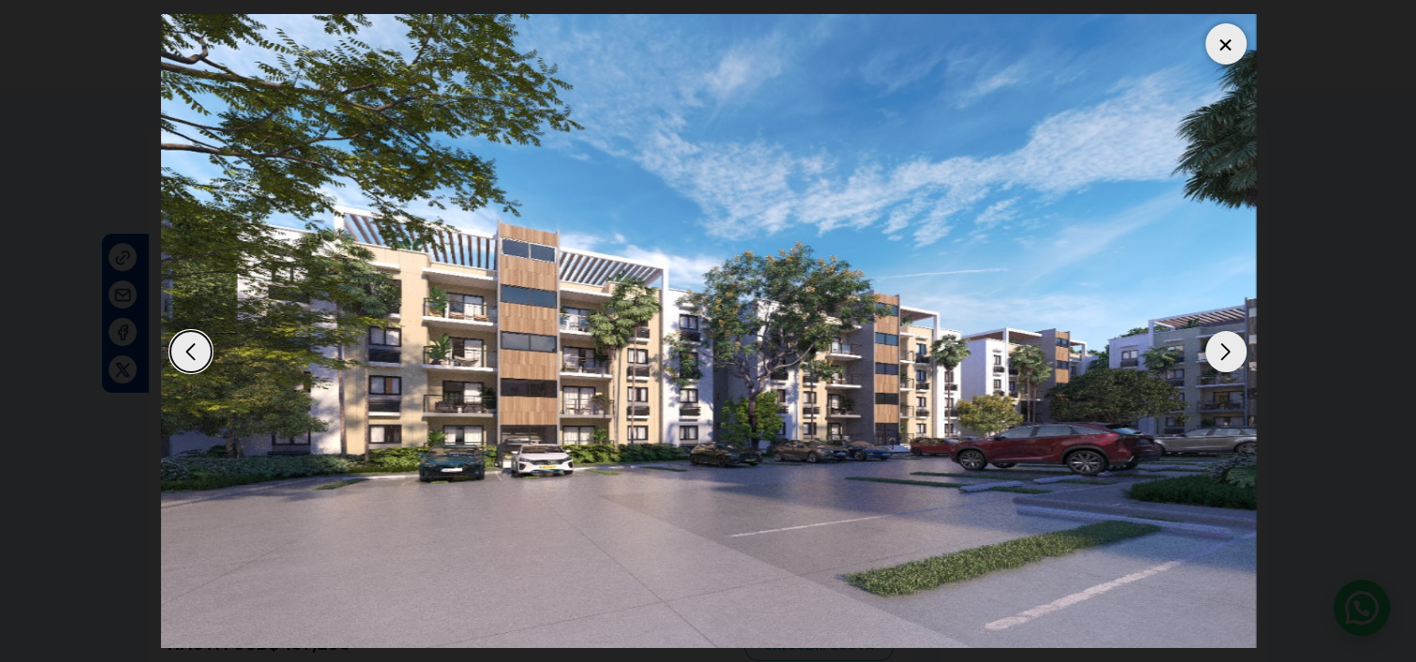
click at [1229, 362] on div "Next slide" at bounding box center [1225, 351] width 41 height 41
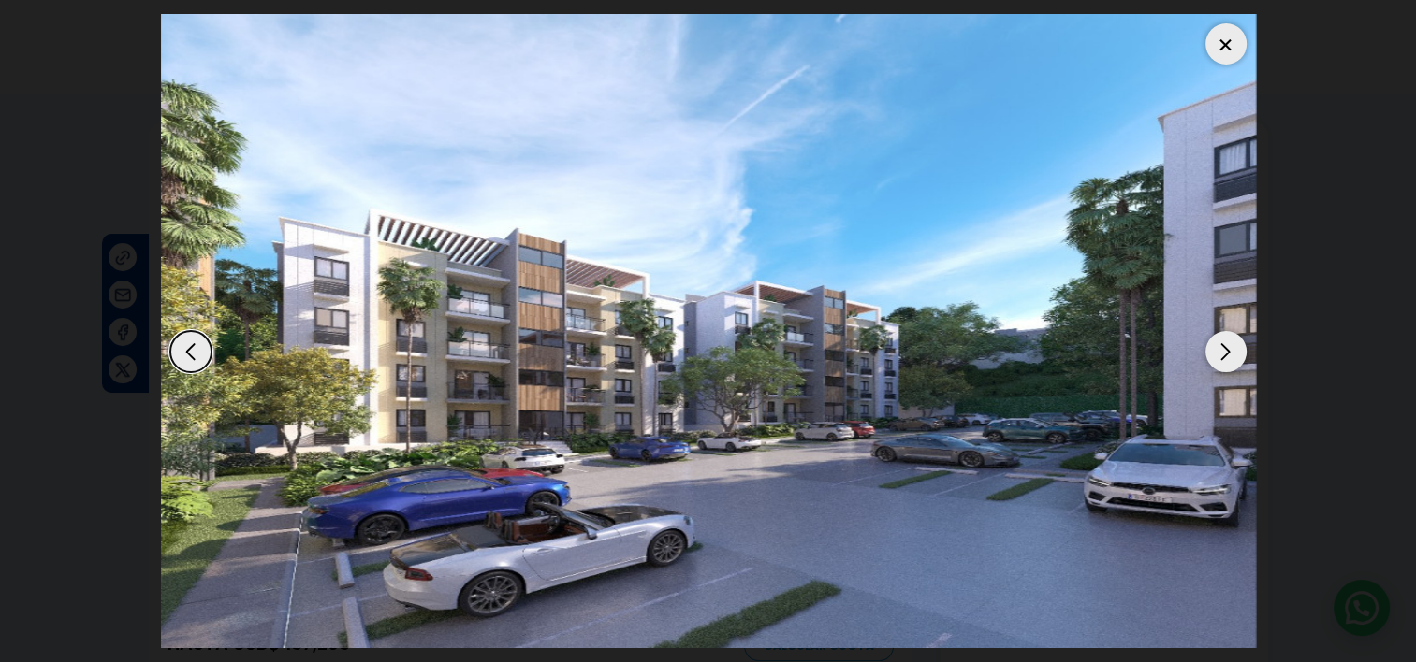
click at [1229, 362] on div "Next slide" at bounding box center [1225, 351] width 41 height 41
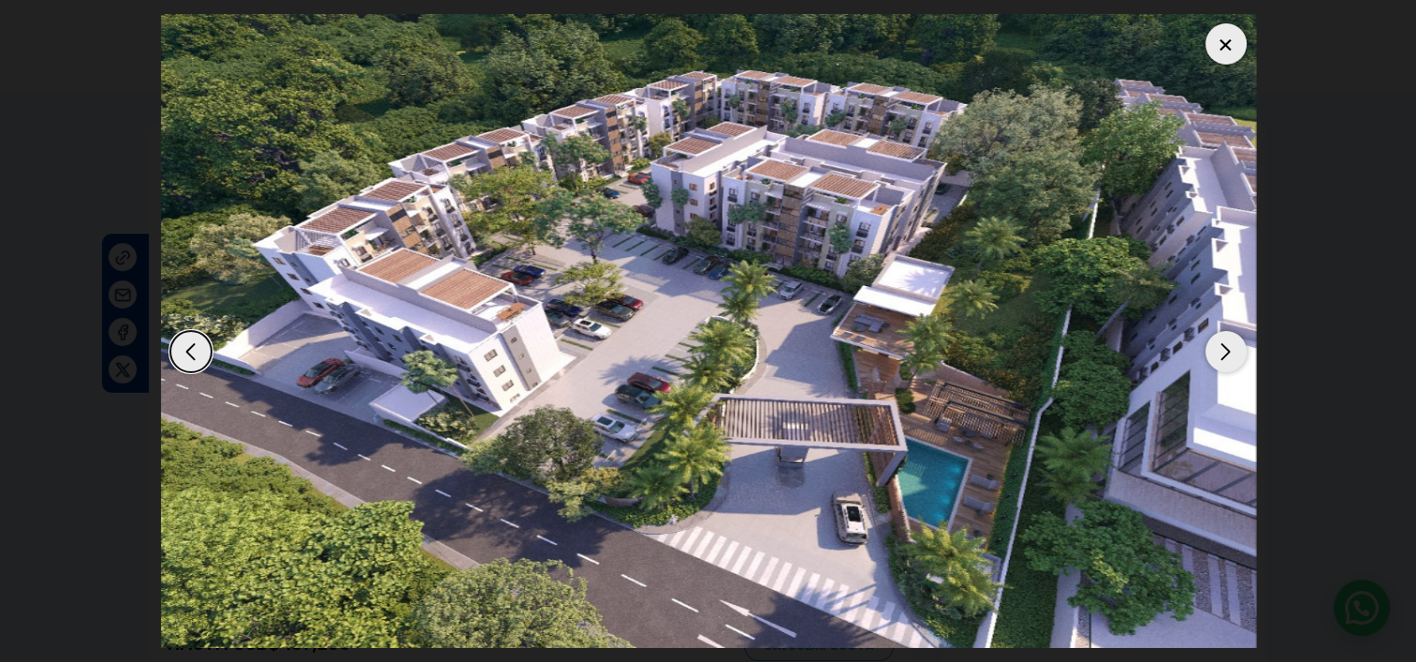
click at [1227, 358] on div "Next slide" at bounding box center [1225, 351] width 41 height 41
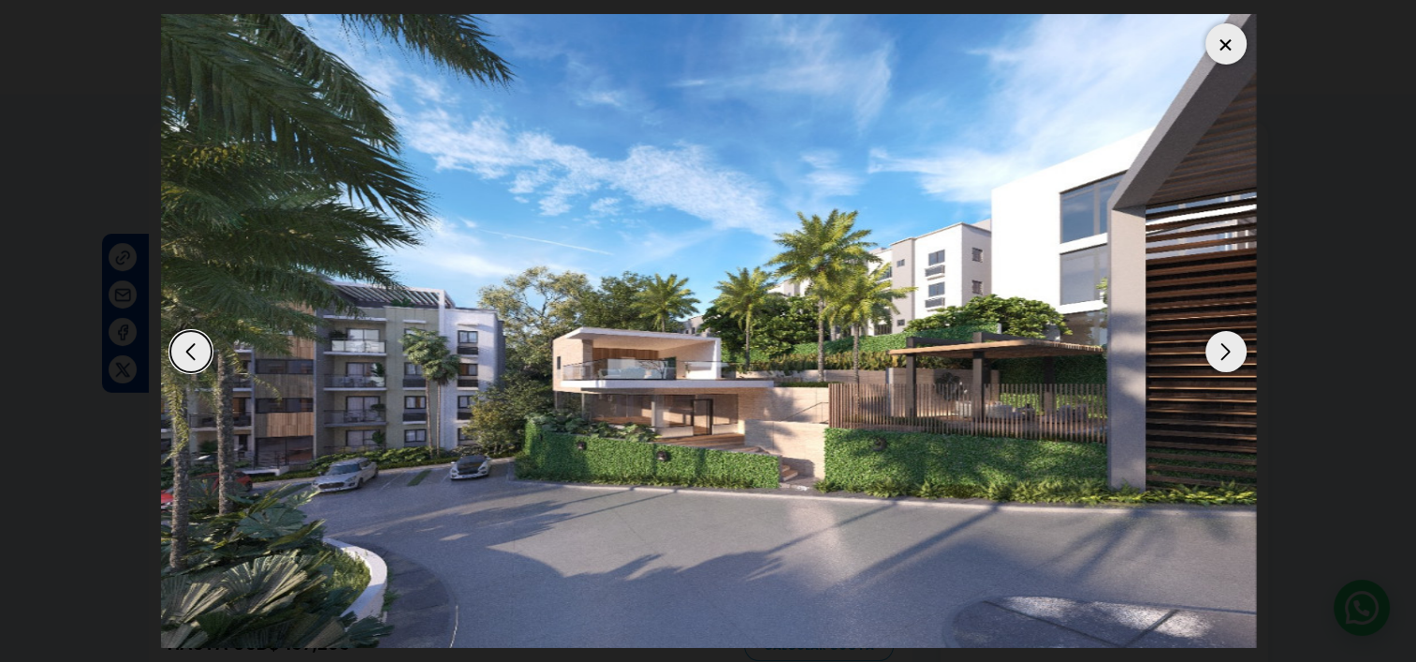
click at [1231, 362] on div "Next slide" at bounding box center [1225, 351] width 41 height 41
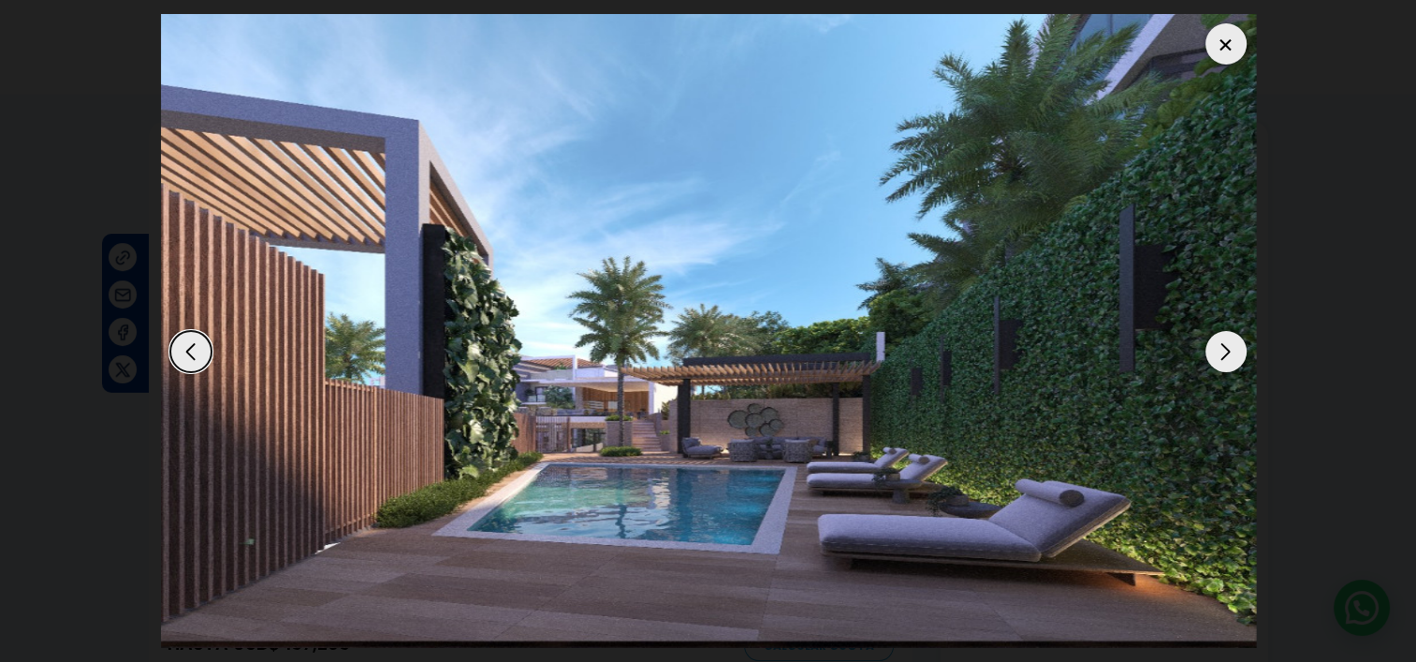
click at [1231, 362] on div "Next slide" at bounding box center [1225, 351] width 41 height 41
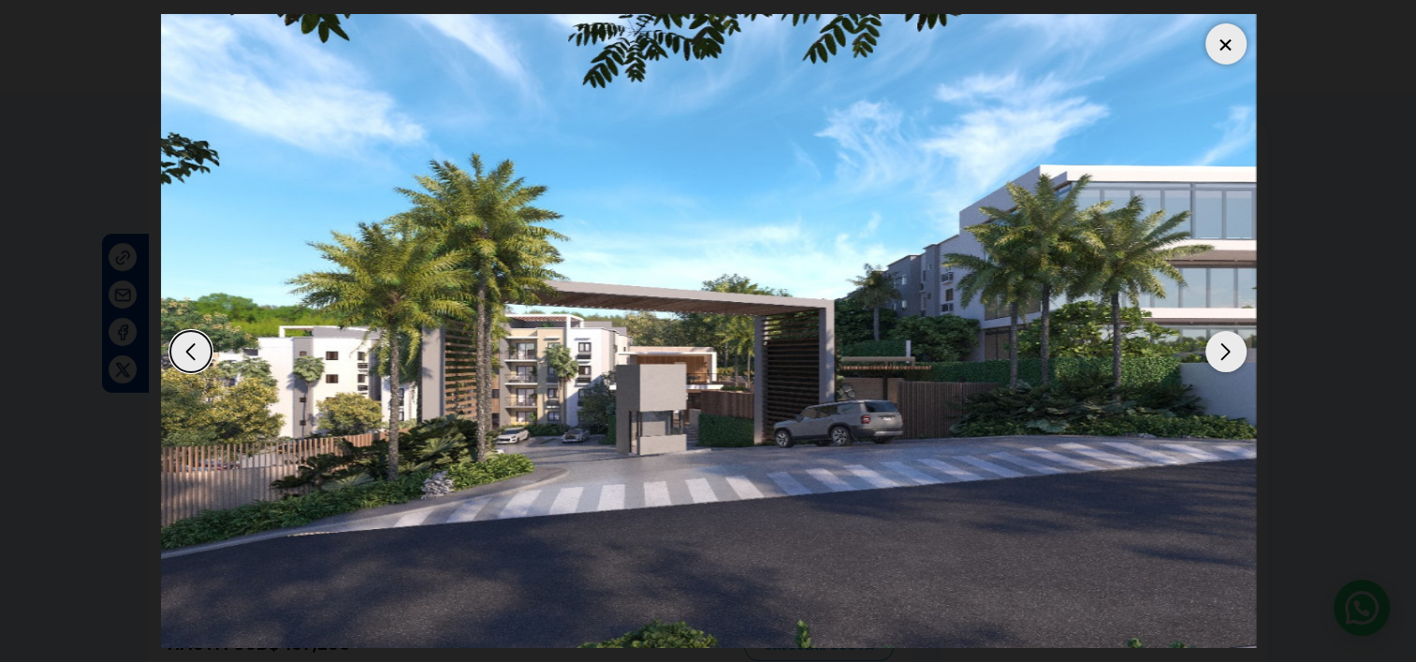
click at [1231, 362] on div "Next slide" at bounding box center [1225, 351] width 41 height 41
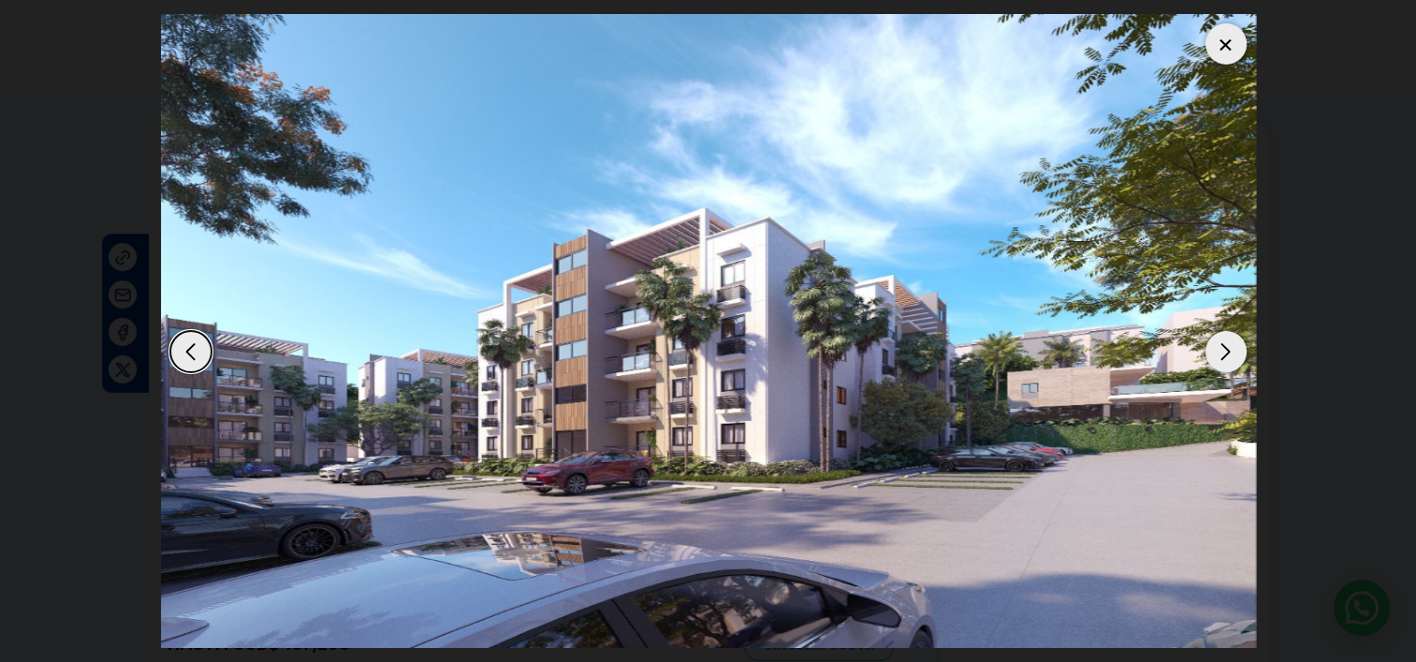
click at [1228, 356] on div "Next slide" at bounding box center [1225, 351] width 41 height 41
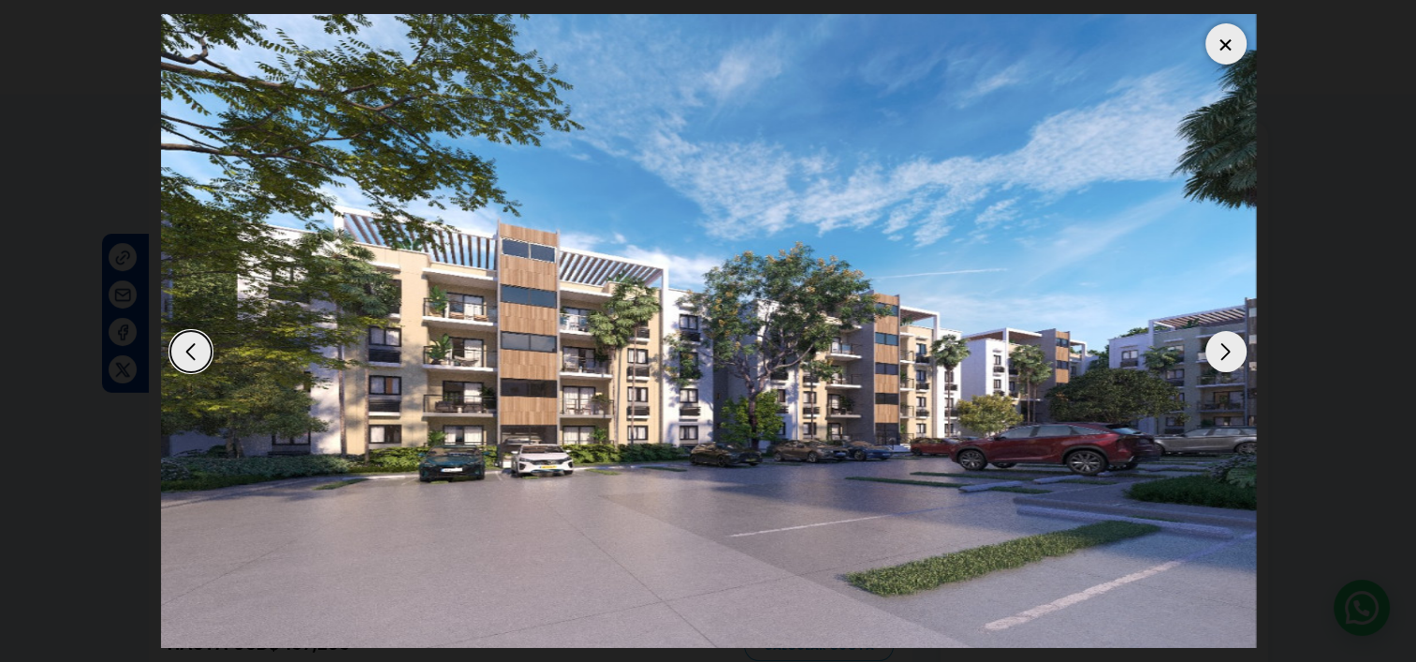
click at [1228, 356] on div "Next slide" at bounding box center [1225, 351] width 41 height 41
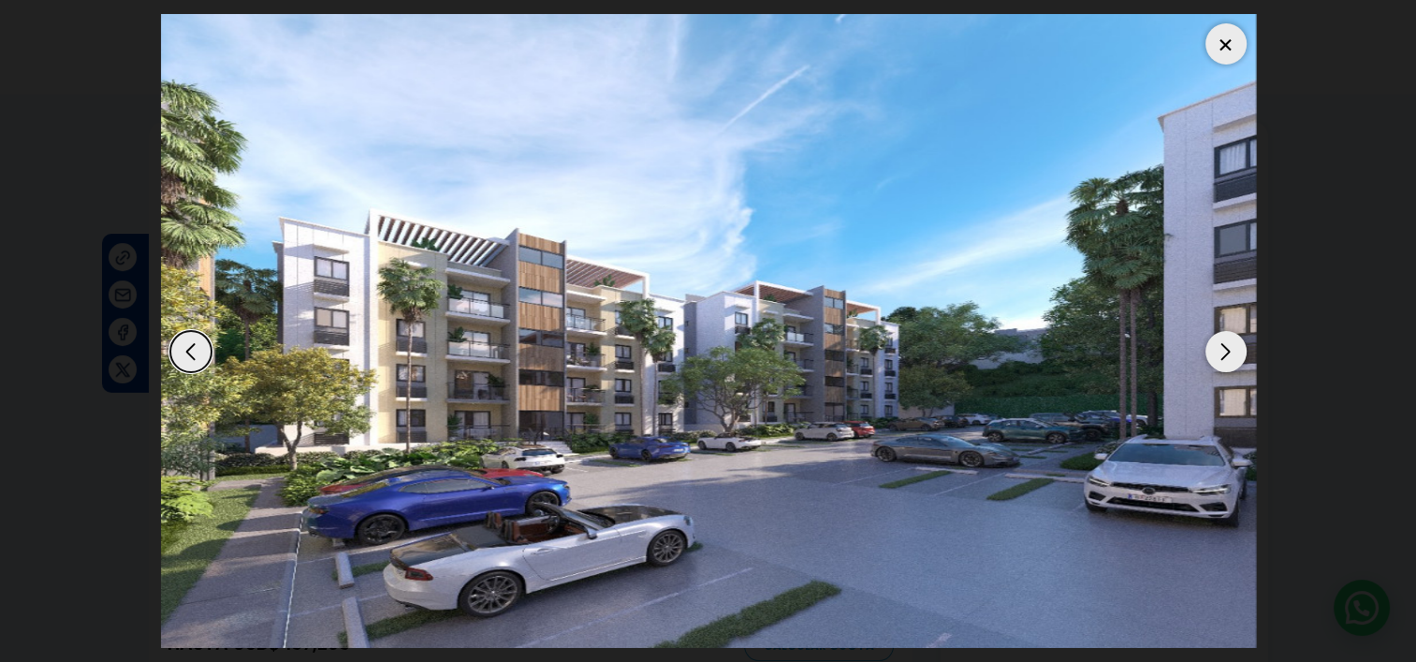
click at [1228, 356] on div "Next slide" at bounding box center [1225, 351] width 41 height 41
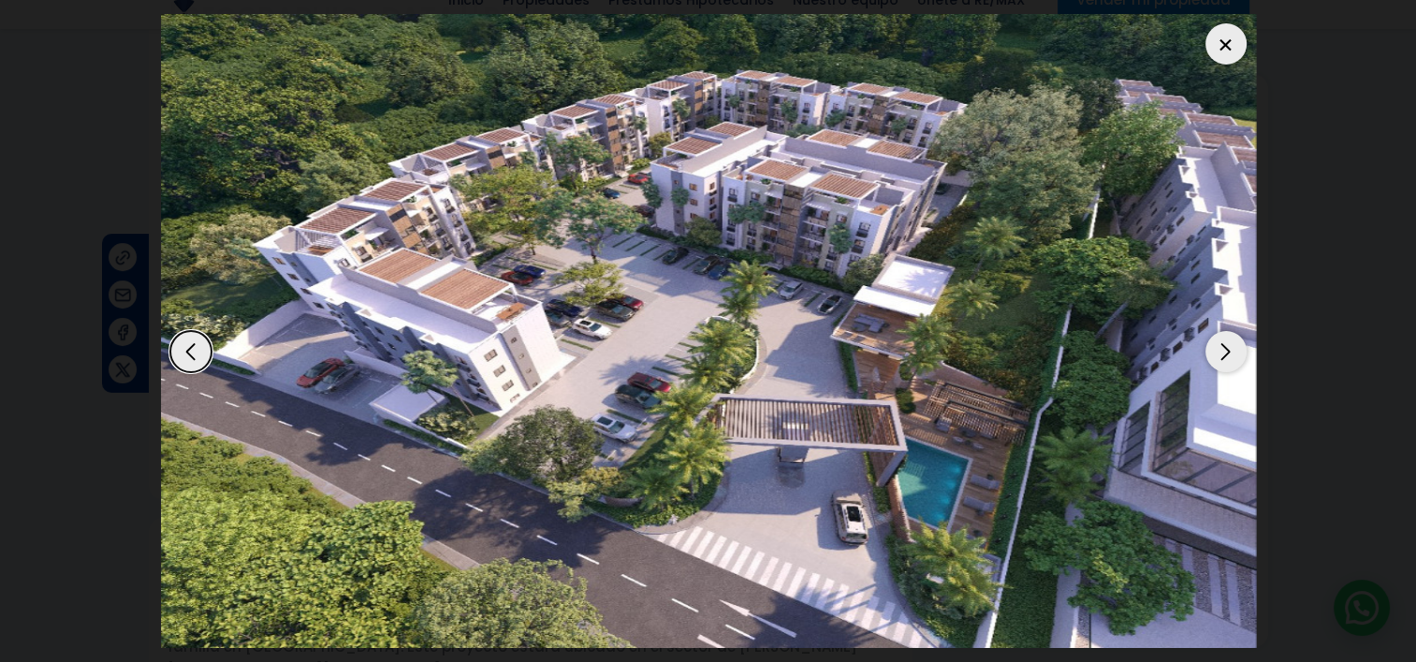
scroll to position [187, 0]
click at [1221, 355] on div "Next slide" at bounding box center [1225, 351] width 41 height 41
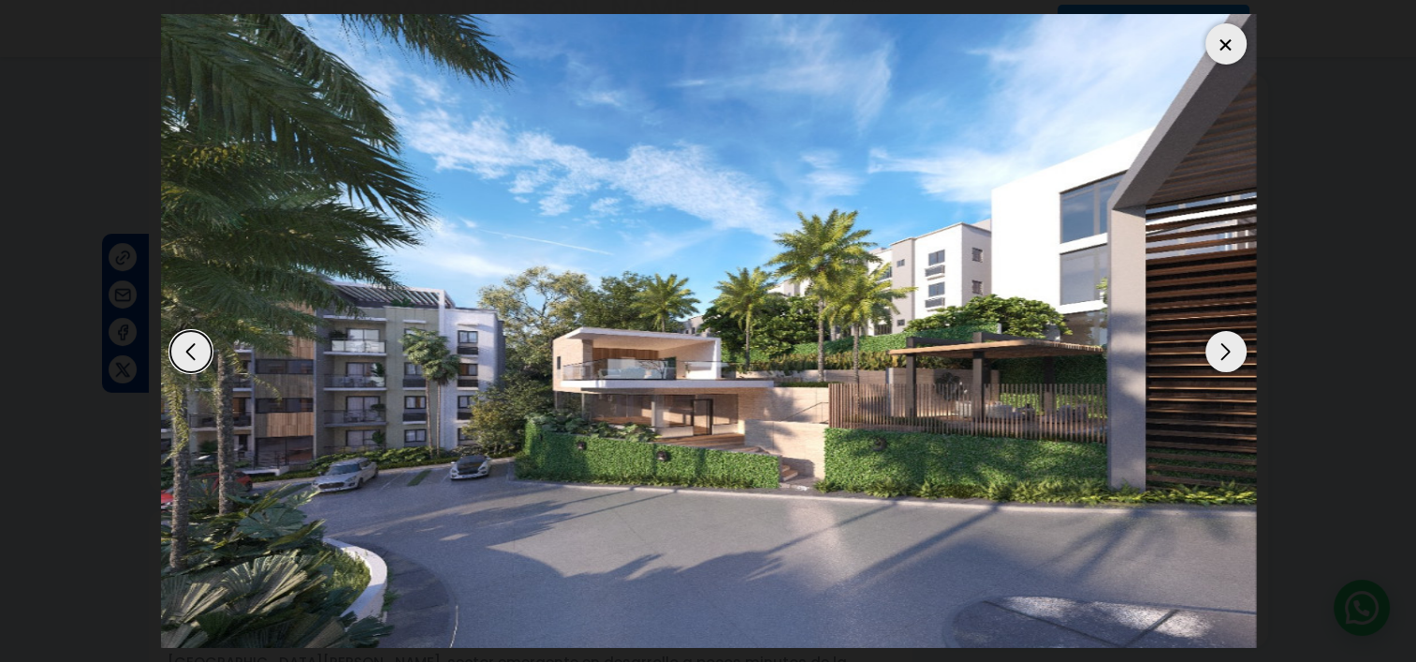
click at [1221, 355] on div "Next slide" at bounding box center [1225, 351] width 41 height 41
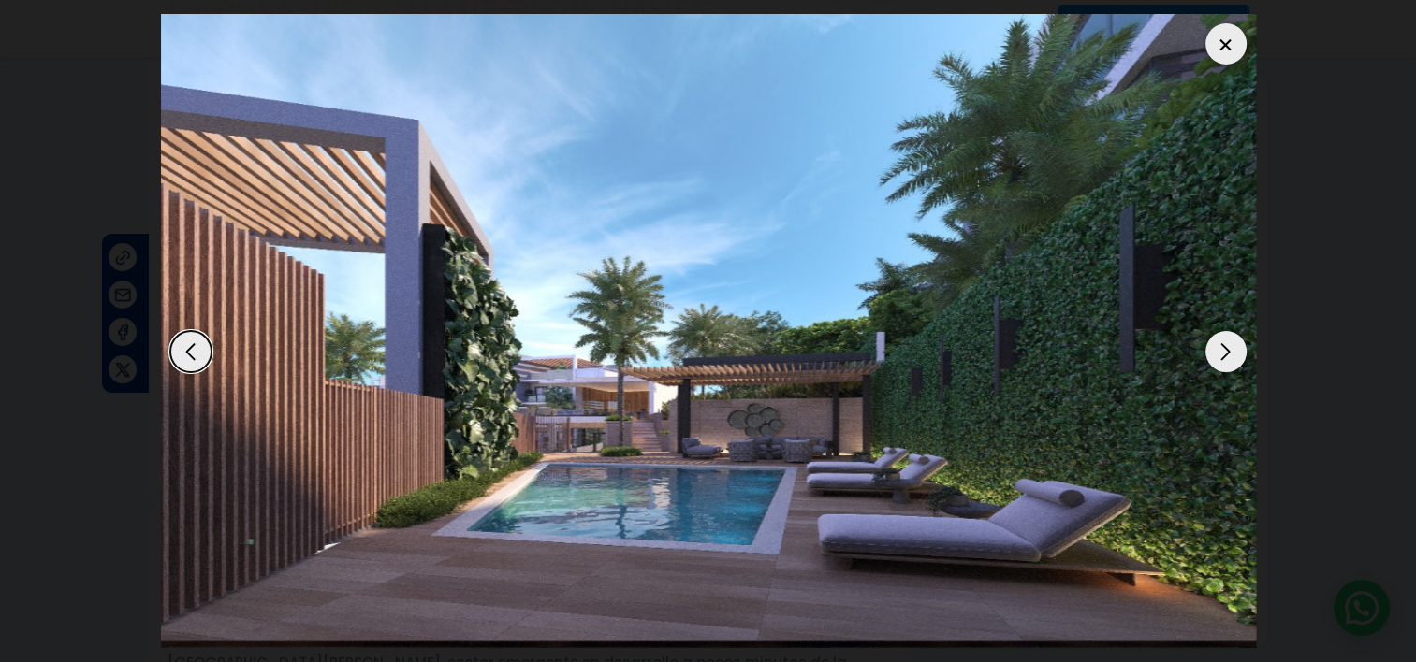
click at [1221, 355] on div "Next slide" at bounding box center [1225, 351] width 41 height 41
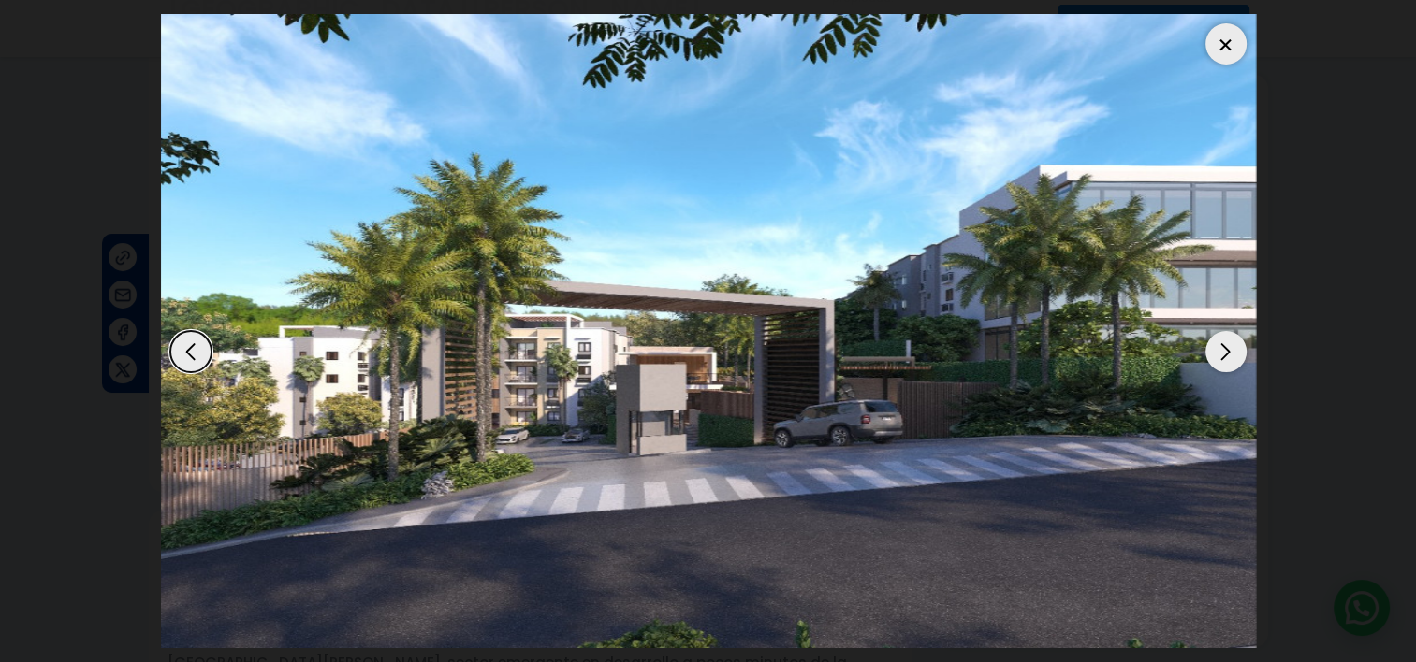
click at [1230, 51] on div at bounding box center [1225, 43] width 41 height 41
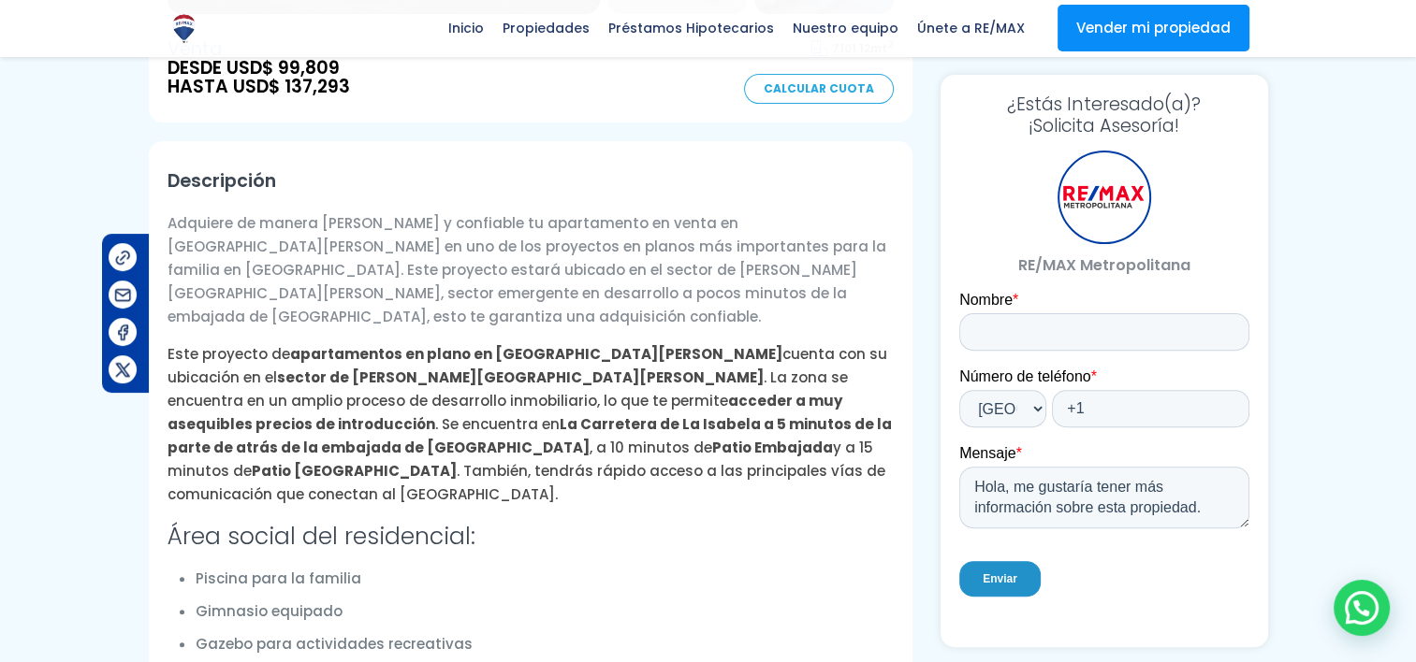
scroll to position [655, 0]
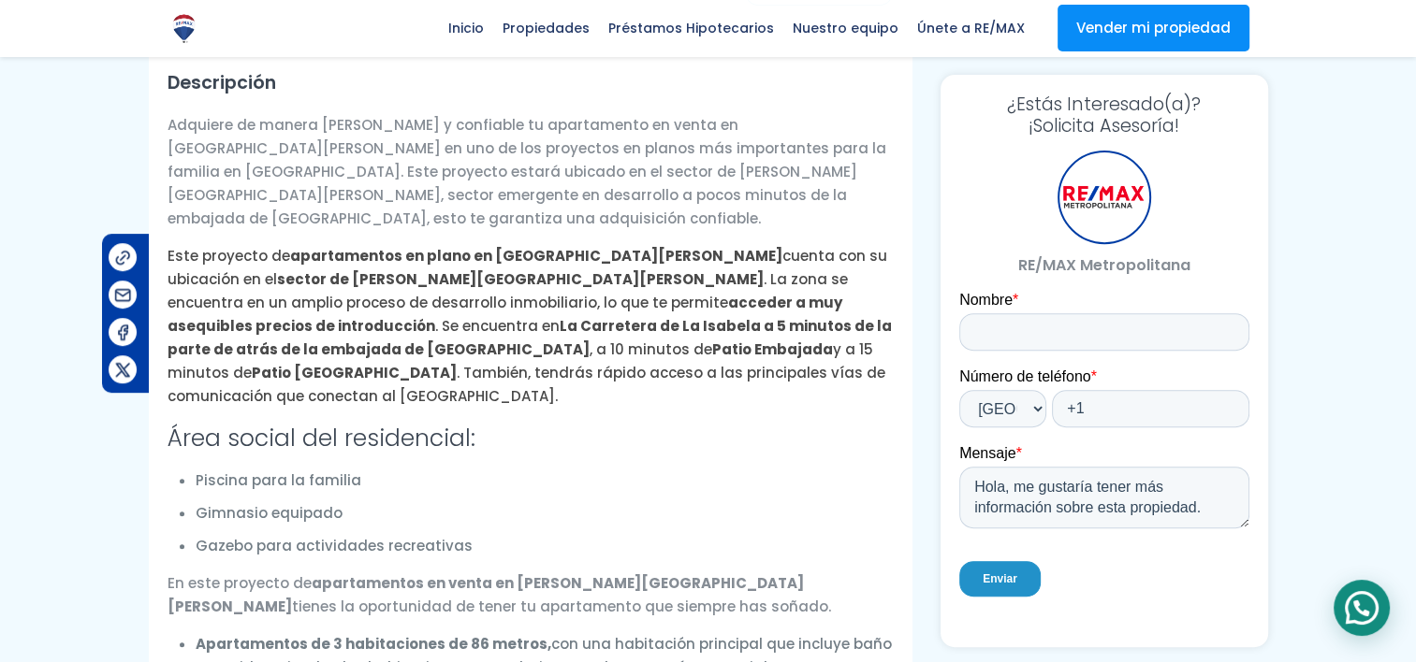
click at [1359, 614] on div at bounding box center [1361, 608] width 56 height 56
click at [1012, 414] on select "* Afghanistan (‫افغانستان‬‎) Albania (Shqipëri) Algeria (‫الجزائر‬‎) American S…" at bounding box center [1001, 408] width 87 height 37
click at [1064, 576] on div "Enviar" at bounding box center [1103, 578] width 290 height 67
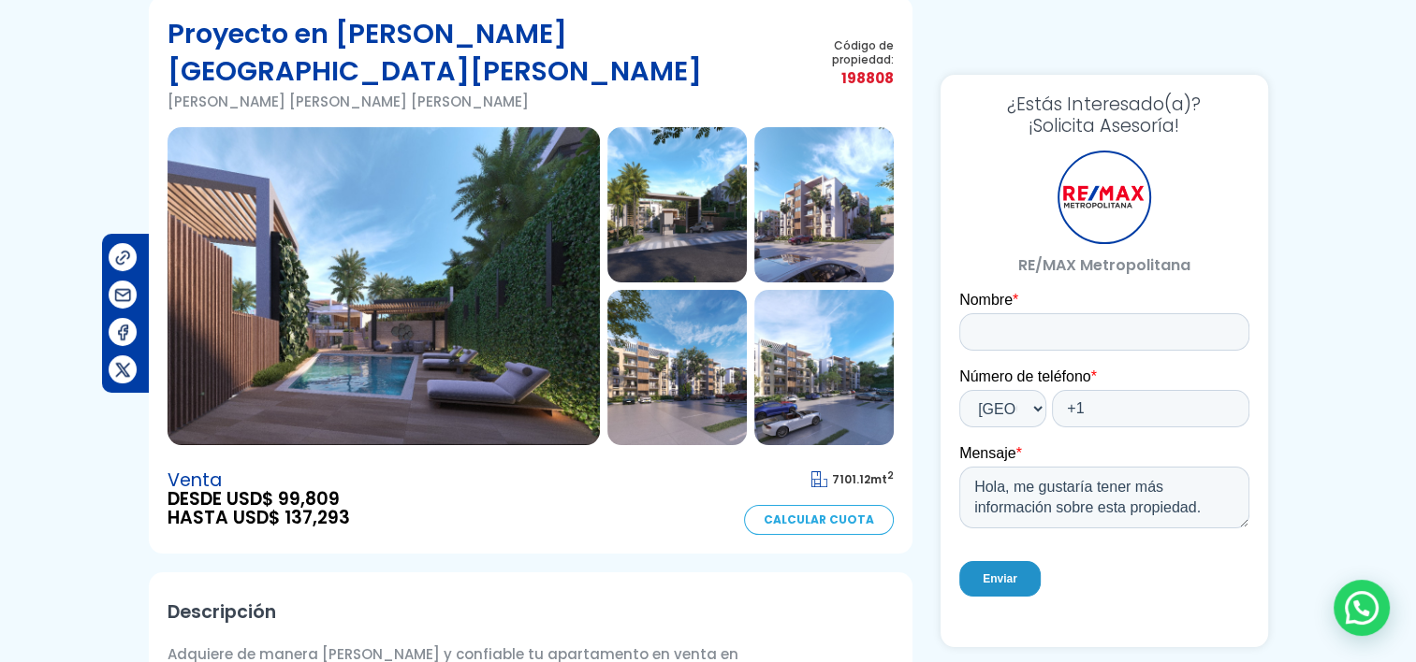
scroll to position [94, 0]
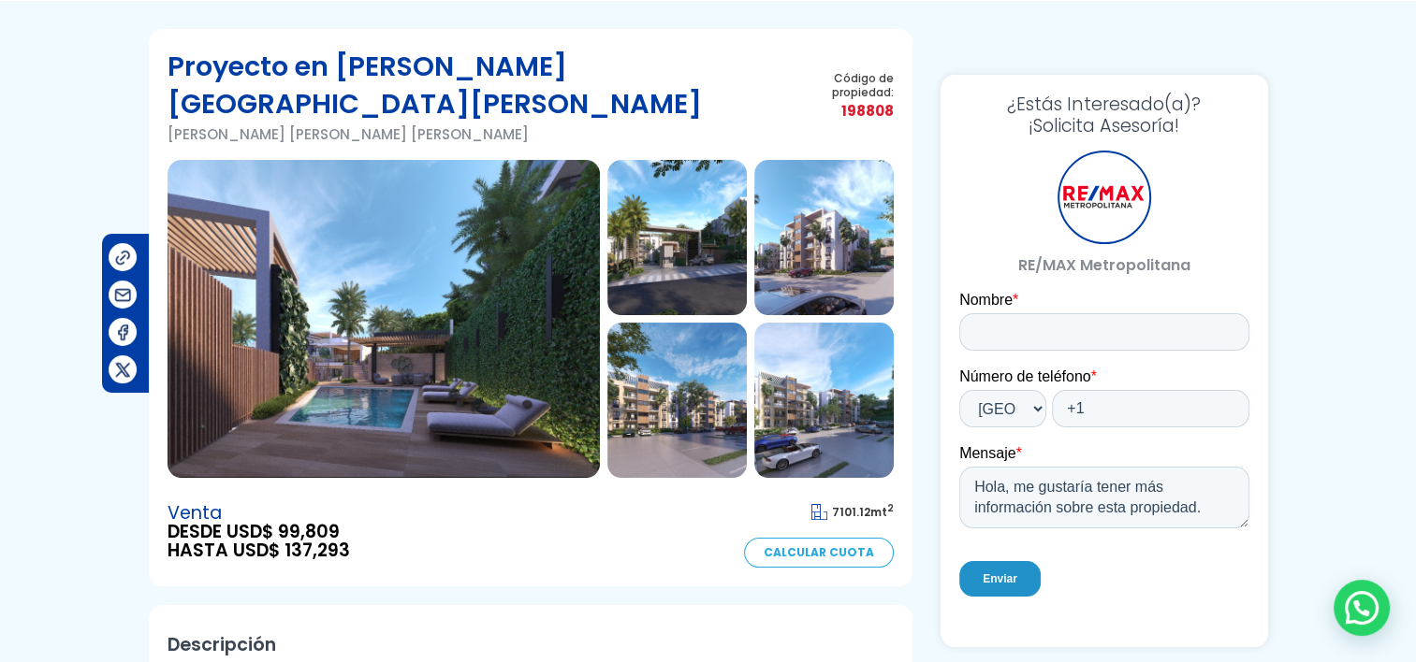
click at [355, 333] on img at bounding box center [383, 319] width 432 height 318
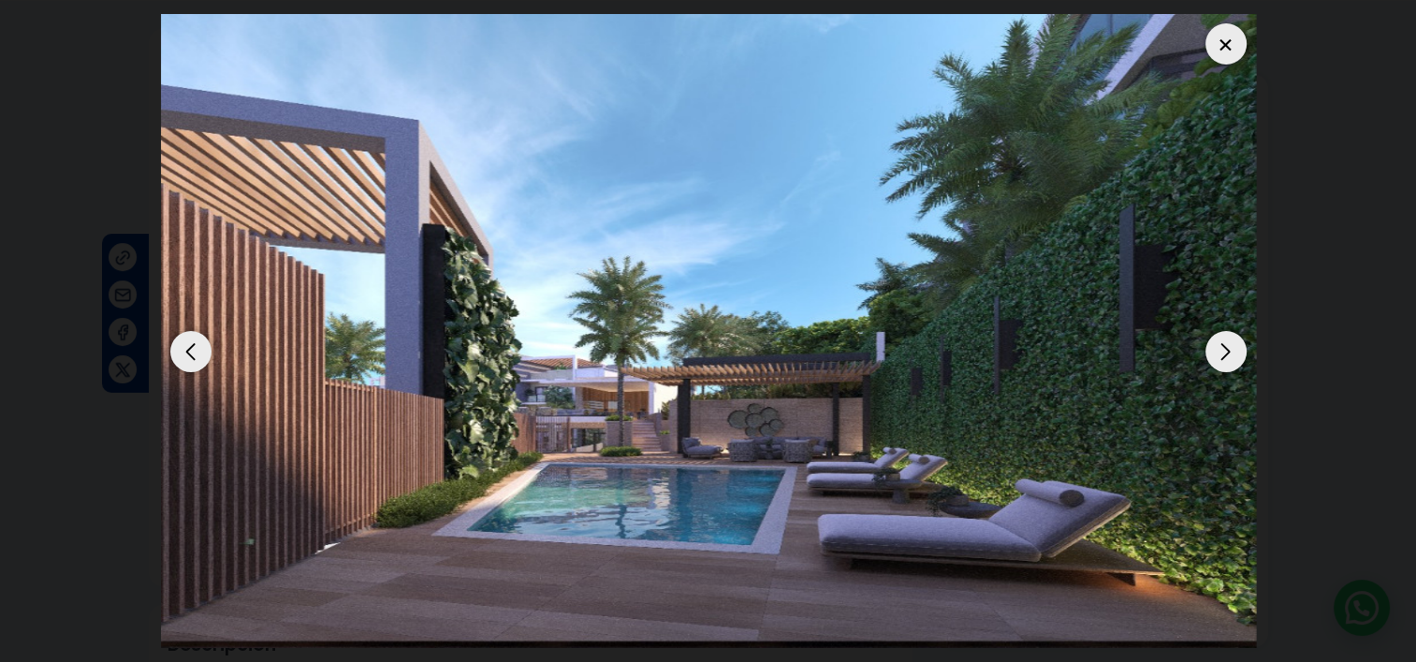
click at [1222, 361] on div "Next slide" at bounding box center [1225, 351] width 41 height 41
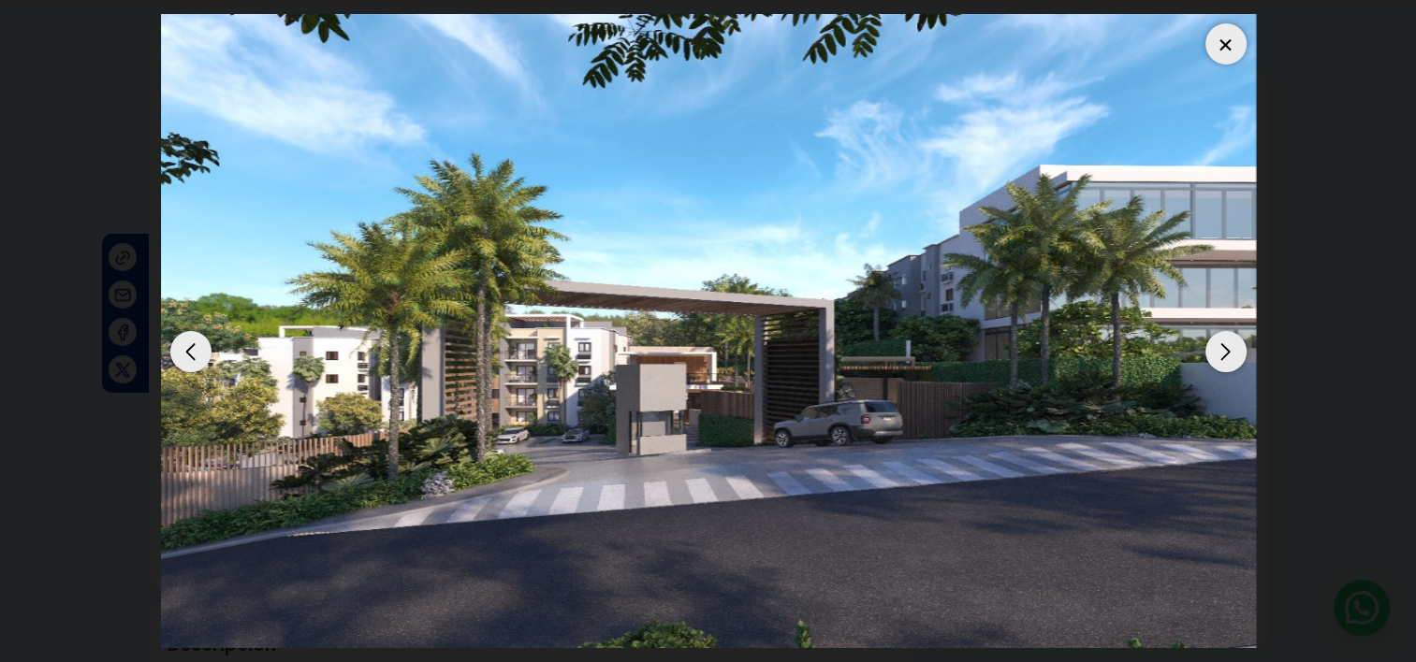
click at [1222, 361] on div "Next slide" at bounding box center [1225, 351] width 41 height 41
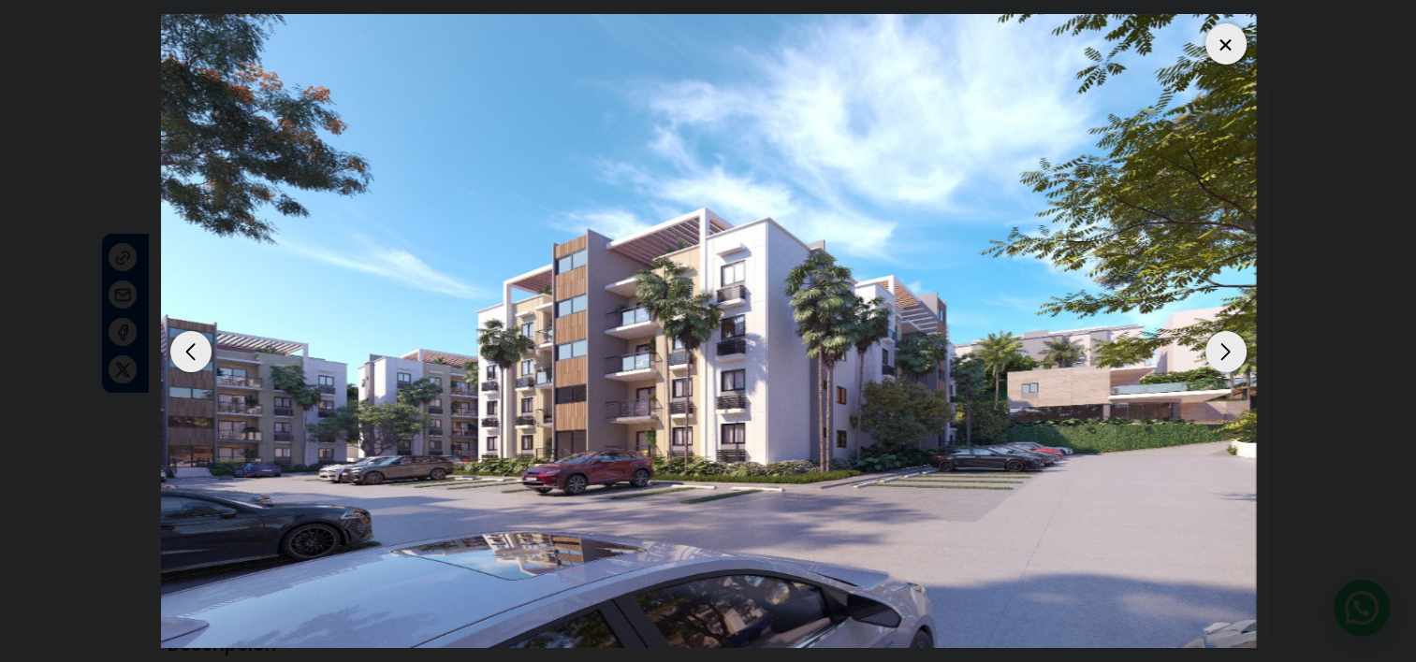
click at [1222, 361] on div "Next slide" at bounding box center [1225, 351] width 41 height 41
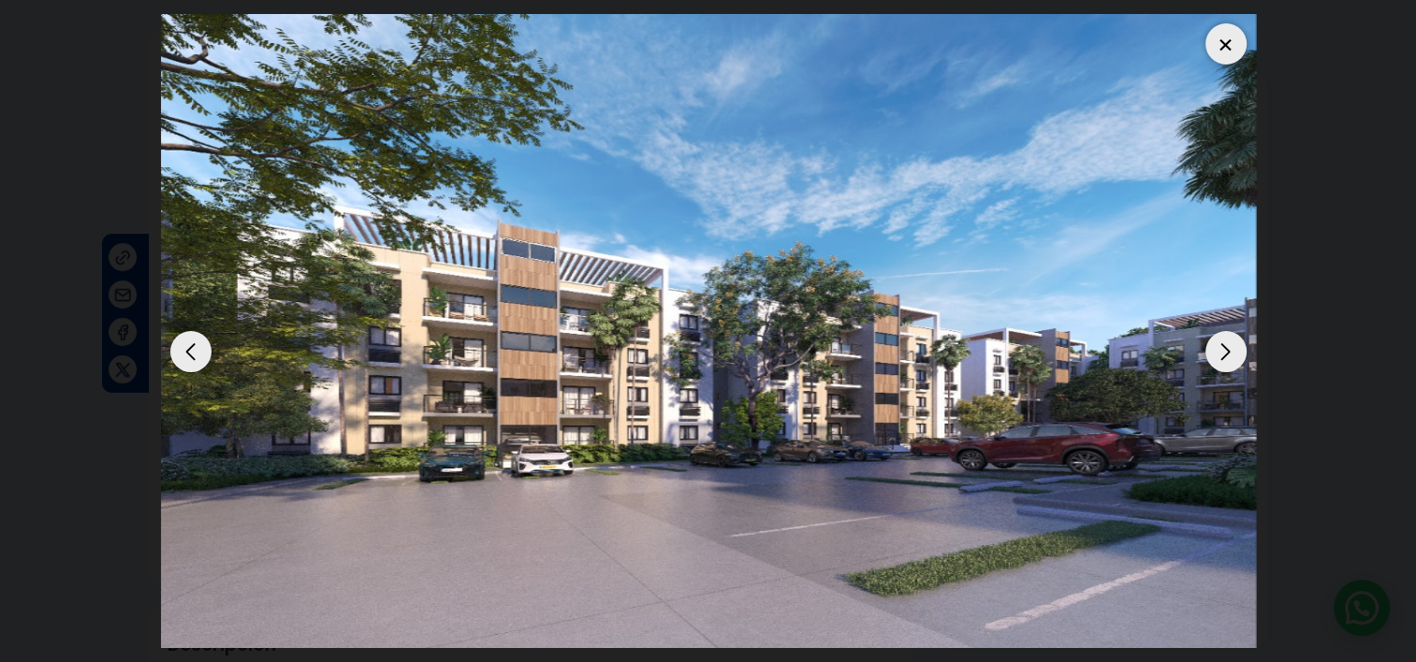
click at [1216, 36] on div at bounding box center [1225, 43] width 41 height 41
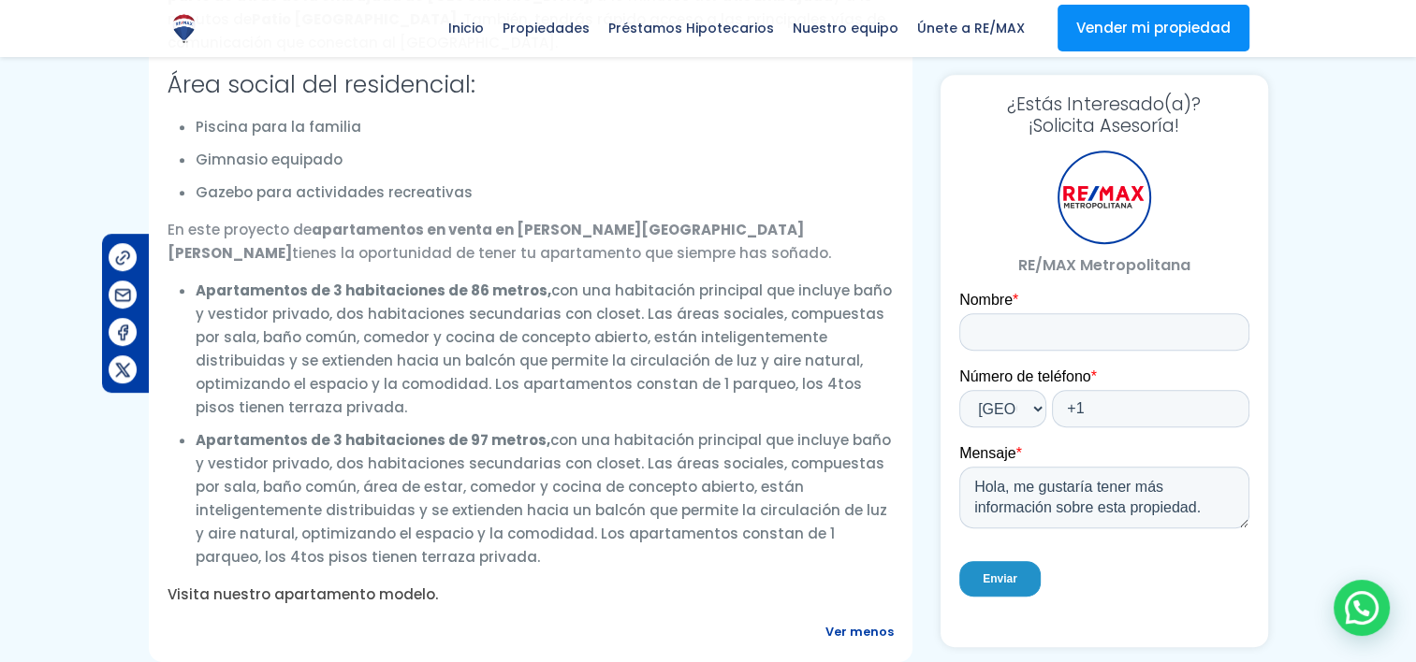
scroll to position [1029, 0]
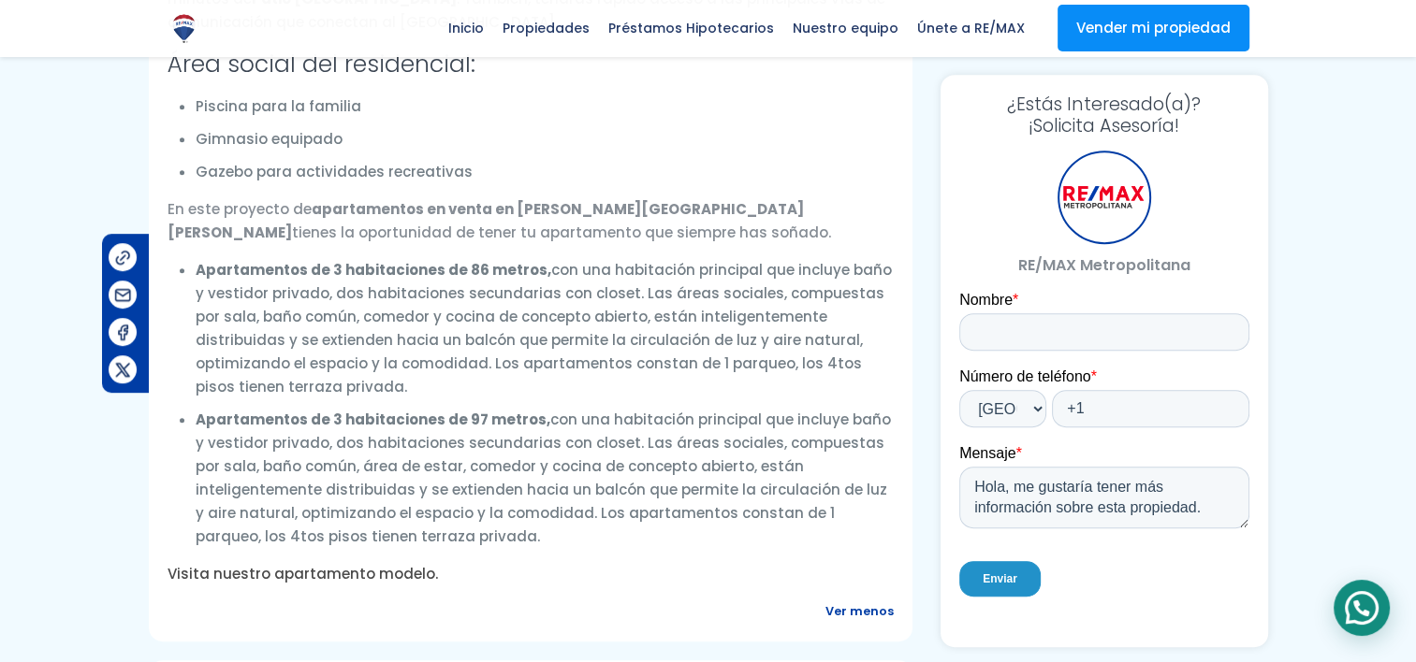
click at [1371, 618] on div at bounding box center [1361, 608] width 56 height 56
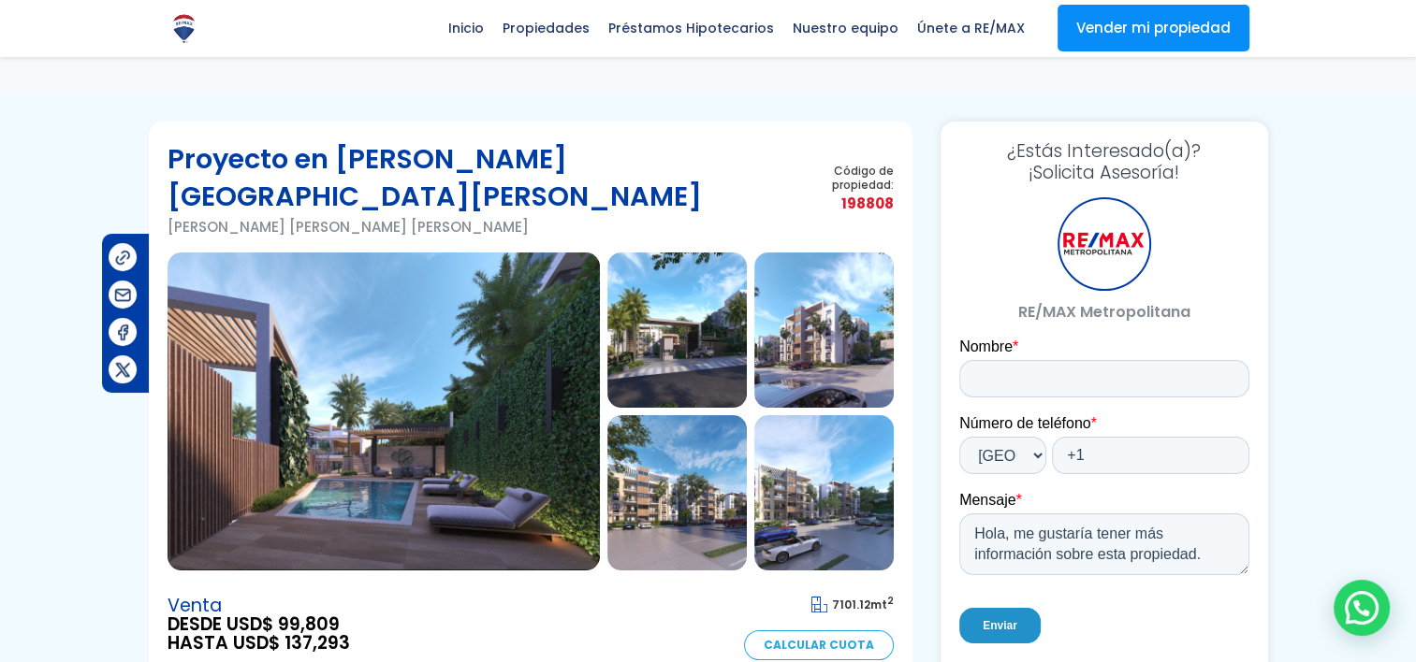
scroll to position [0, 0]
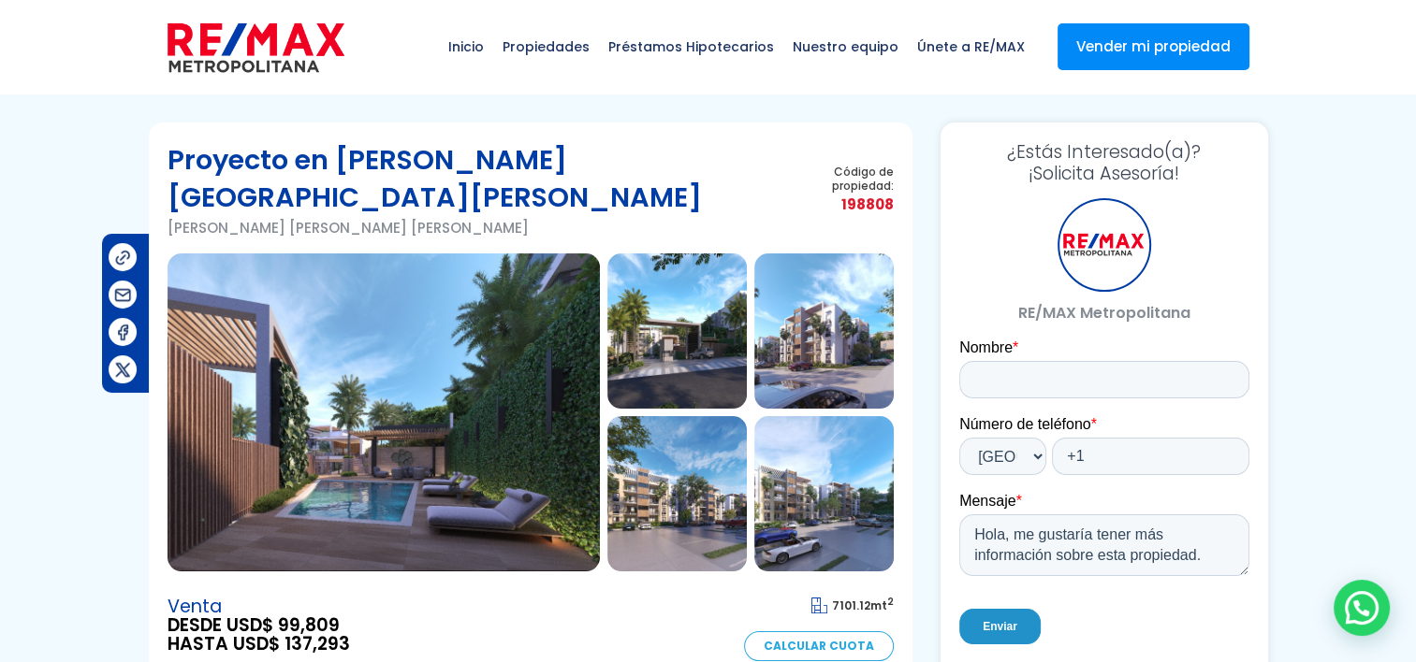
click at [729, 299] on img at bounding box center [676, 331] width 139 height 155
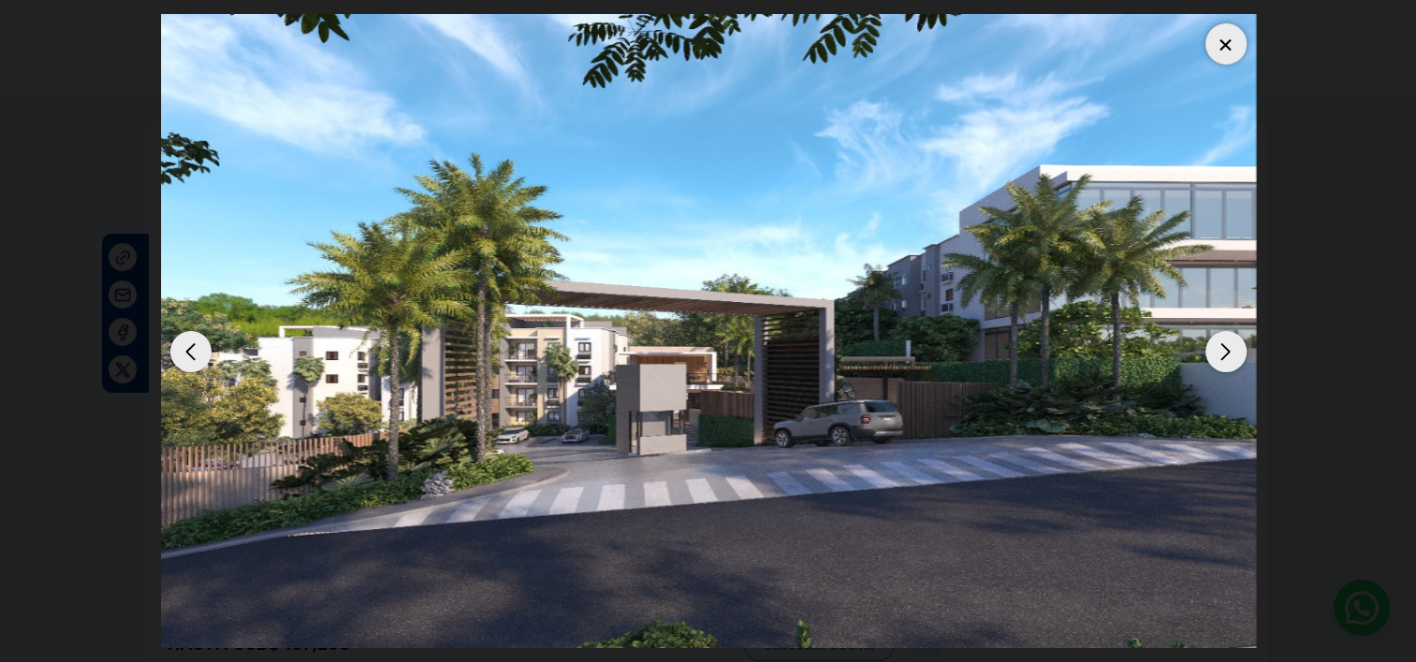
click at [1235, 39] on div at bounding box center [1225, 43] width 41 height 41
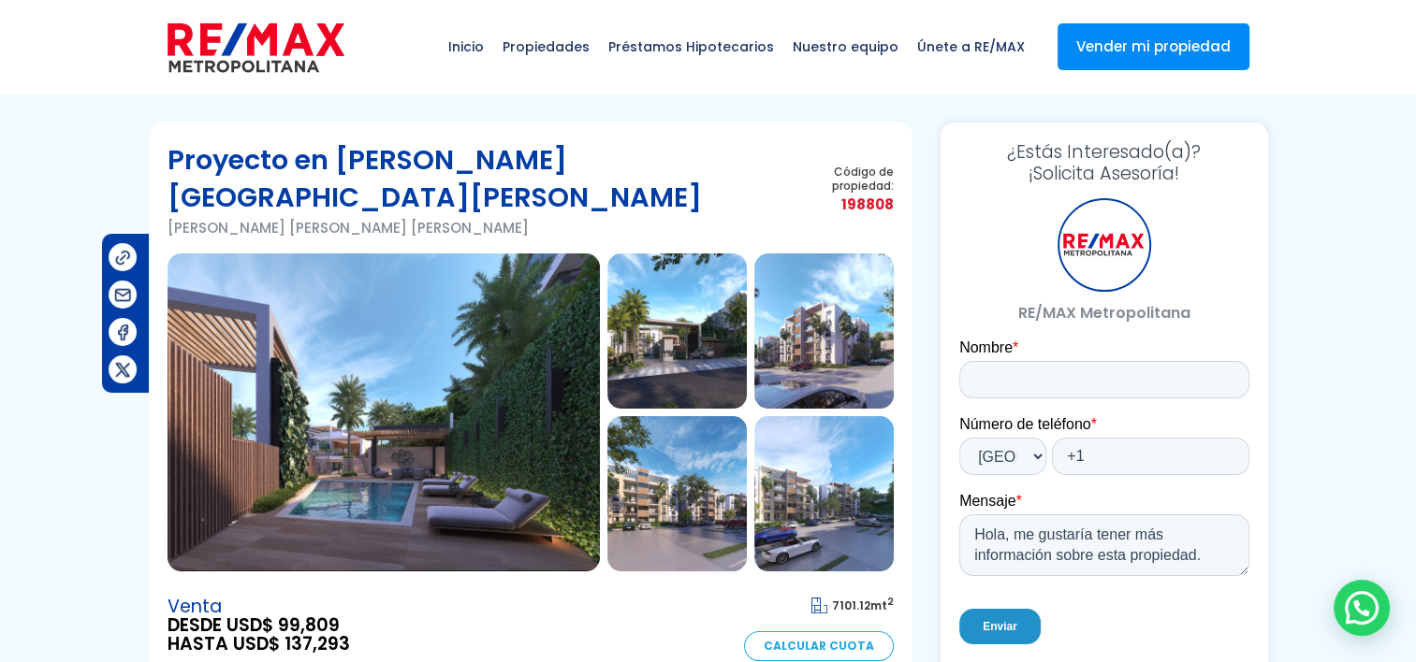
click at [839, 296] on img at bounding box center [823, 331] width 139 height 155
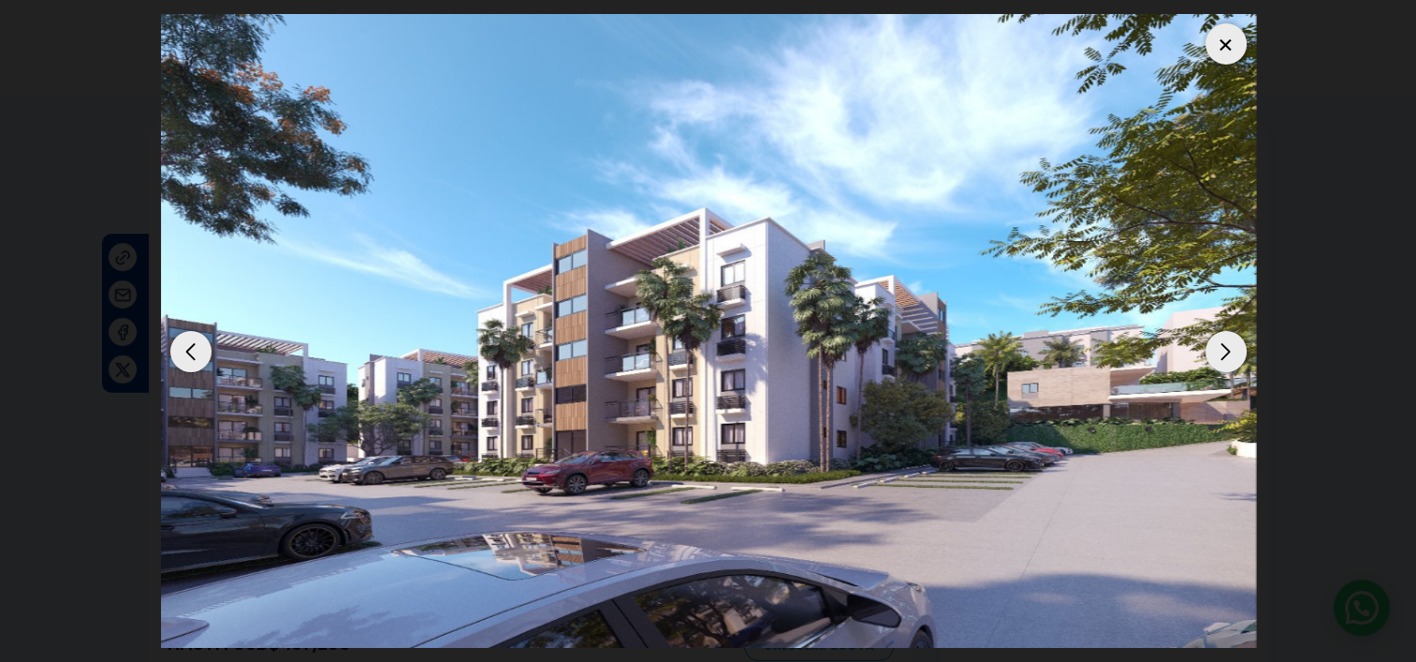
click at [1226, 49] on div at bounding box center [1225, 43] width 41 height 41
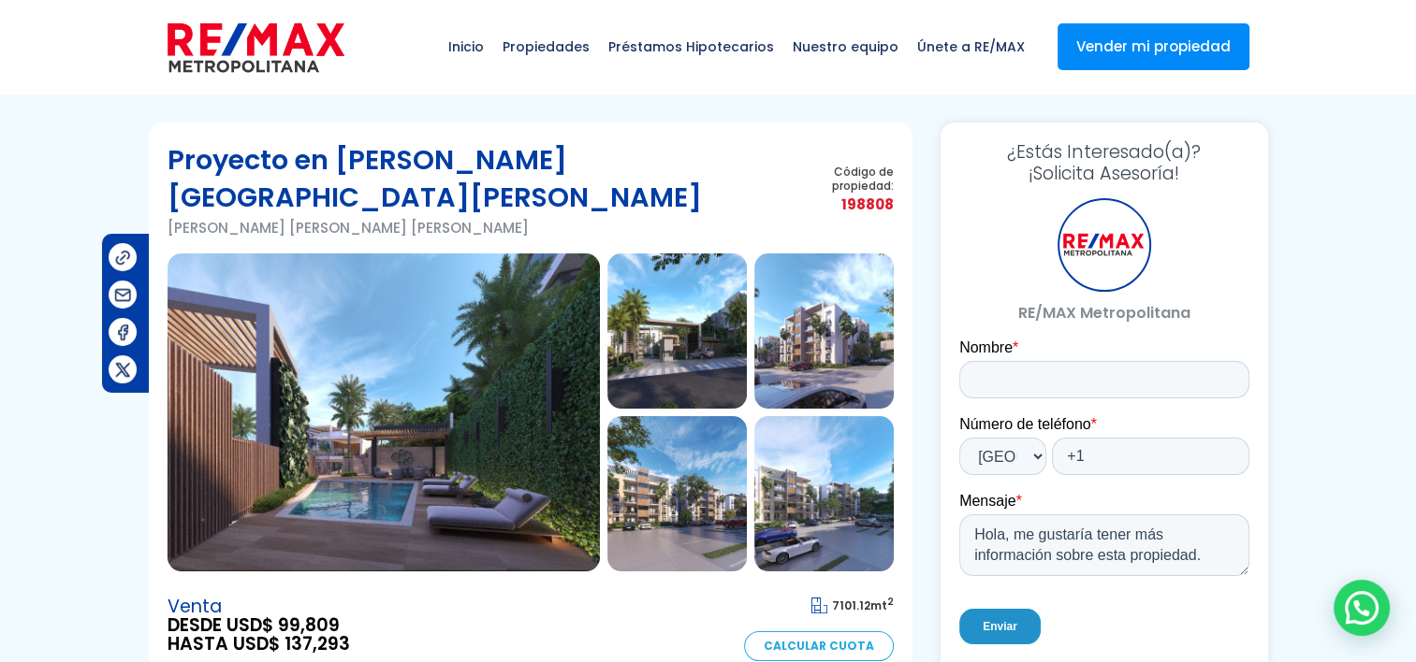
click at [662, 305] on img at bounding box center [676, 331] width 139 height 155
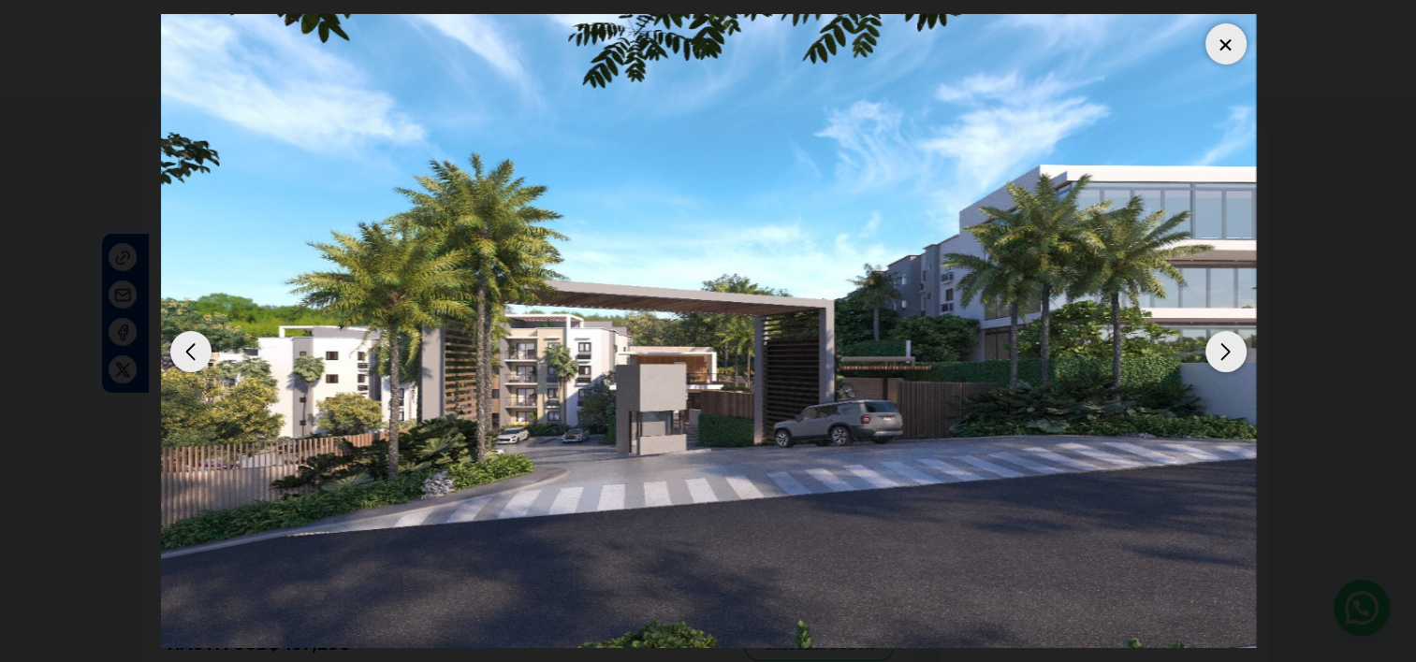
click at [1207, 359] on div "Next slide" at bounding box center [1225, 351] width 41 height 41
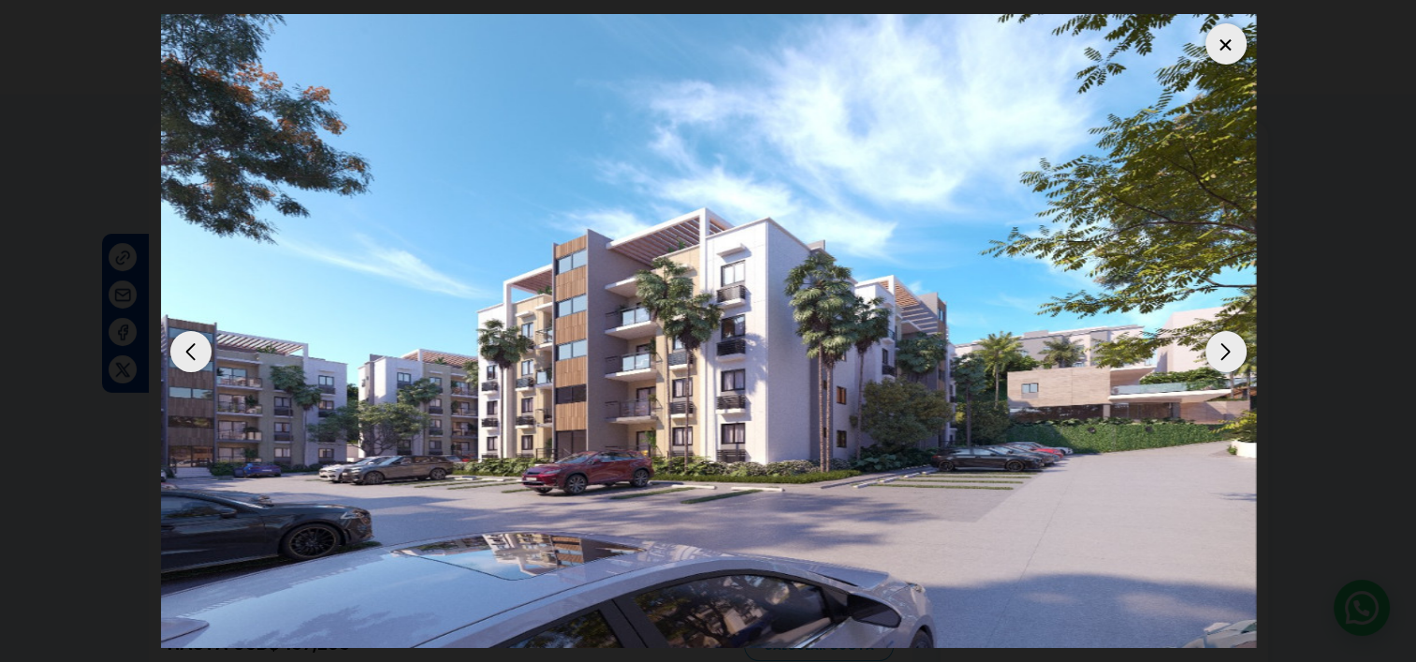
click at [1229, 356] on div "Next slide" at bounding box center [1225, 351] width 41 height 41
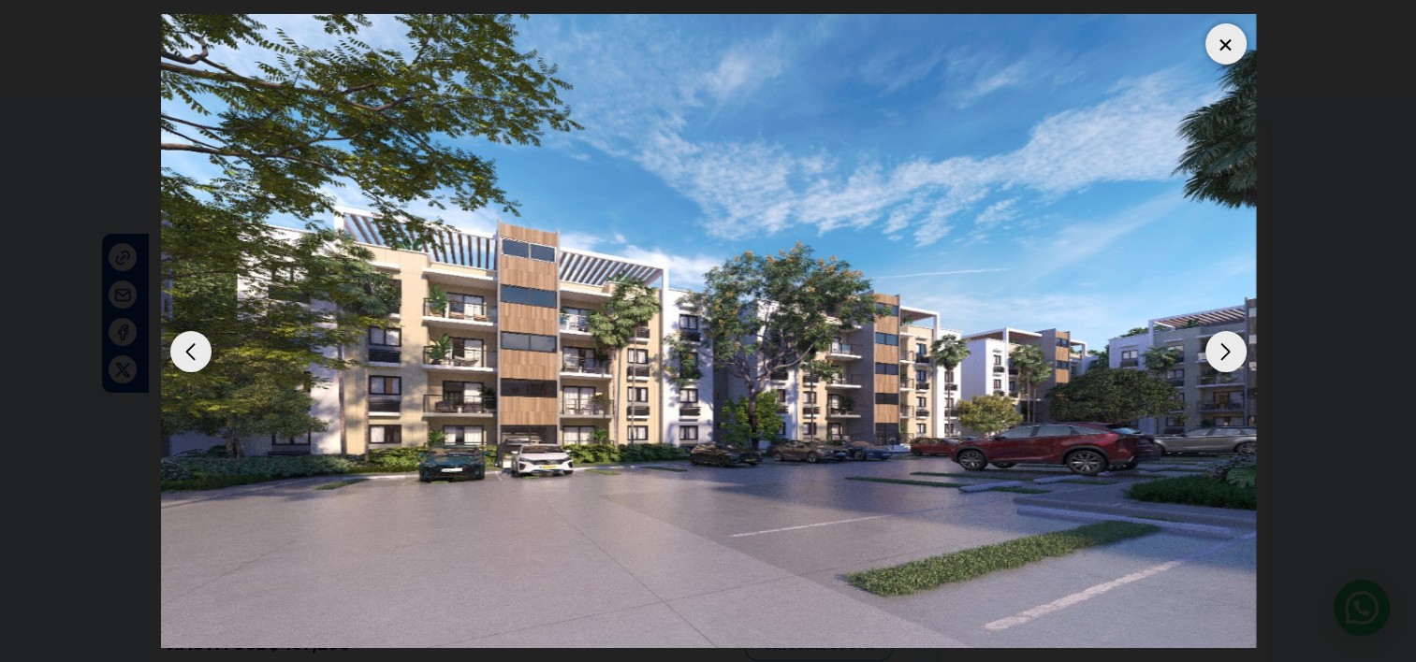
click at [1216, 49] on div at bounding box center [1225, 43] width 41 height 41
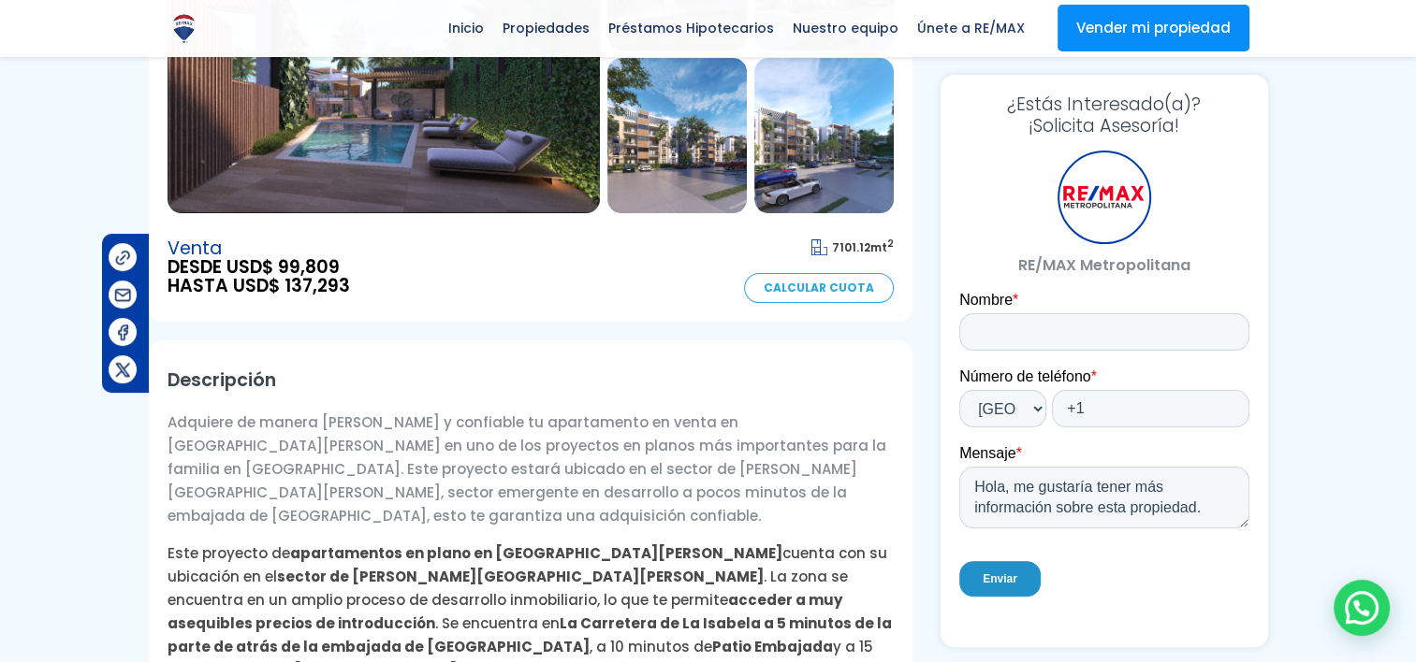
scroll to position [94, 0]
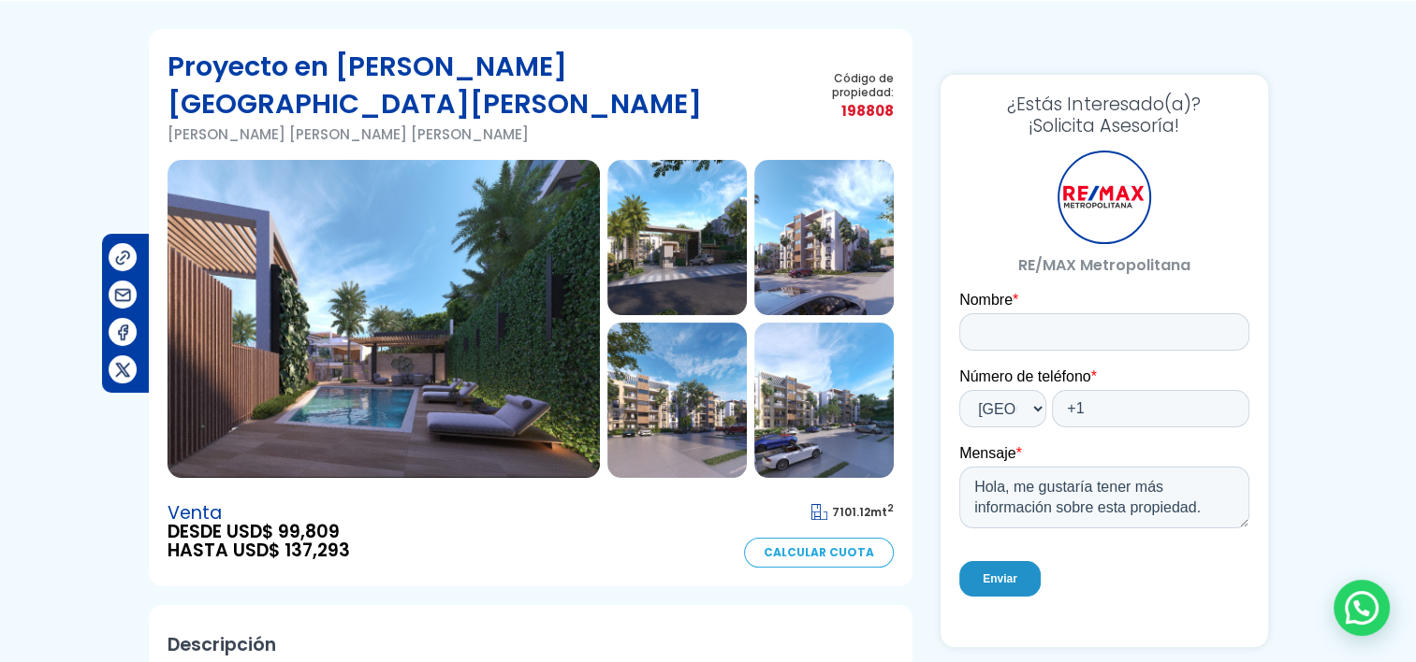
click at [880, 71] on span "Código de propiedad:" at bounding box center [849, 85] width 85 height 28
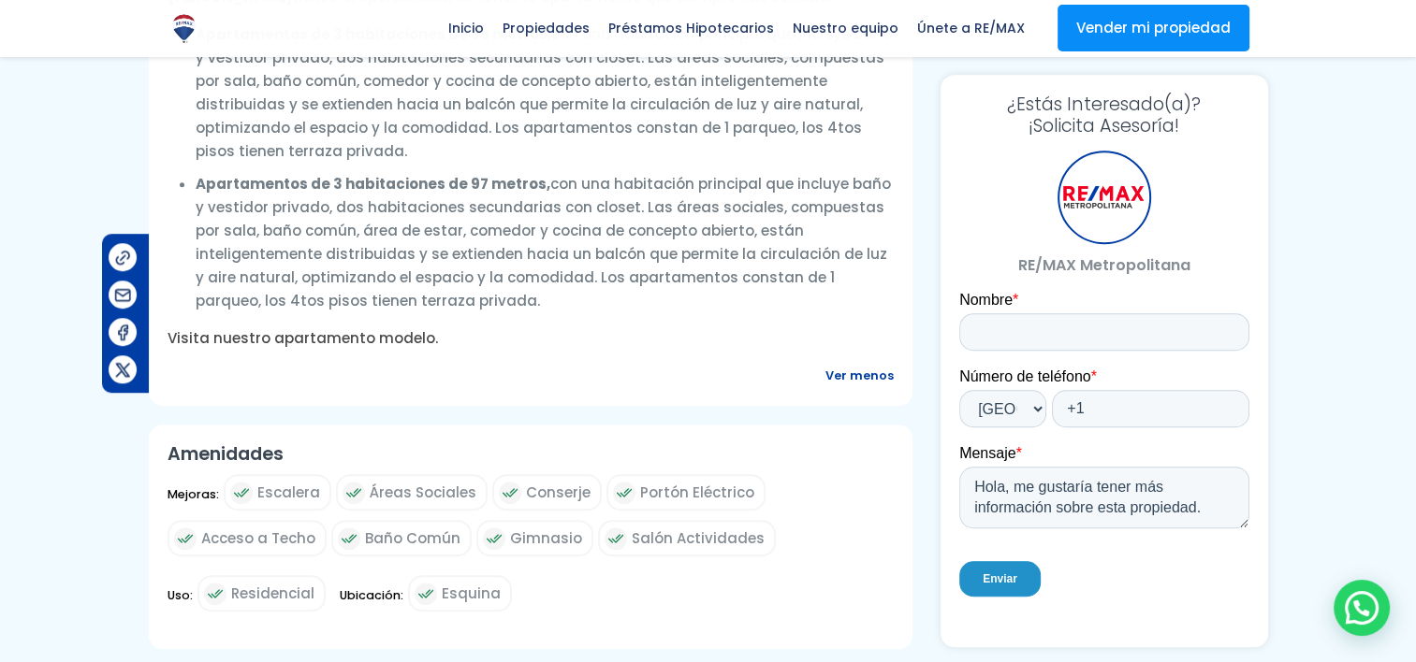
scroll to position [1684, 0]
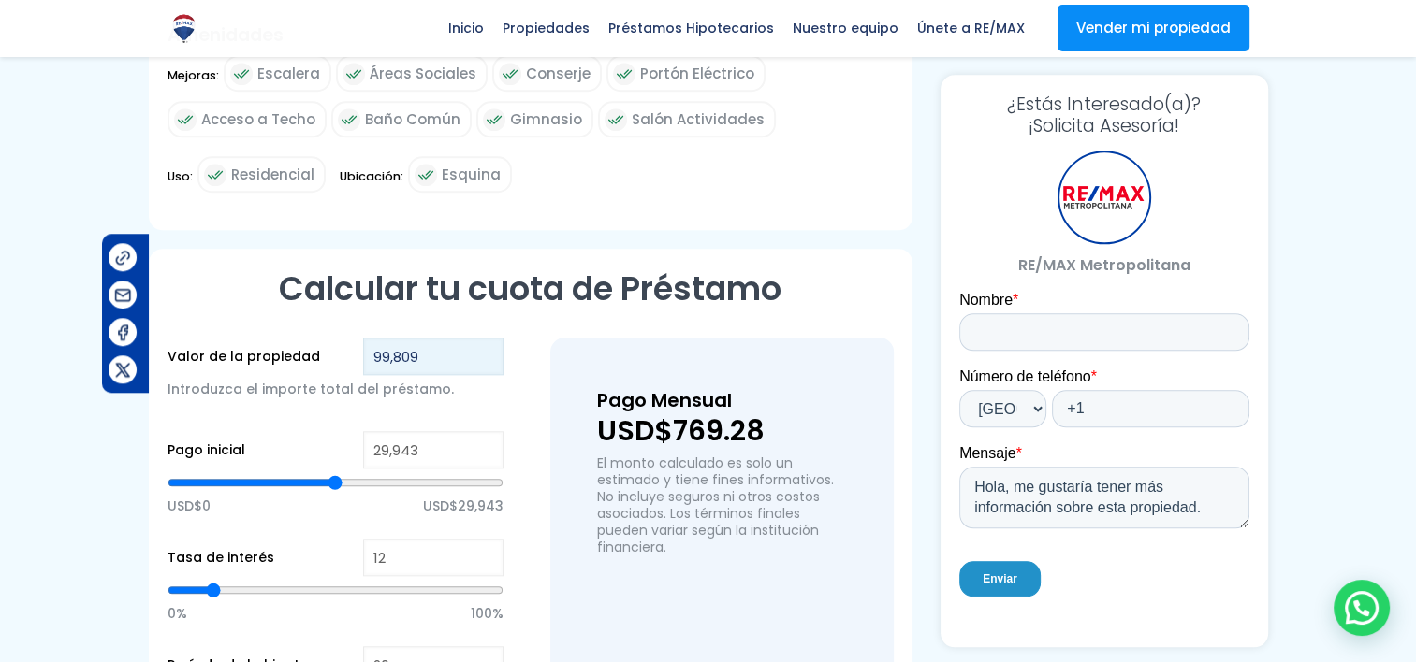
drag, startPoint x: 442, startPoint y: 273, endPoint x: 322, endPoint y: 251, distance: 121.9
click at [323, 338] on div "Valor de la propiedad 99,809 Introduzca el importe total del préstamo." at bounding box center [335, 380] width 336 height 84
type input "1"
type input "0"
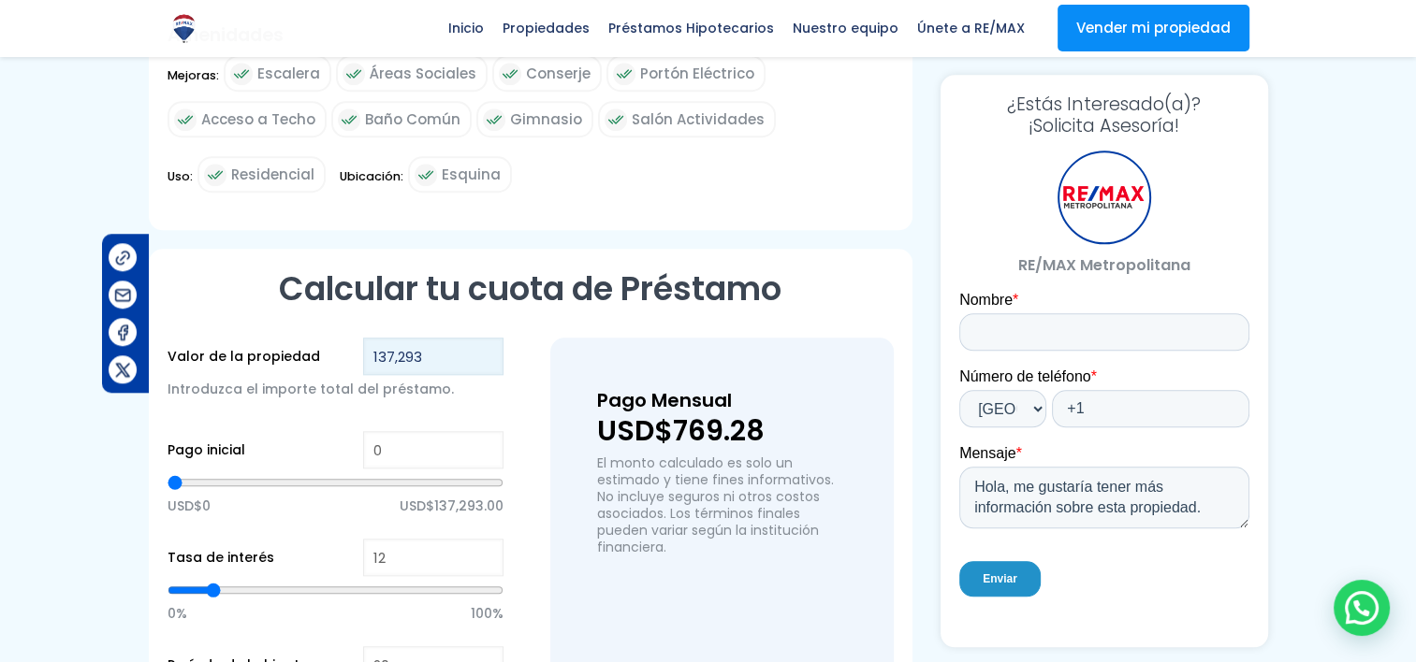
type input "137,293"
click at [357, 375] on p "Introduzca el importe total del préstamo." at bounding box center [335, 389] width 336 height 28
click at [394, 431] on input "0" at bounding box center [433, 449] width 140 height 37
type input "2"
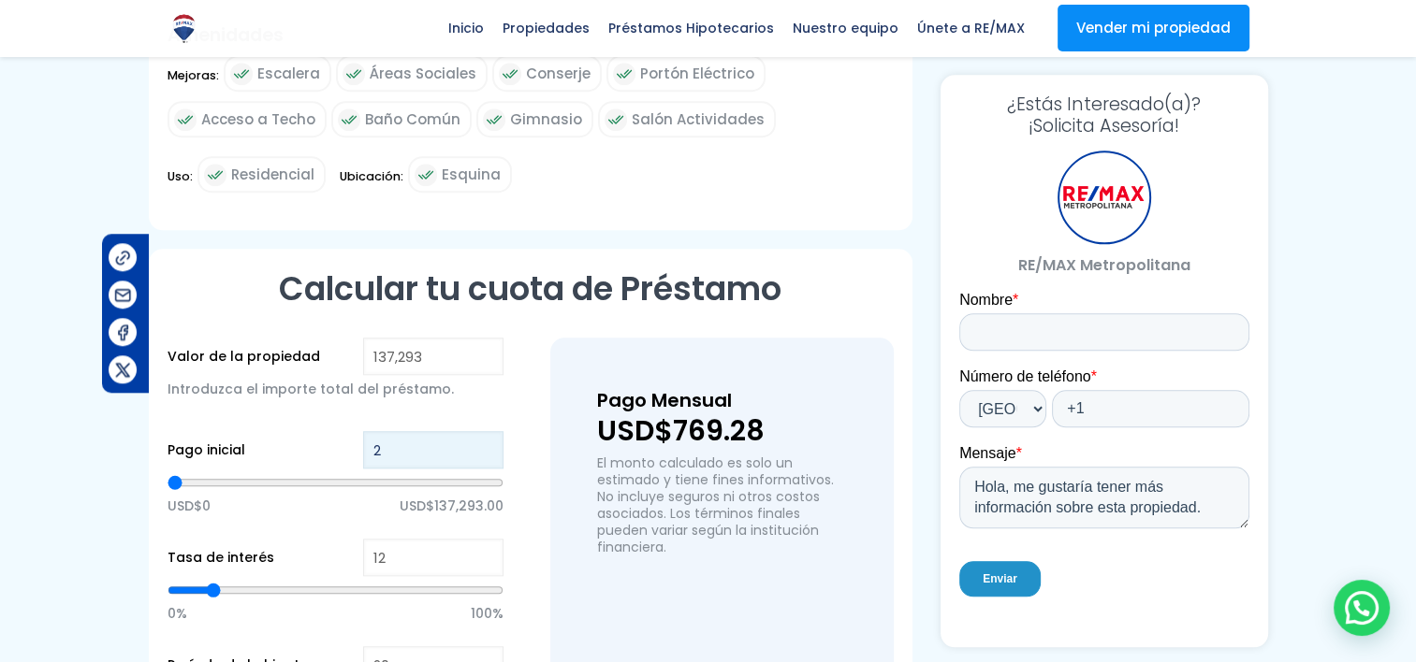
type input "27"
type input "274"
type input "2,745"
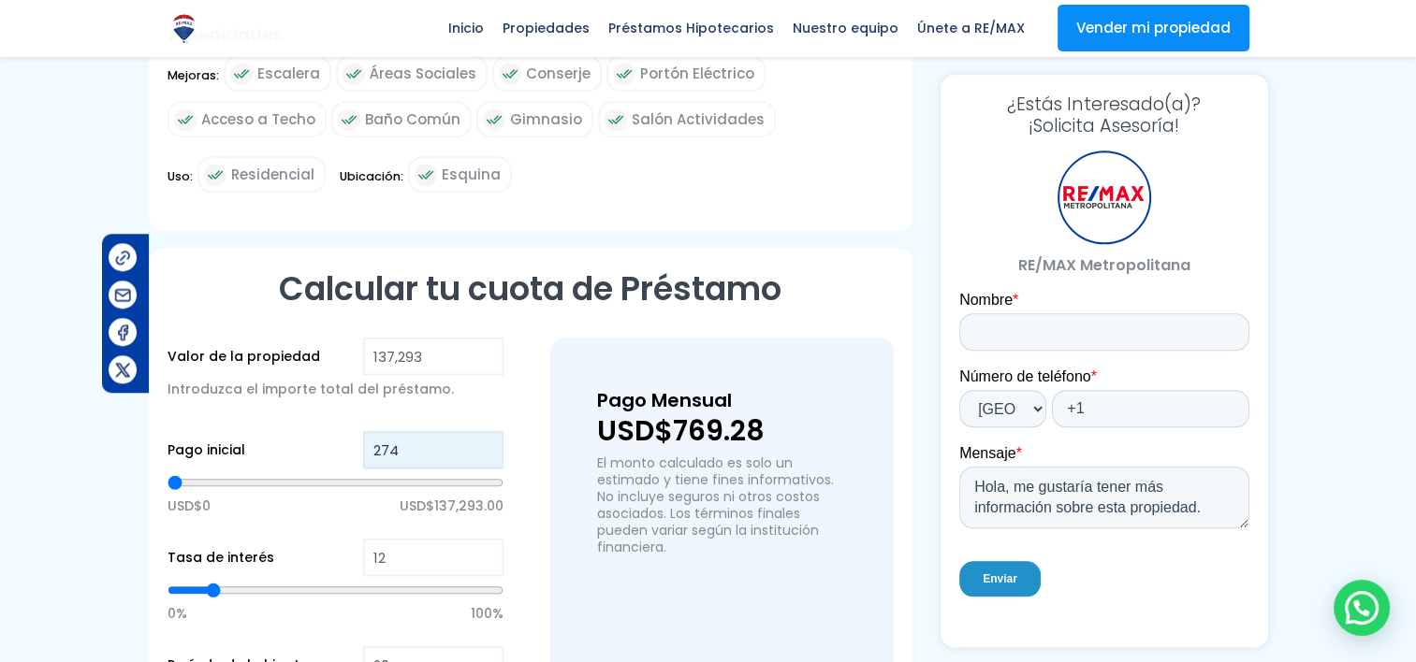
type input "2745"
type input "27,458"
type input "27458"
type input "274,586"
type input "137293"
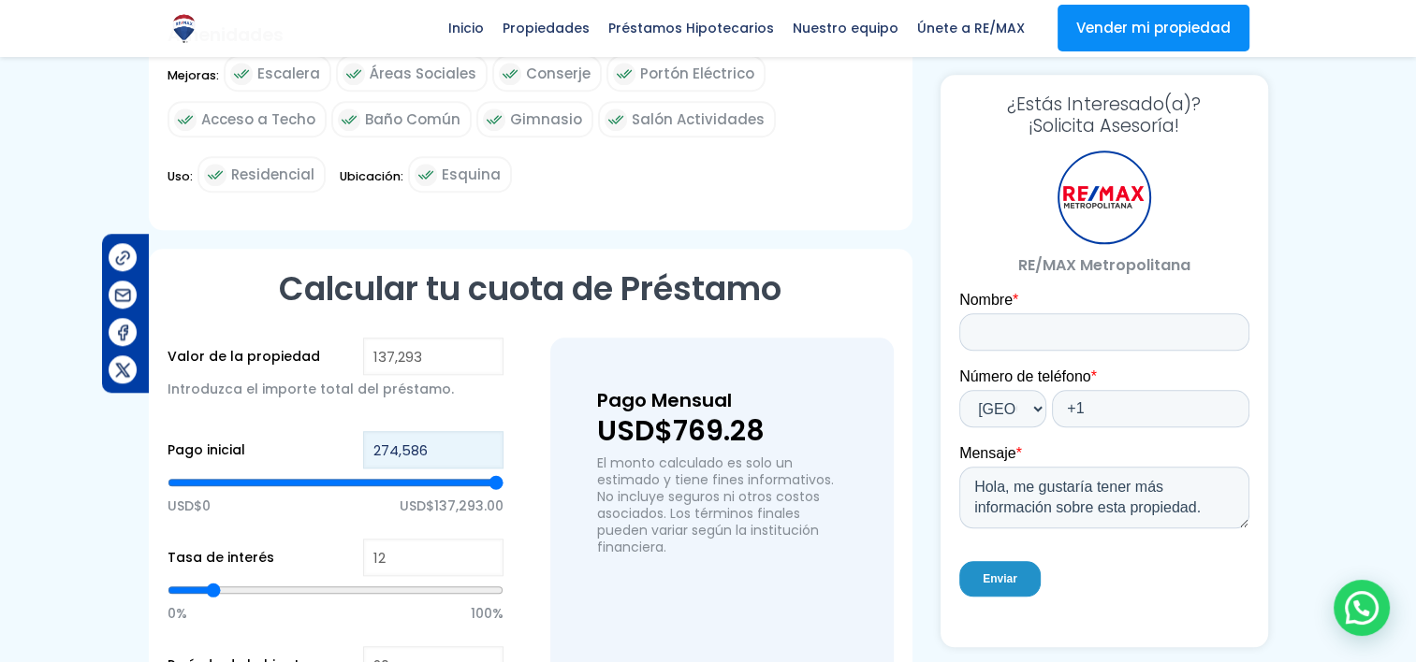
type input "27,458"
type input "27458"
type input "27,458"
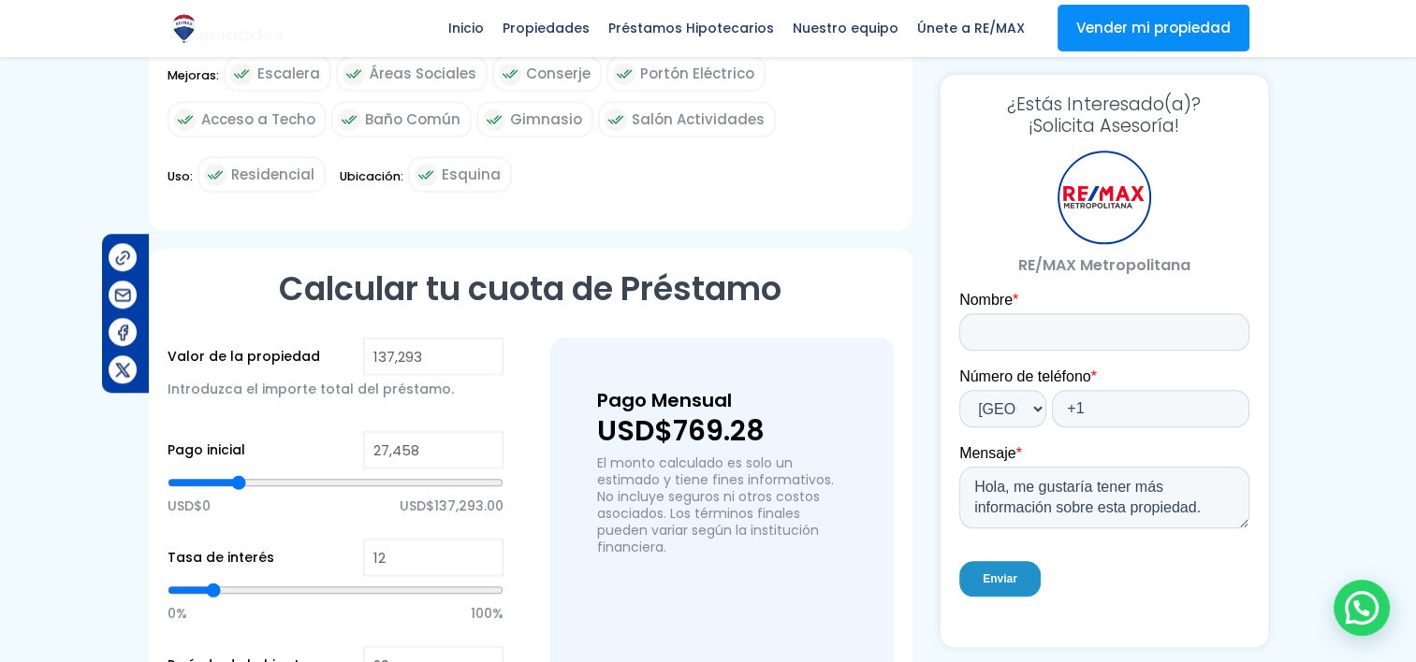
click at [530, 426] on div "Valor de la propiedad 137,293 Introduzca el importe total del préstamo. Pago in…" at bounding box center [530, 574] width 726 height 473
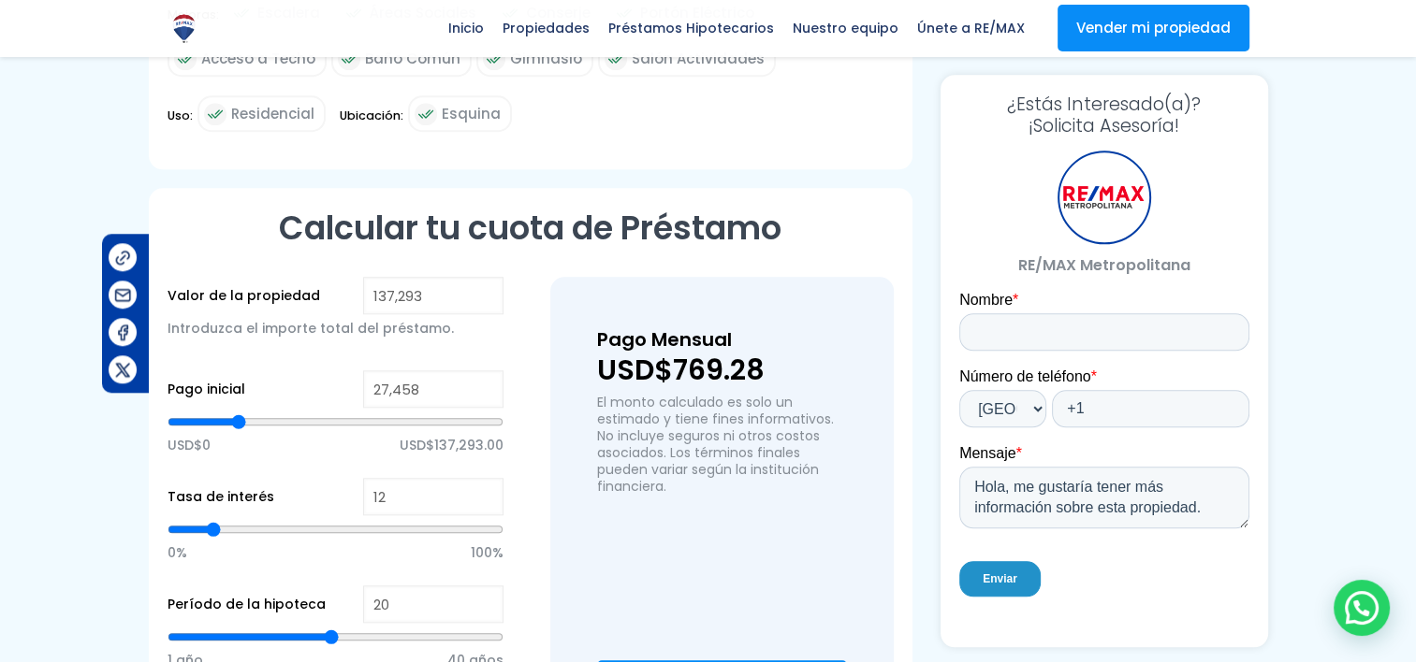
scroll to position [1778, 0]
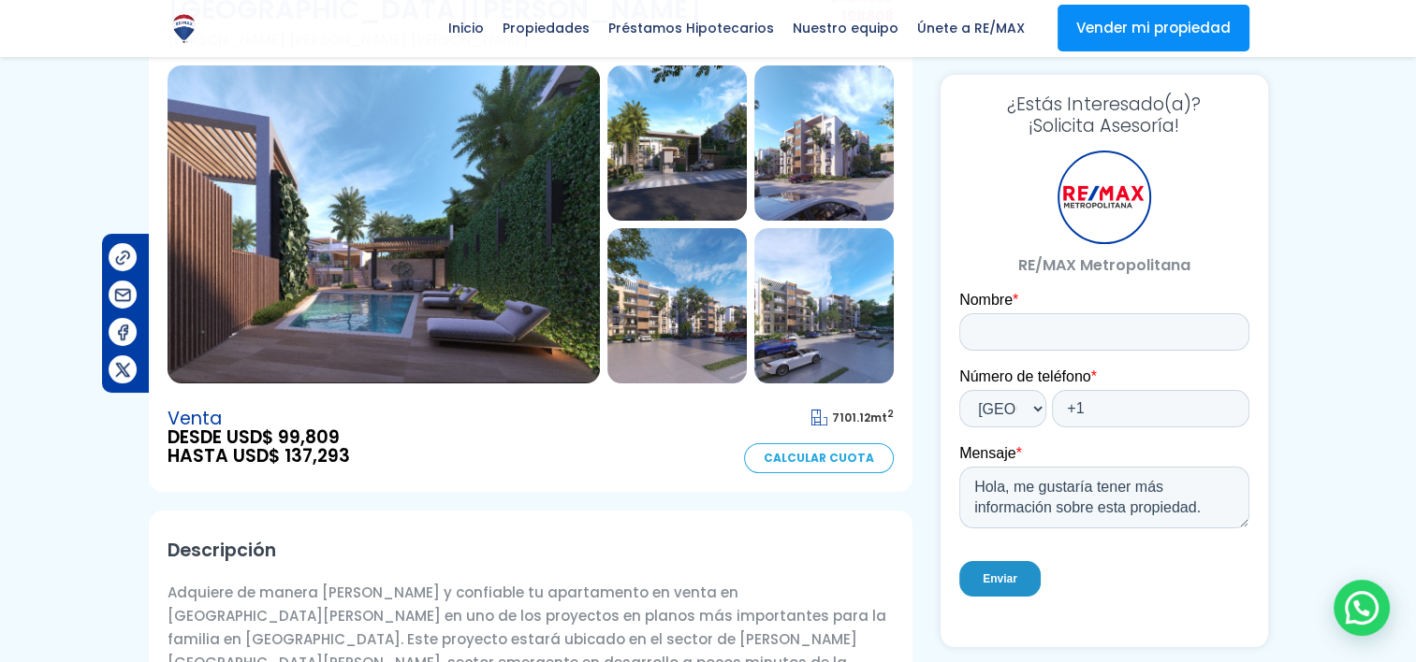
scroll to position [94, 0]
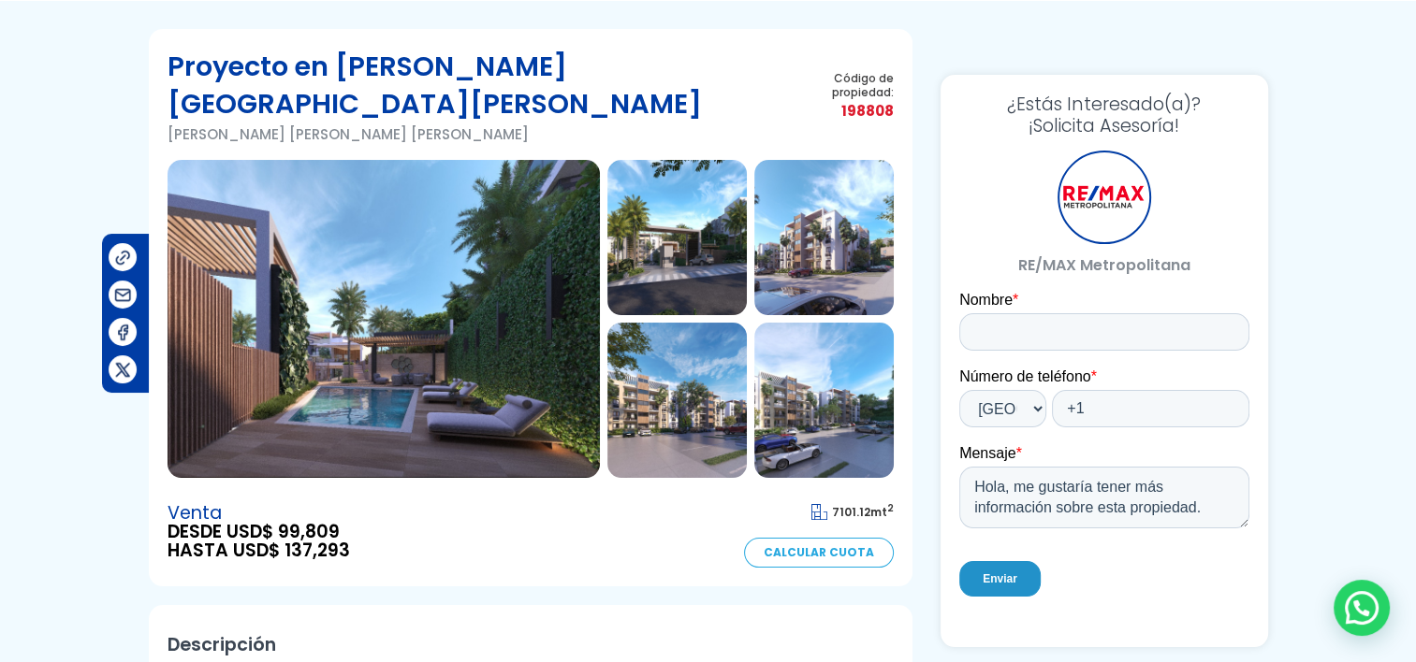
click at [830, 221] on img at bounding box center [823, 237] width 139 height 155
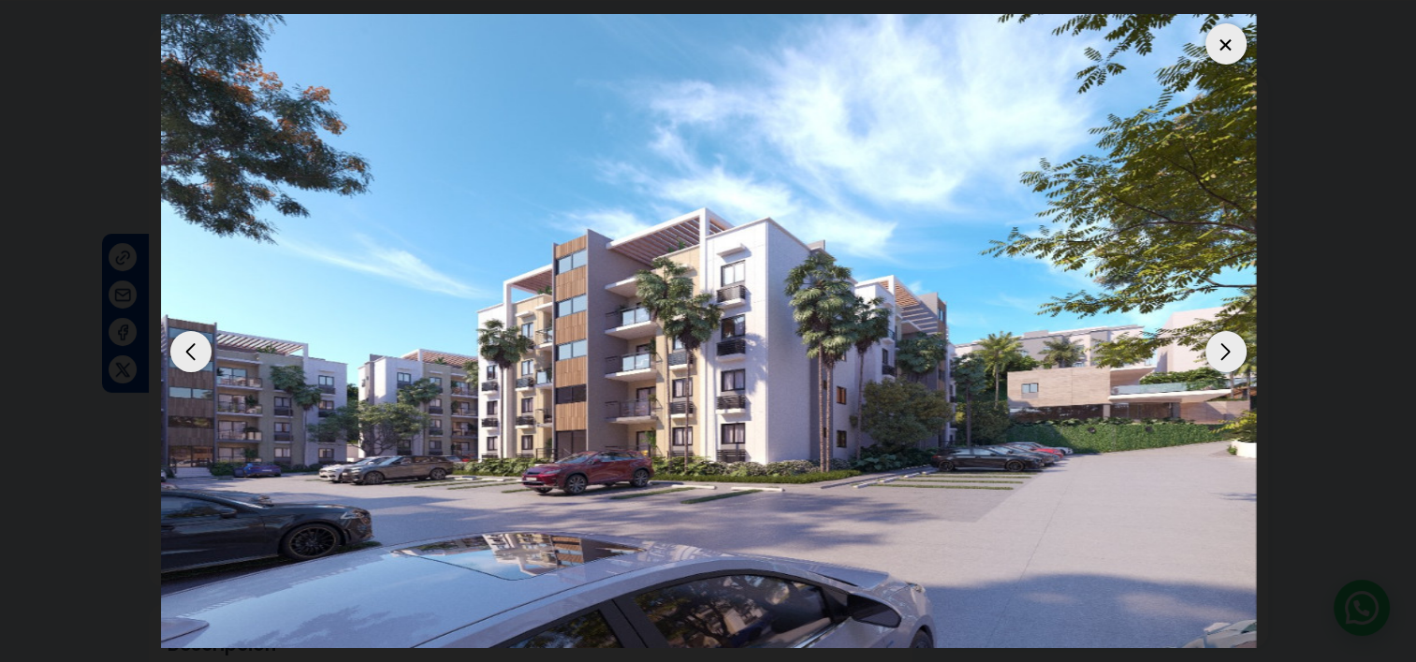
click at [1236, 51] on div at bounding box center [1225, 43] width 41 height 41
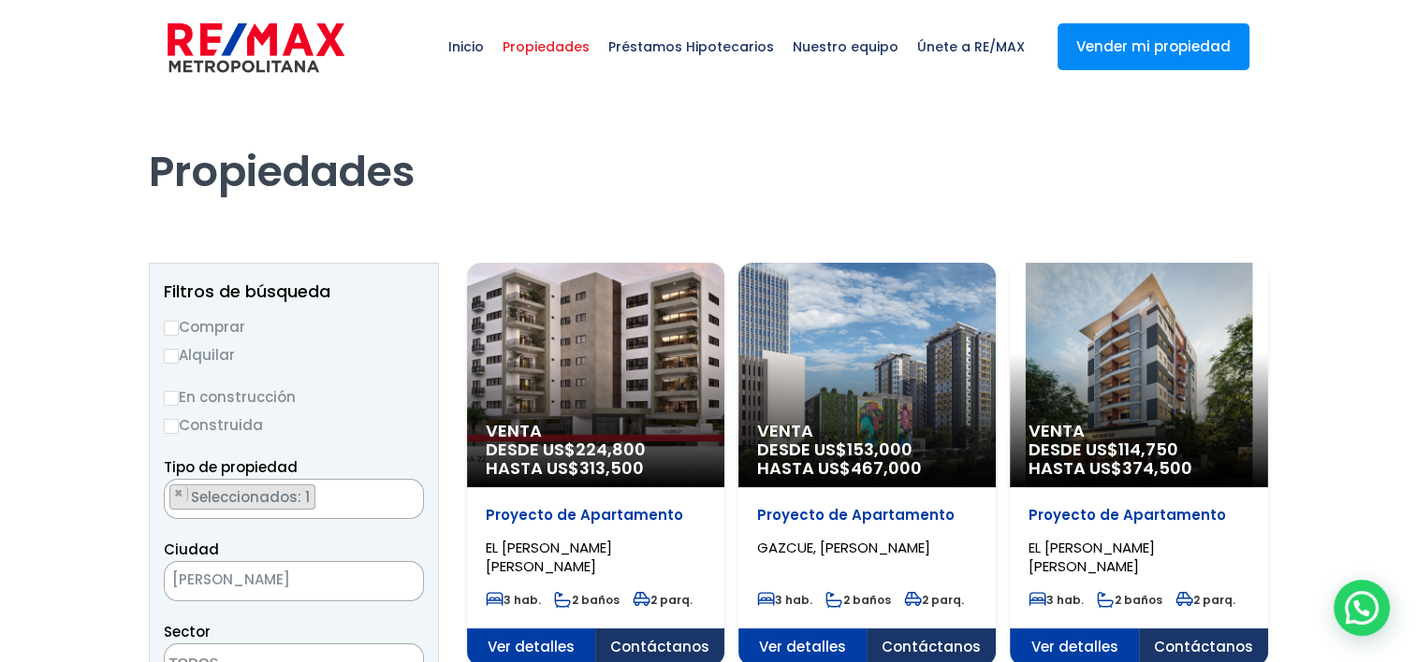
click at [561, 58] on span "Propiedades" at bounding box center [546, 47] width 106 height 56
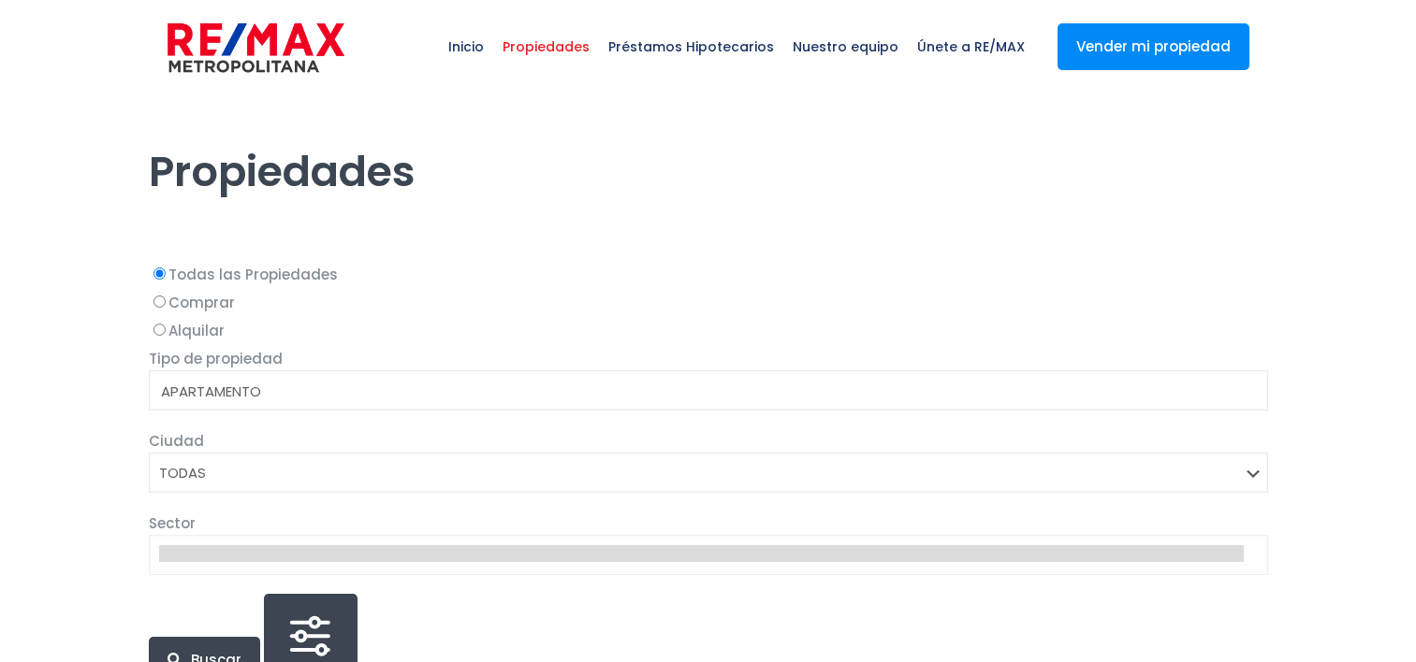
select select
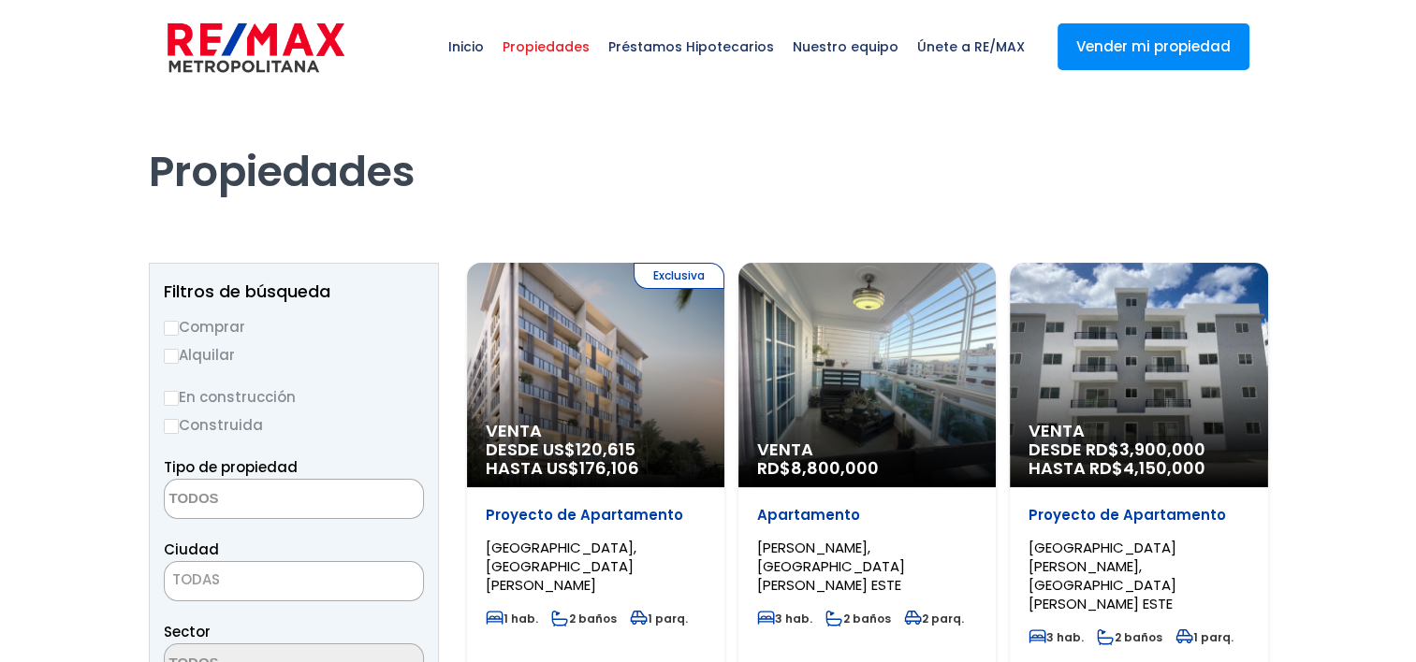
click at [172, 325] on input "Comprar" at bounding box center [171, 328] width 15 height 15
radio input "true"
click at [170, 398] on input "En construcción" at bounding box center [171, 398] width 15 height 15
radio input "true"
click at [214, 509] on textarea "Search" at bounding box center [256, 500] width 182 height 40
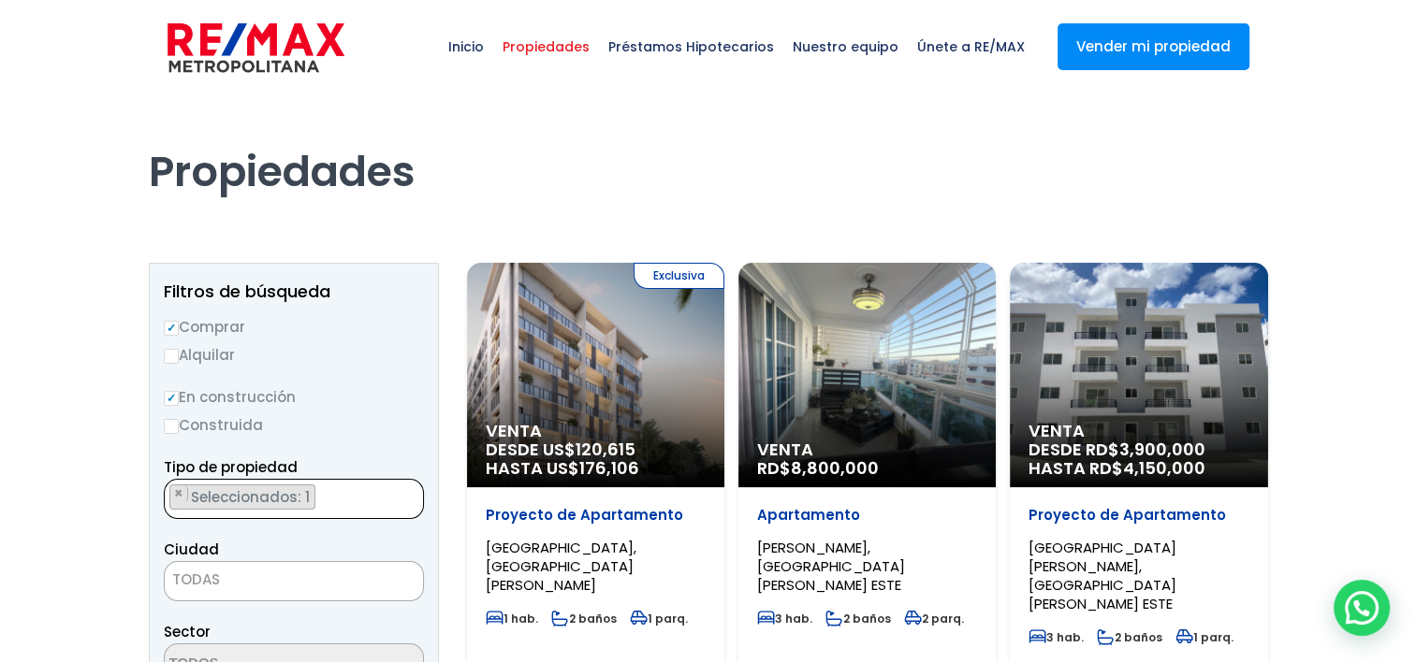
scroll to position [260, 0]
click at [302, 498] on span "Seleccionados: 1" at bounding box center [251, 497] width 125 height 20
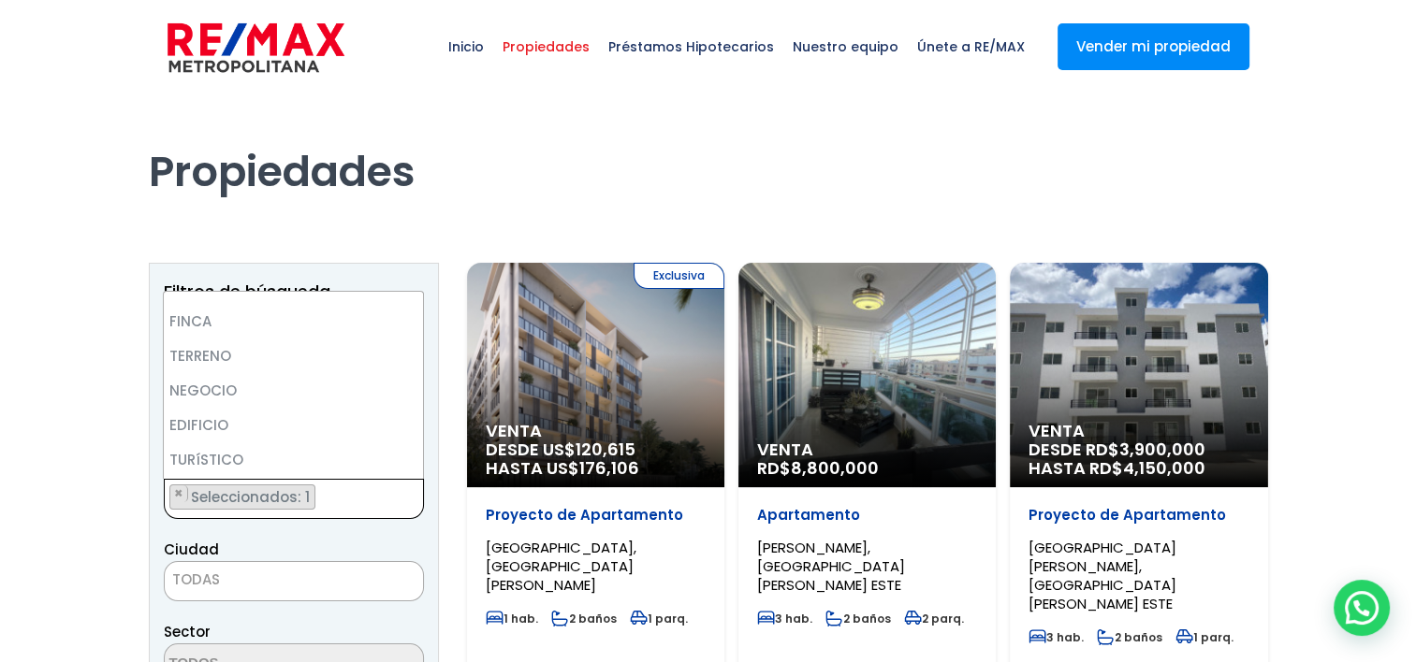
scroll to position [0, 0]
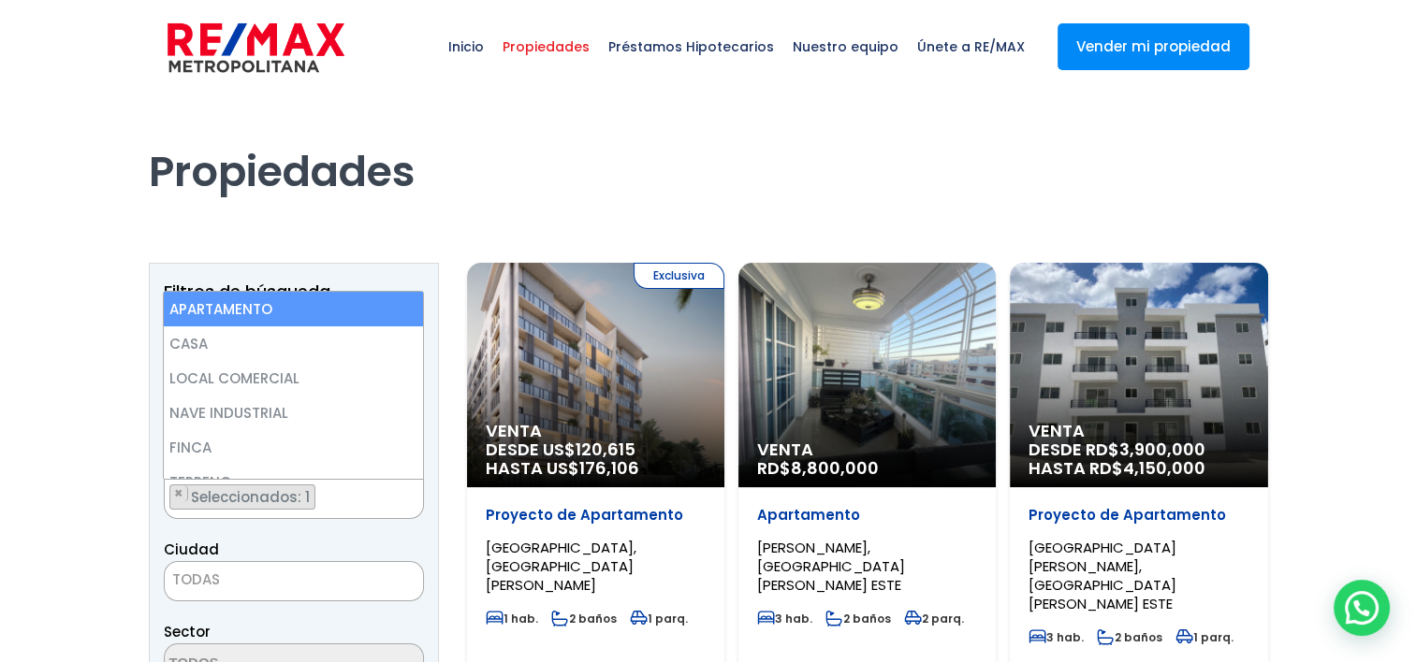
select select "apartment"
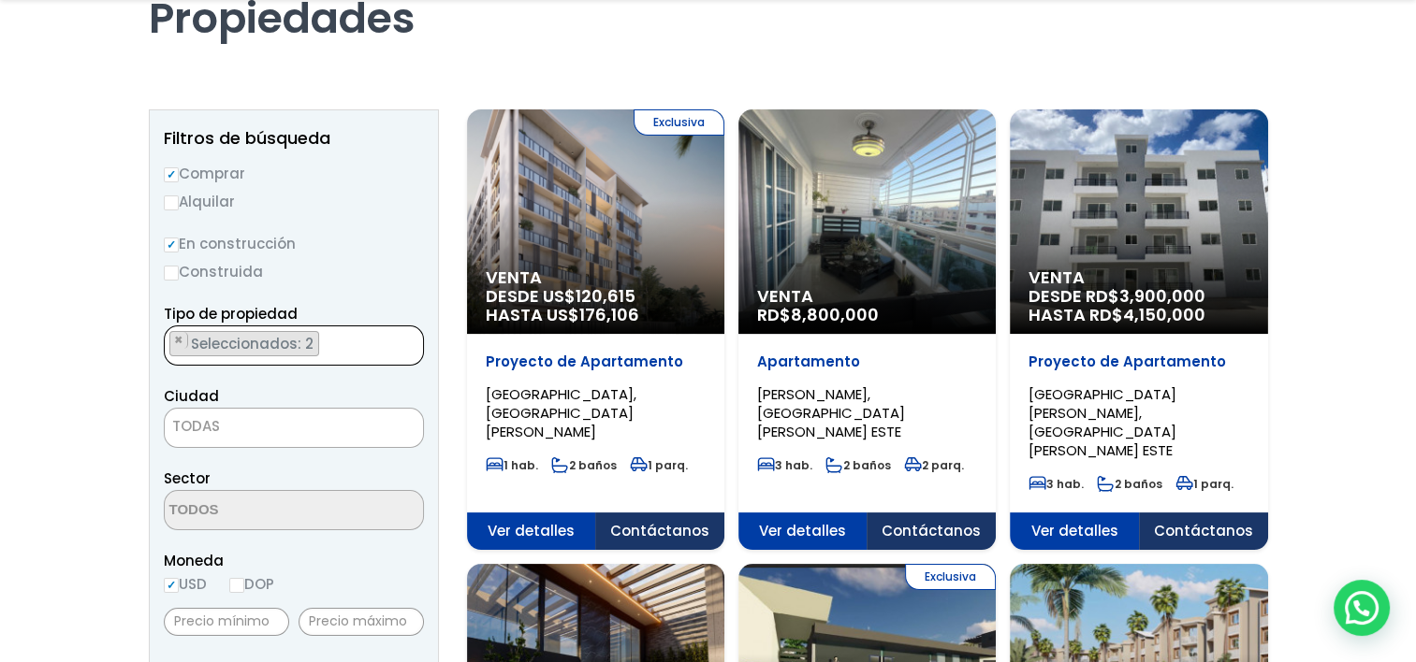
scroll to position [187, 0]
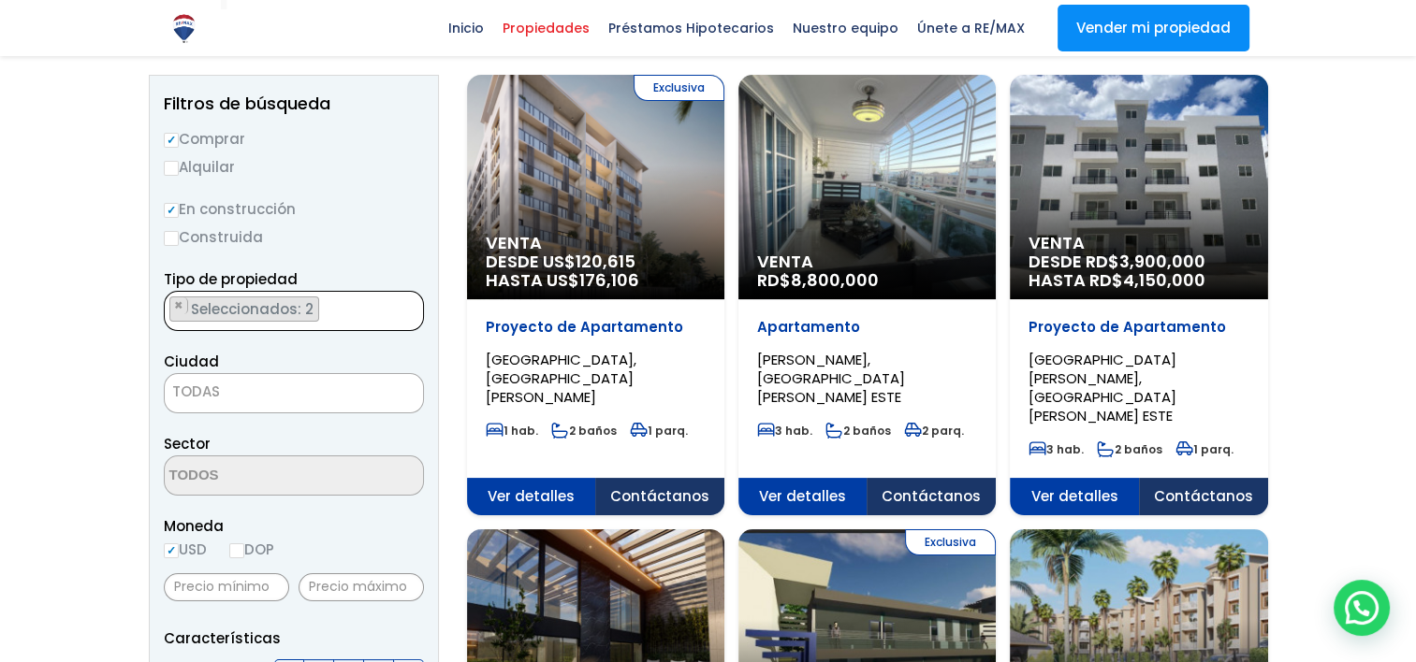
click at [238, 381] on span "TODAS" at bounding box center [294, 392] width 258 height 26
click at [268, 480] on textarea "Search" at bounding box center [256, 477] width 182 height 40
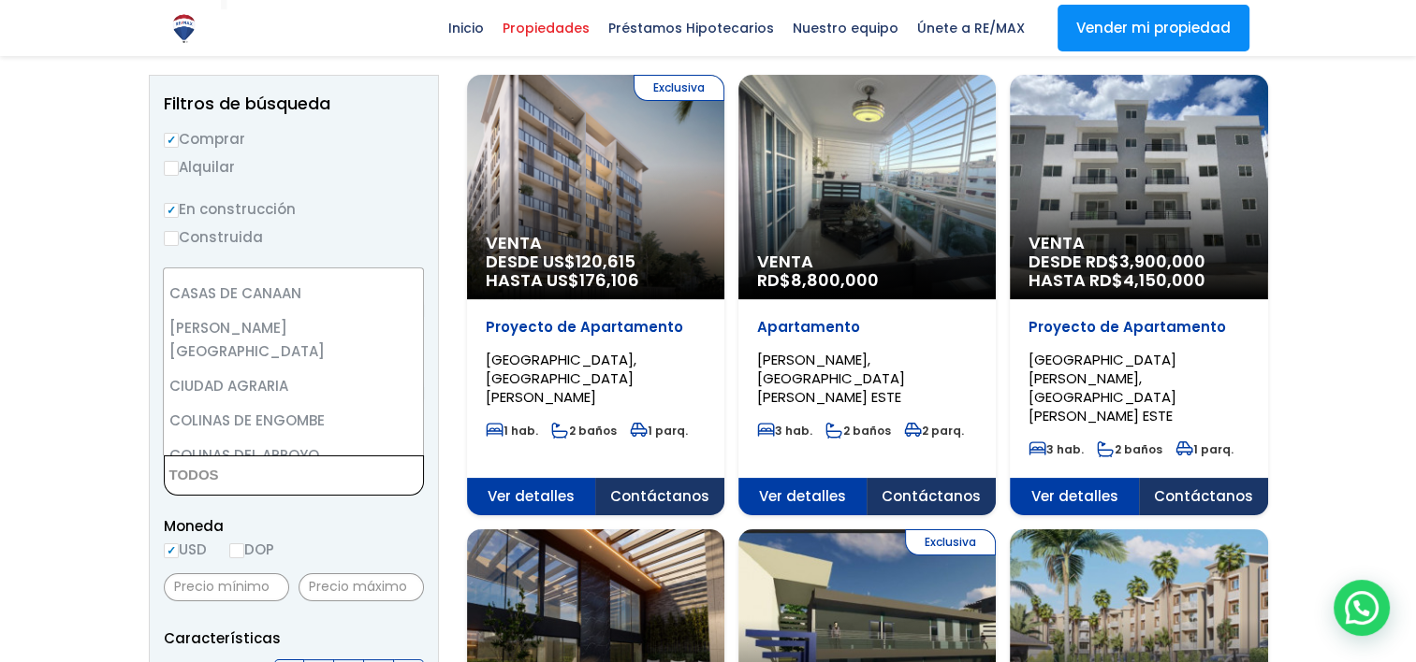
scroll to position [374, 0]
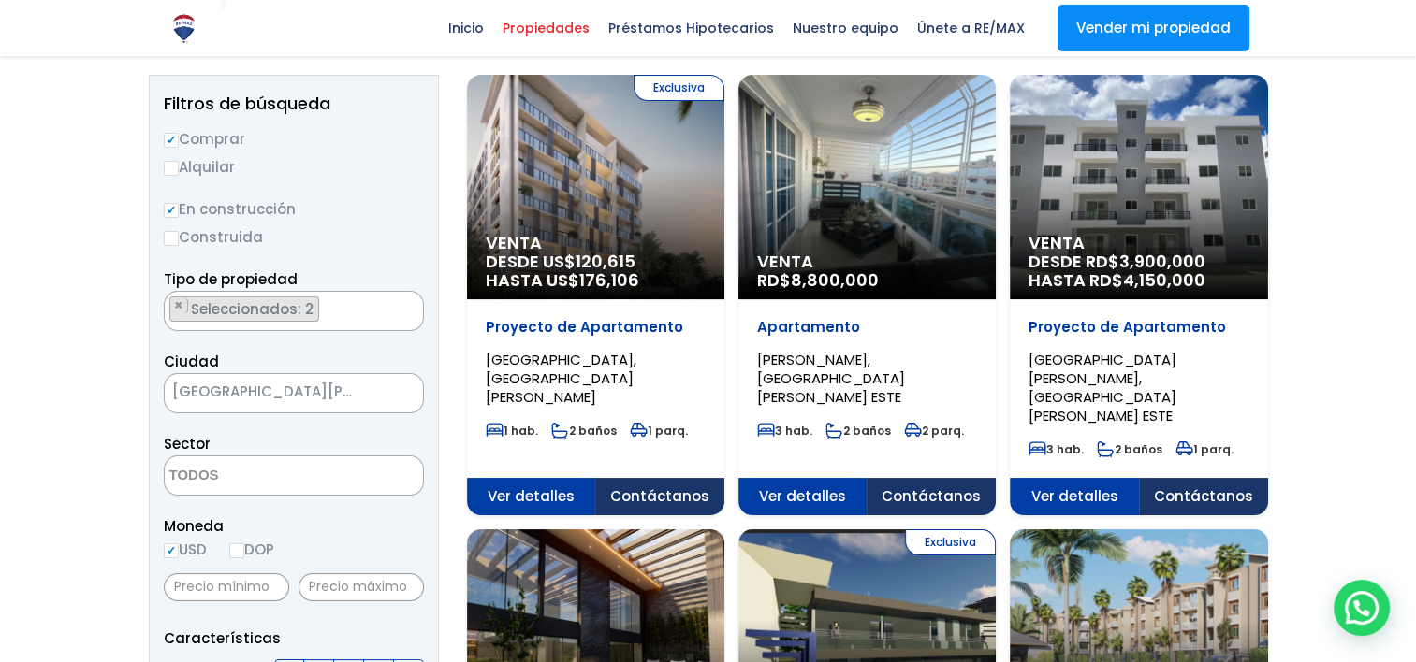
click at [300, 400] on span "[GEOGRAPHIC_DATA][PERSON_NAME]" at bounding box center [270, 392] width 211 height 26
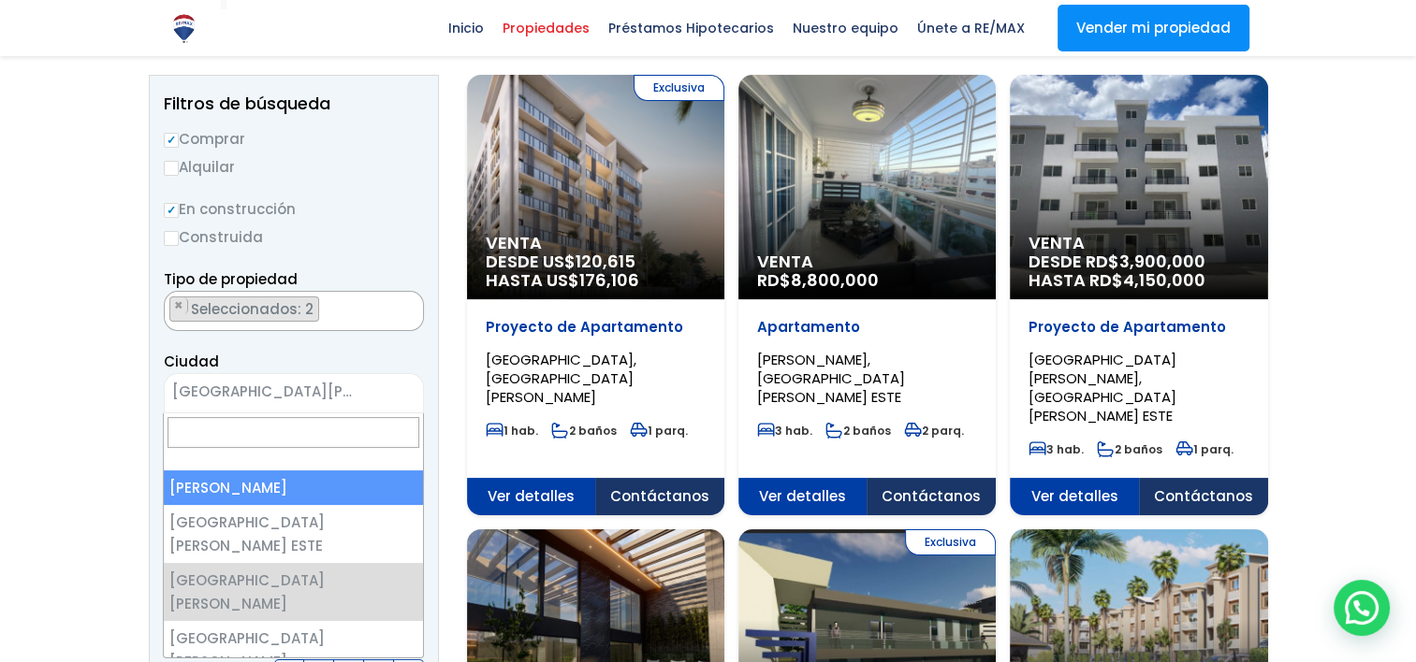
select select "1"
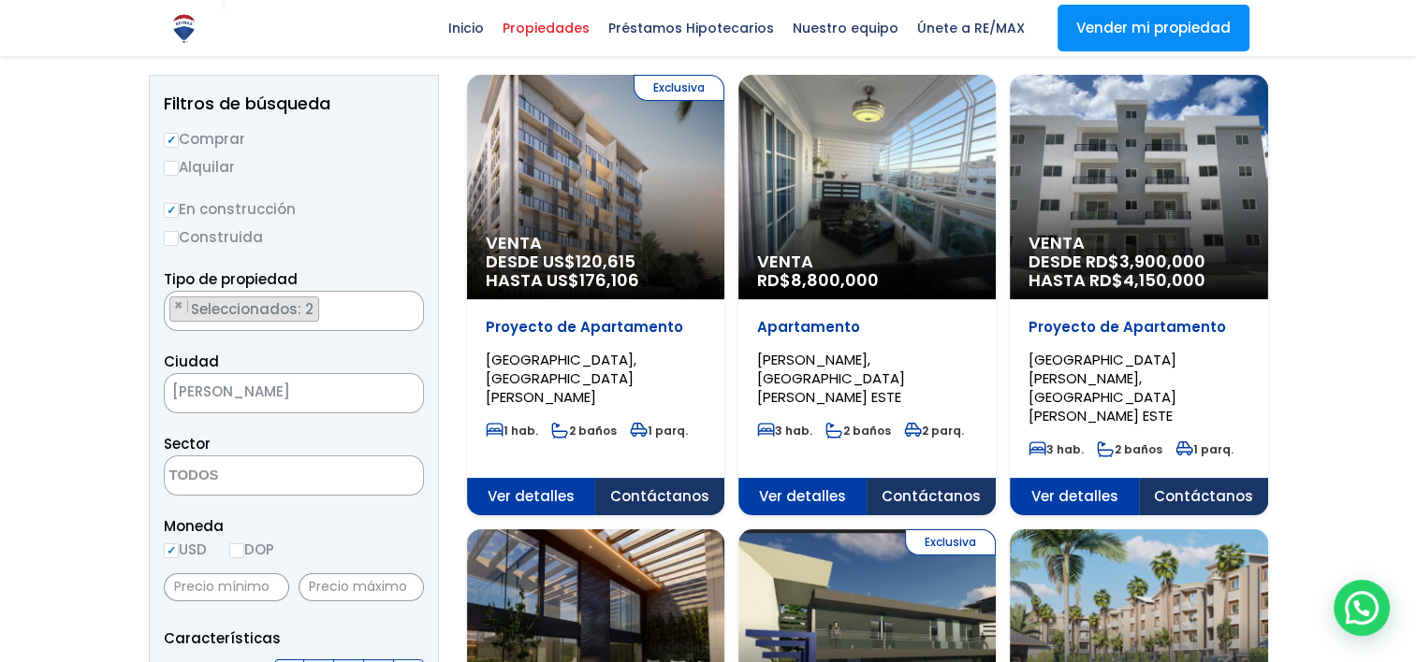
click at [274, 463] on textarea "Search" at bounding box center [256, 477] width 182 height 40
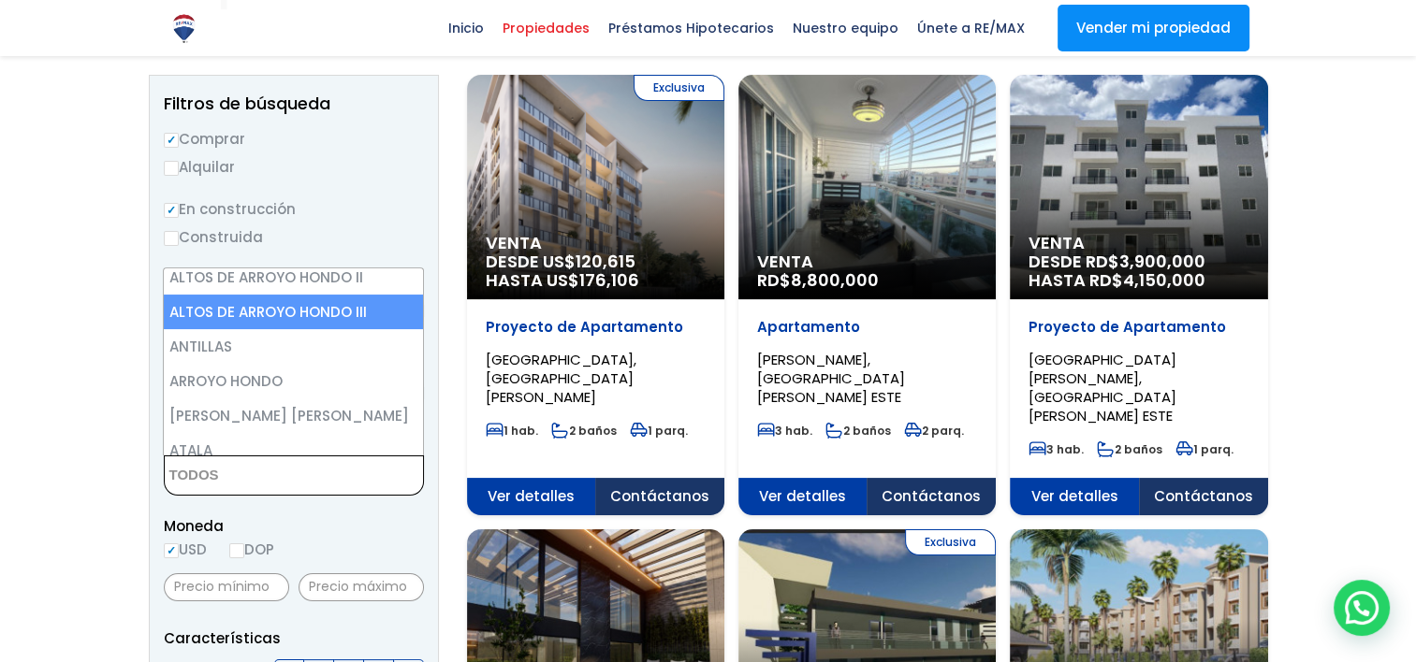
scroll to position [281, 0]
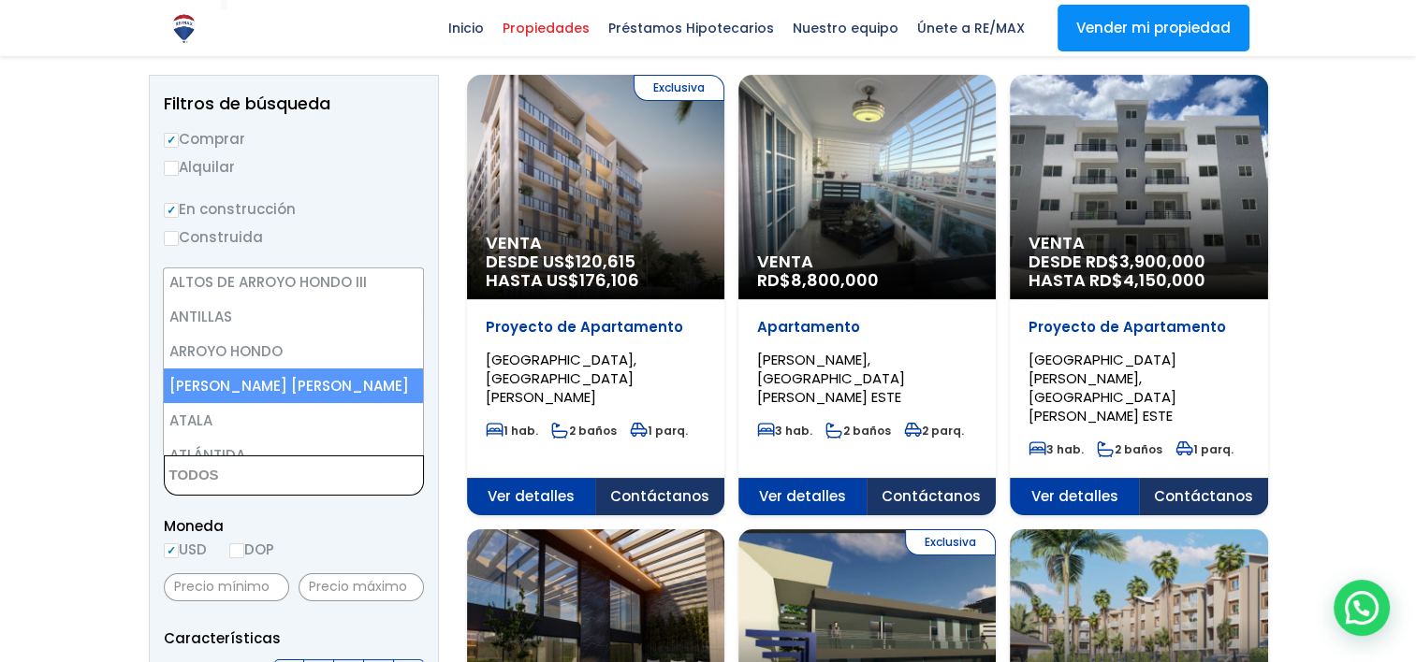
select select "11"
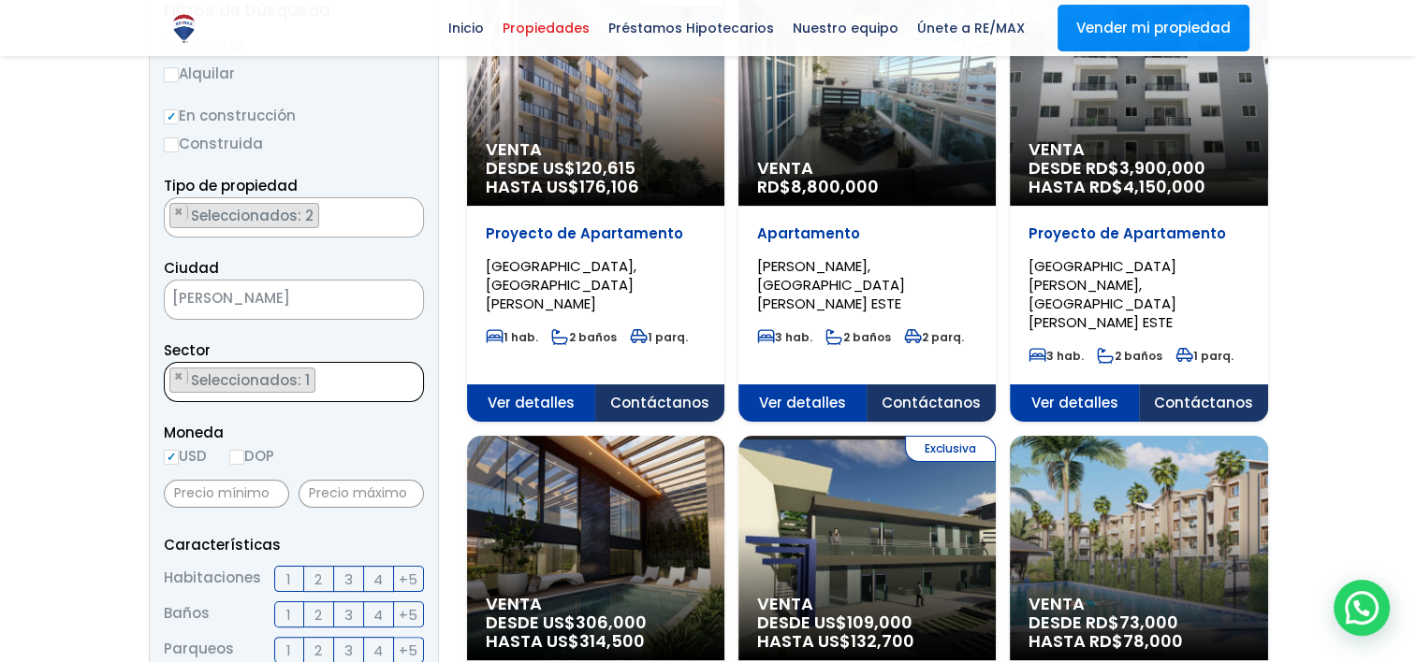
click at [244, 453] on input "DOP" at bounding box center [236, 457] width 15 height 15
radio input "true"
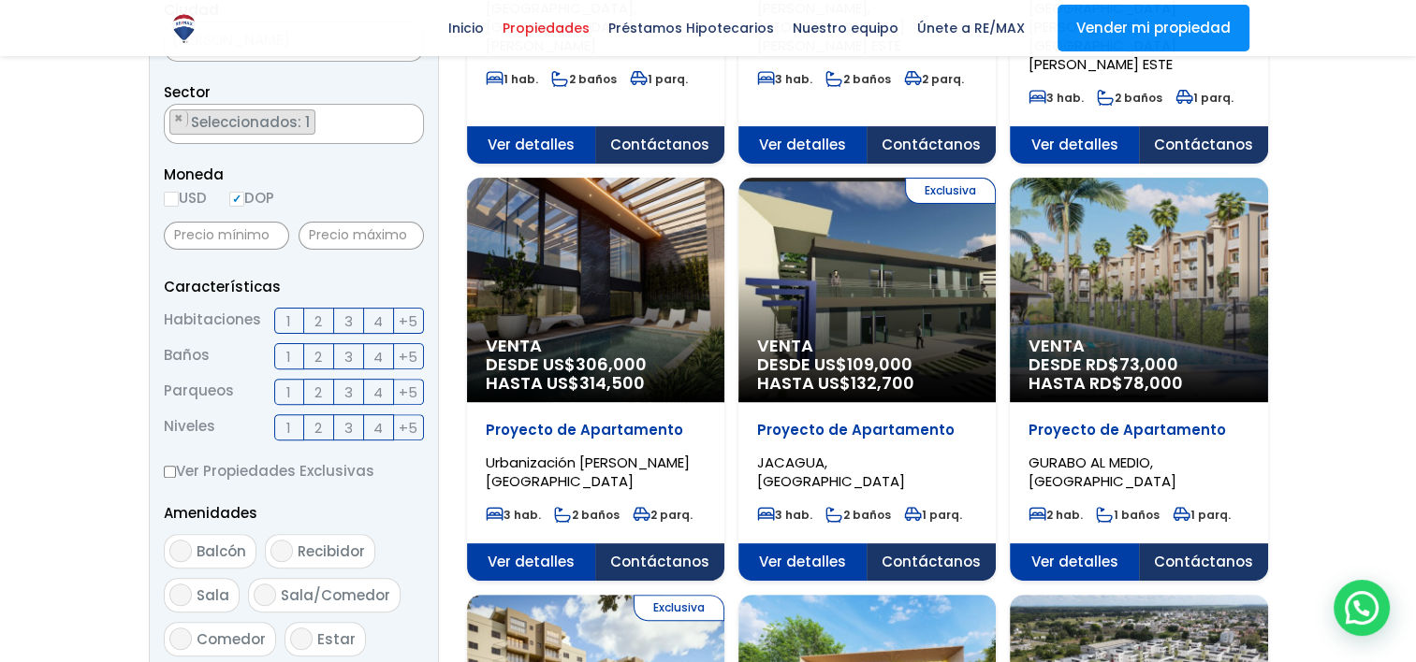
scroll to position [561, 0]
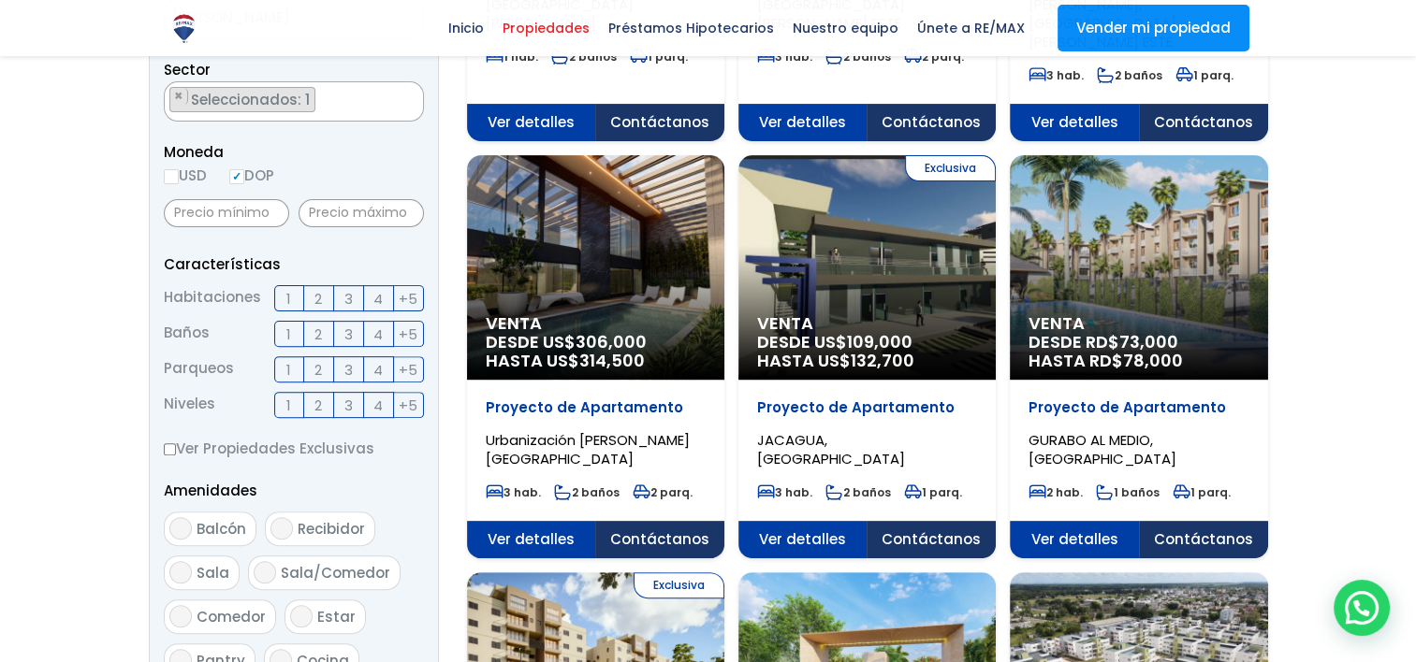
click at [352, 297] on label "3" at bounding box center [349, 298] width 30 height 26
click at [0, 0] on input "3" at bounding box center [0, 0] width 0 height 0
click at [318, 337] on span "2" at bounding box center [317, 334] width 7 height 23
click at [0, 0] on input "2" at bounding box center [0, 0] width 0 height 0
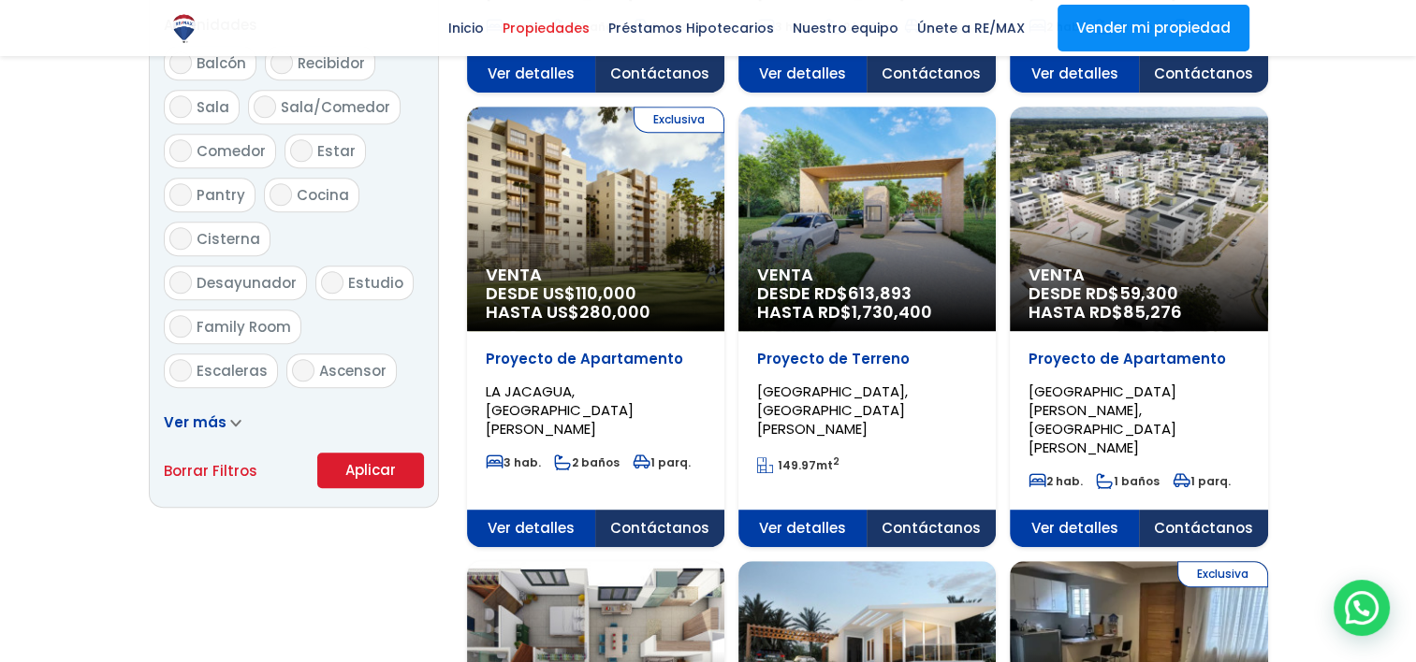
scroll to position [1029, 0]
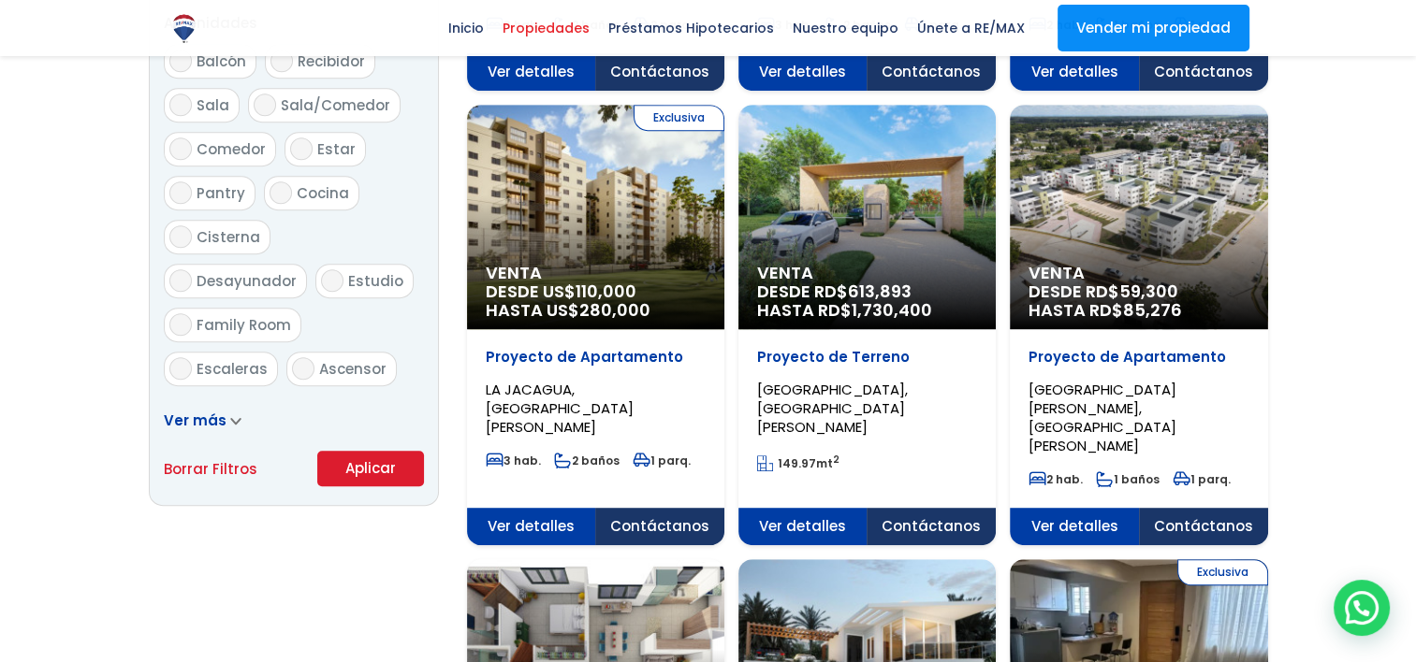
click at [338, 472] on button "Aplicar" at bounding box center [370, 469] width 107 height 36
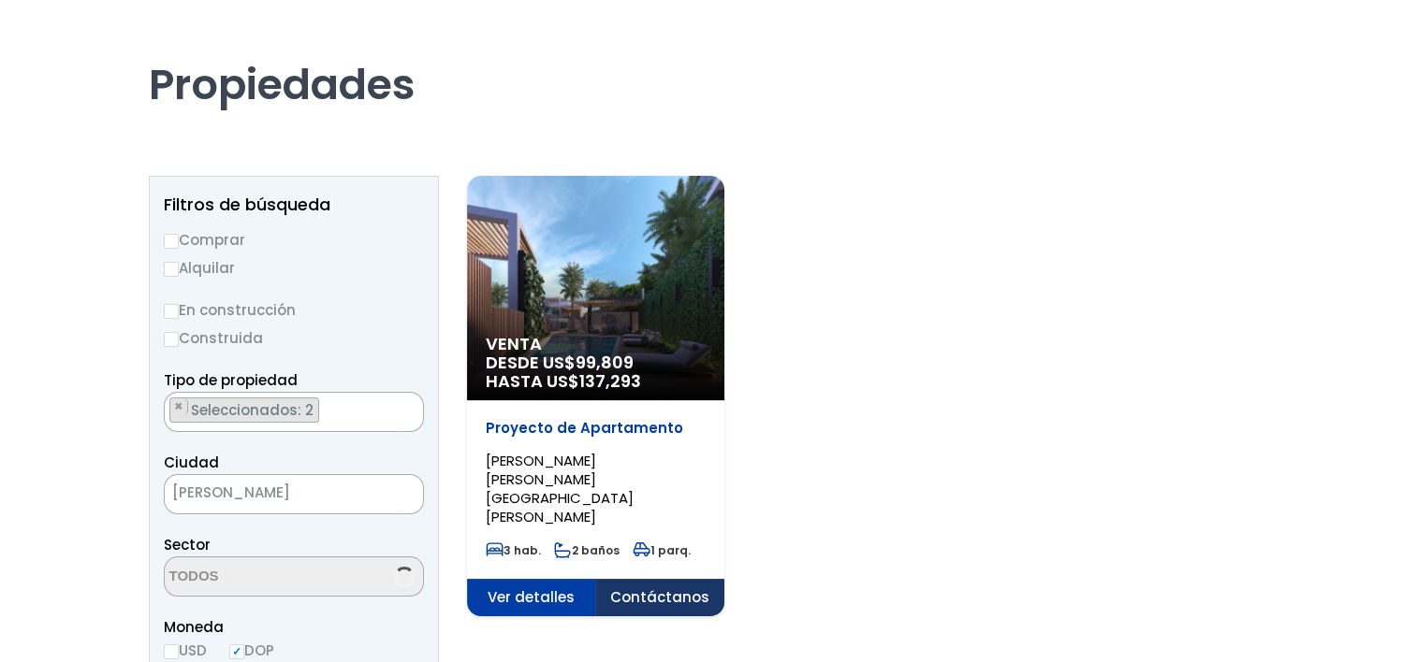
scroll to position [187, 0]
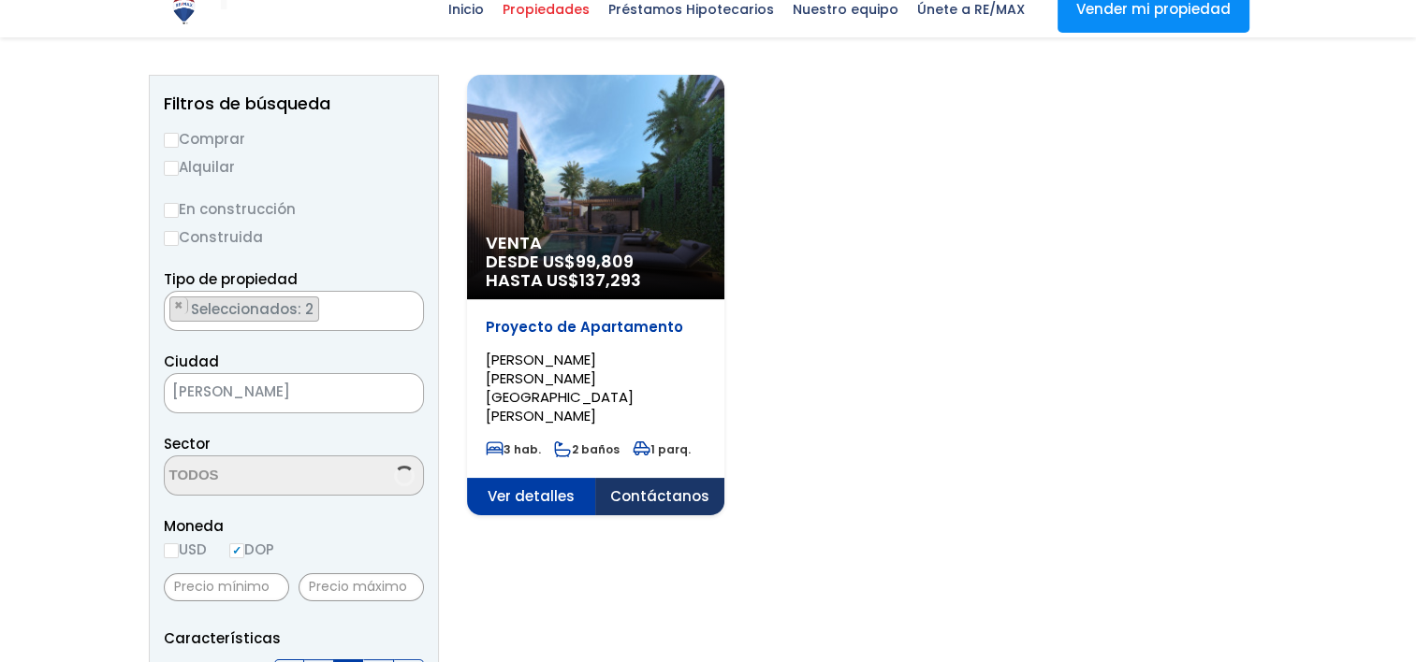
select select "11"
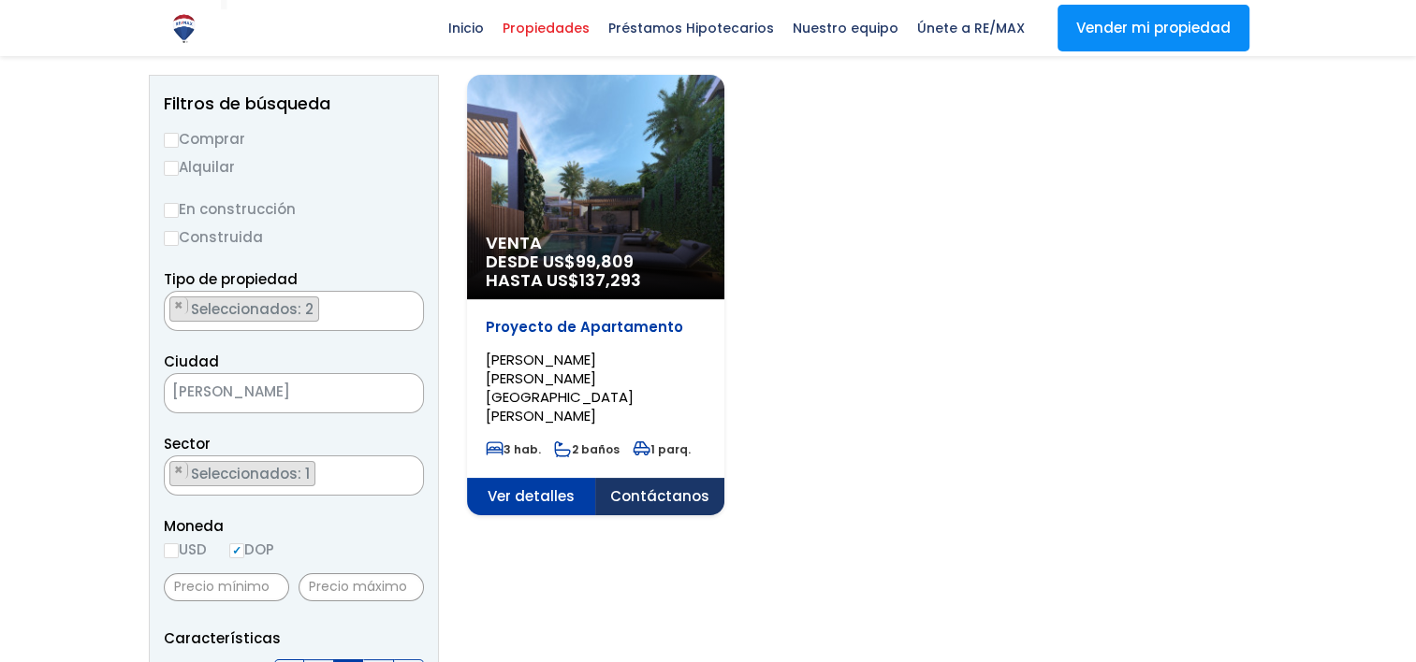
scroll to position [239, 0]
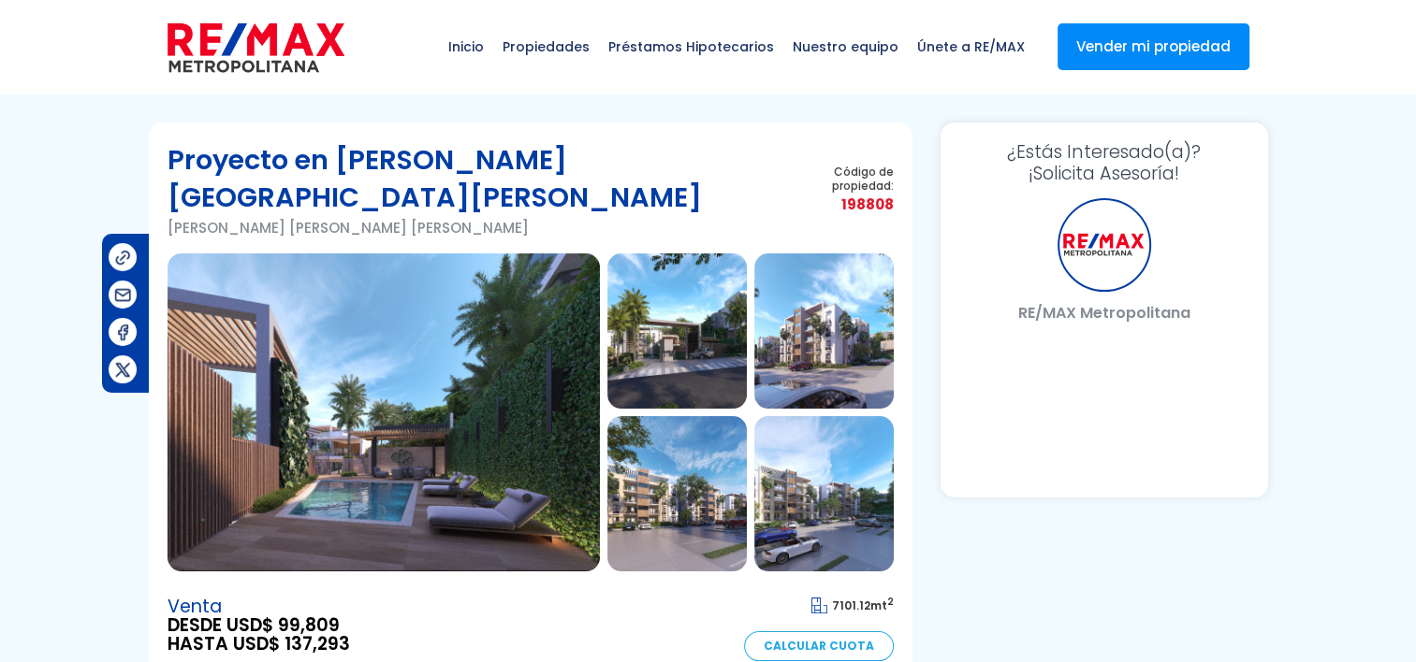
select select "DO"
